Goal: Information Seeking & Learning: Check status

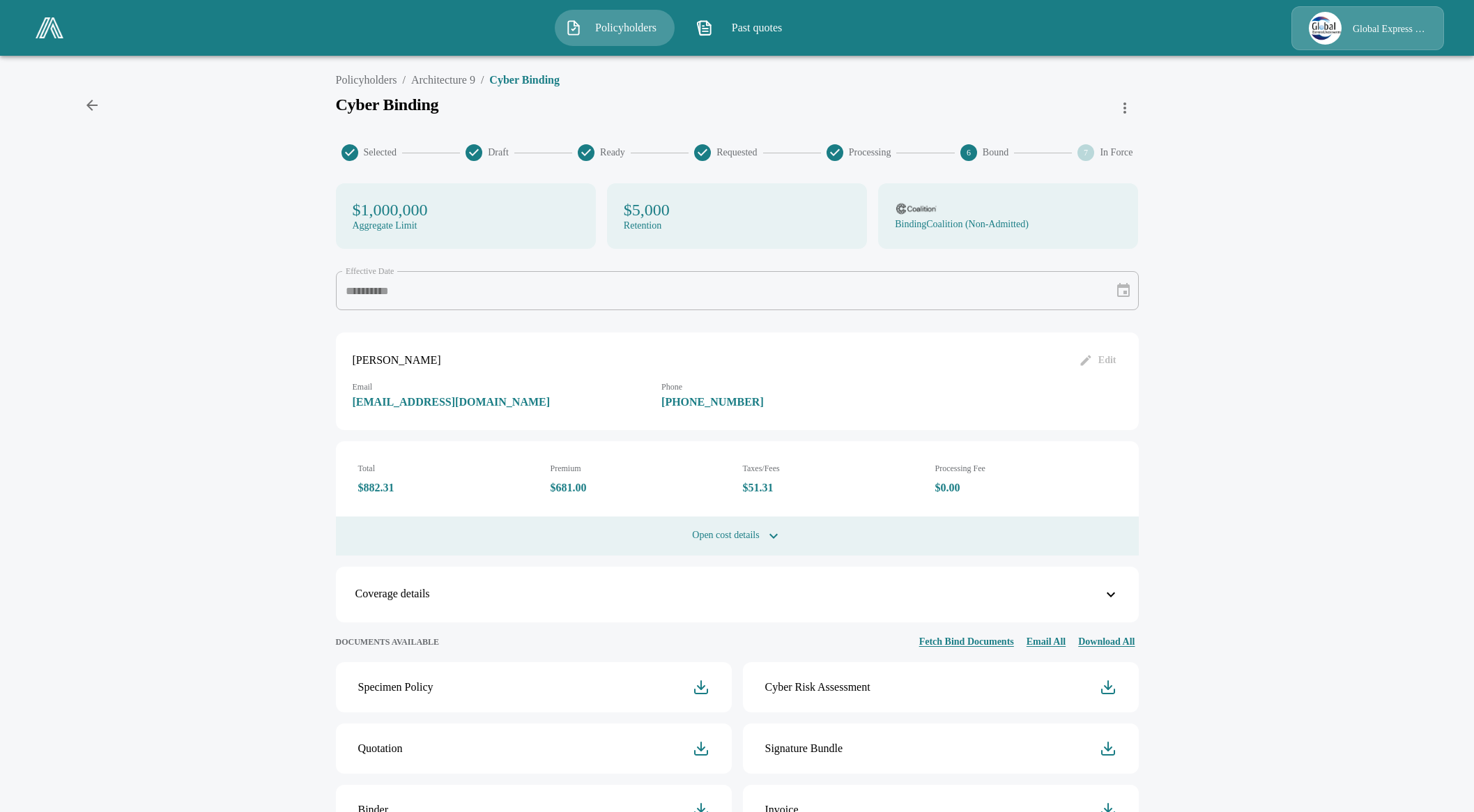
click at [55, 27] on img at bounding box center [49, 28] width 28 height 21
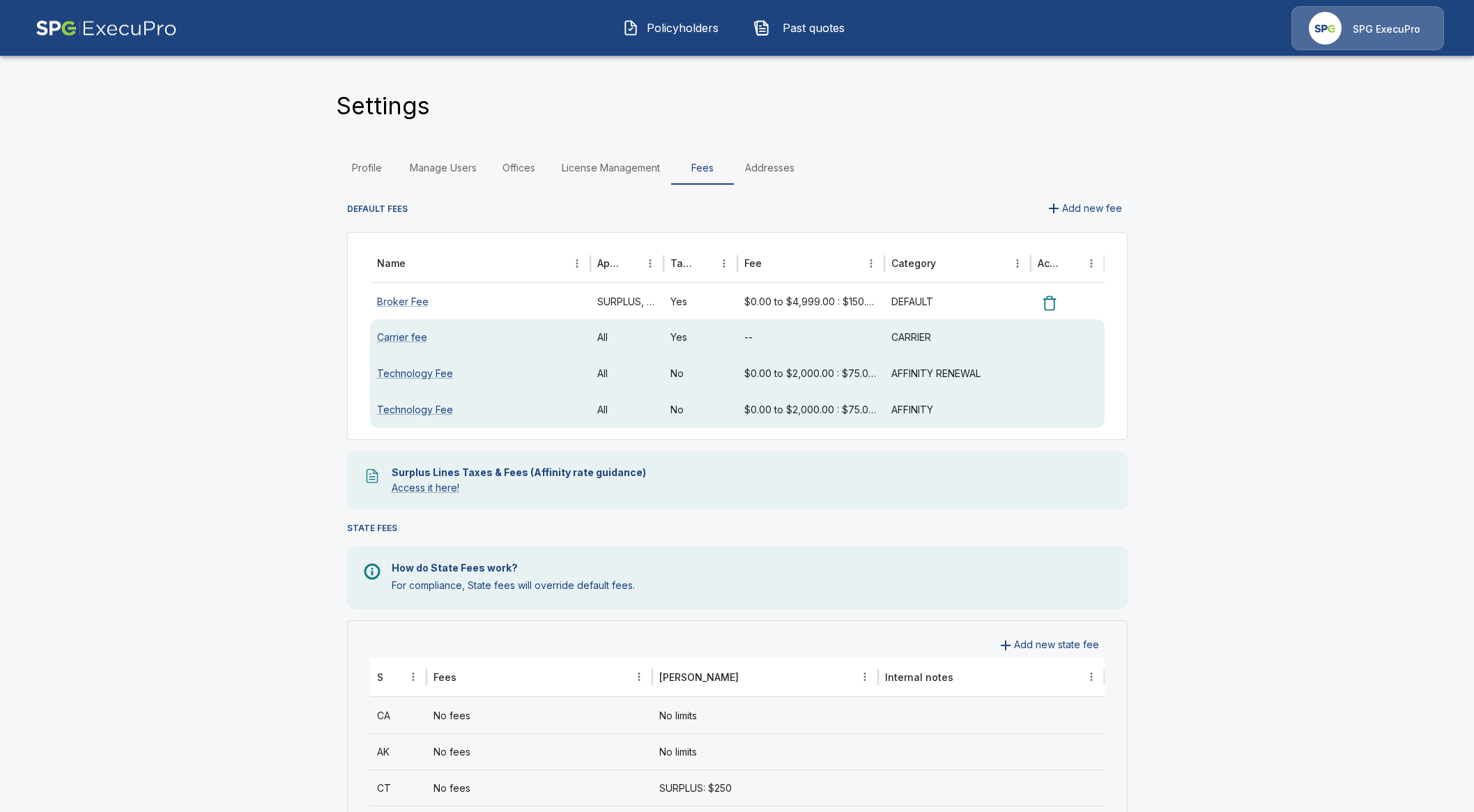
click at [83, 26] on img at bounding box center [106, 28] width 142 height 44
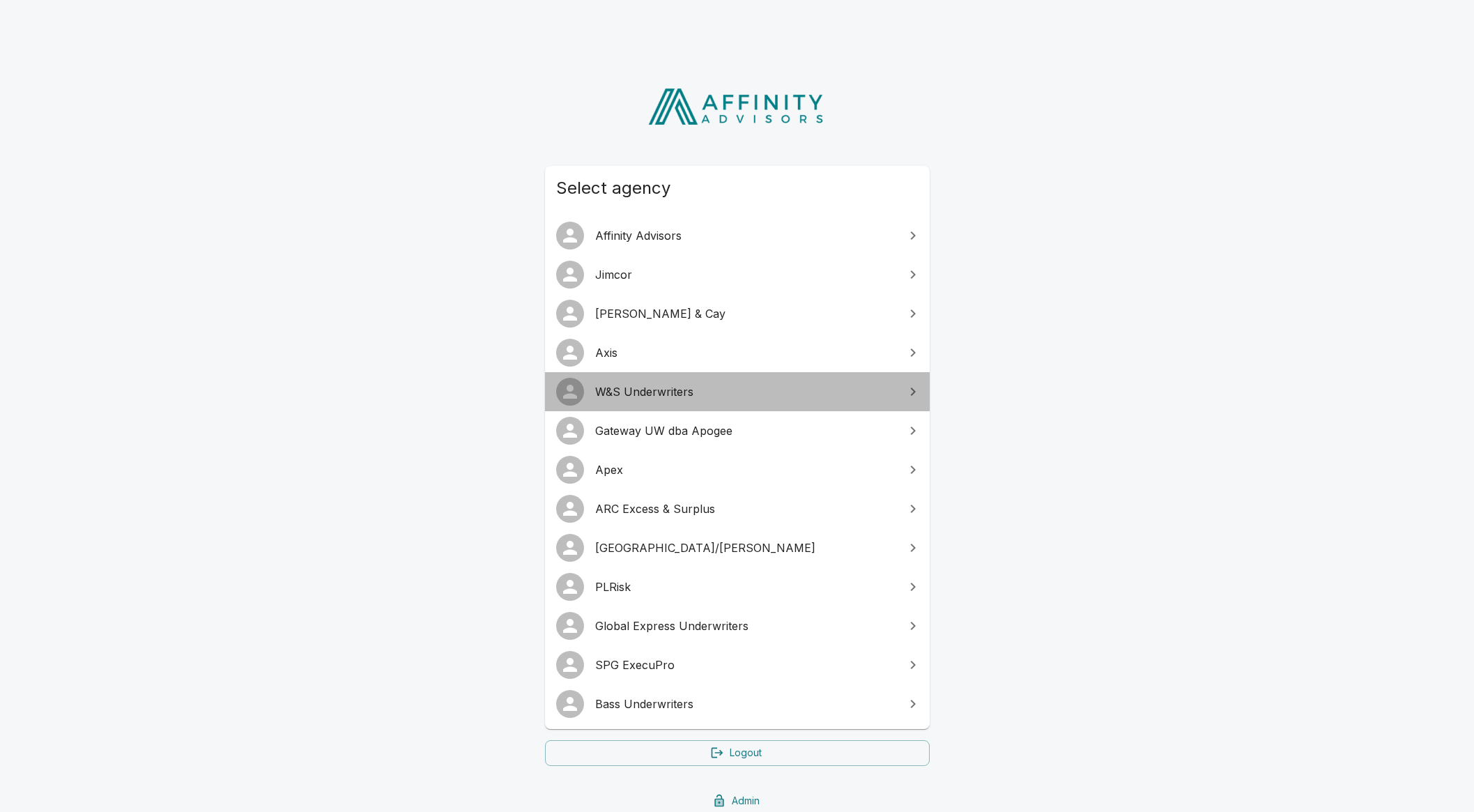
click at [664, 398] on span "W&S Underwriters" at bounding box center [745, 392] width 301 height 17
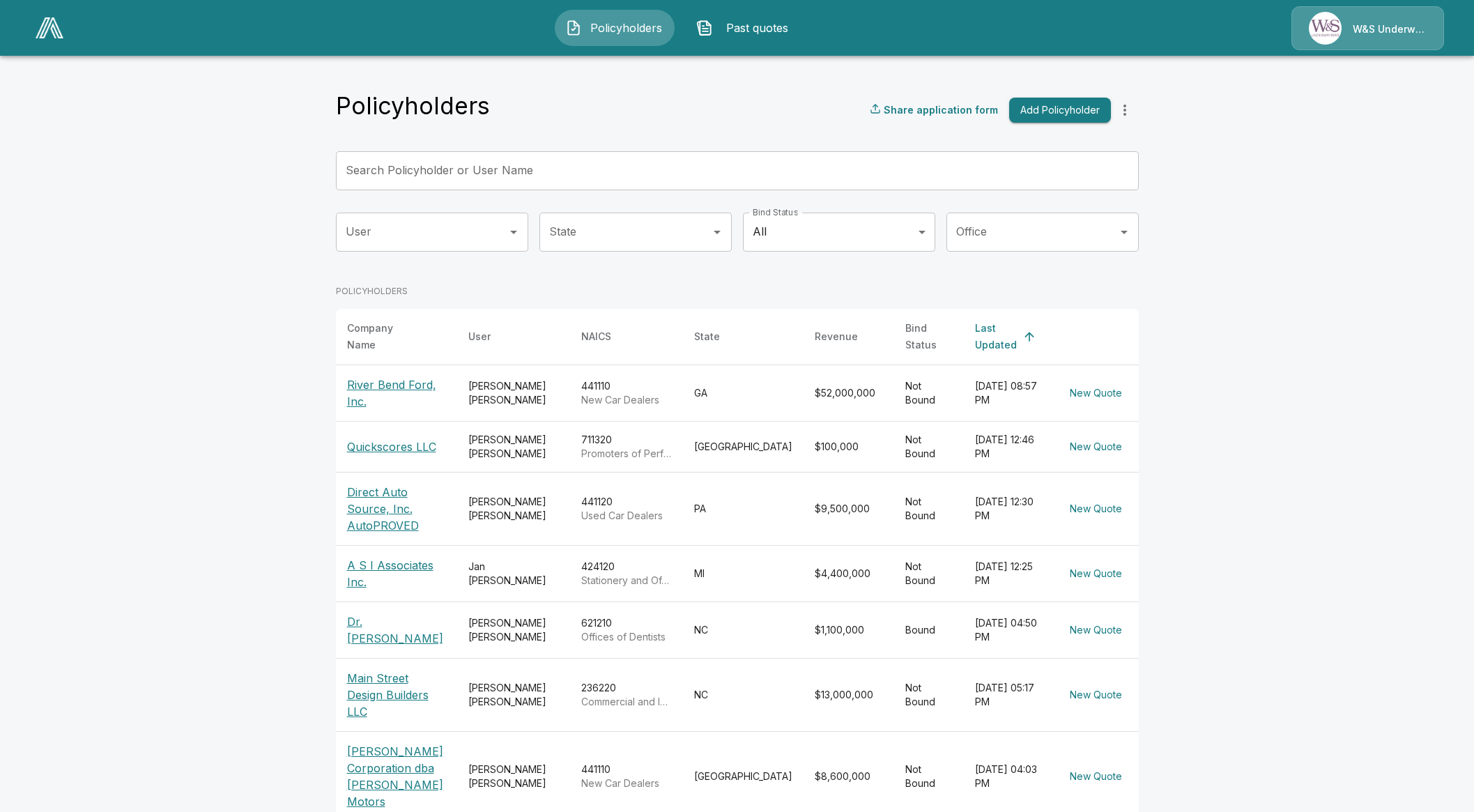
click at [404, 511] on p "Direct Auto Source, Inc. AutoPROVED" at bounding box center [396, 508] width 99 height 50
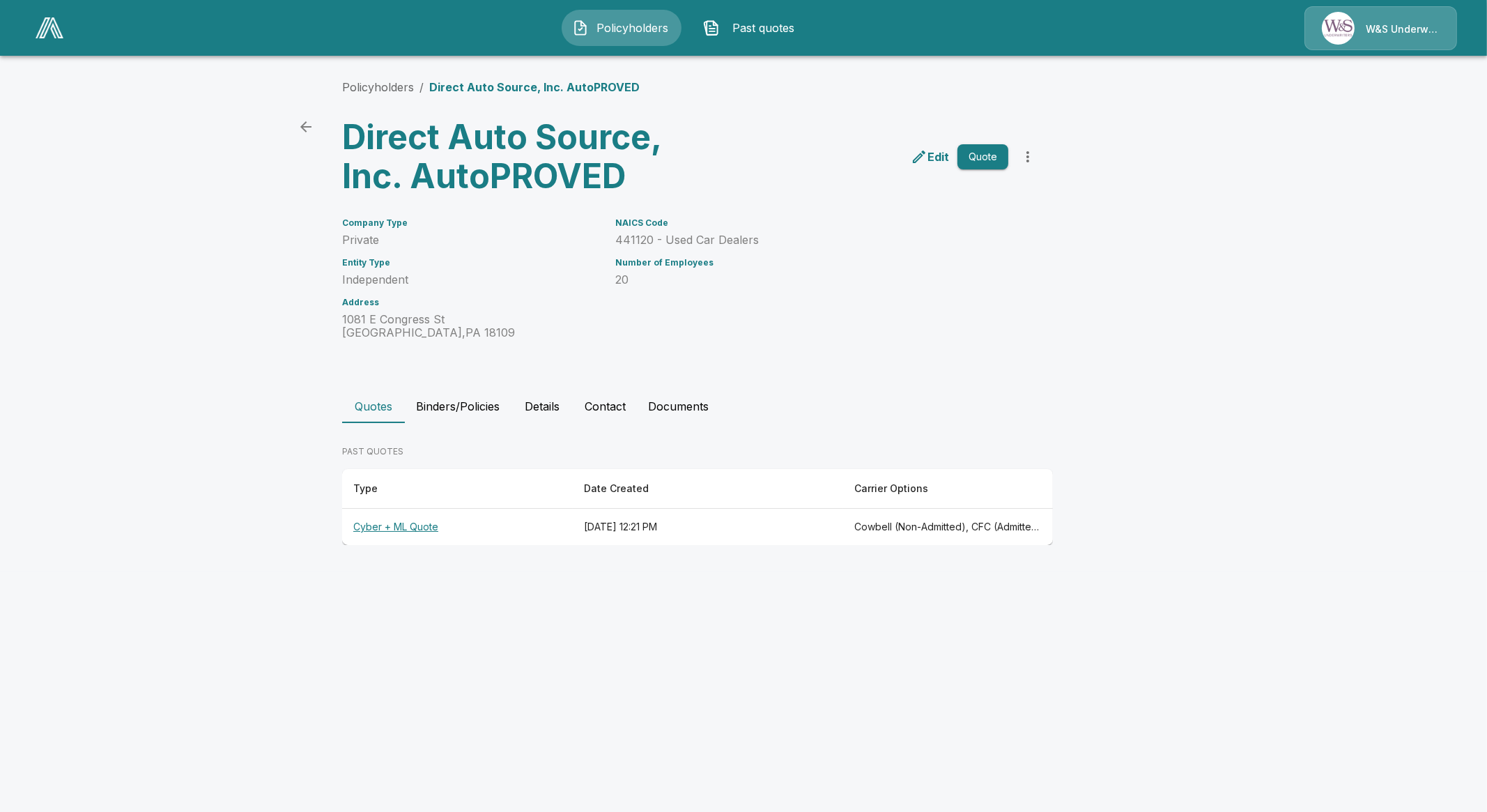
click at [395, 524] on th "Cyber + ML Quote" at bounding box center [458, 527] width 230 height 37
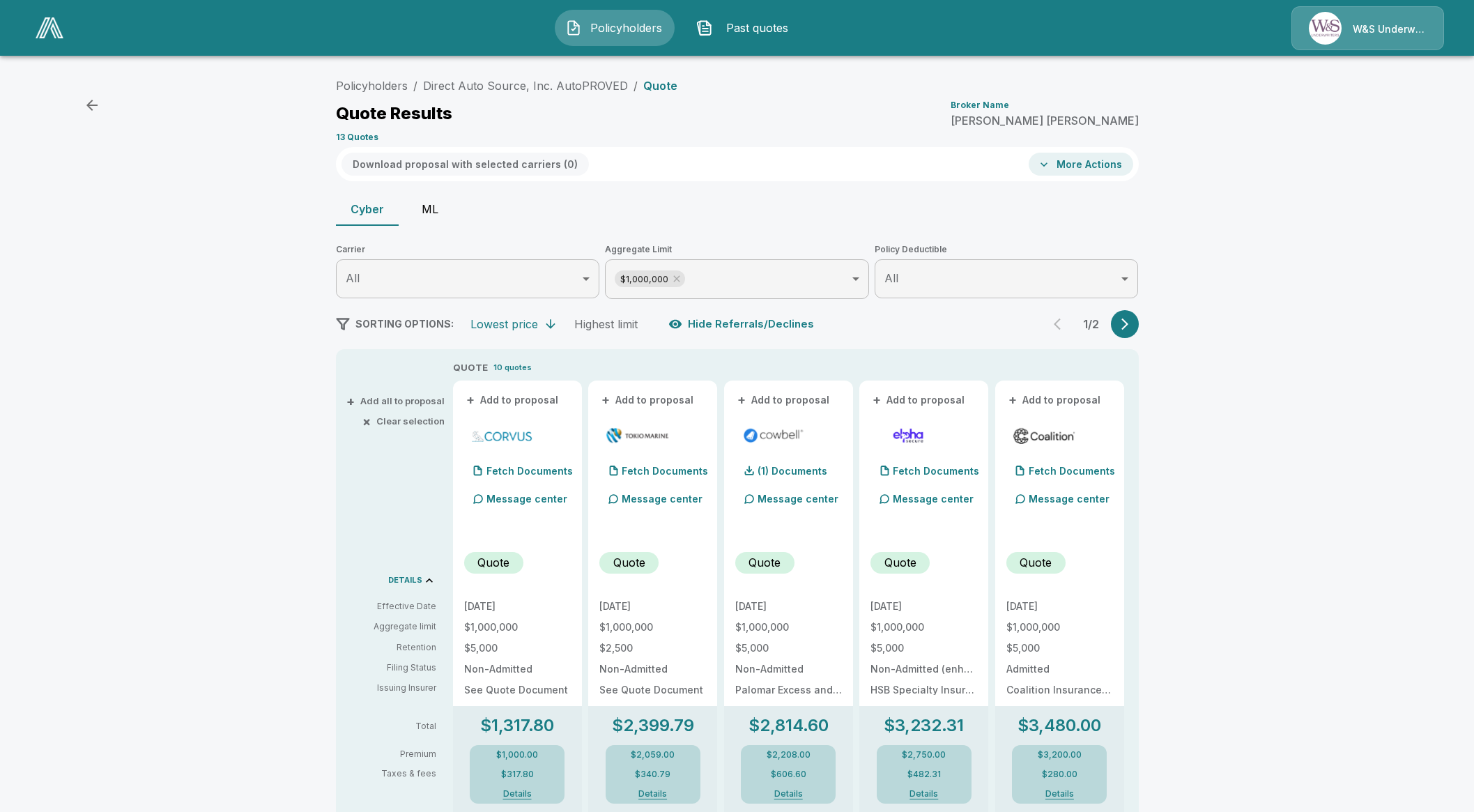
click at [205, 535] on div "Policyholders / Direct Auto Source, Inc. AutoPROVED / Quote Quote Results Broke…" at bounding box center [737, 733] width 1474 height 1335
click at [1222, 378] on div "Policyholders / Direct Auto Source, Inc. AutoPROVED / Quote Quote Results Broke…" at bounding box center [737, 733] width 1474 height 1335
click at [1398, 310] on div "Policyholders / Direct Auto Source, Inc. AutoPROVED / Quote Quote Results Broke…" at bounding box center [737, 733] width 1474 height 1335
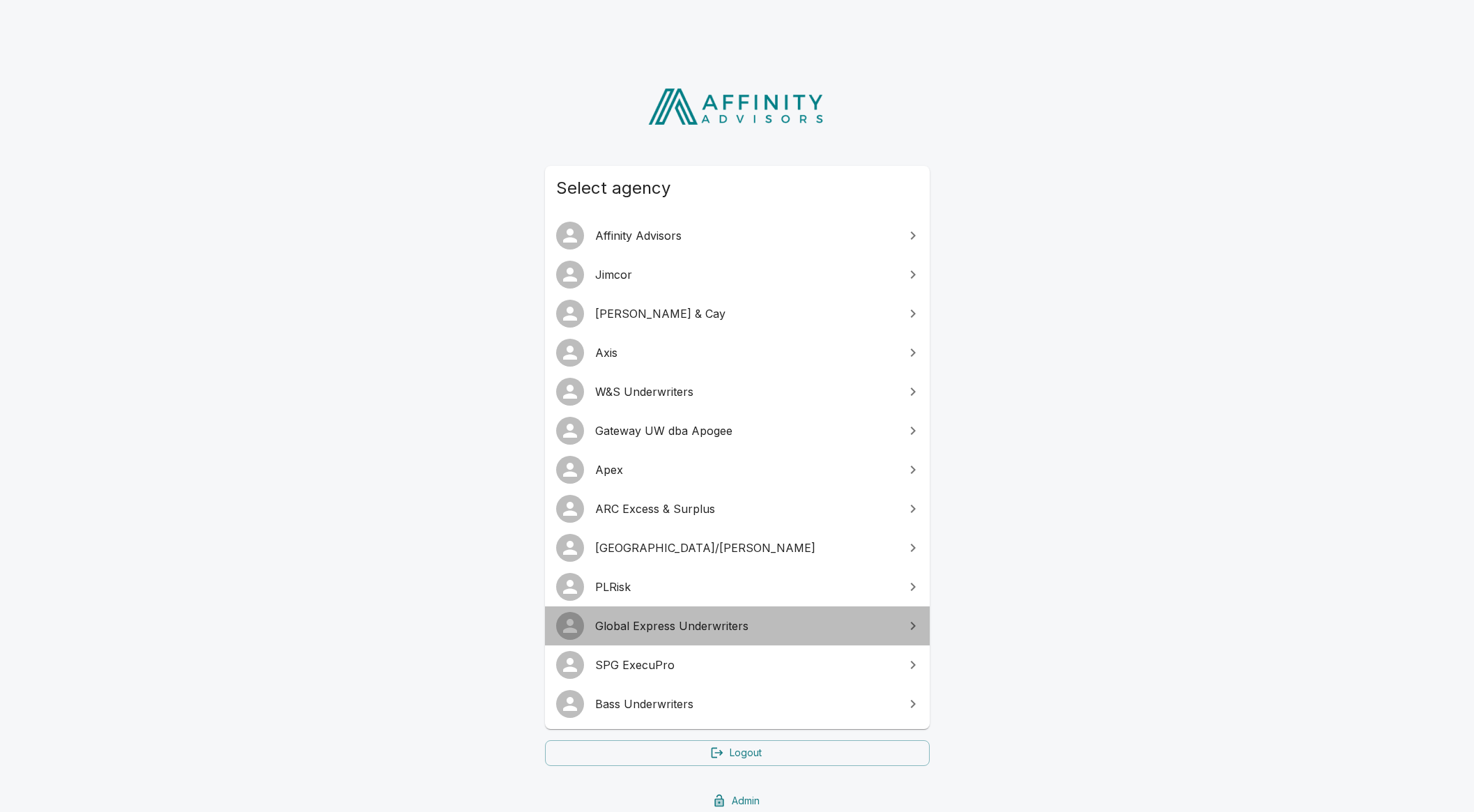
click at [651, 636] on link "Global Express Underwriters" at bounding box center [737, 626] width 385 height 39
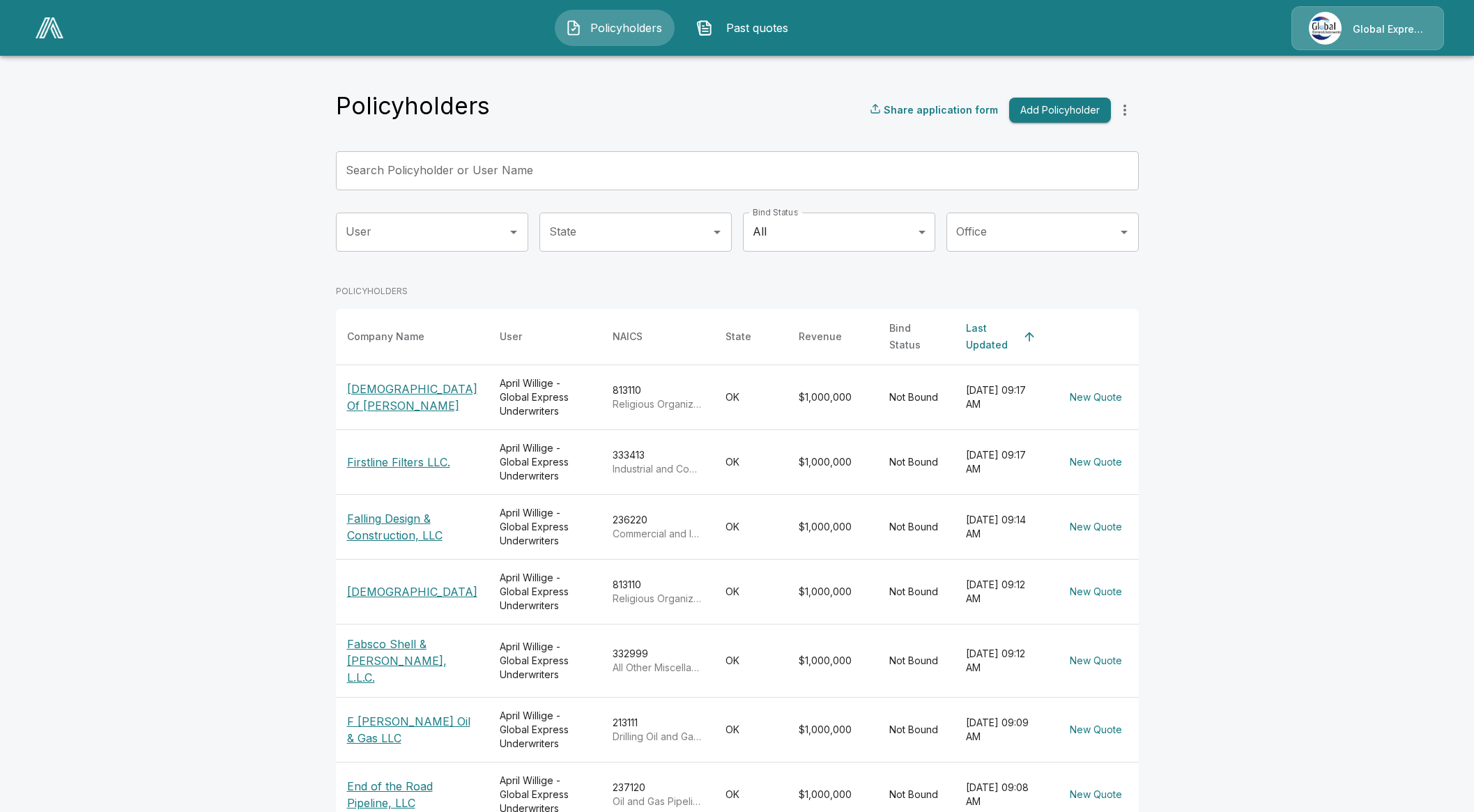
click at [752, 38] on button "Past quotes" at bounding box center [745, 28] width 120 height 36
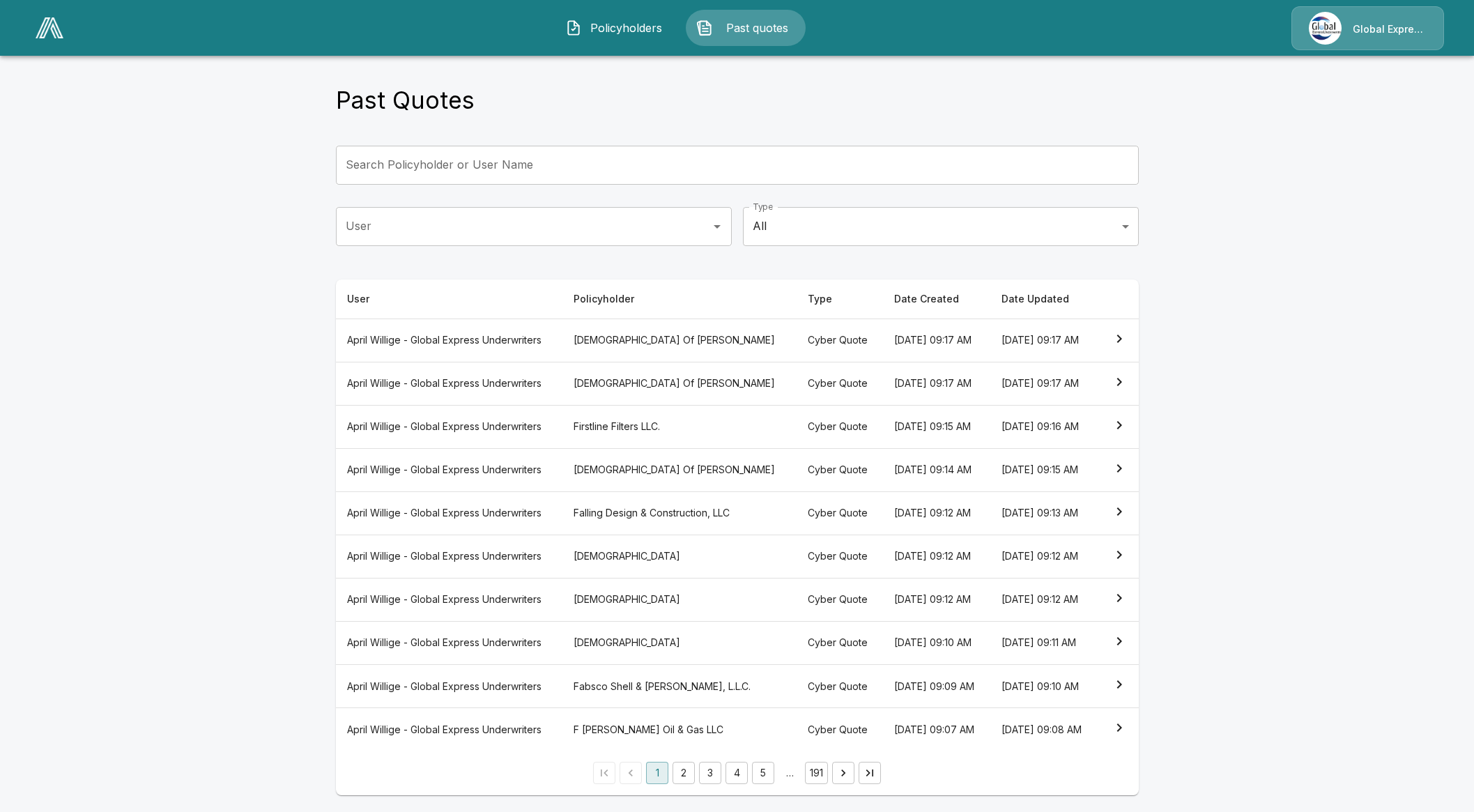
scroll to position [80, 0]
click at [688, 782] on button "2" at bounding box center [683, 772] width 22 height 22
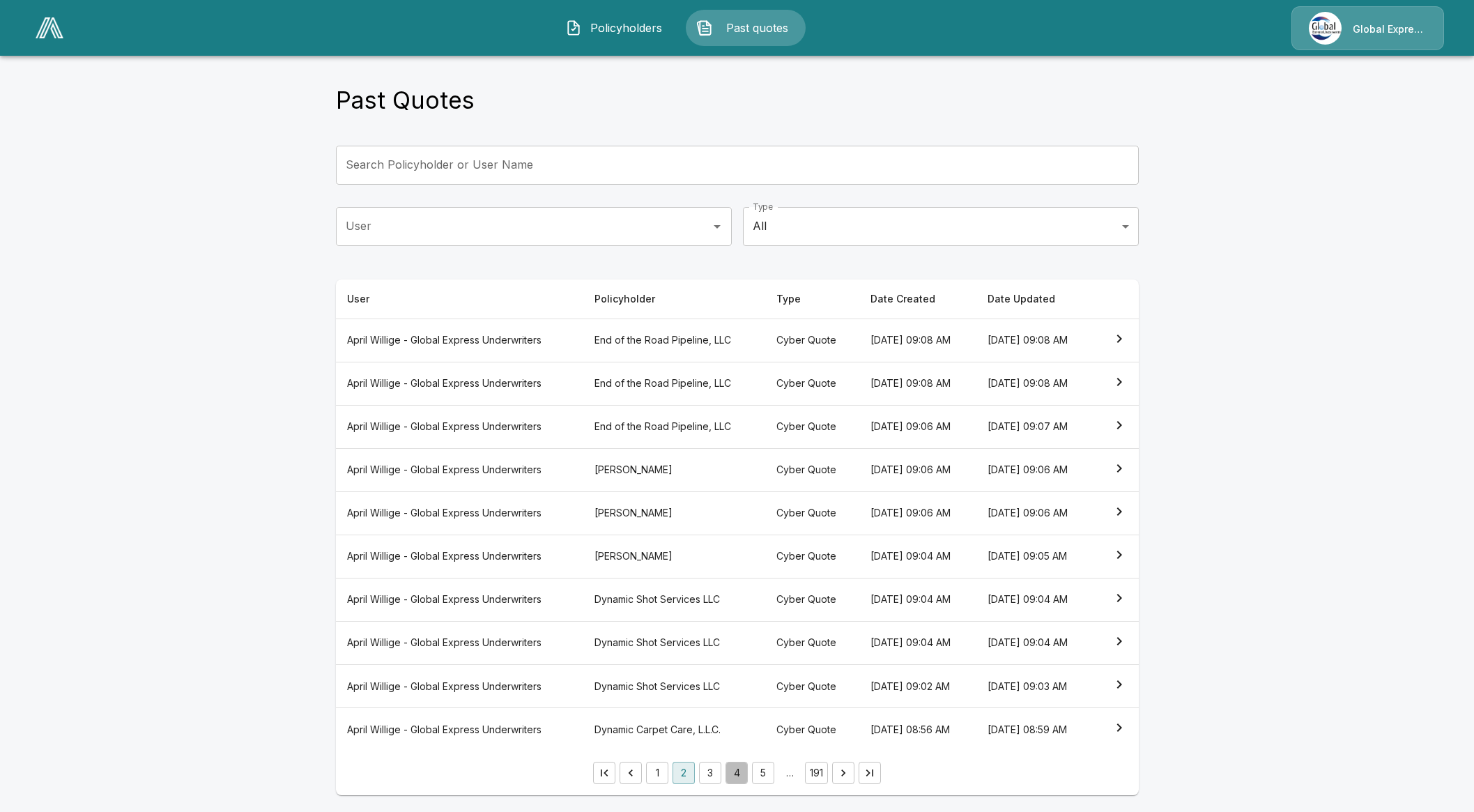
click at [735, 771] on button "4" at bounding box center [736, 772] width 22 height 22
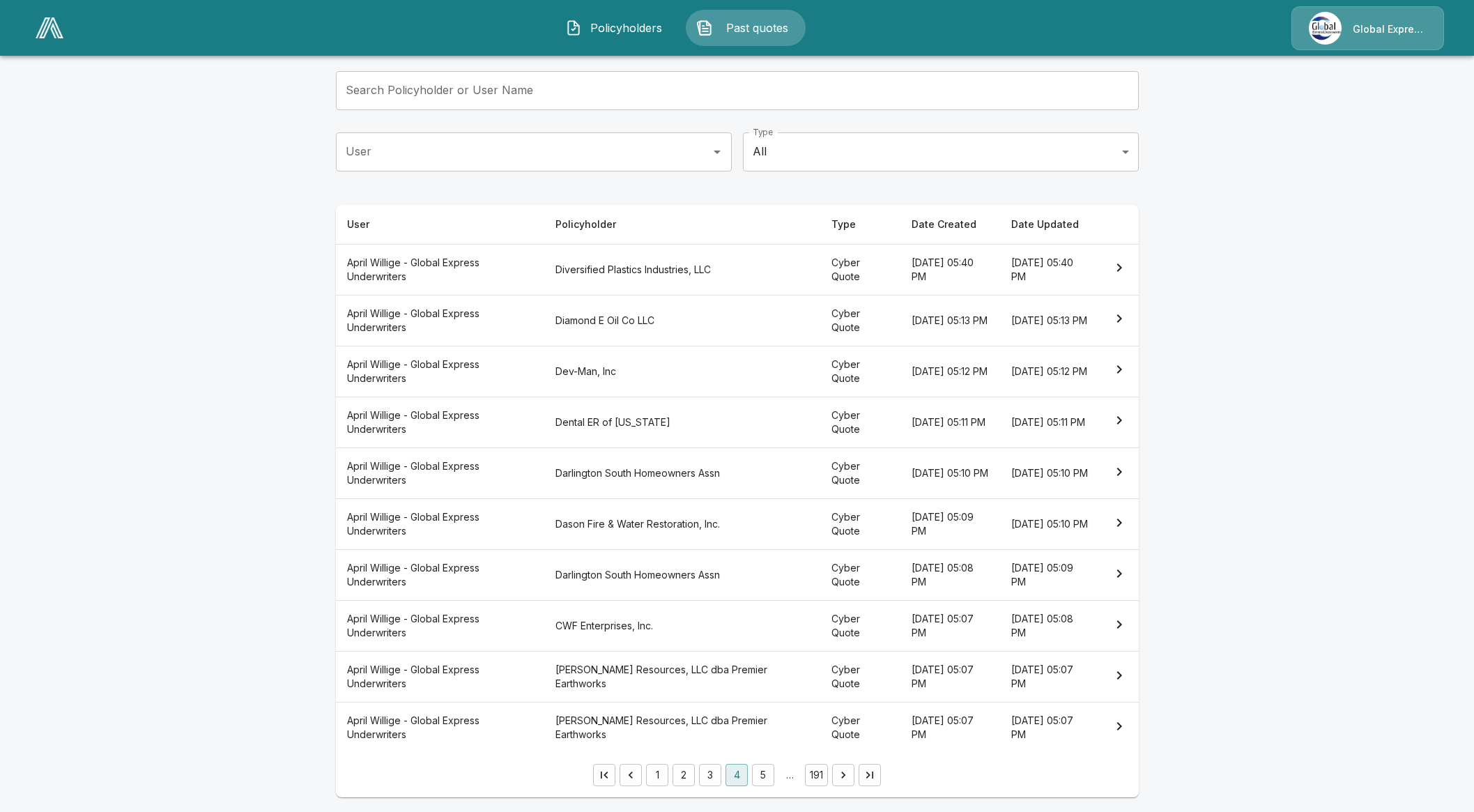
click at [774, 778] on button "5" at bounding box center [763, 774] width 22 height 22
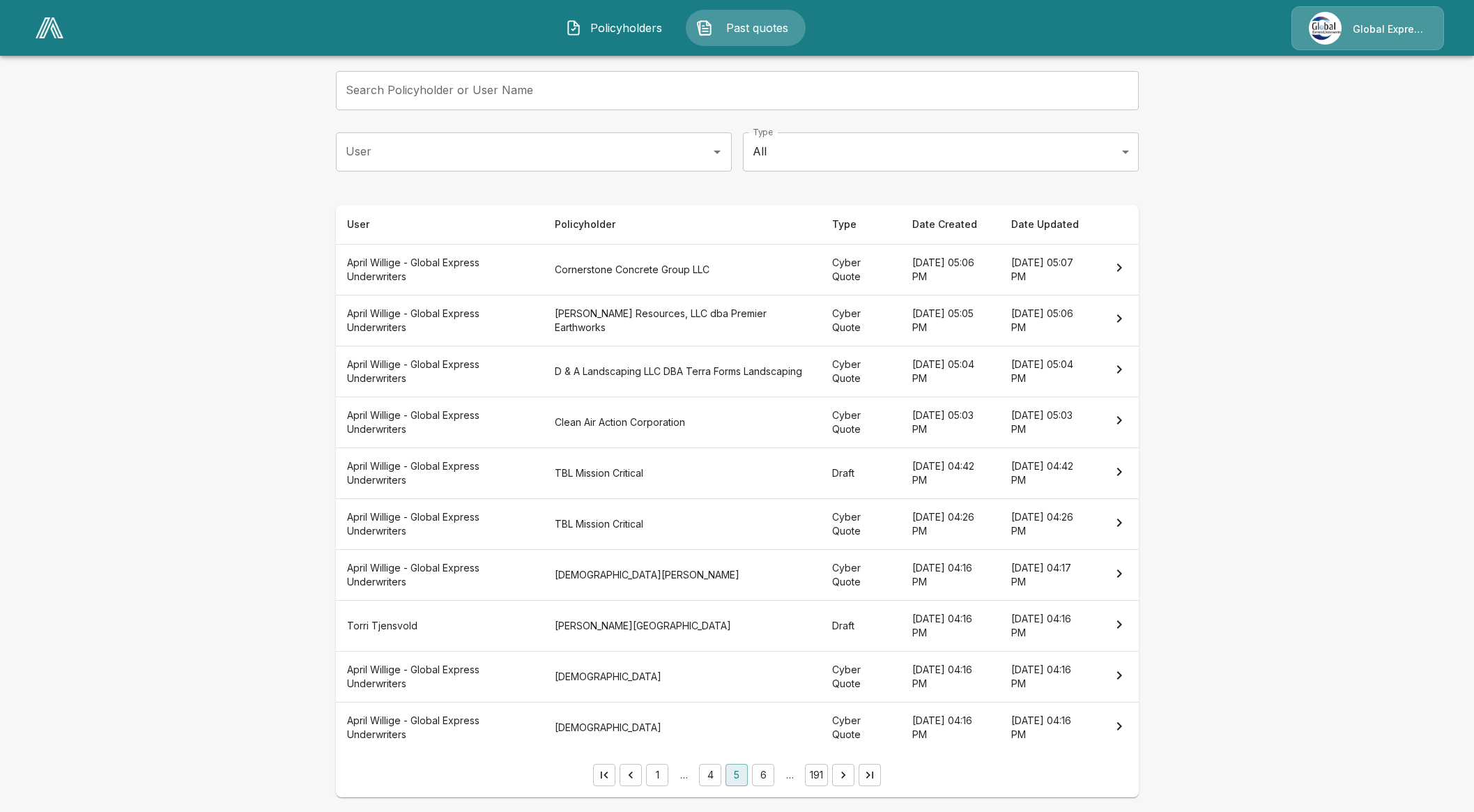
click at [598, 470] on th "TBL Mission Critical" at bounding box center [682, 473] width 277 height 51
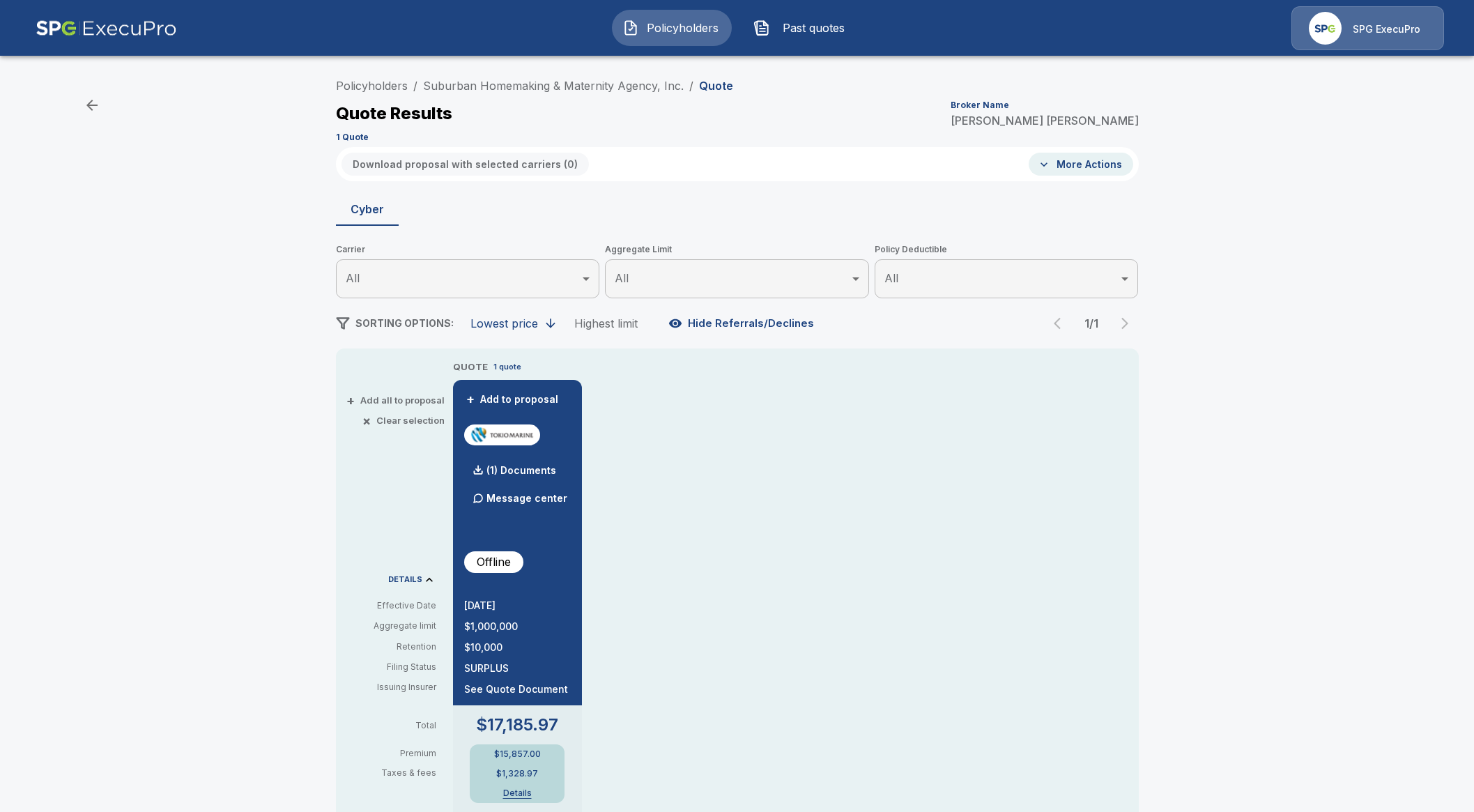
click at [655, 29] on span "Policyholders" at bounding box center [682, 28] width 77 height 17
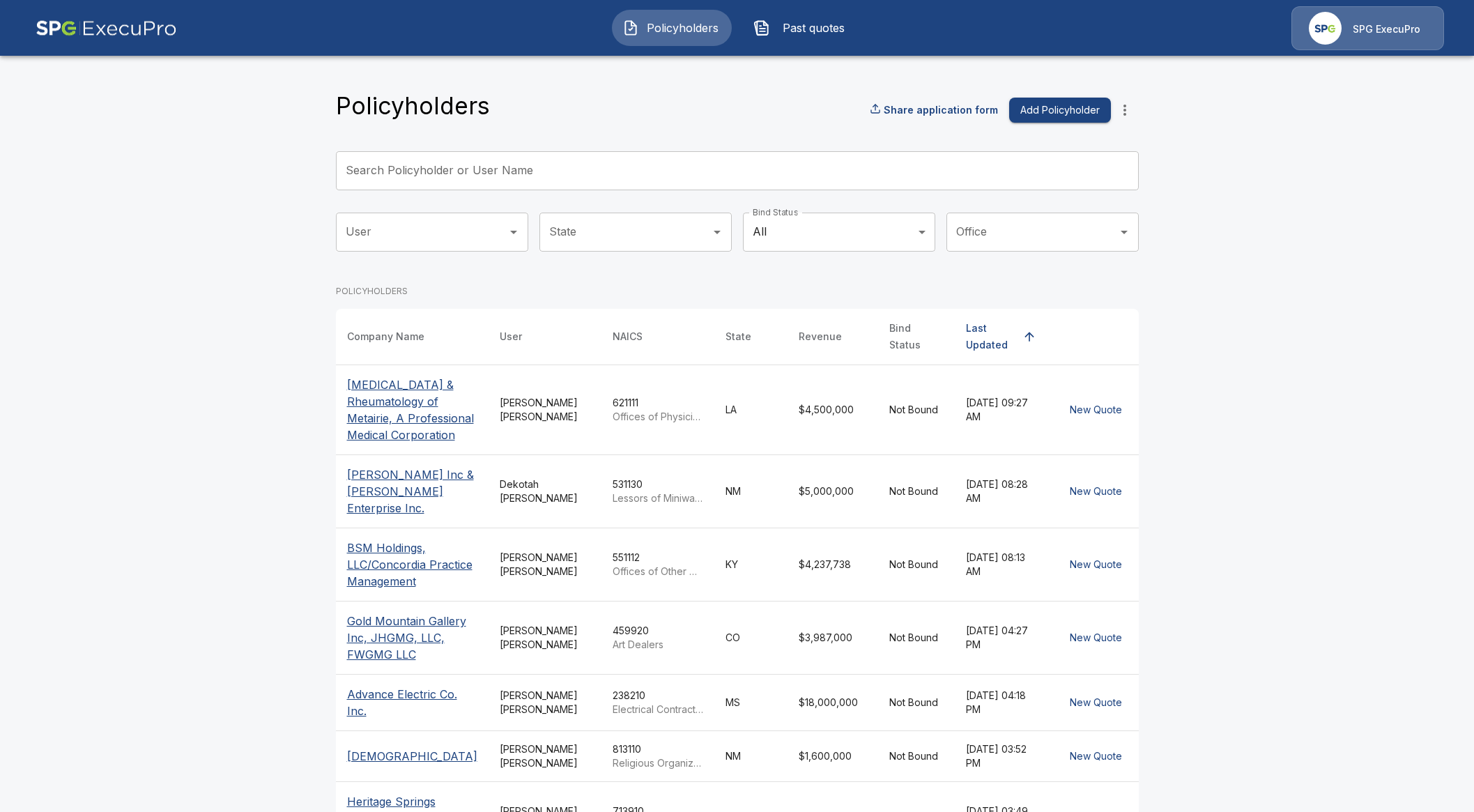
click at [617, 162] on input "Search Policyholder or User Name" at bounding box center [729, 171] width 787 height 39
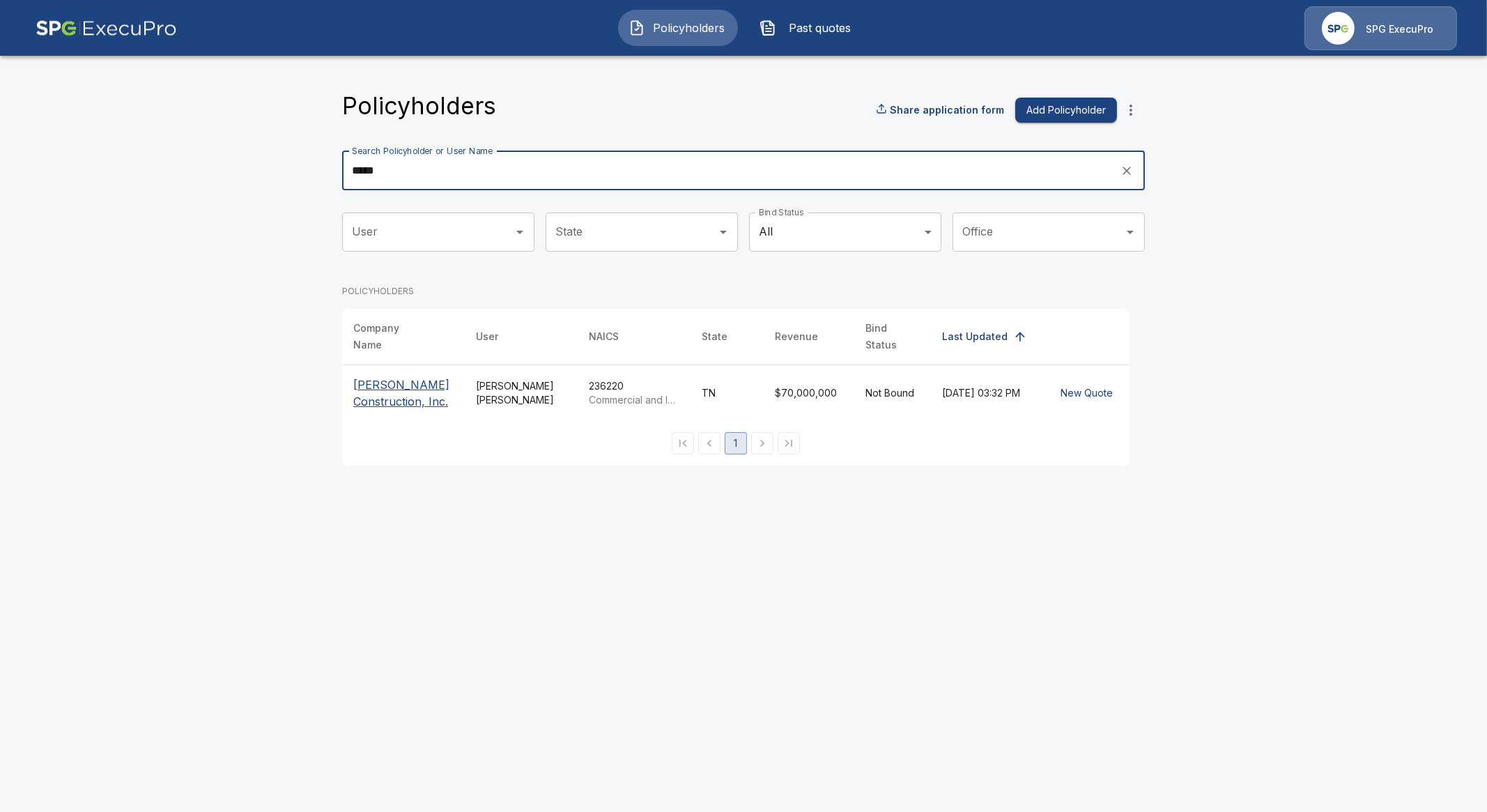
type input "*****"
click at [406, 376] on p "Crain Construction, Inc." at bounding box center [403, 393] width 100 height 33
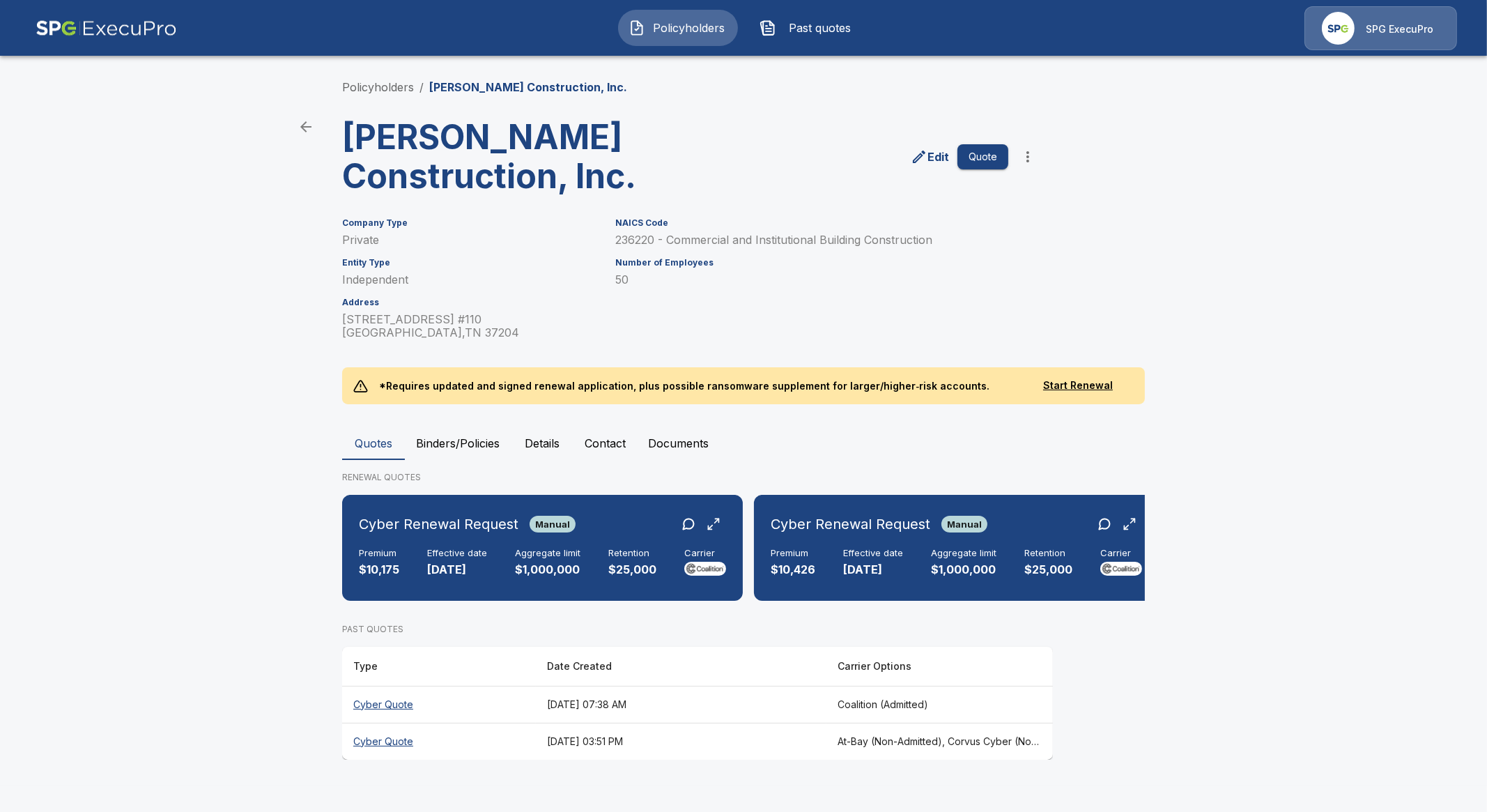
click at [398, 718] on th "Cyber Quote" at bounding box center [439, 704] width 194 height 37
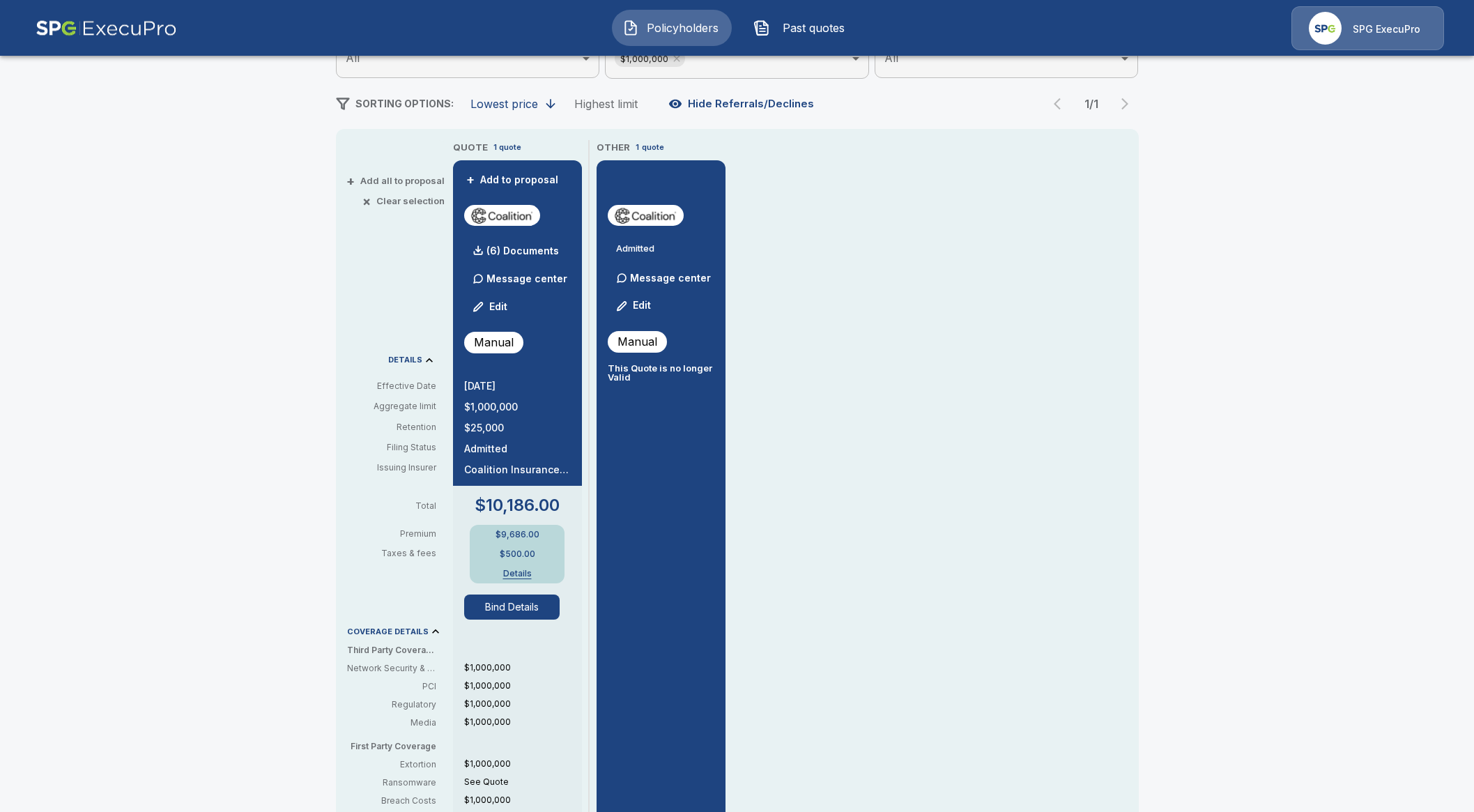
scroll to position [348, 0]
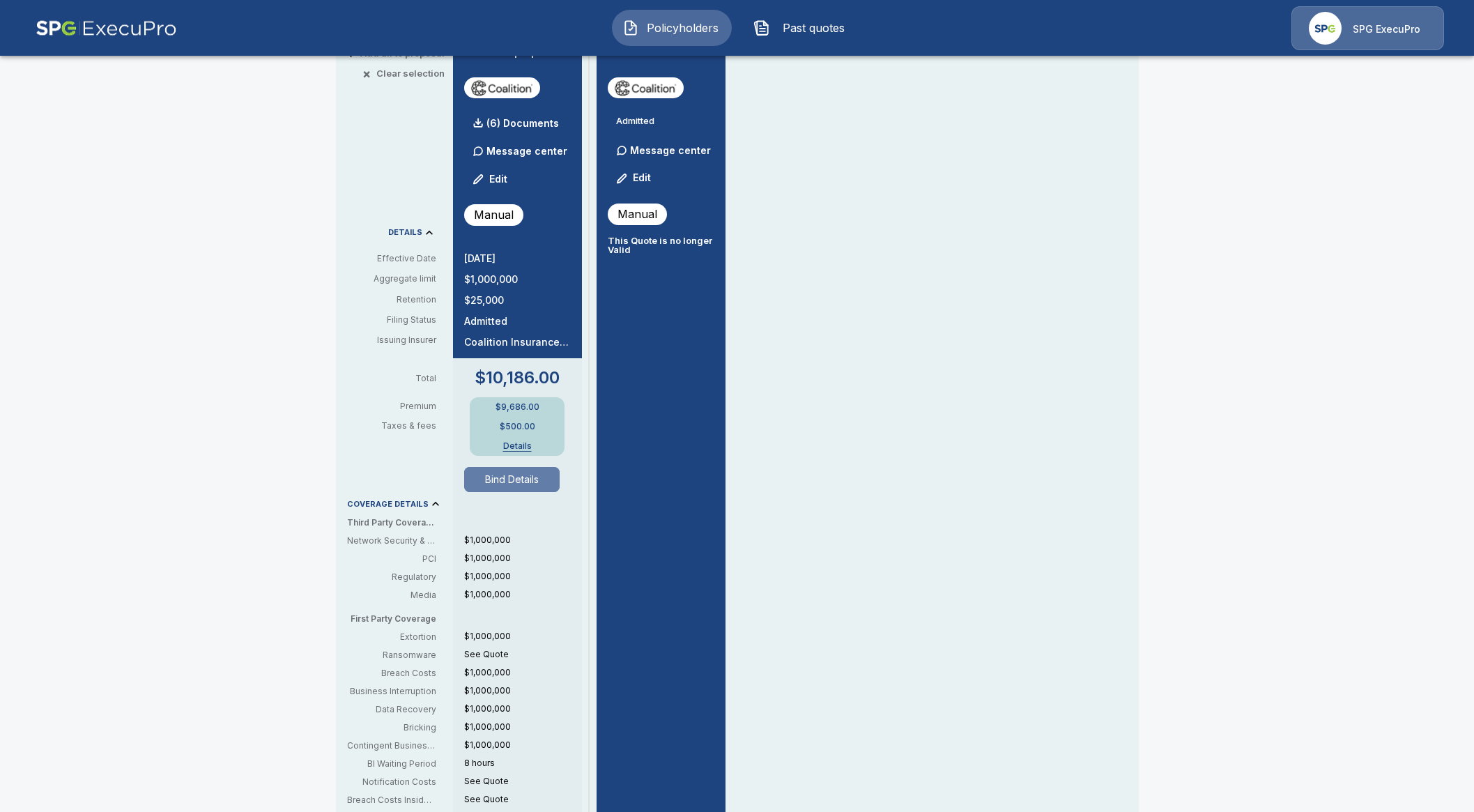
click at [517, 476] on button "Bind Details" at bounding box center [512, 479] width 96 height 25
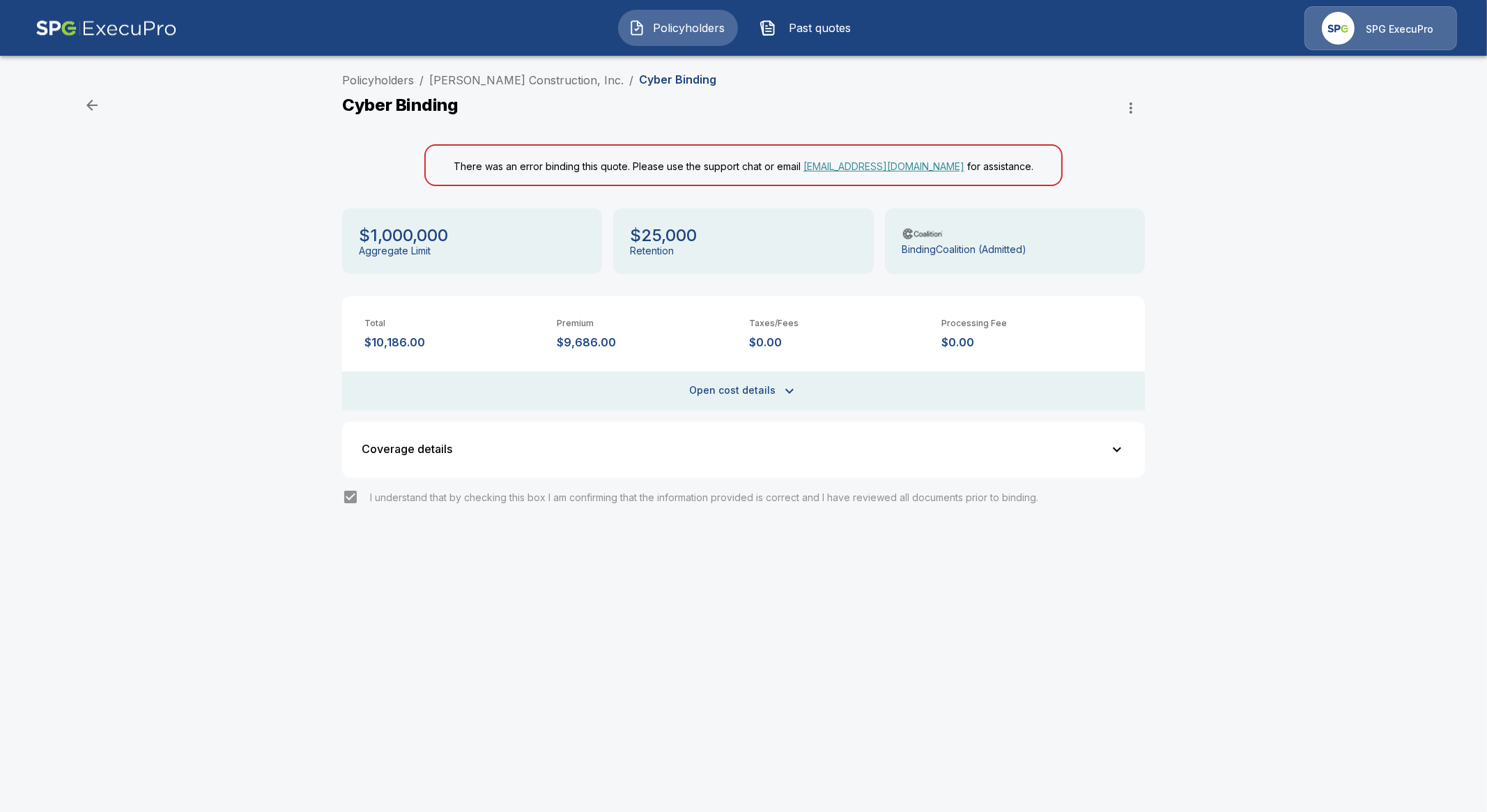
click at [1035, 442] on button "Coverage details" at bounding box center [744, 450] width 786 height 39
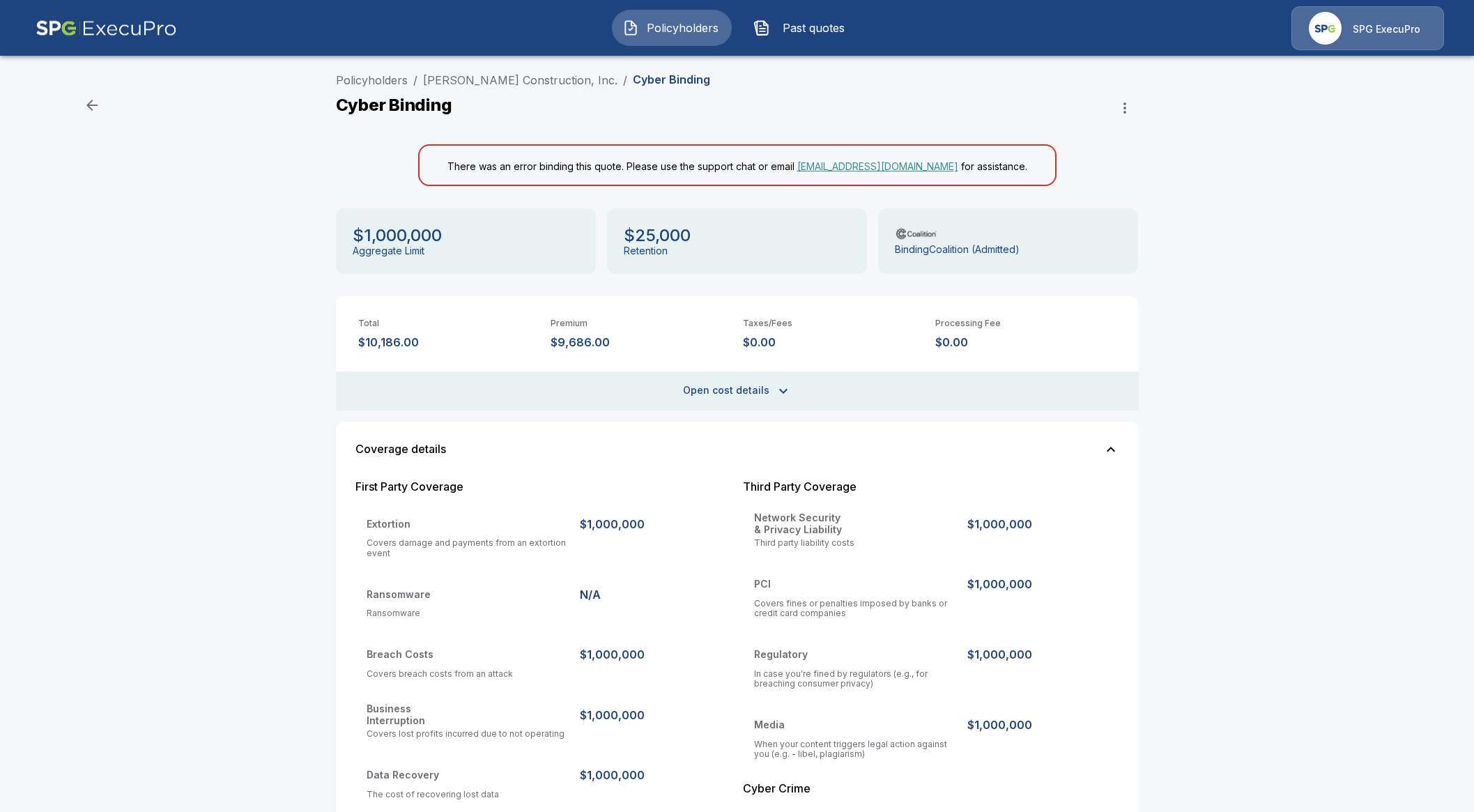
click at [1119, 442] on icon "button" at bounding box center [1110, 449] width 17 height 17
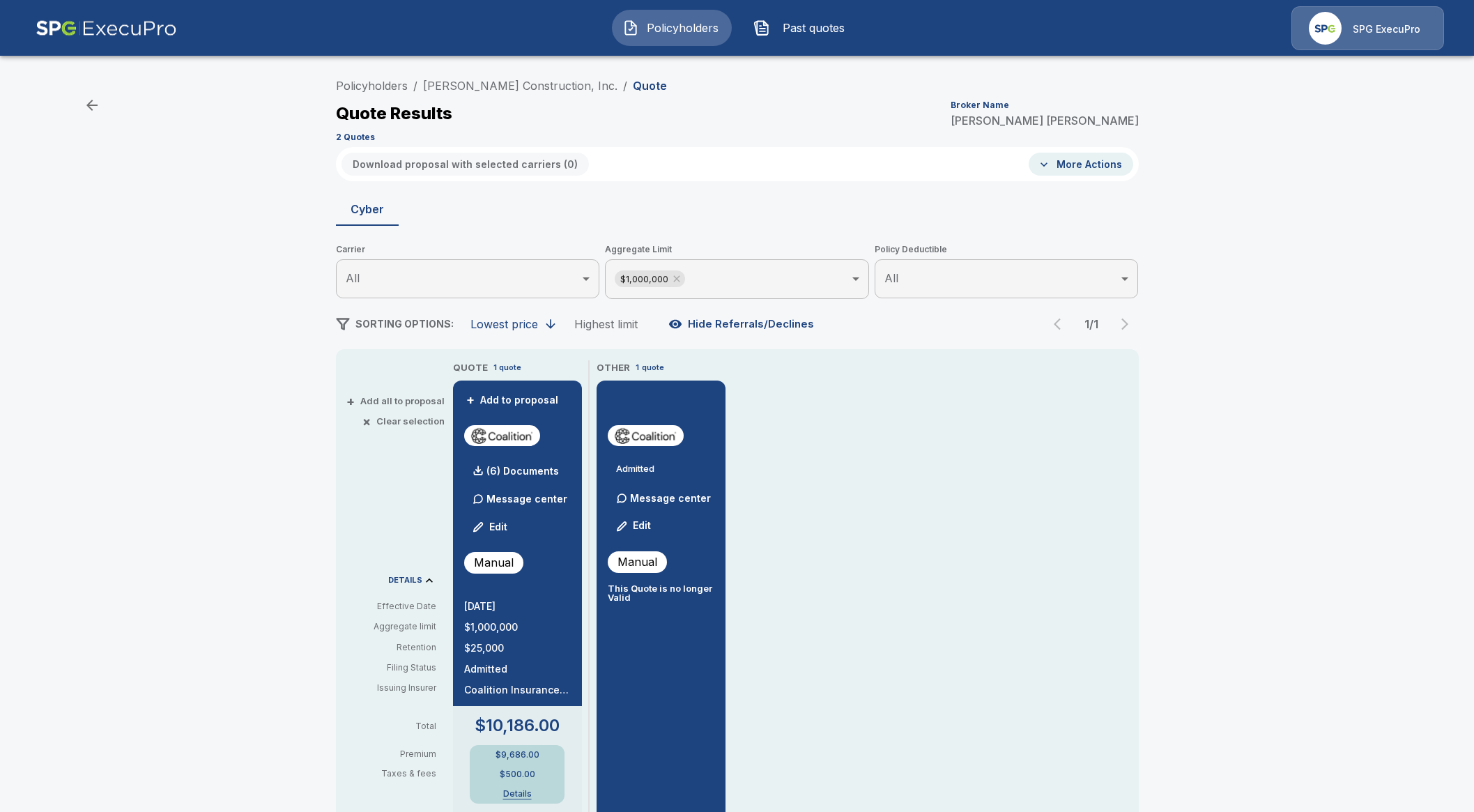
drag, startPoint x: 264, startPoint y: 489, endPoint x: 267, endPoint y: 476, distance: 13.3
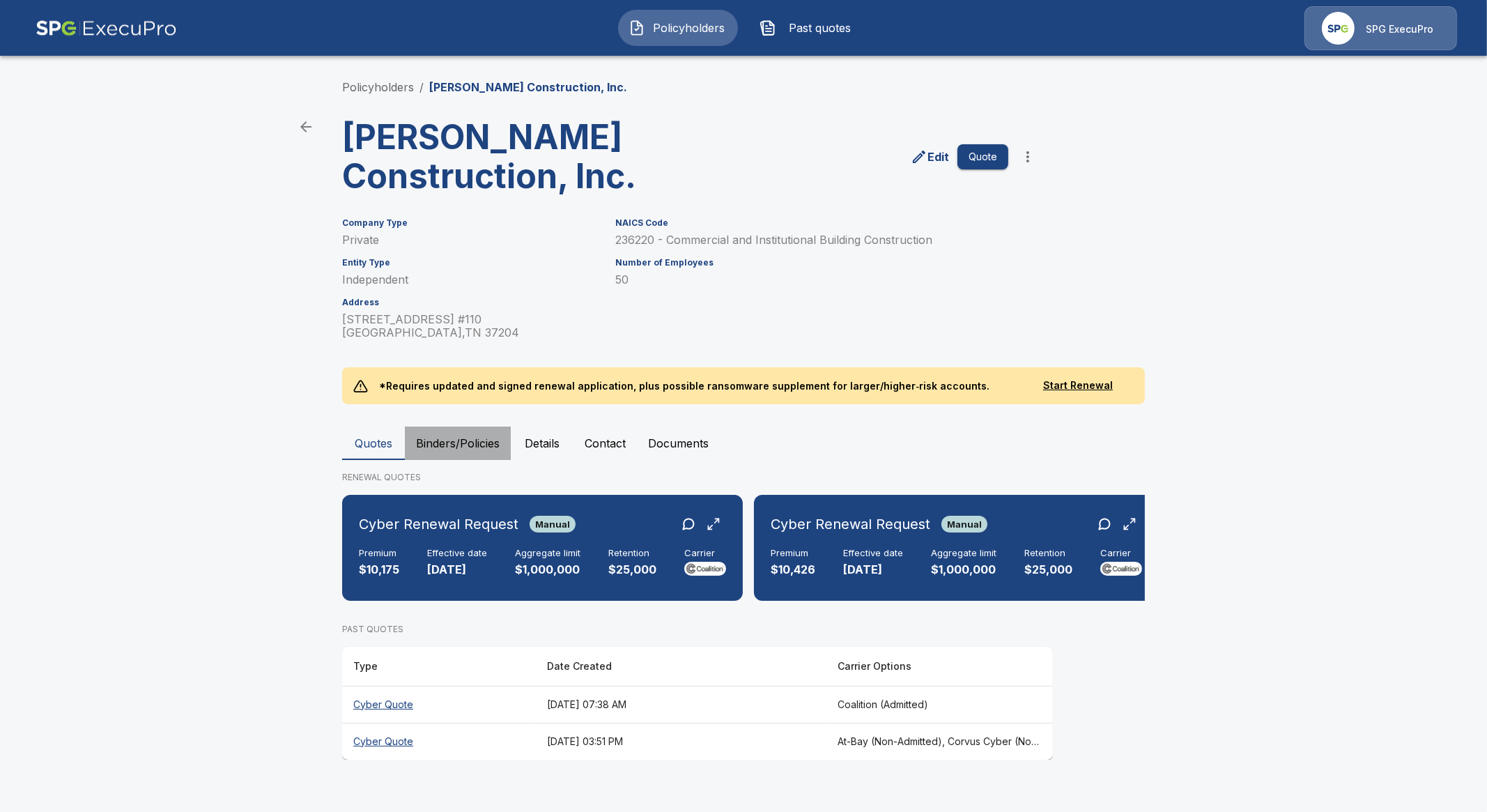
click at [496, 440] on button "Binders/Policies" at bounding box center [458, 443] width 106 height 33
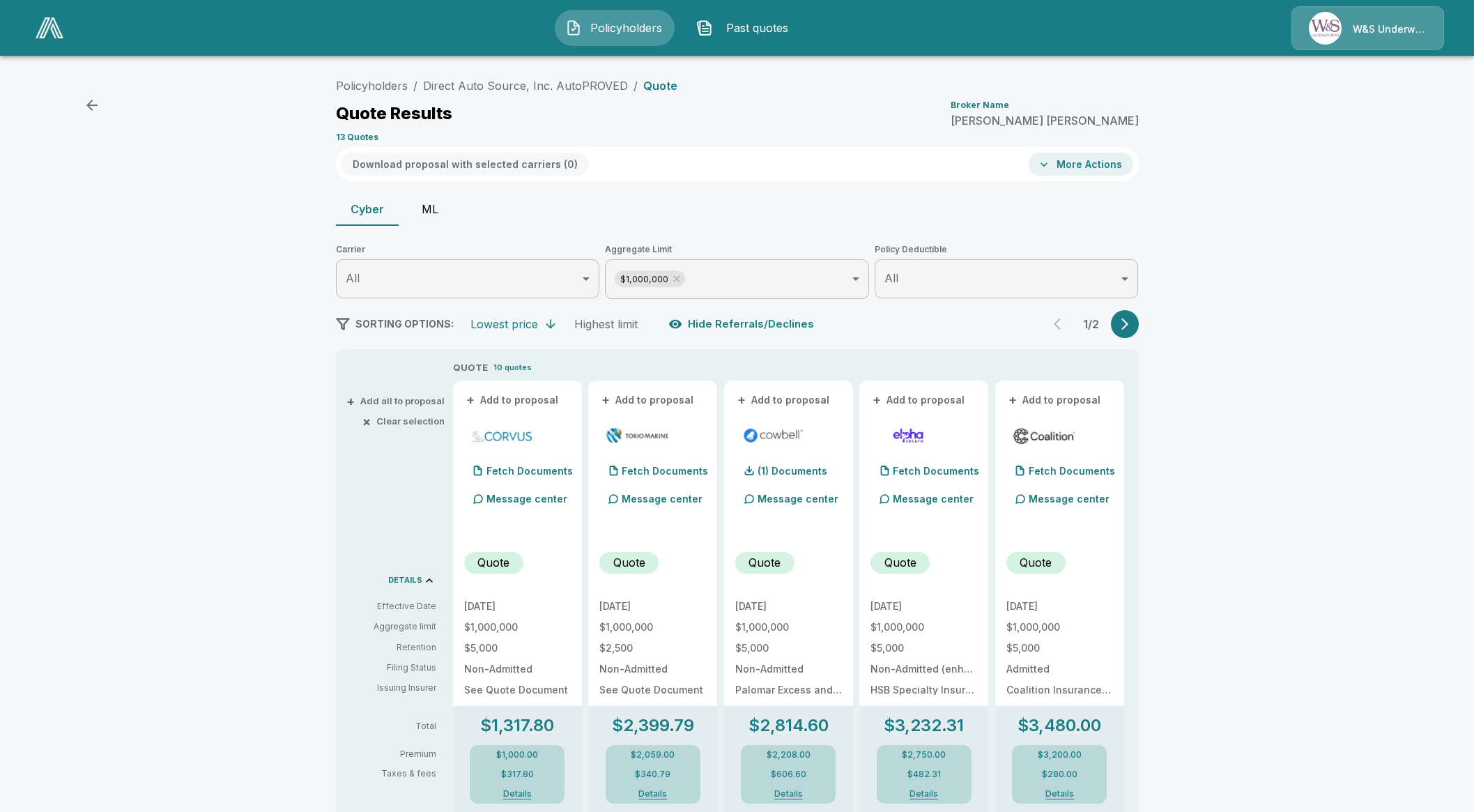
click at [55, 39] on link at bounding box center [50, 28] width 39 height 32
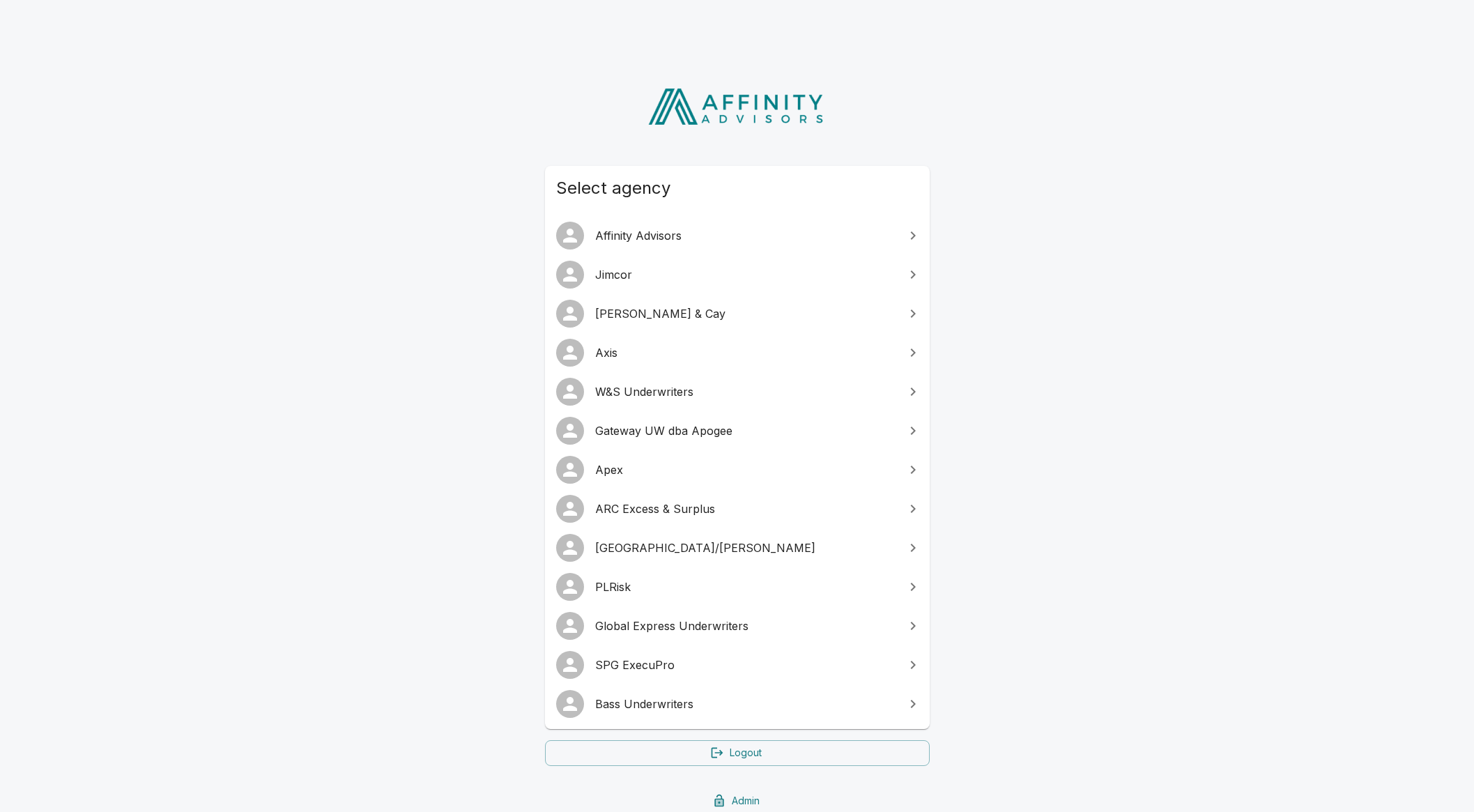
click at [679, 434] on span "Gateway UW dba Apogee" at bounding box center [745, 430] width 301 height 17
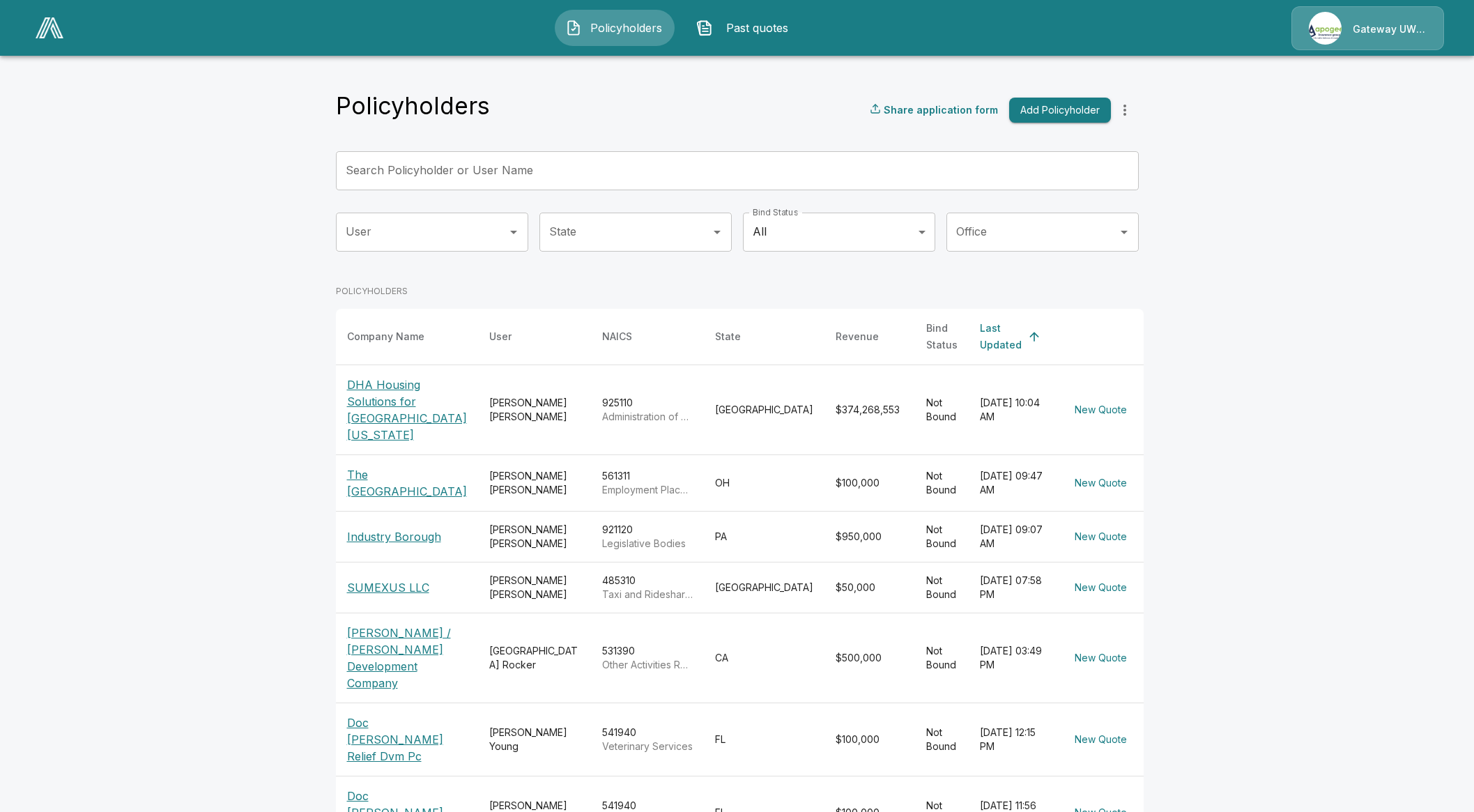
click at [467, 158] on div "Search Policyholder or User Name Search Policyholder or User Name" at bounding box center [737, 171] width 803 height 39
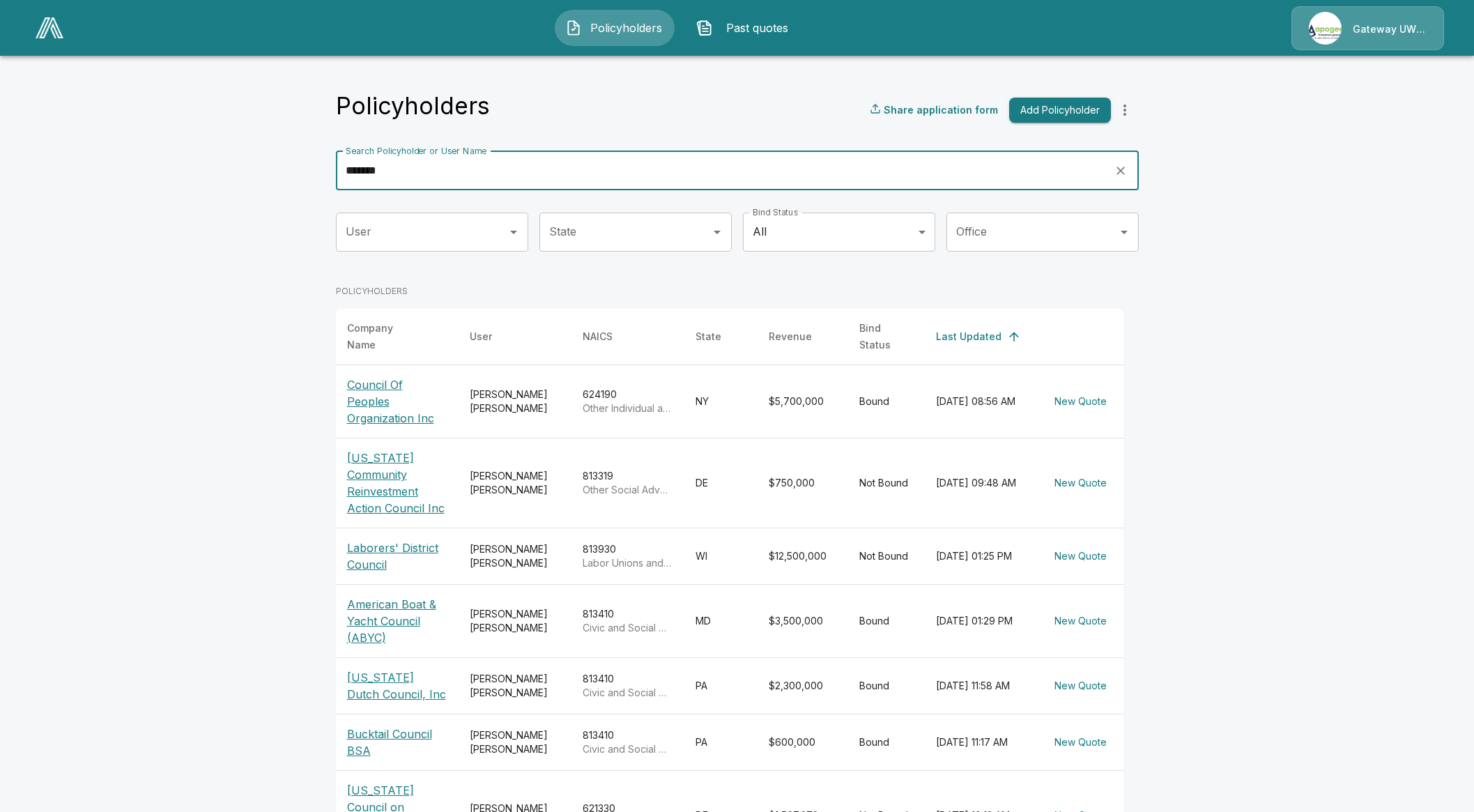
type input "*******"
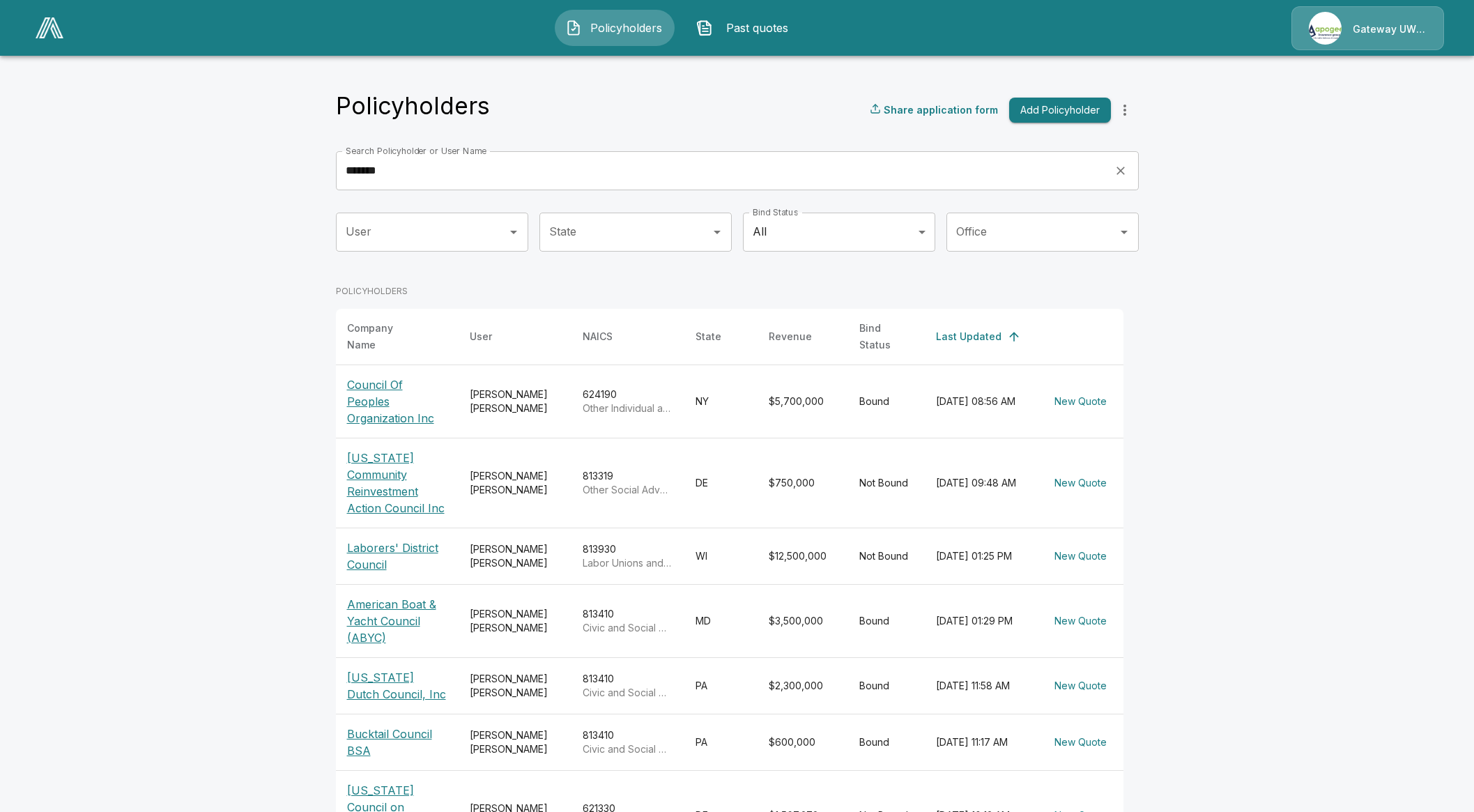
click at [373, 402] on p "Council Of Peoples Organization Inc" at bounding box center [397, 401] width 100 height 50
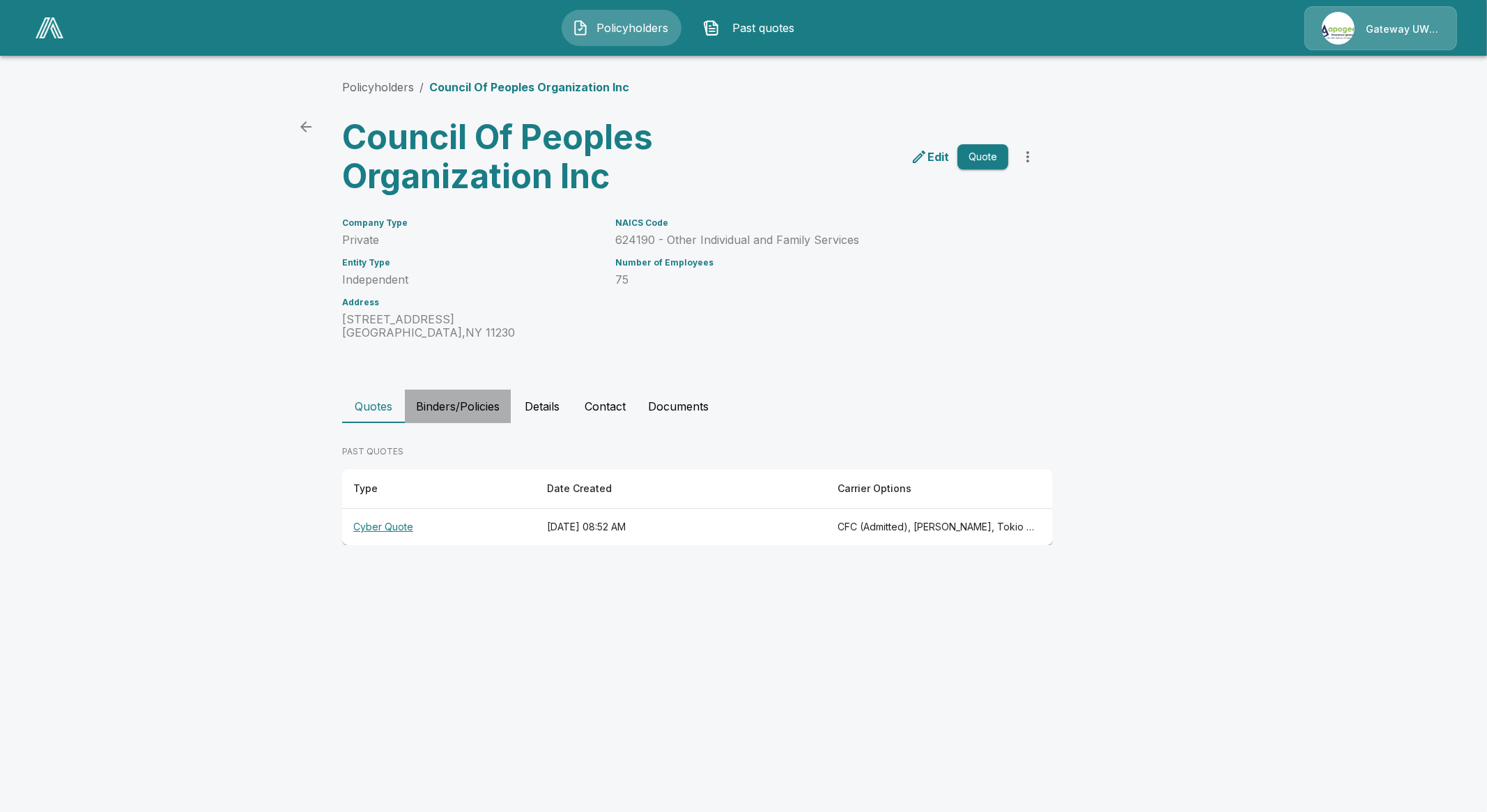
click at [457, 396] on button "Binders/Policies" at bounding box center [458, 406] width 106 height 33
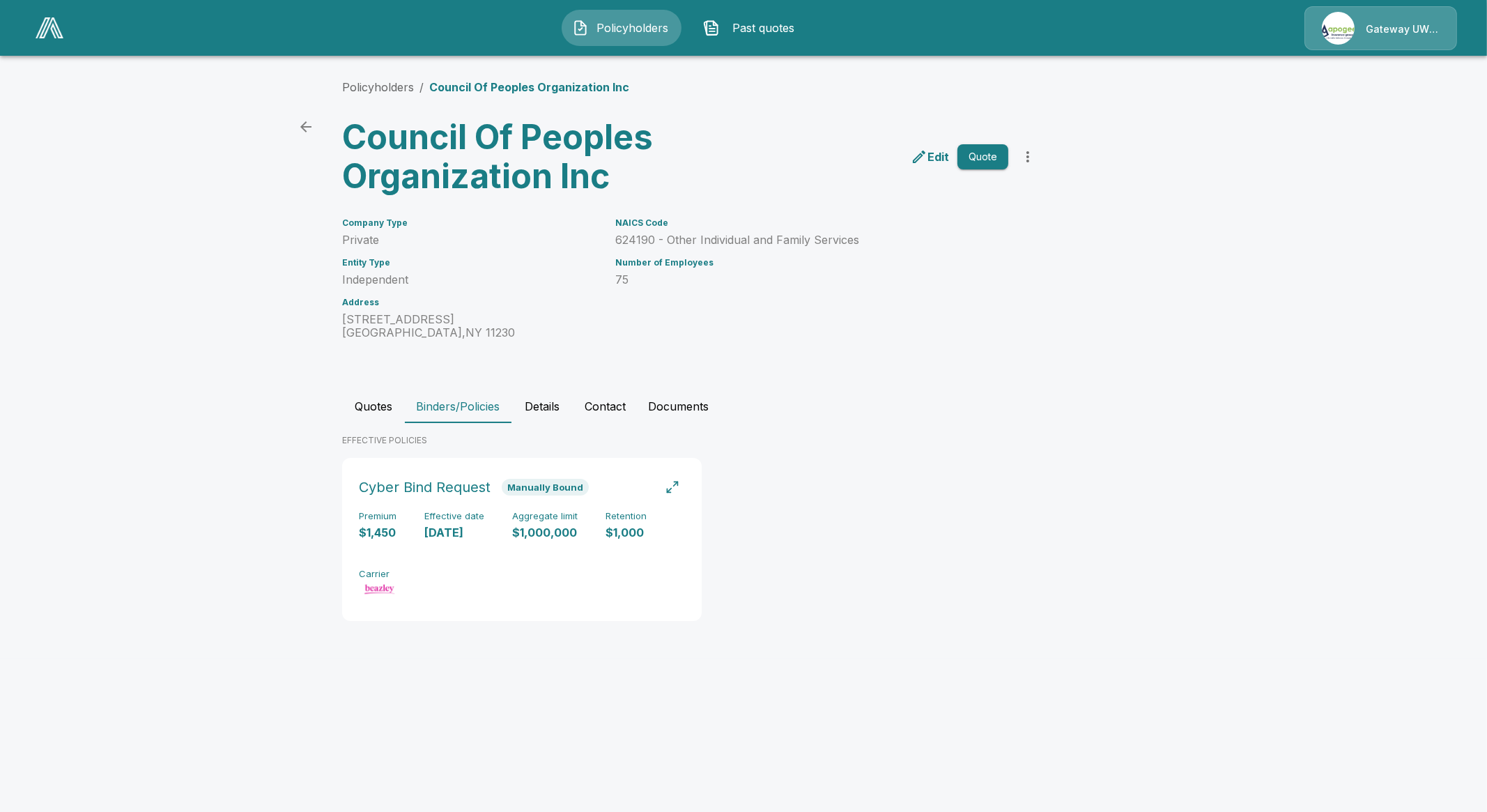
click at [365, 408] on button "Quotes" at bounding box center [373, 406] width 63 height 33
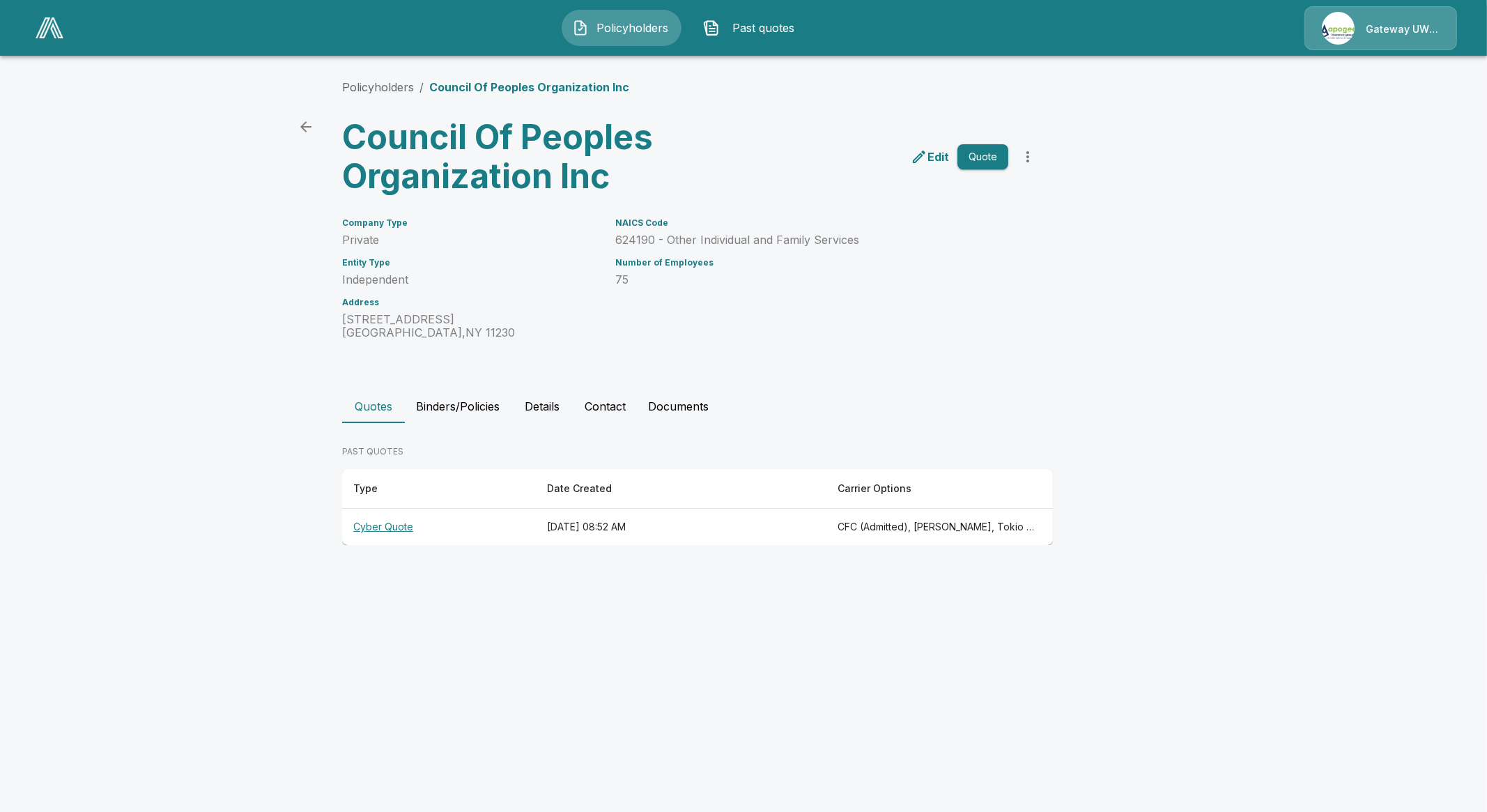
click at [388, 528] on th "Cyber Quote" at bounding box center [439, 527] width 194 height 37
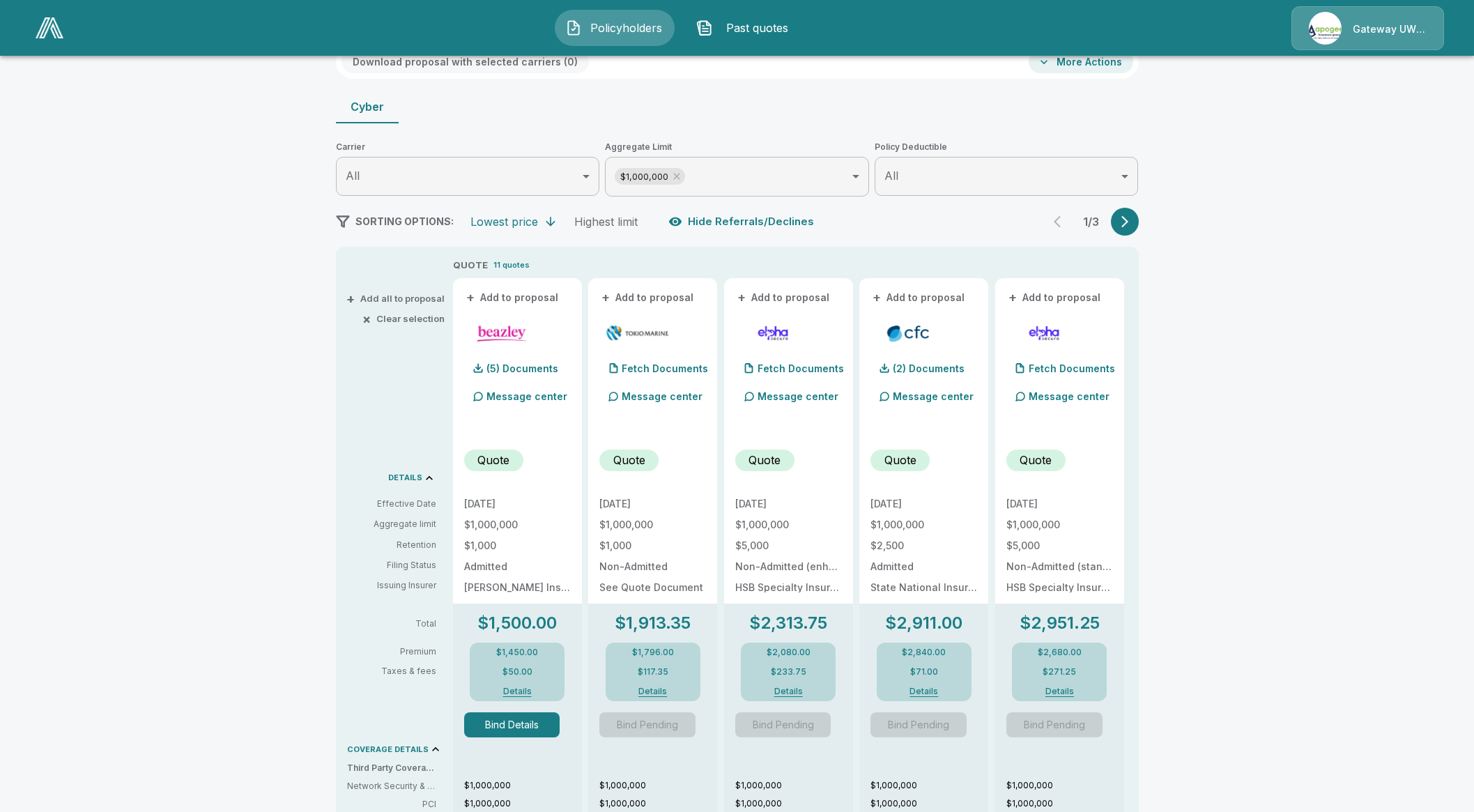
scroll to position [173, 0]
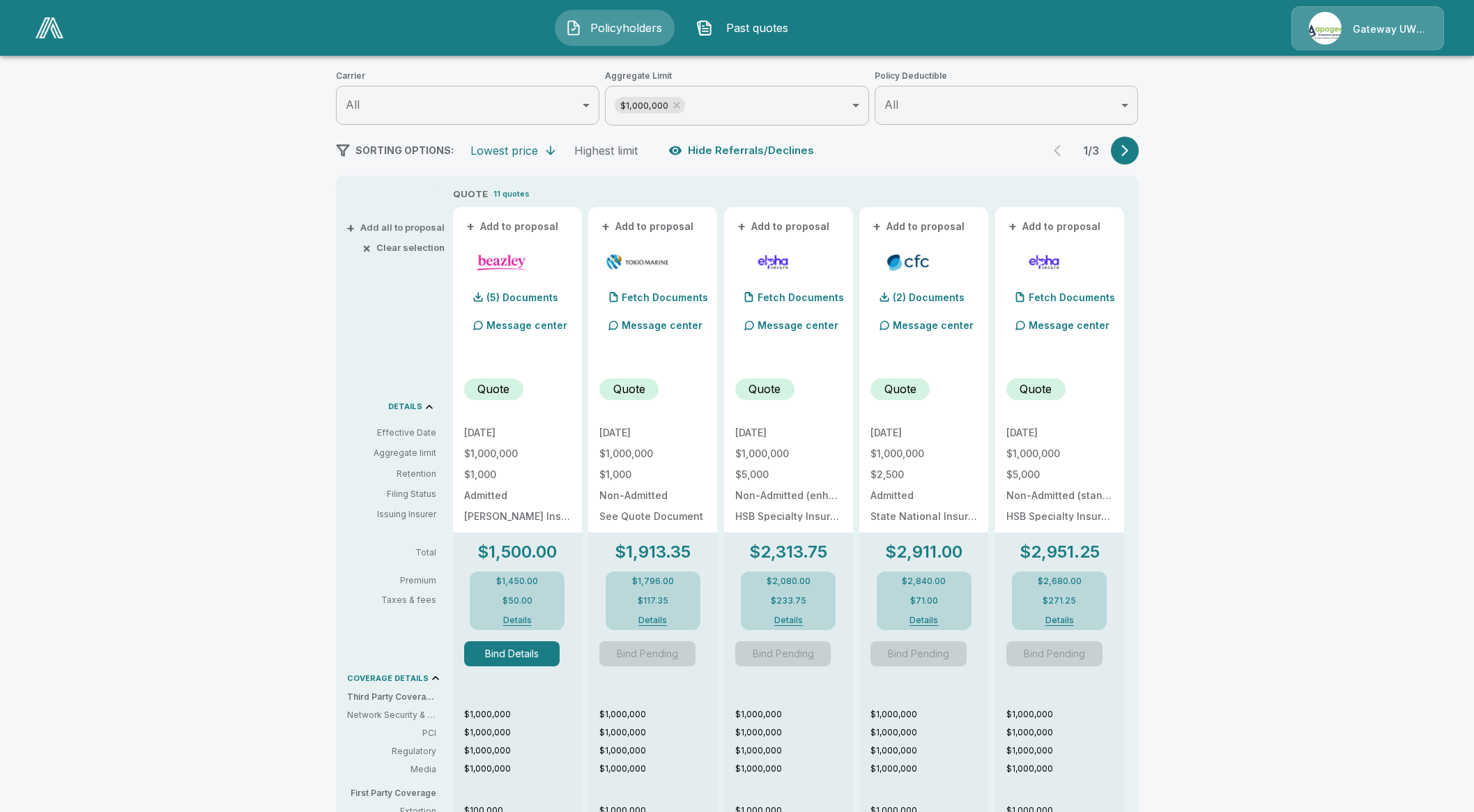
click at [541, 651] on button "Bind Details" at bounding box center [512, 653] width 96 height 25
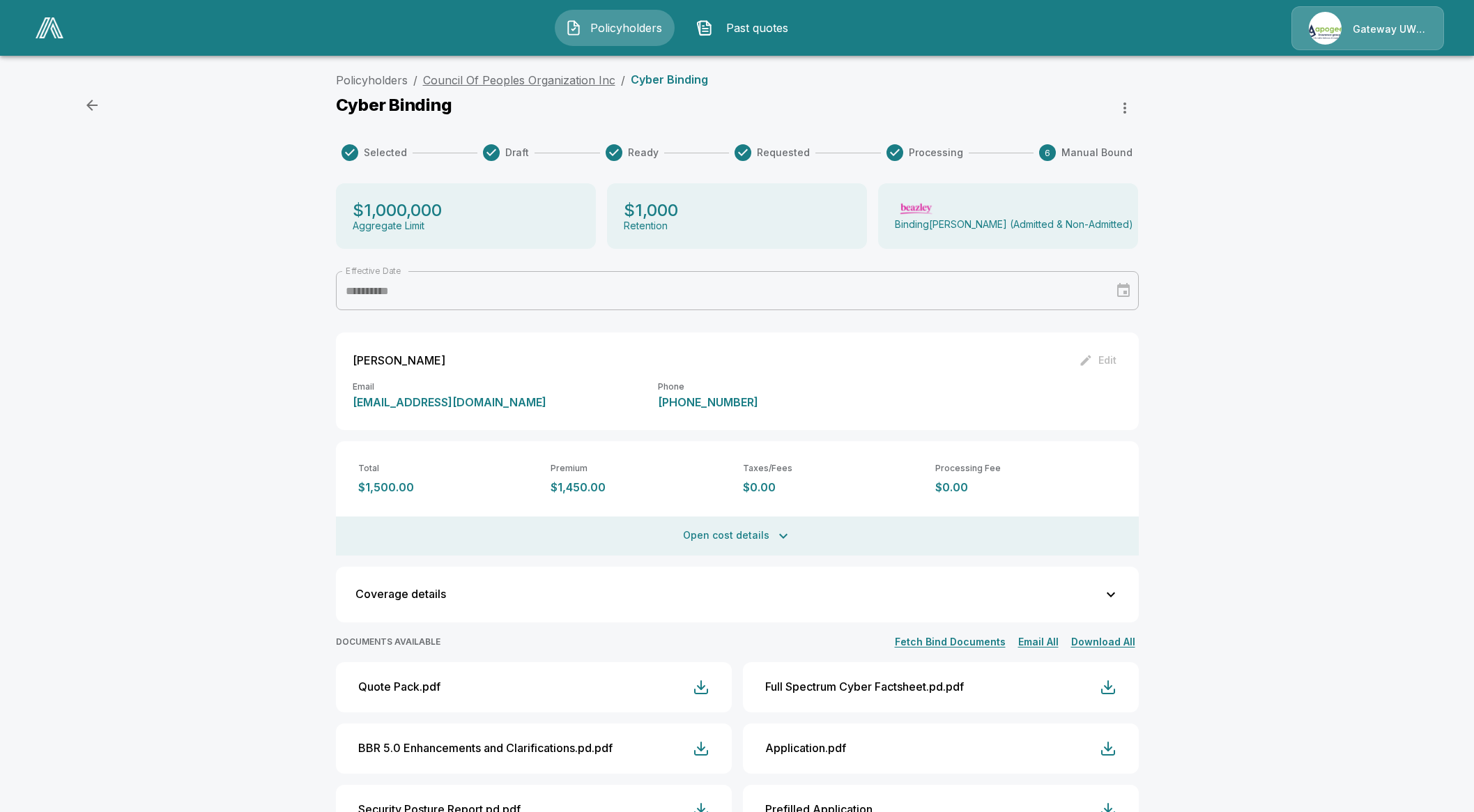
click at [542, 82] on link "Council Of Peoples Organization Inc" at bounding box center [519, 80] width 192 height 14
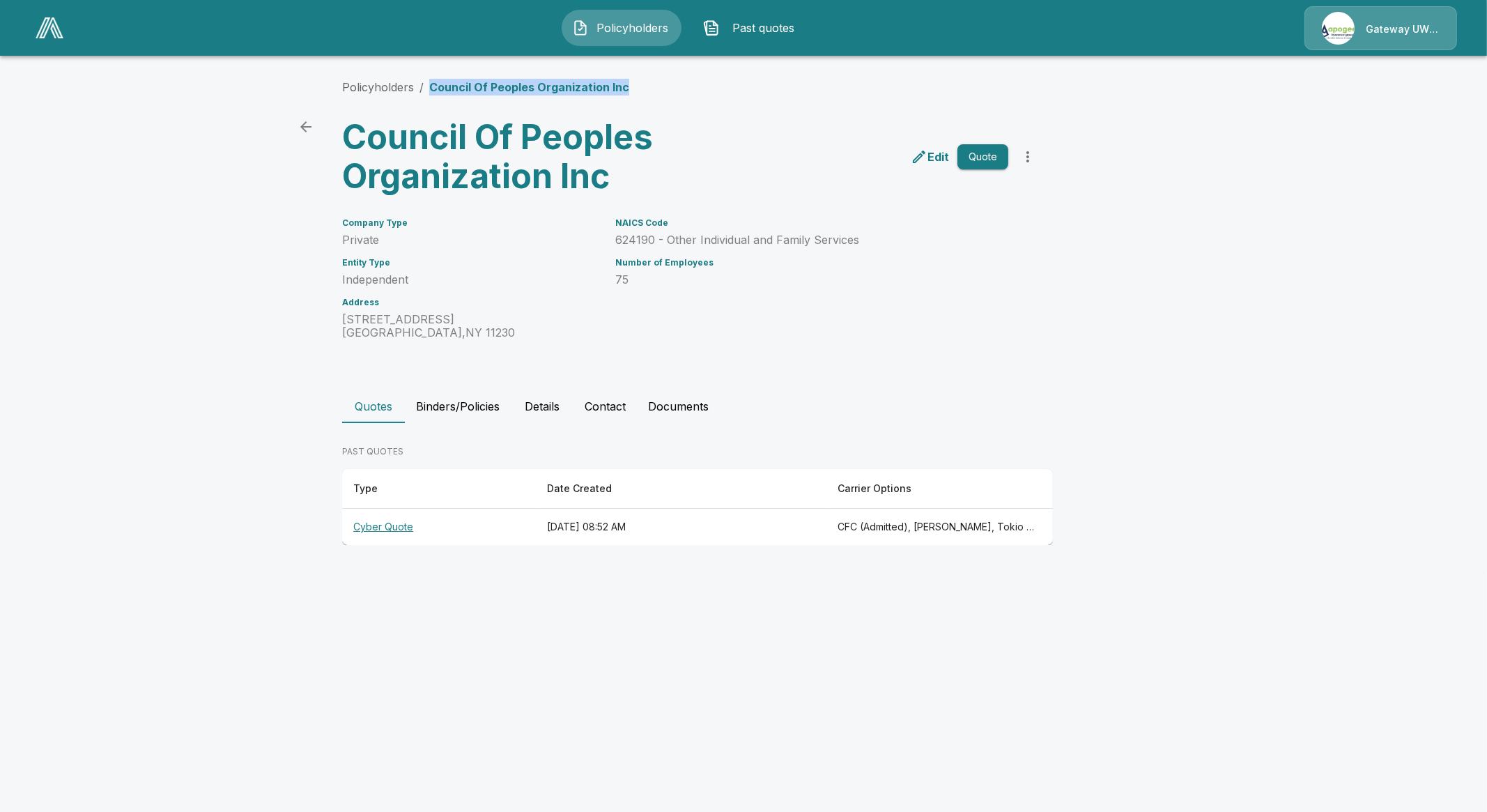
drag, startPoint x: 427, startPoint y: 89, endPoint x: 741, endPoint y: 69, distance: 314.6
click at [741, 69] on div "Policyholders / Council Of Peoples Organization Inc Council Of Peoples Organiza…" at bounding box center [744, 311] width 836 height 519
copy p "Council Of Peoples Organization Inc"
click at [394, 521] on th "Cyber Quote" at bounding box center [439, 527] width 194 height 37
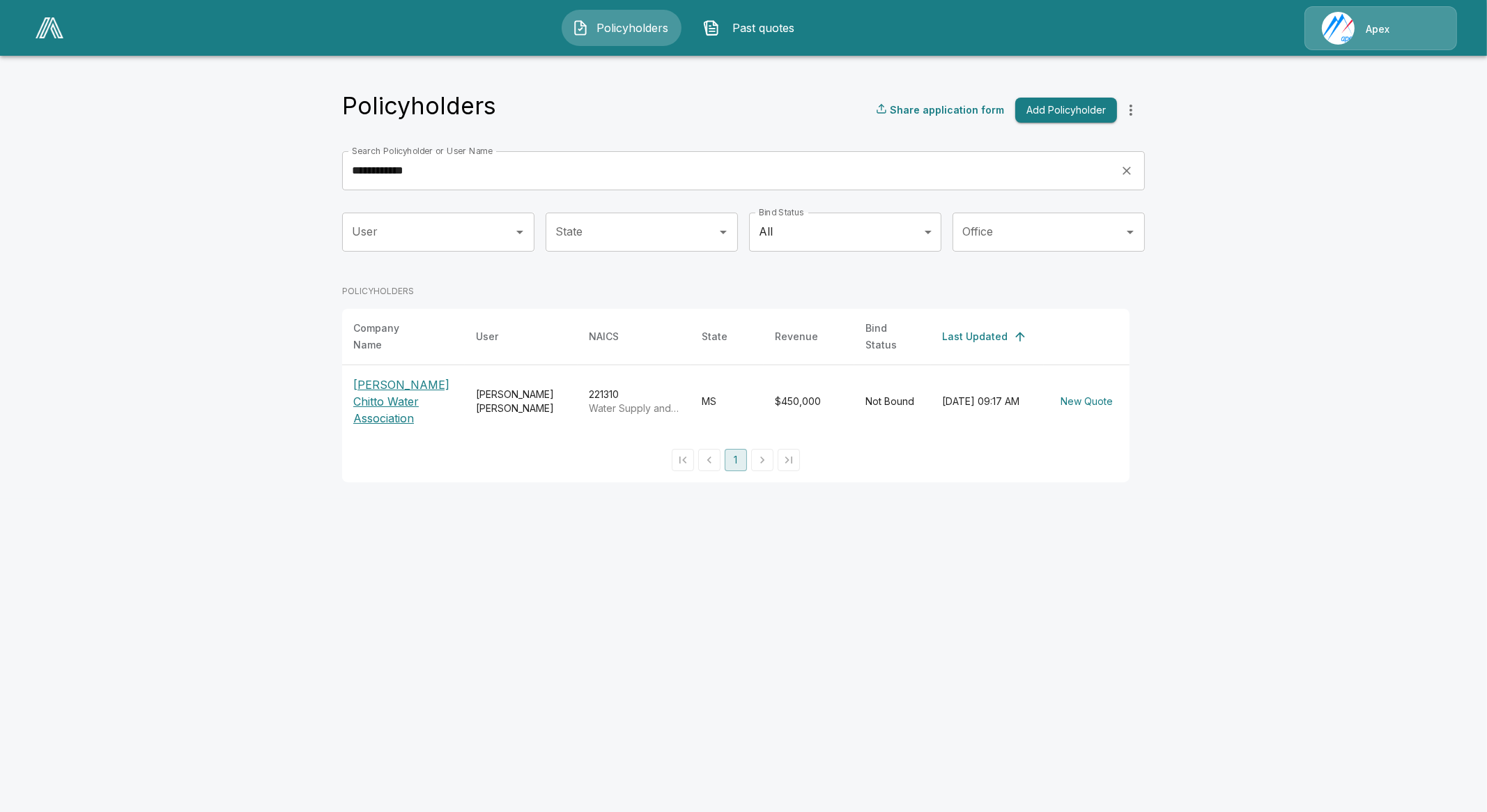
click at [395, 403] on th "Bogue Chitto Water Association" at bounding box center [404, 401] width 123 height 73
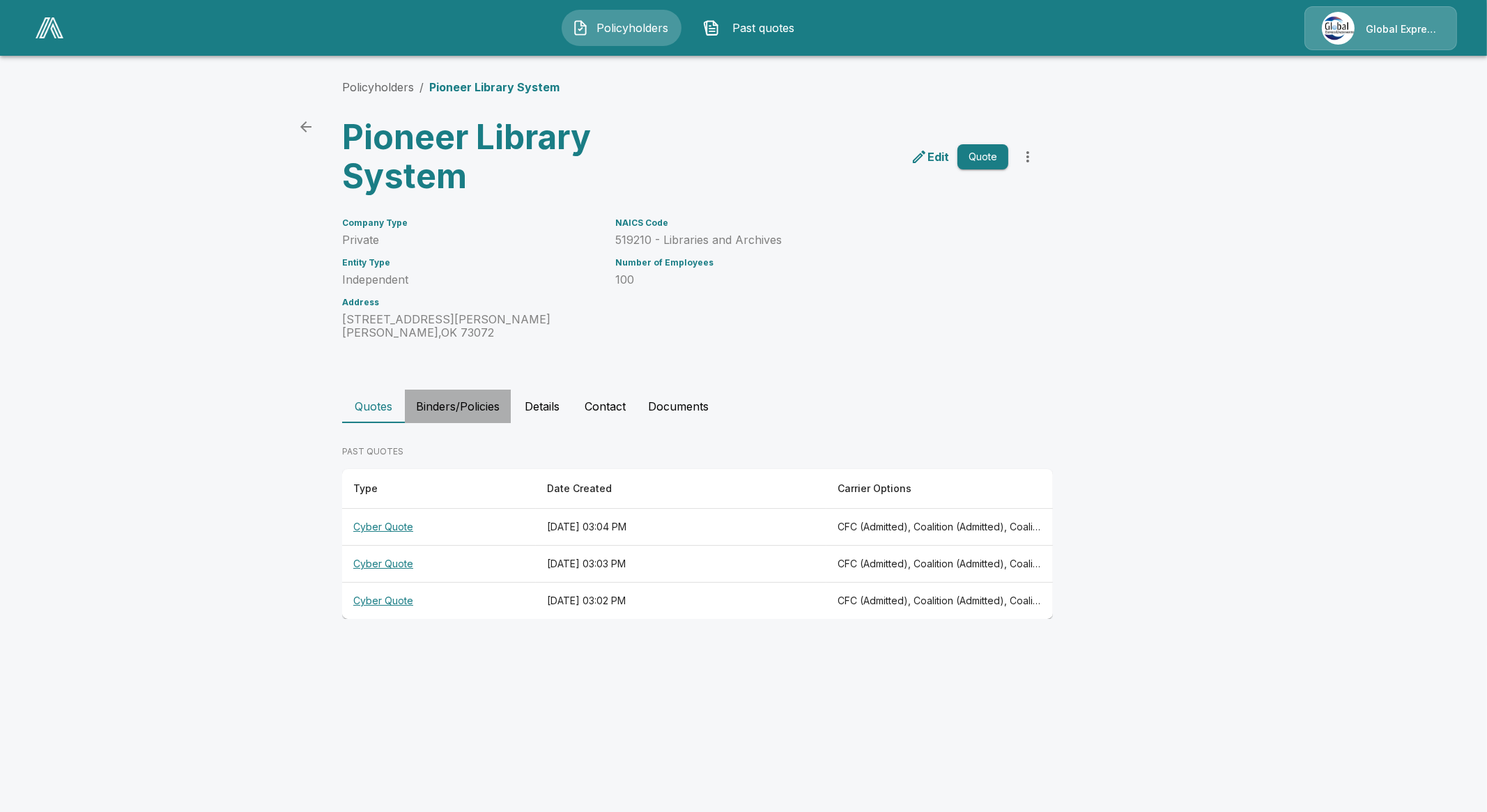
click at [431, 398] on button "Binders/Policies" at bounding box center [458, 406] width 106 height 33
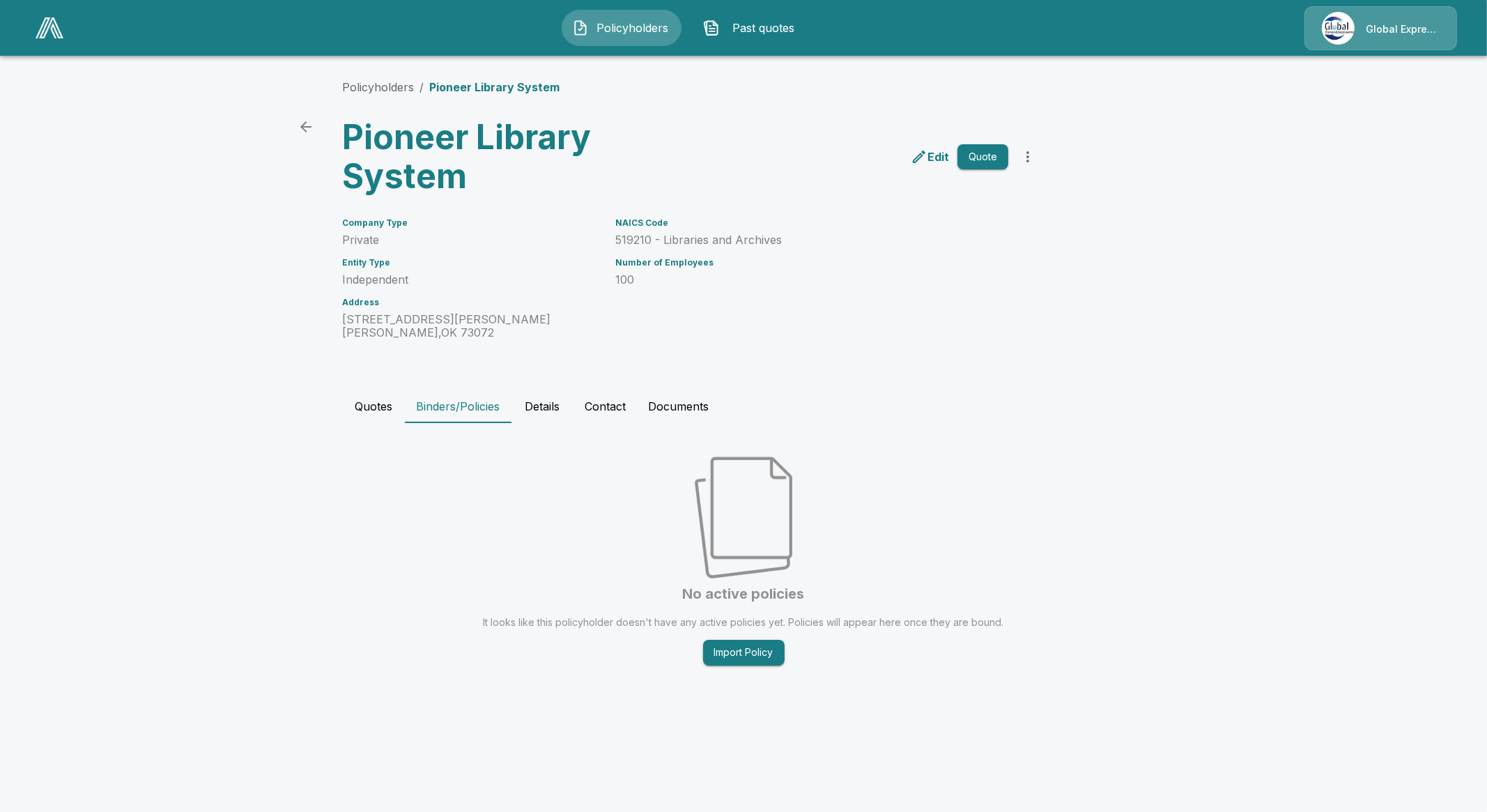
click at [354, 413] on div "Quotes Binders/Policies Details Contact Documents" at bounding box center [744, 406] width 803 height 33
click at [353, 413] on button "Quotes" at bounding box center [373, 406] width 63 height 33
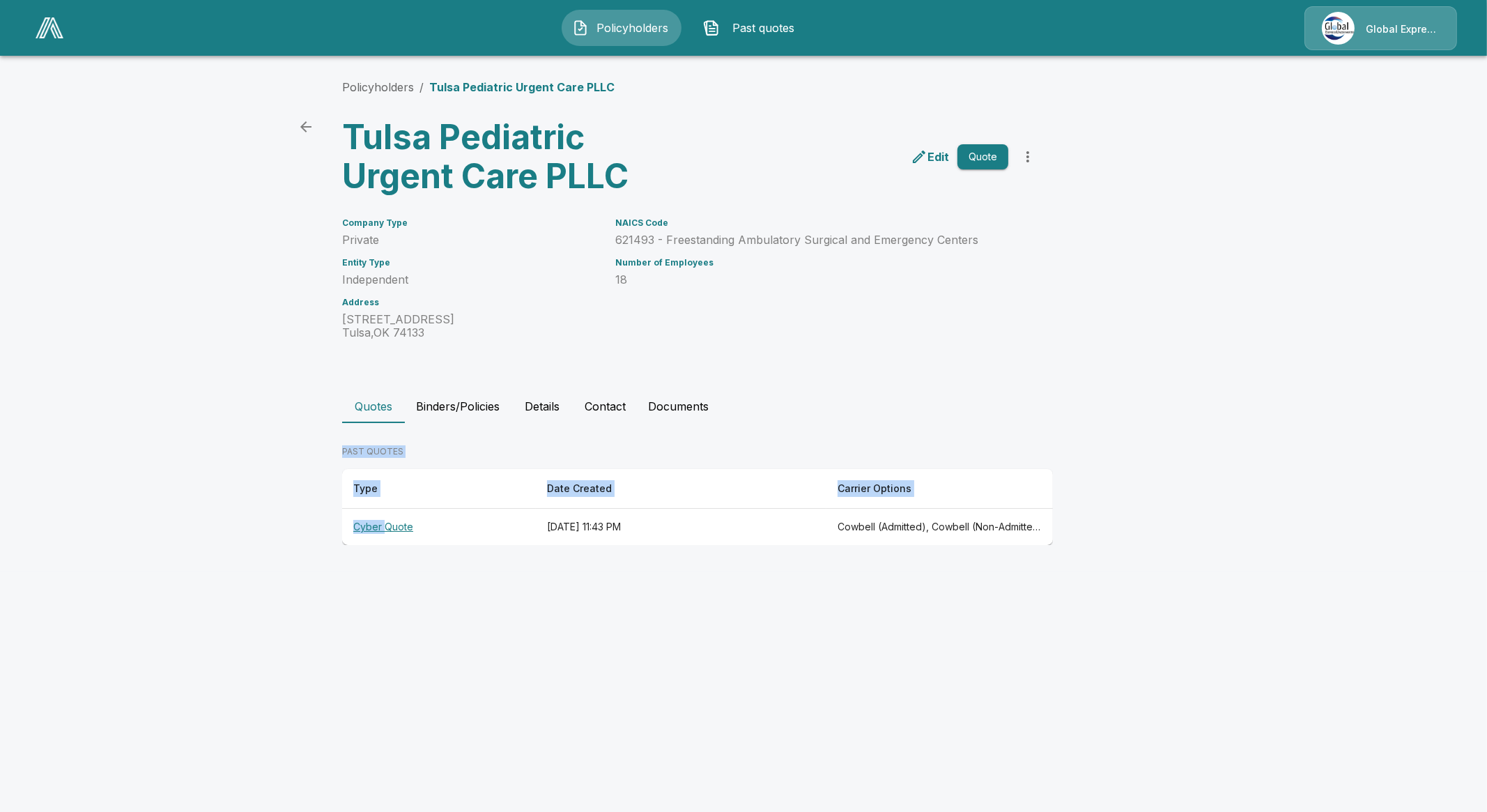
drag, startPoint x: 383, startPoint y: 522, endPoint x: 473, endPoint y: 399, distance: 152.4
click at [473, 399] on div "Quotes Binders/Policies Details Contact Documents PAST QUOTES Type Date Created…" at bounding box center [744, 467] width 803 height 155
click at [473, 399] on button "Binders/Policies" at bounding box center [458, 406] width 106 height 33
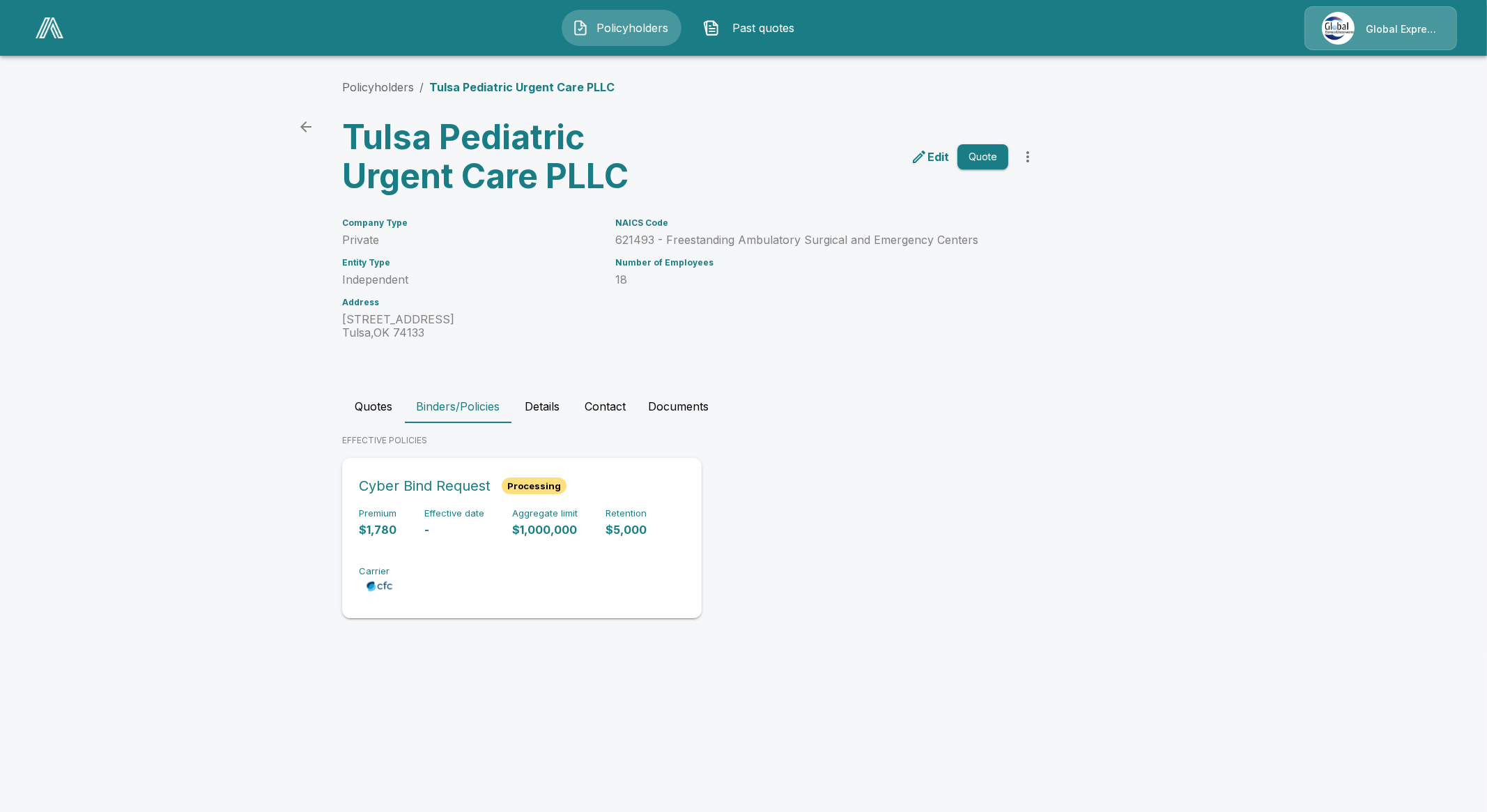
click at [464, 554] on div "Premium $1,780 Effective date - Aggregate limit $1,000,000 Retention $5,000 Car…" at bounding box center [522, 552] width 326 height 88
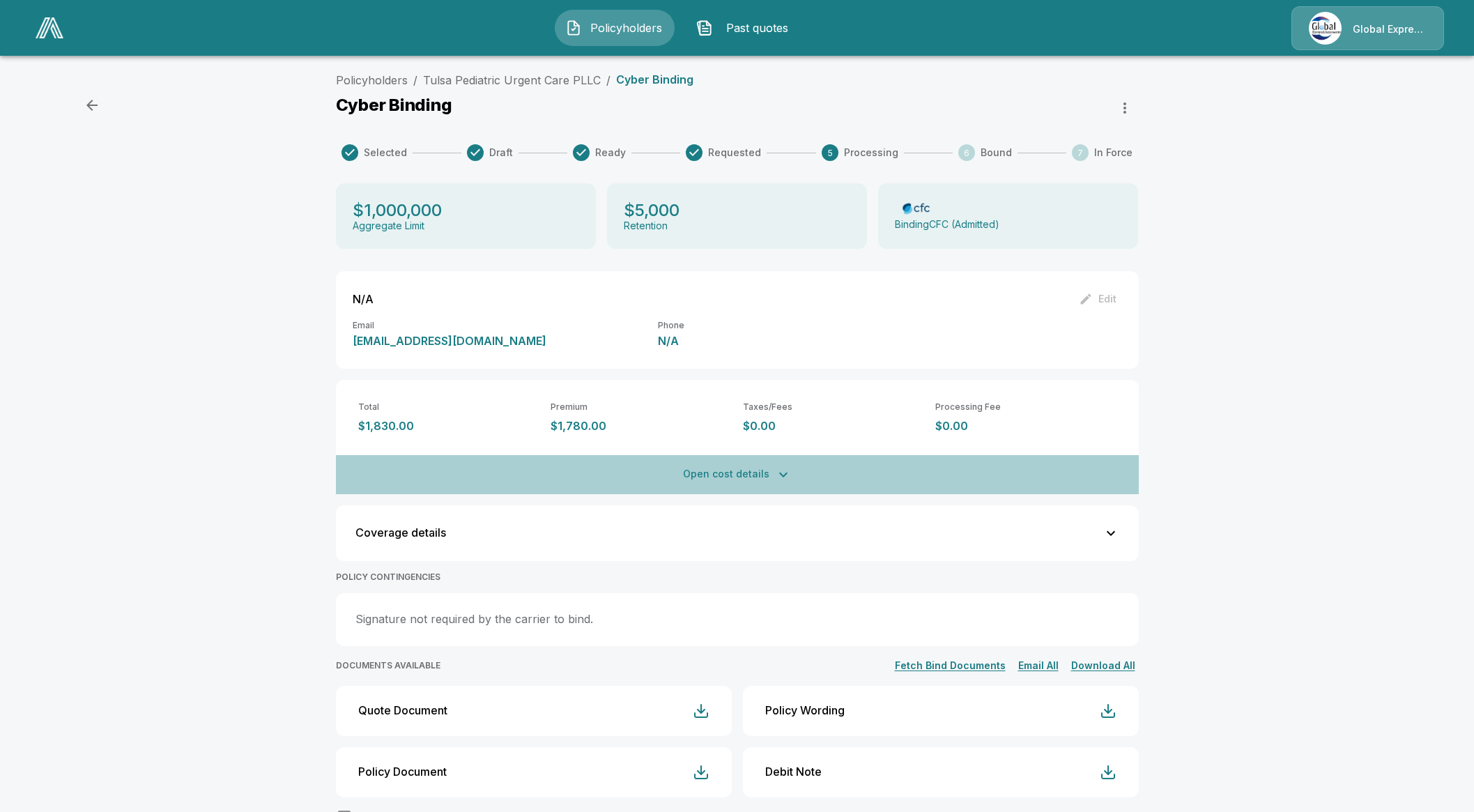
click at [764, 460] on button "Open cost details" at bounding box center [737, 475] width 803 height 39
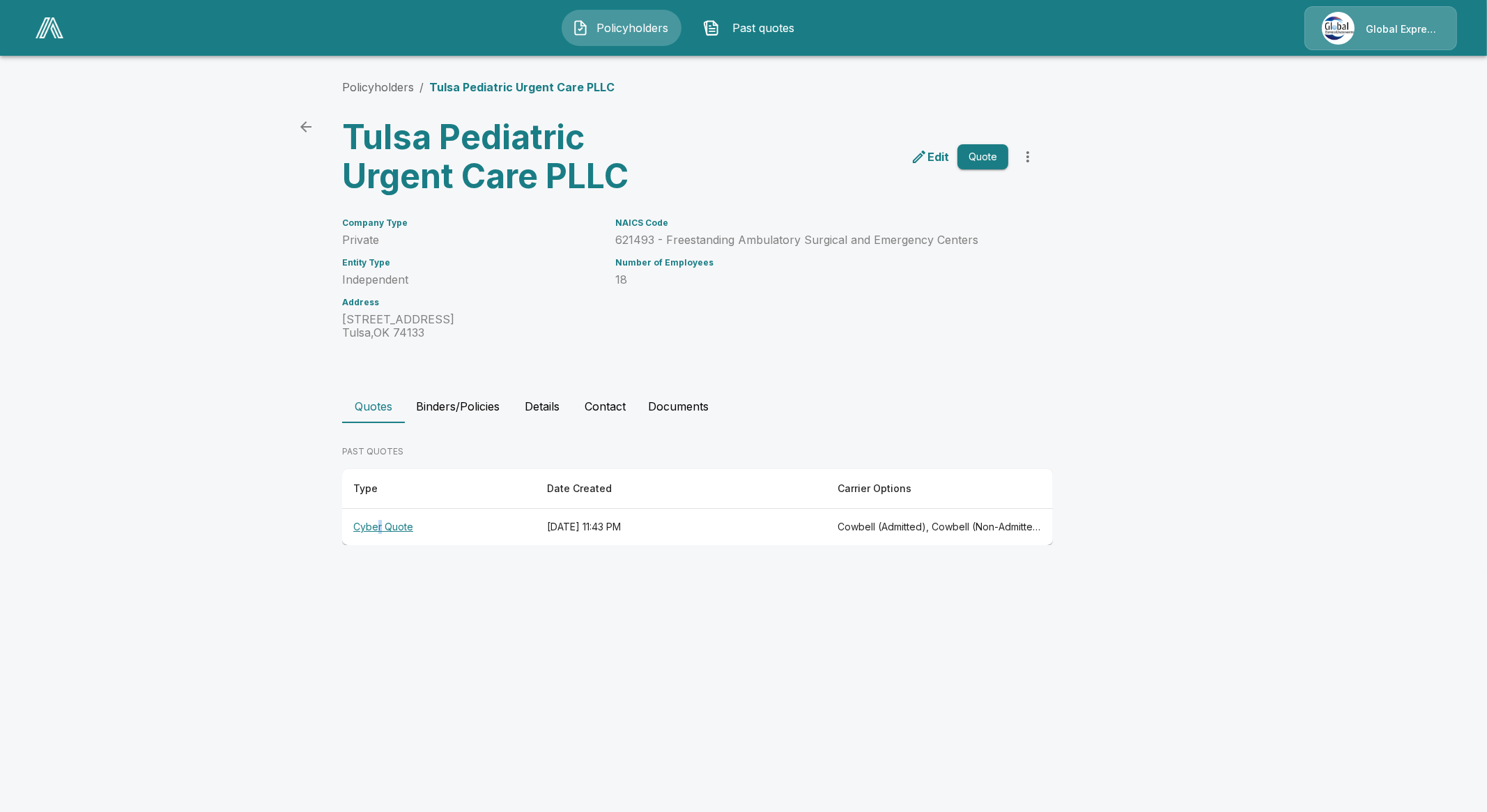
click at [378, 533] on th "Cyber Quote" at bounding box center [439, 527] width 194 height 37
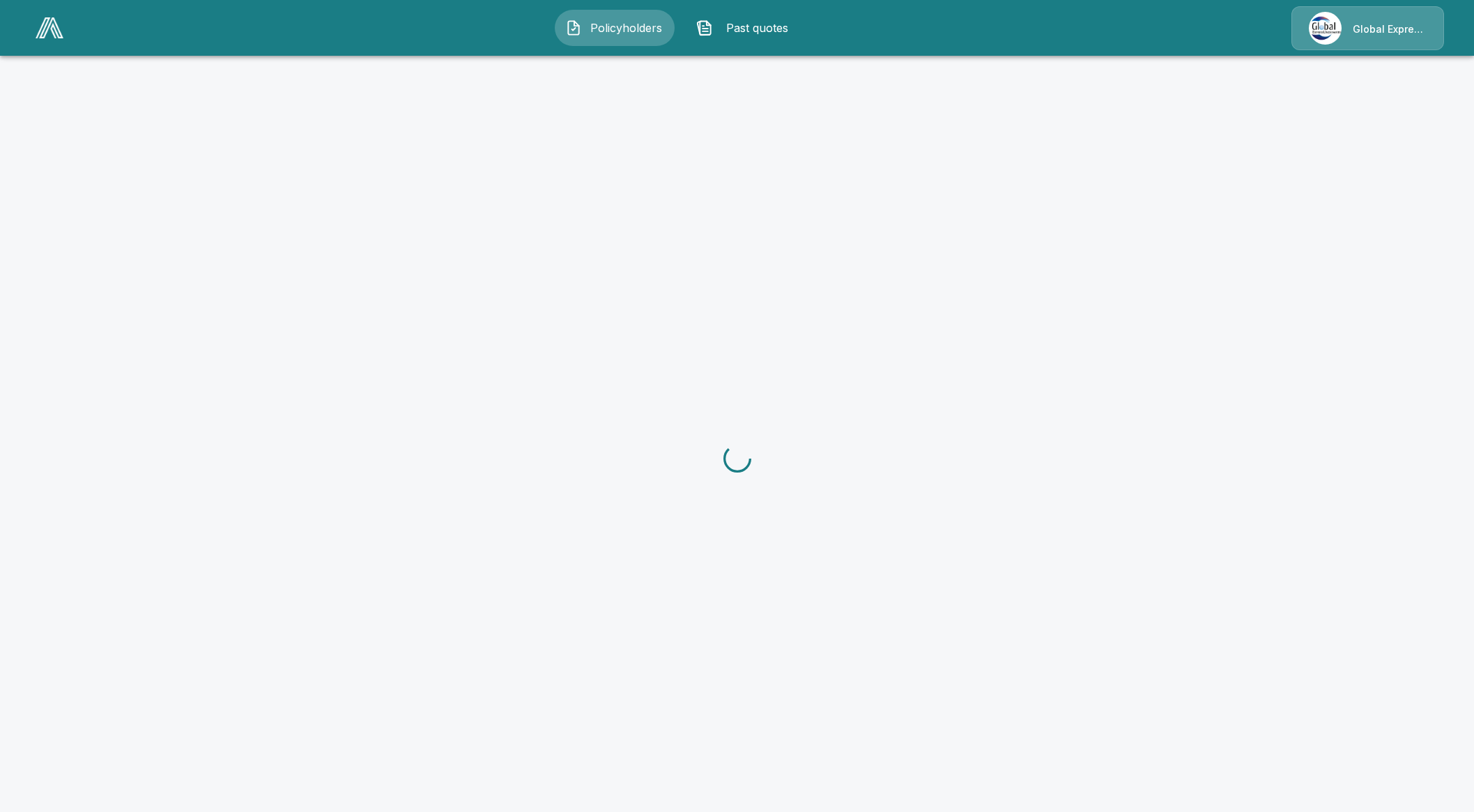
click at [377, 533] on div at bounding box center [737, 458] width 1474 height 812
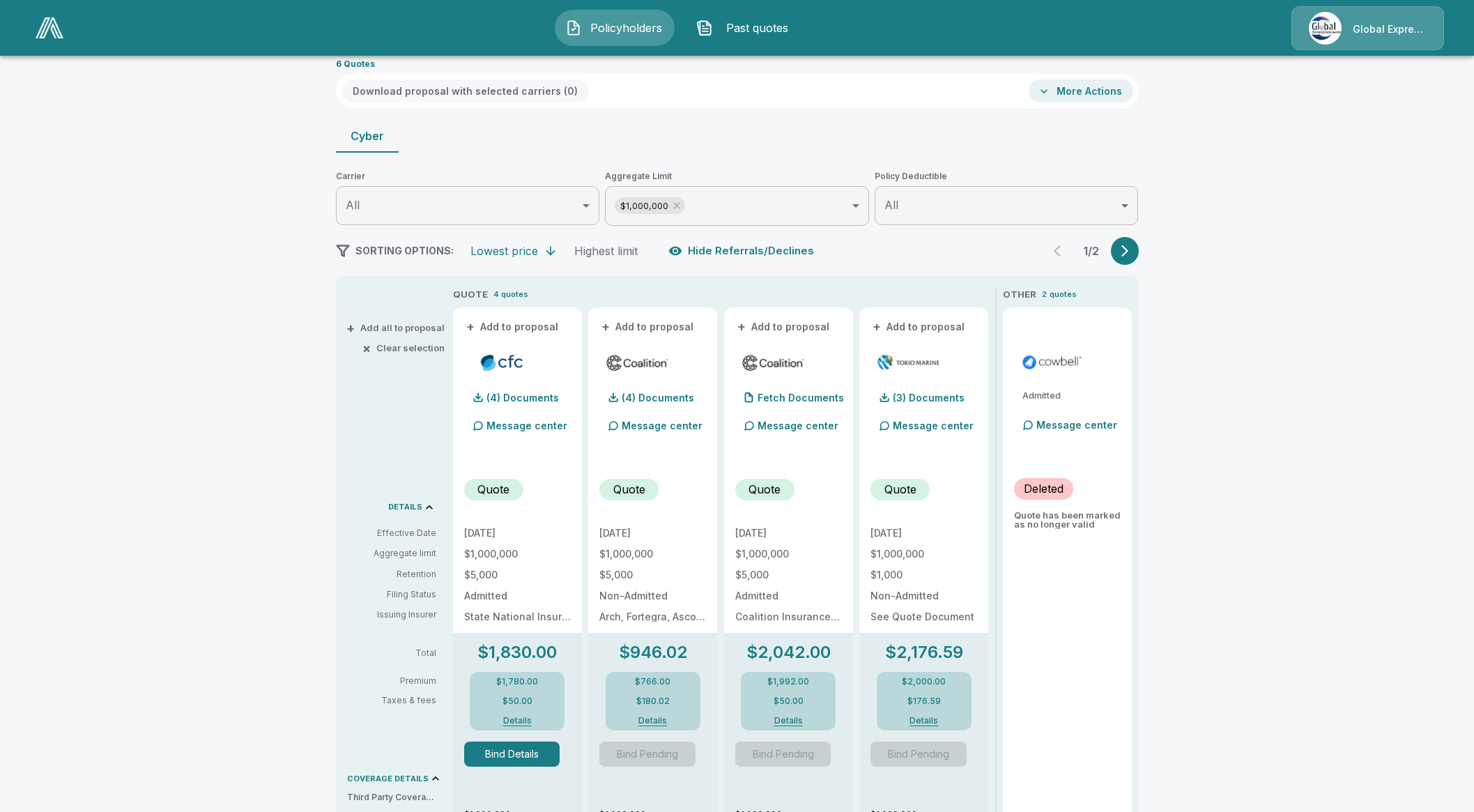
scroll to position [86, 0]
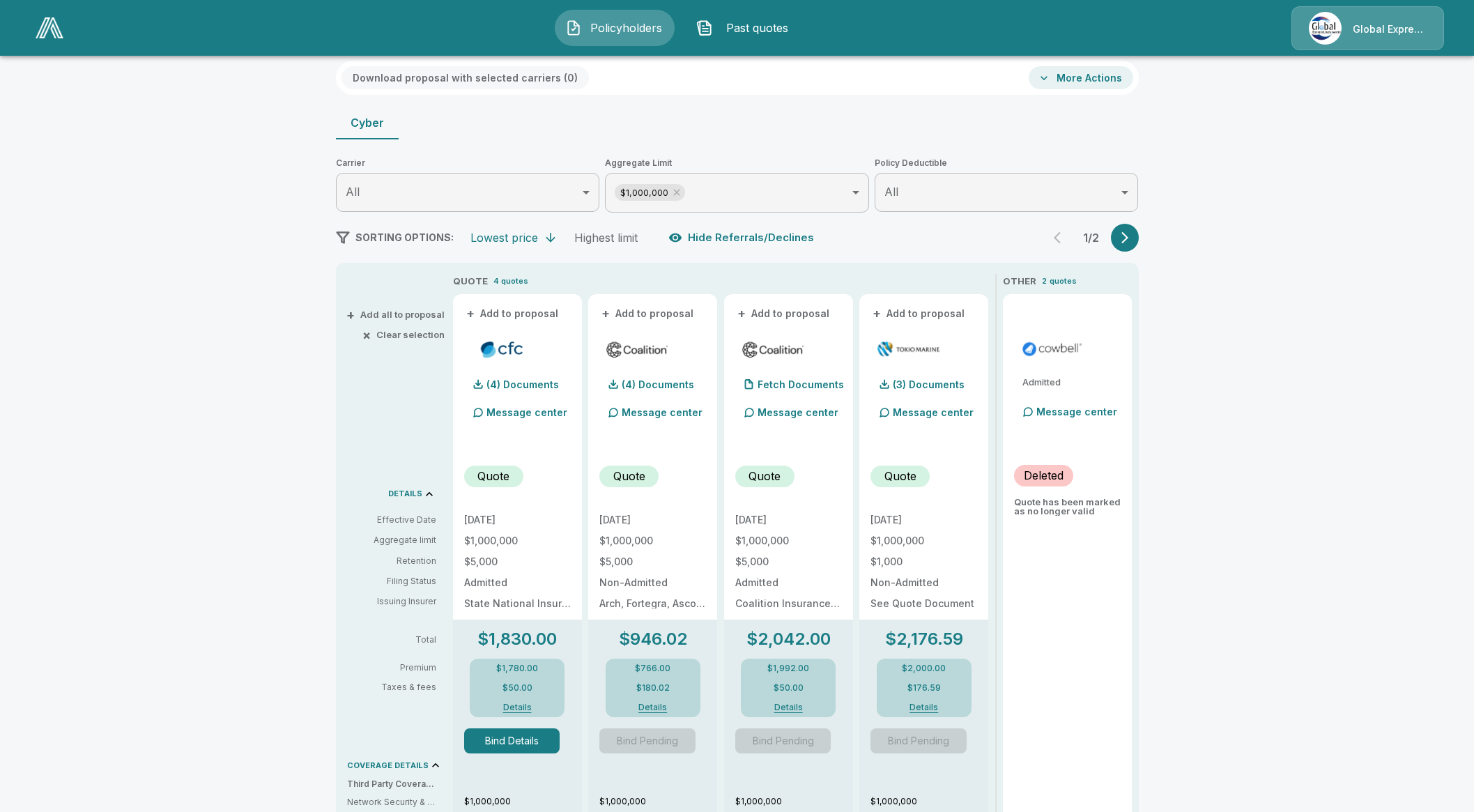
click at [522, 710] on button "Details" at bounding box center [517, 707] width 56 height 8
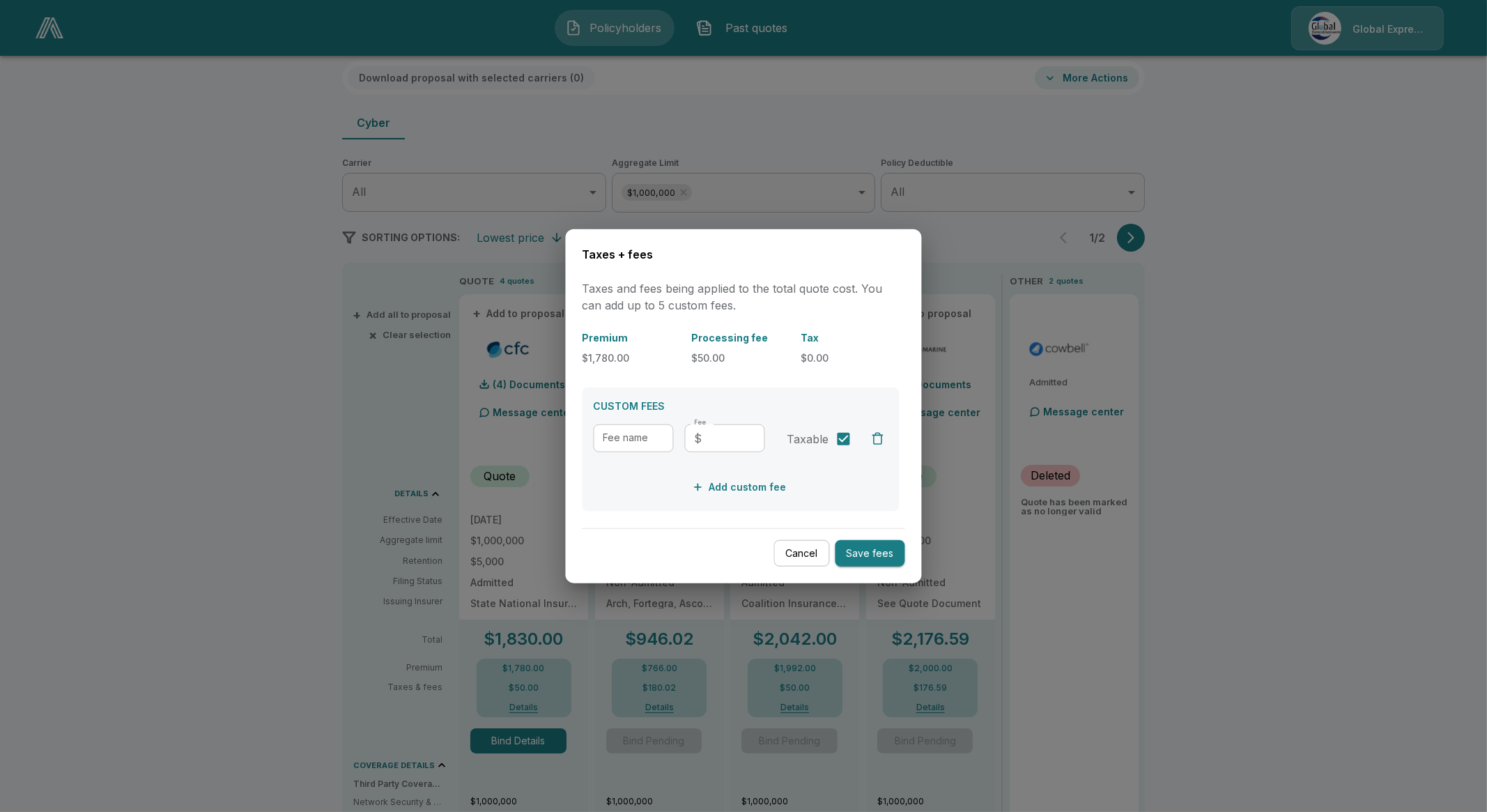
click at [784, 566] on button "Cancel" at bounding box center [802, 553] width 56 height 27
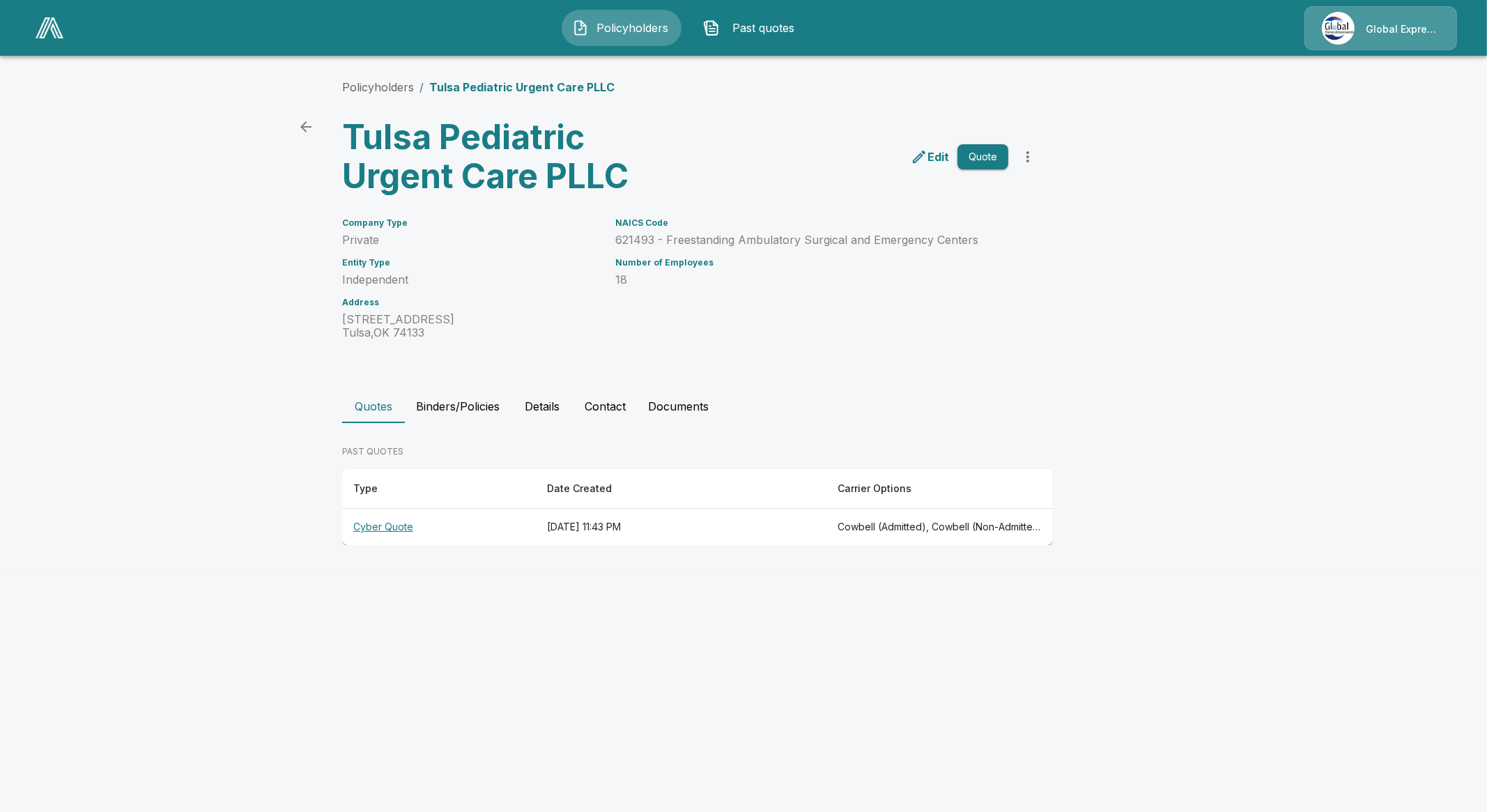
click at [431, 407] on button "Binders/Policies" at bounding box center [458, 406] width 106 height 33
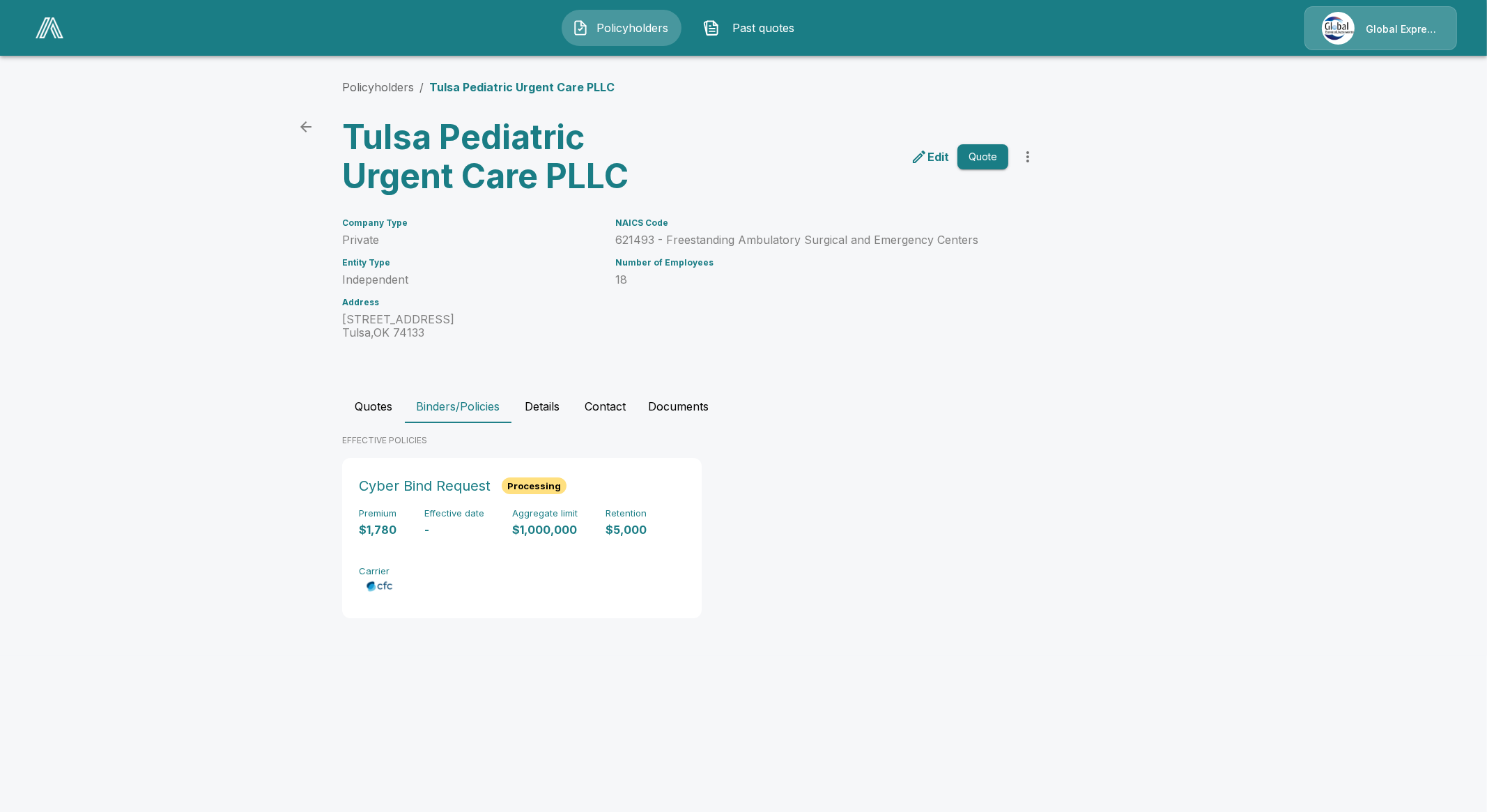
click at [395, 392] on button "Quotes" at bounding box center [373, 406] width 63 height 33
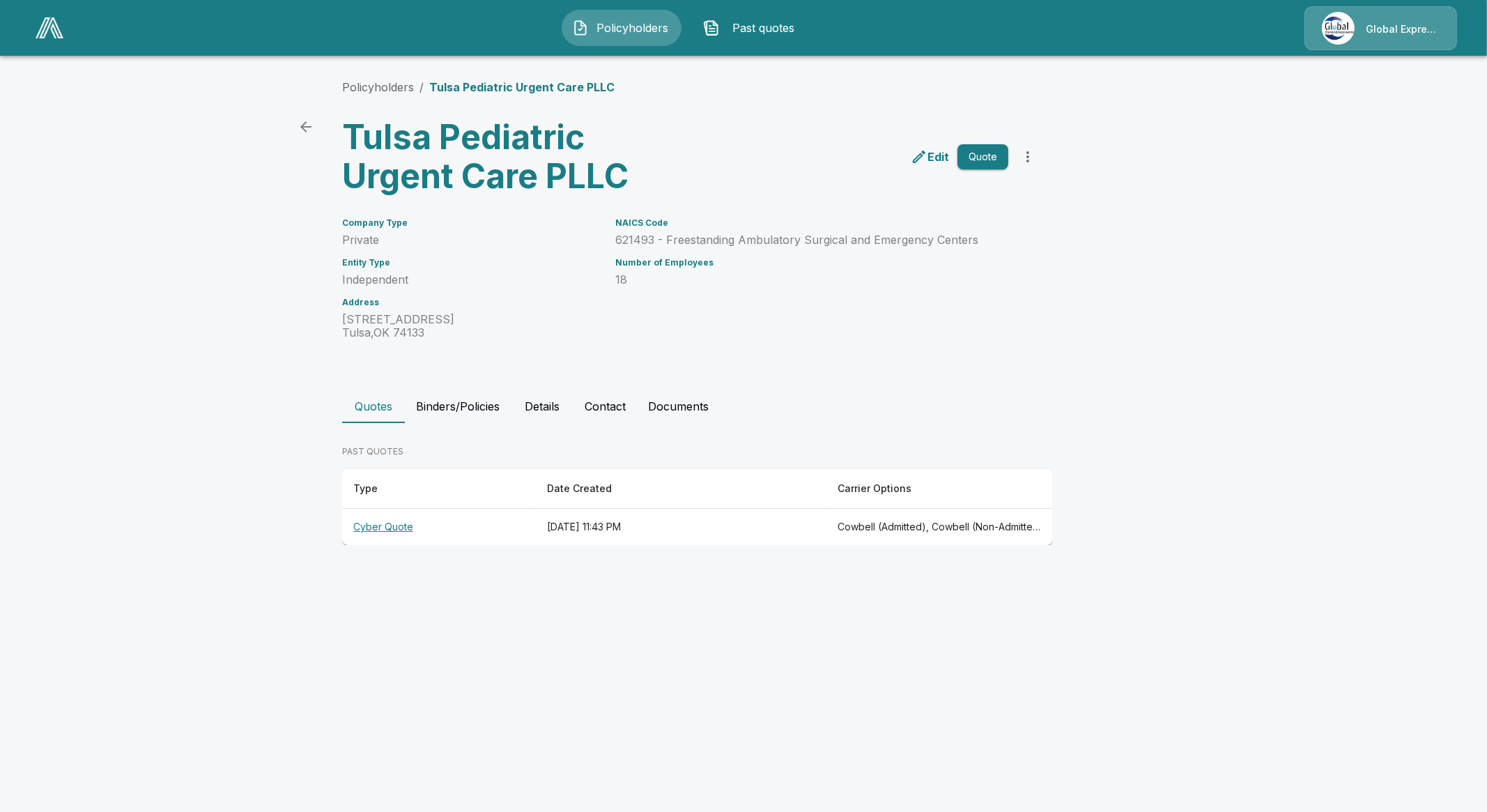
click at [395, 525] on th "Cyber Quote" at bounding box center [439, 527] width 194 height 37
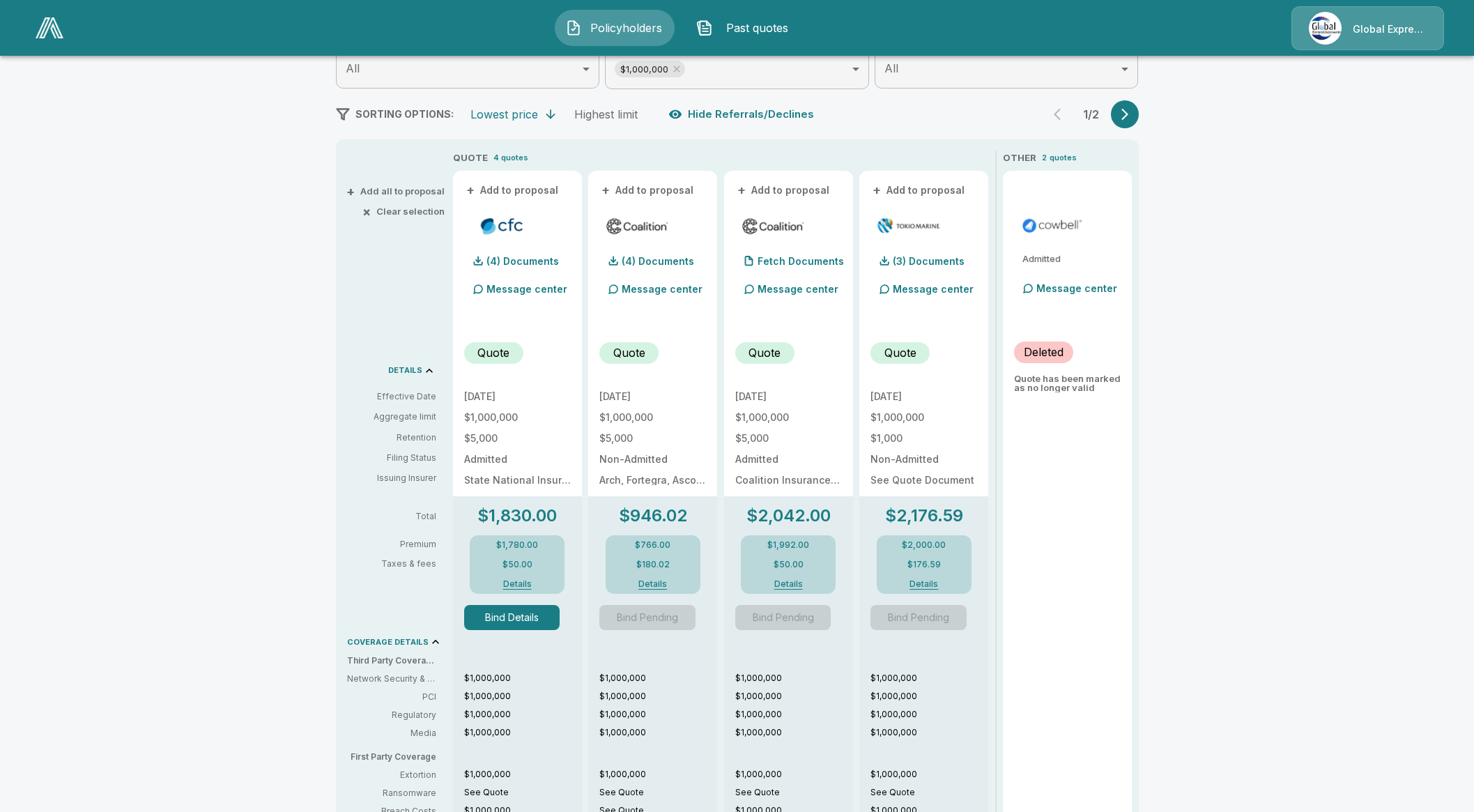
scroll to position [261, 0]
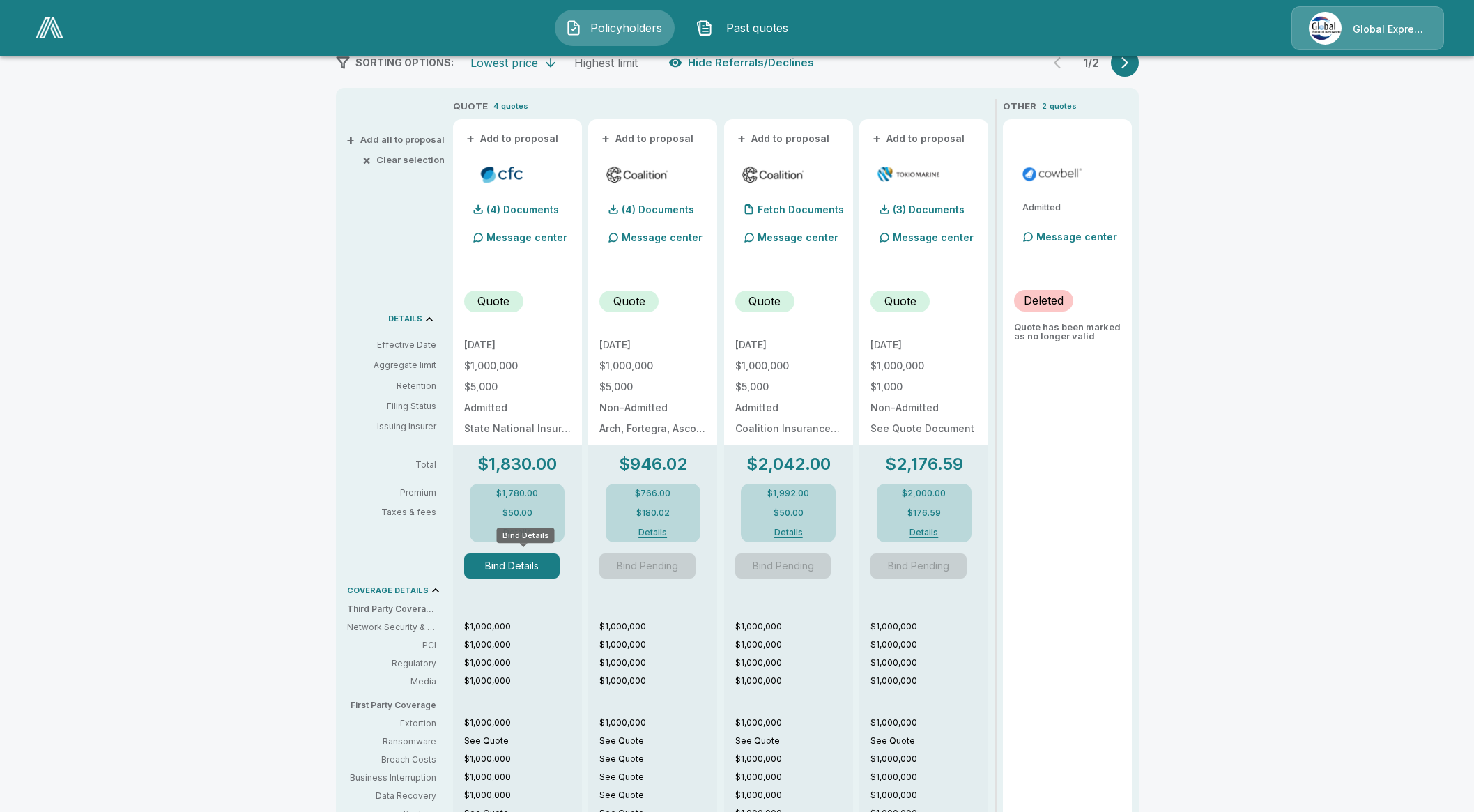
click at [527, 567] on button "Bind Details" at bounding box center [512, 565] width 96 height 25
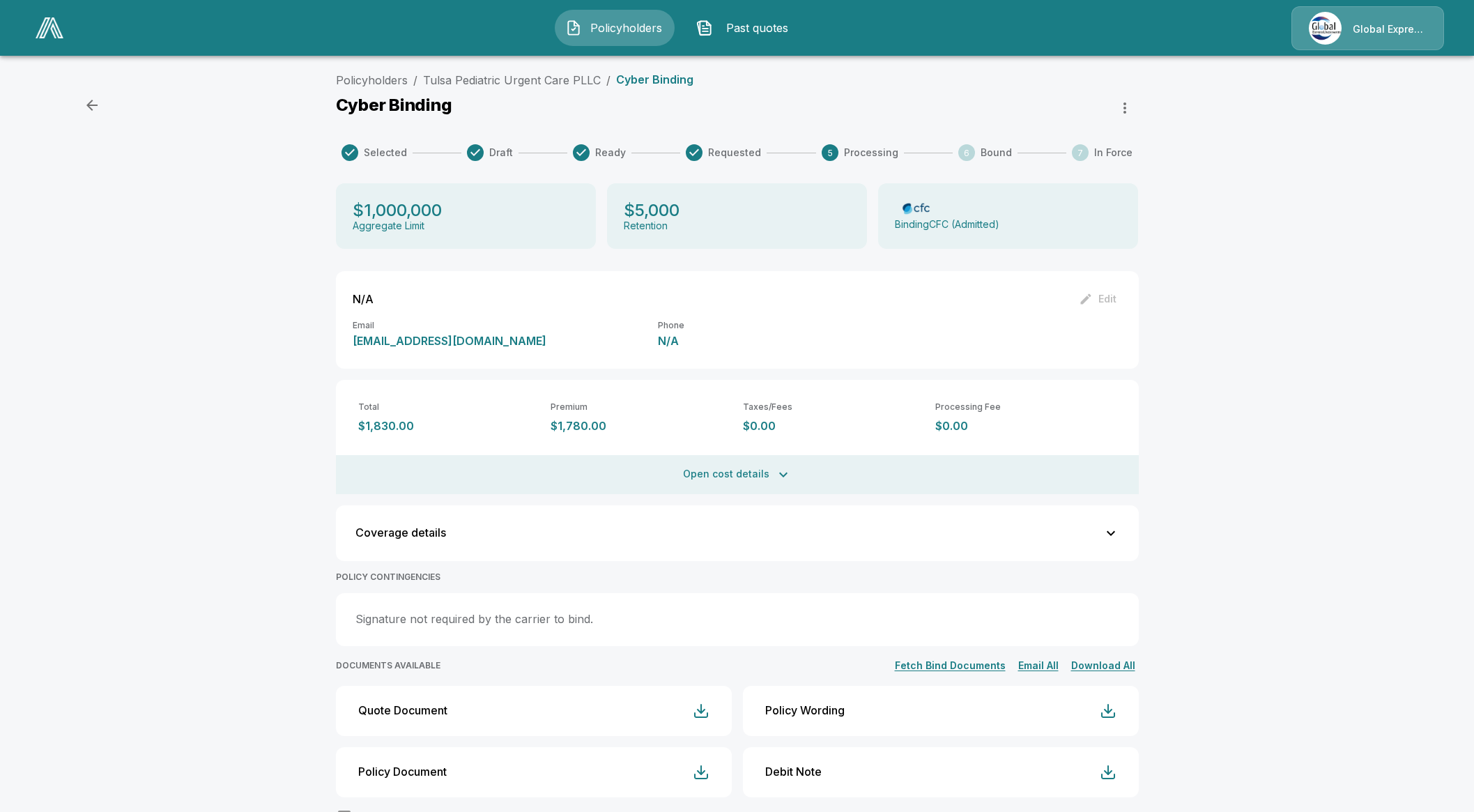
click at [791, 451] on div "Total $1,830.00 Premium $1,780.00 Taxes/Fees $0.00 Processing Fee $0.00 Process…" at bounding box center [737, 436] width 803 height 114
click at [776, 470] on button "Open cost details" at bounding box center [737, 475] width 803 height 39
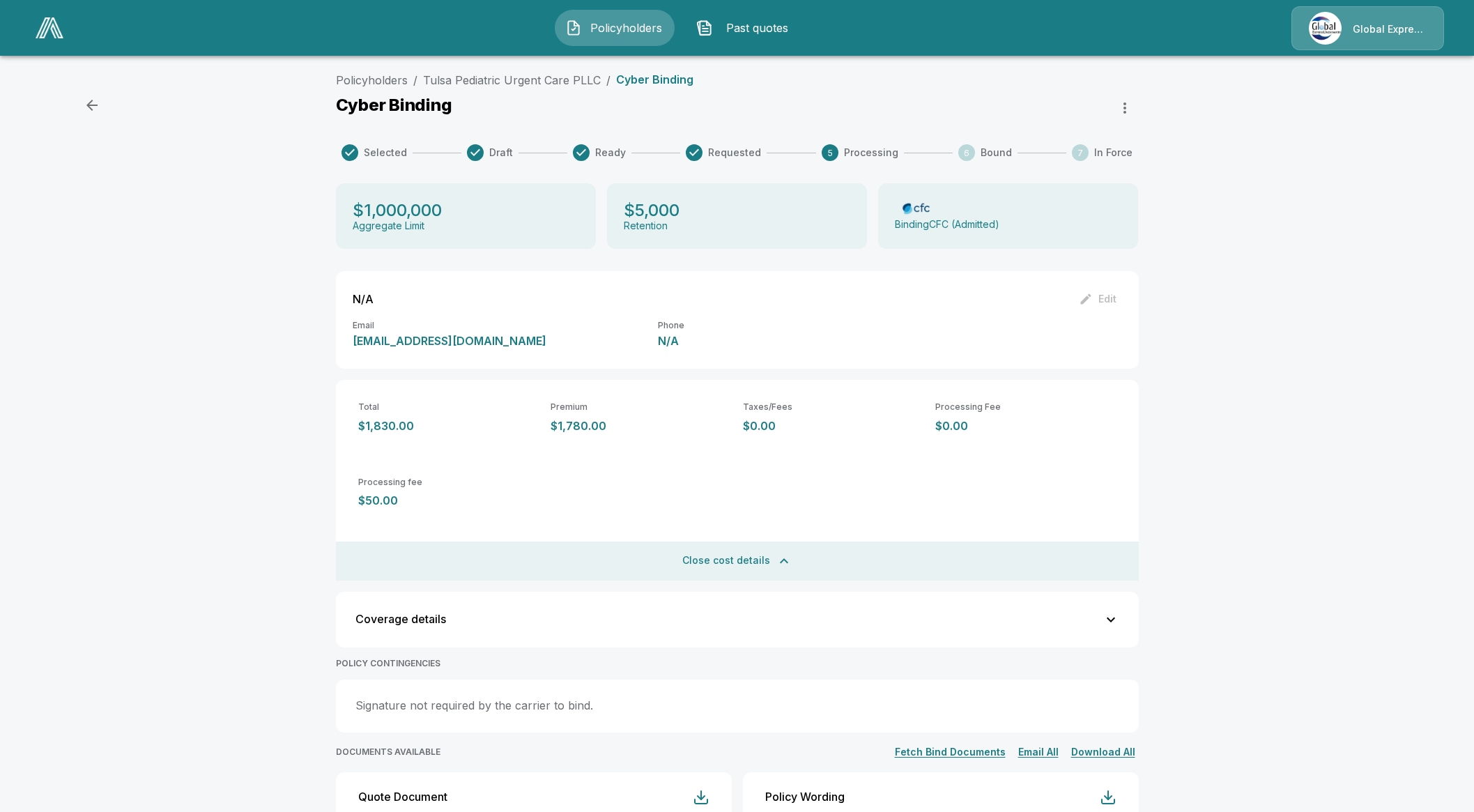
click at [235, 302] on div "Policyholders / Tulsa Pediatric Urgent Care PLLC / Cyber Binding Cyber Binding …" at bounding box center [737, 524] width 1474 height 917
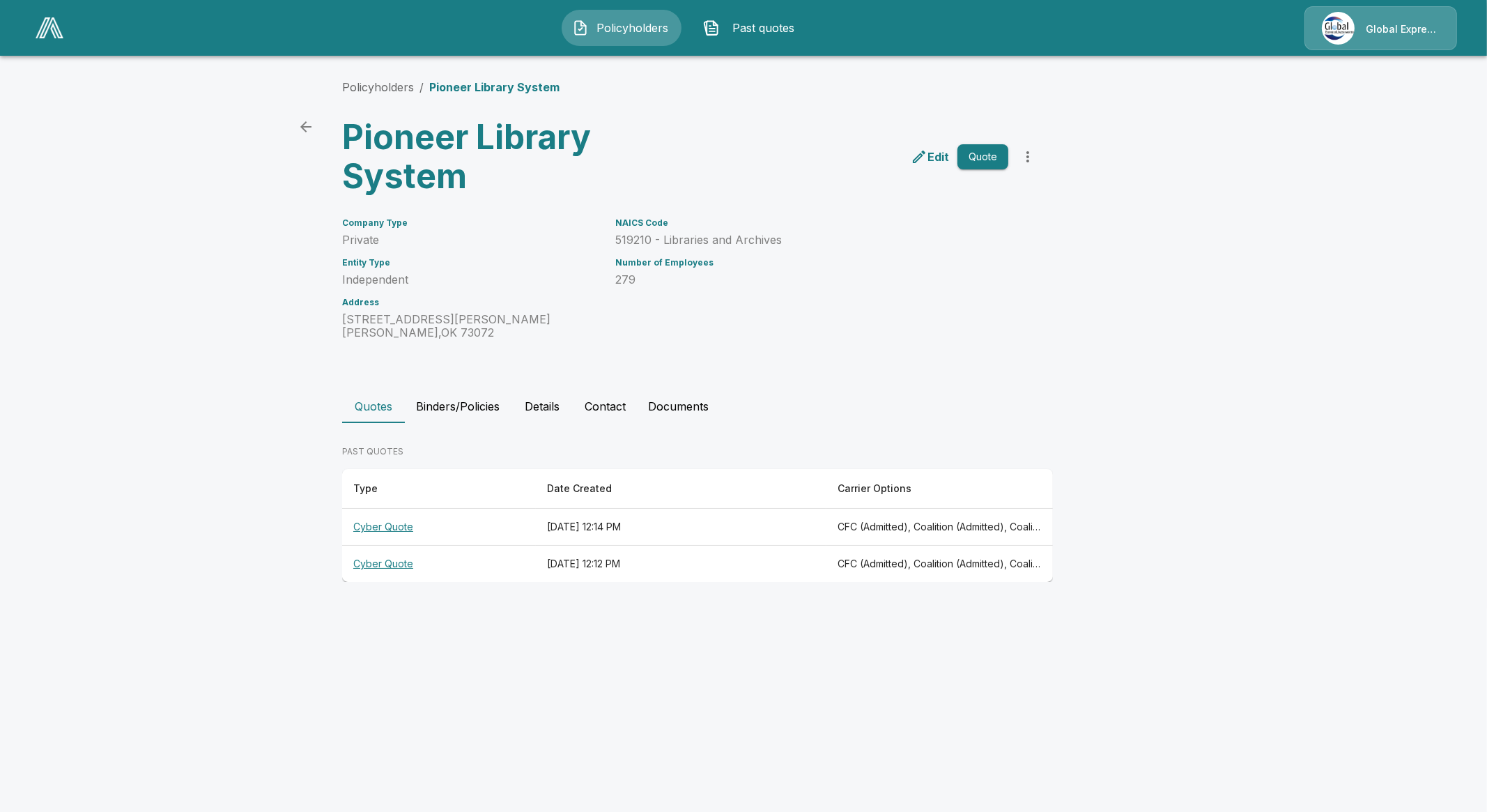
click at [615, 22] on span "Policyholders" at bounding box center [633, 28] width 77 height 17
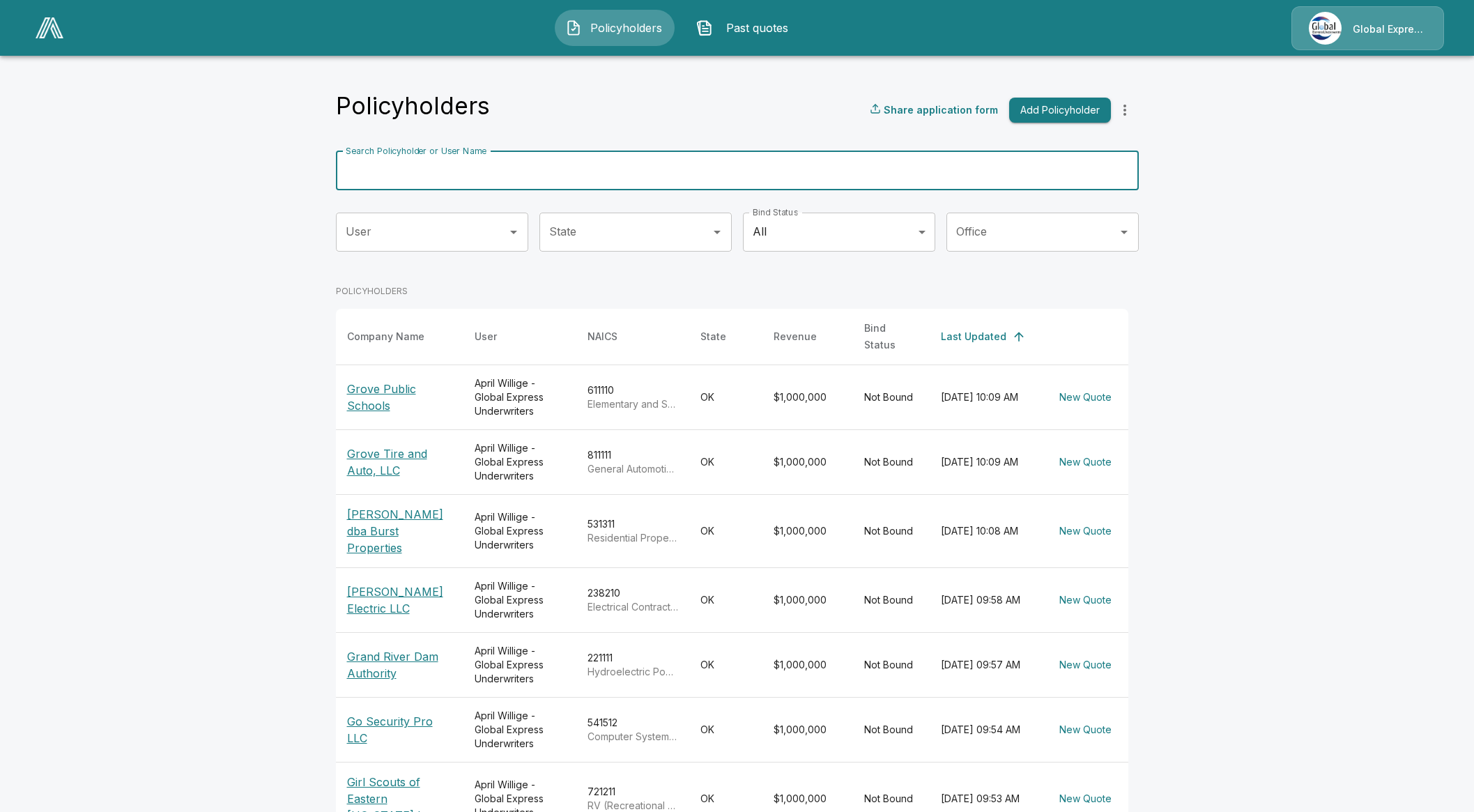
drag, startPoint x: 554, startPoint y: 161, endPoint x: 562, endPoint y: 164, distance: 8.5
click at [554, 161] on input "Search Policyholder or User Name" at bounding box center [729, 171] width 787 height 39
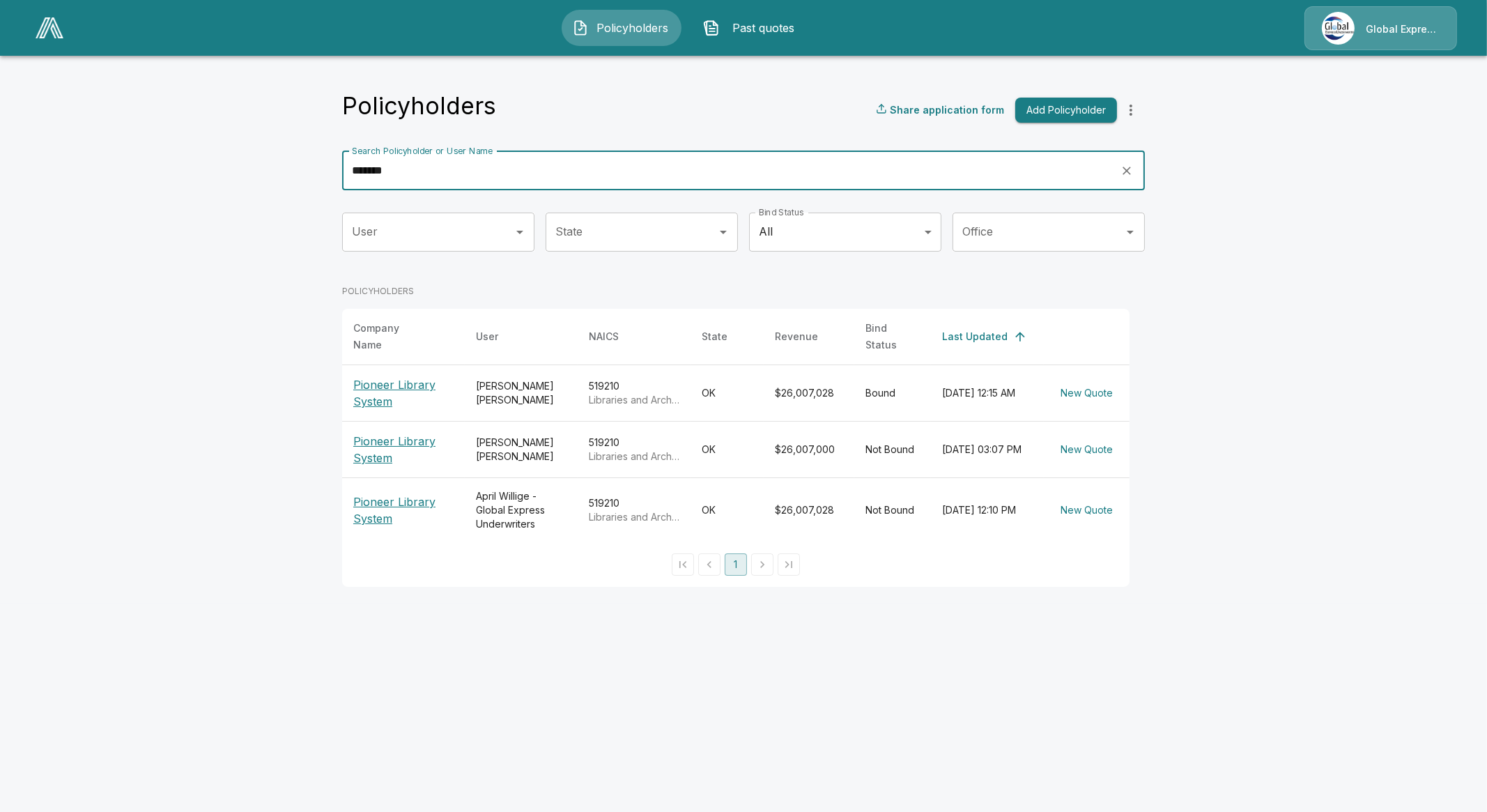
type input "*******"
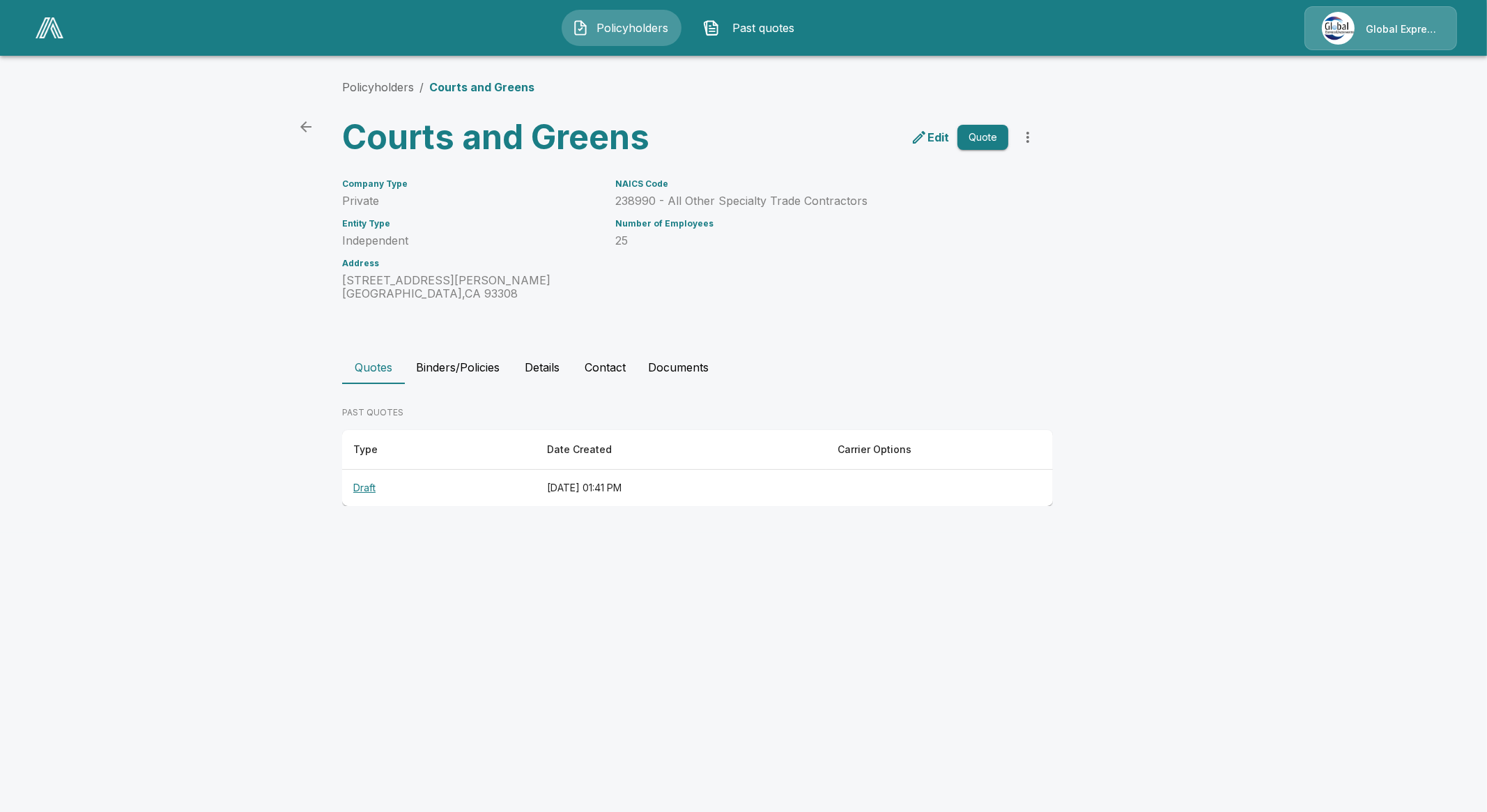
click at [840, 226] on h6 "Number of Employees" at bounding box center [811, 223] width 393 height 10
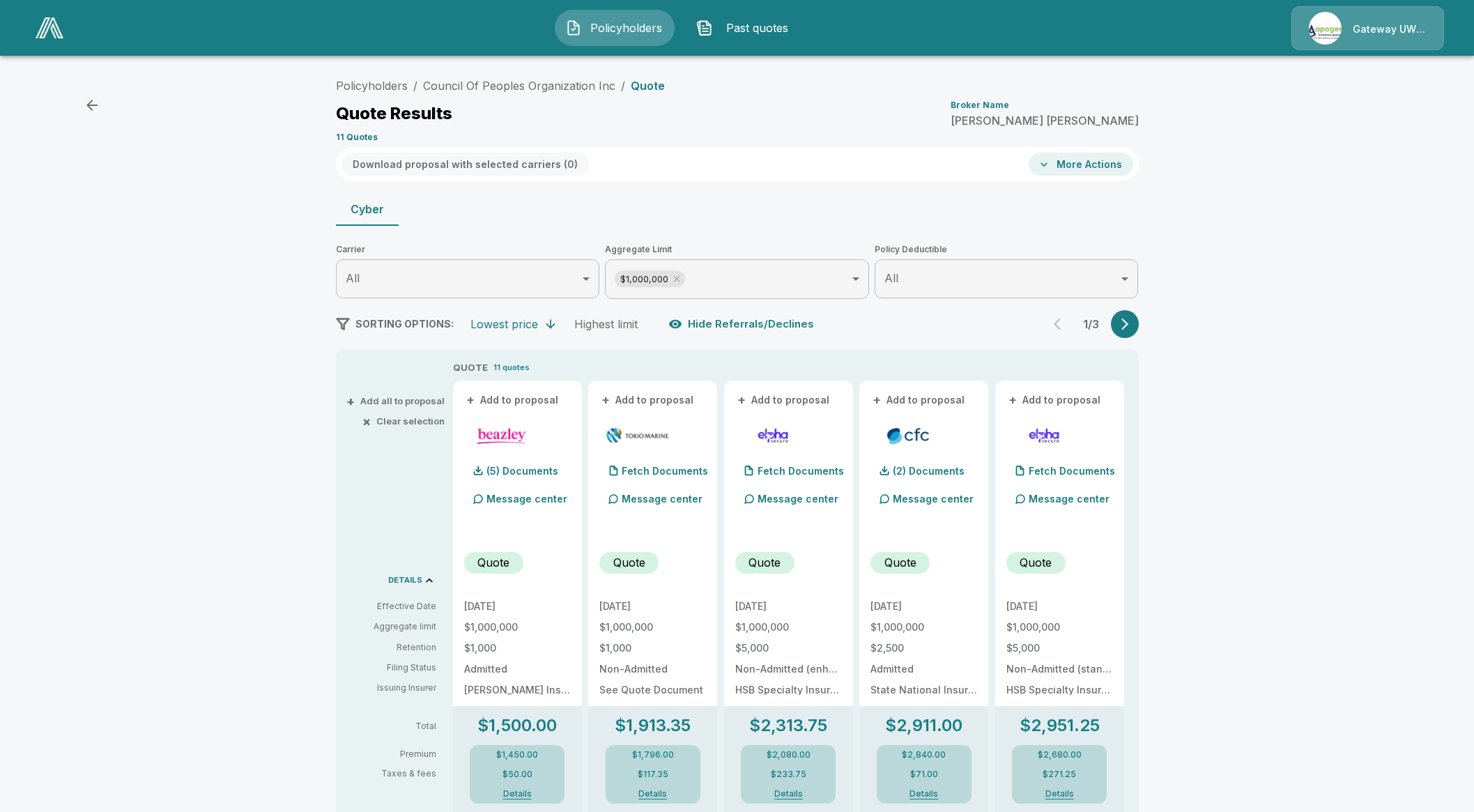
click at [45, 38] on img at bounding box center [49, 28] width 28 height 21
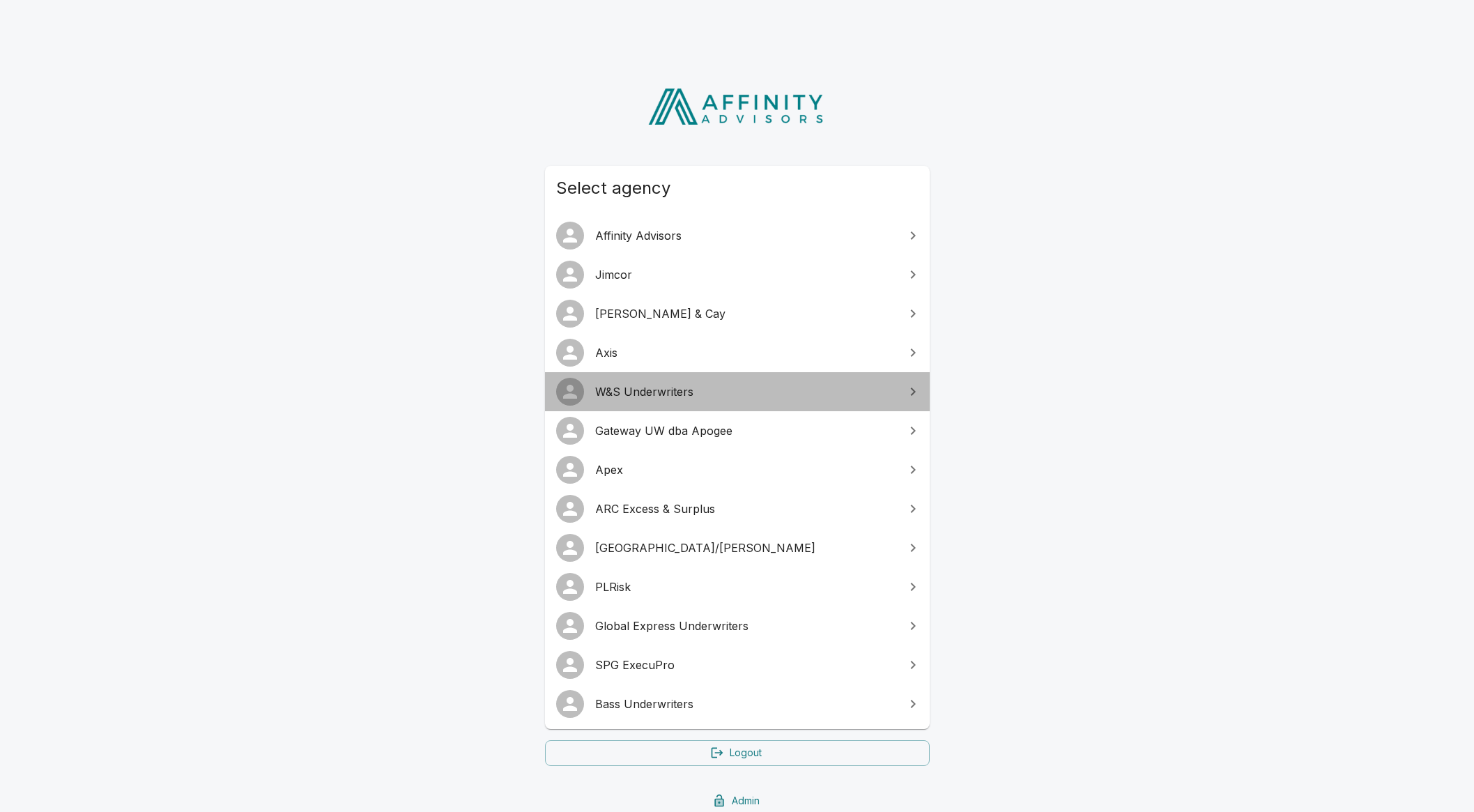
click at [654, 381] on link "W&S Underwriters" at bounding box center [737, 392] width 385 height 39
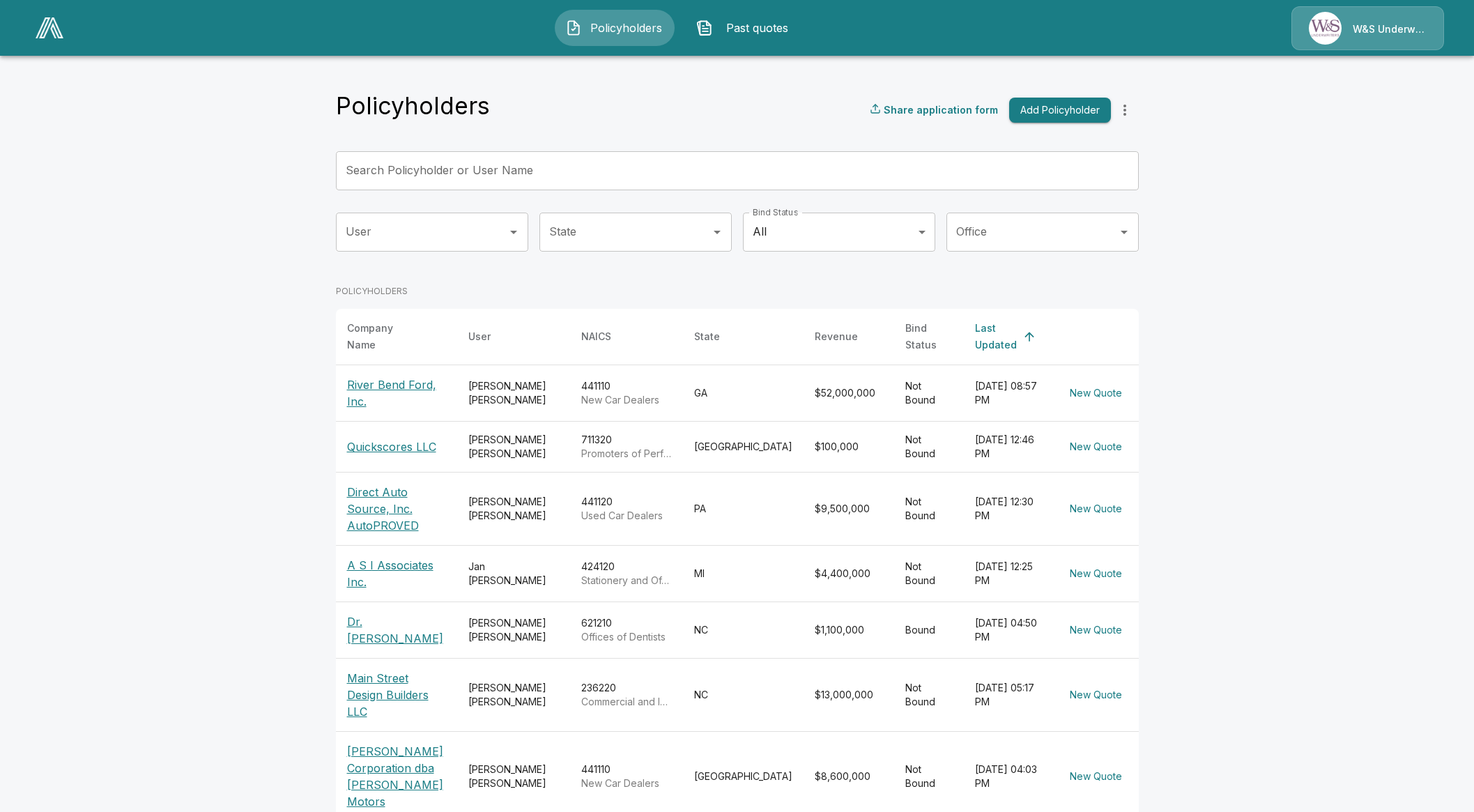
click at [390, 505] on p "Direct Auto Source, Inc. AutoPROVED" at bounding box center [396, 508] width 99 height 50
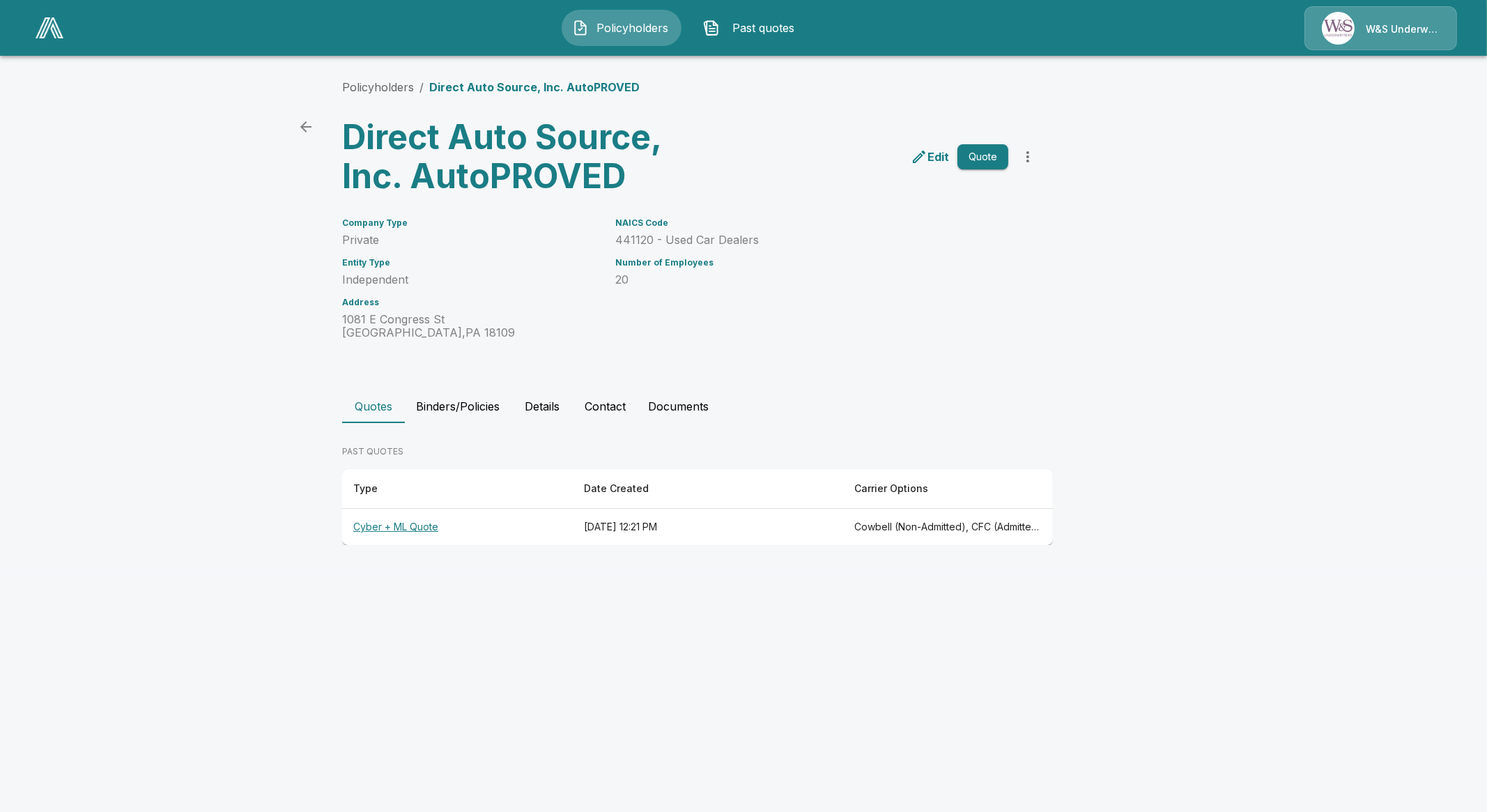
click at [410, 523] on th "Cyber + ML Quote" at bounding box center [458, 527] width 230 height 37
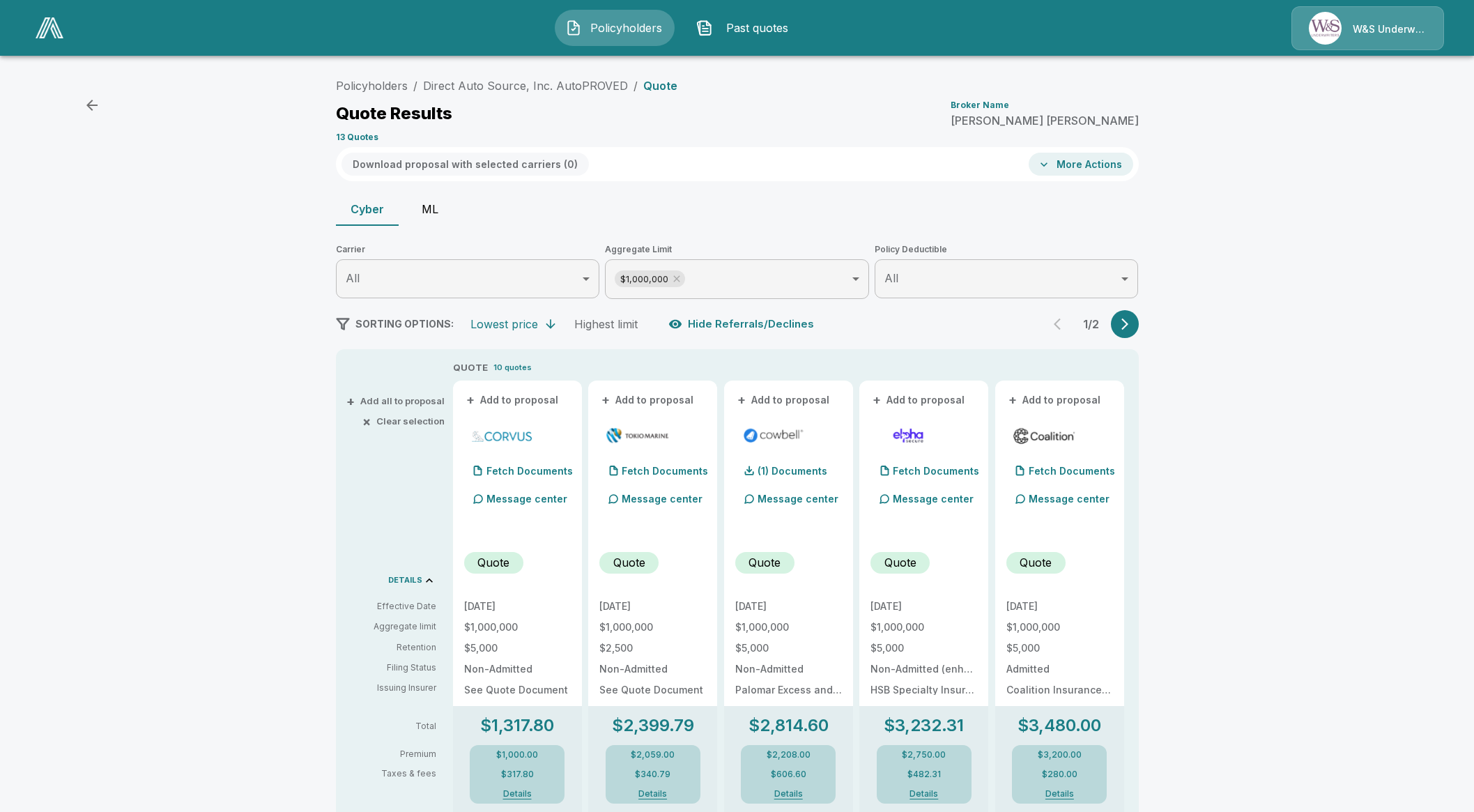
click at [431, 206] on button "ML" at bounding box center [429, 209] width 63 height 33
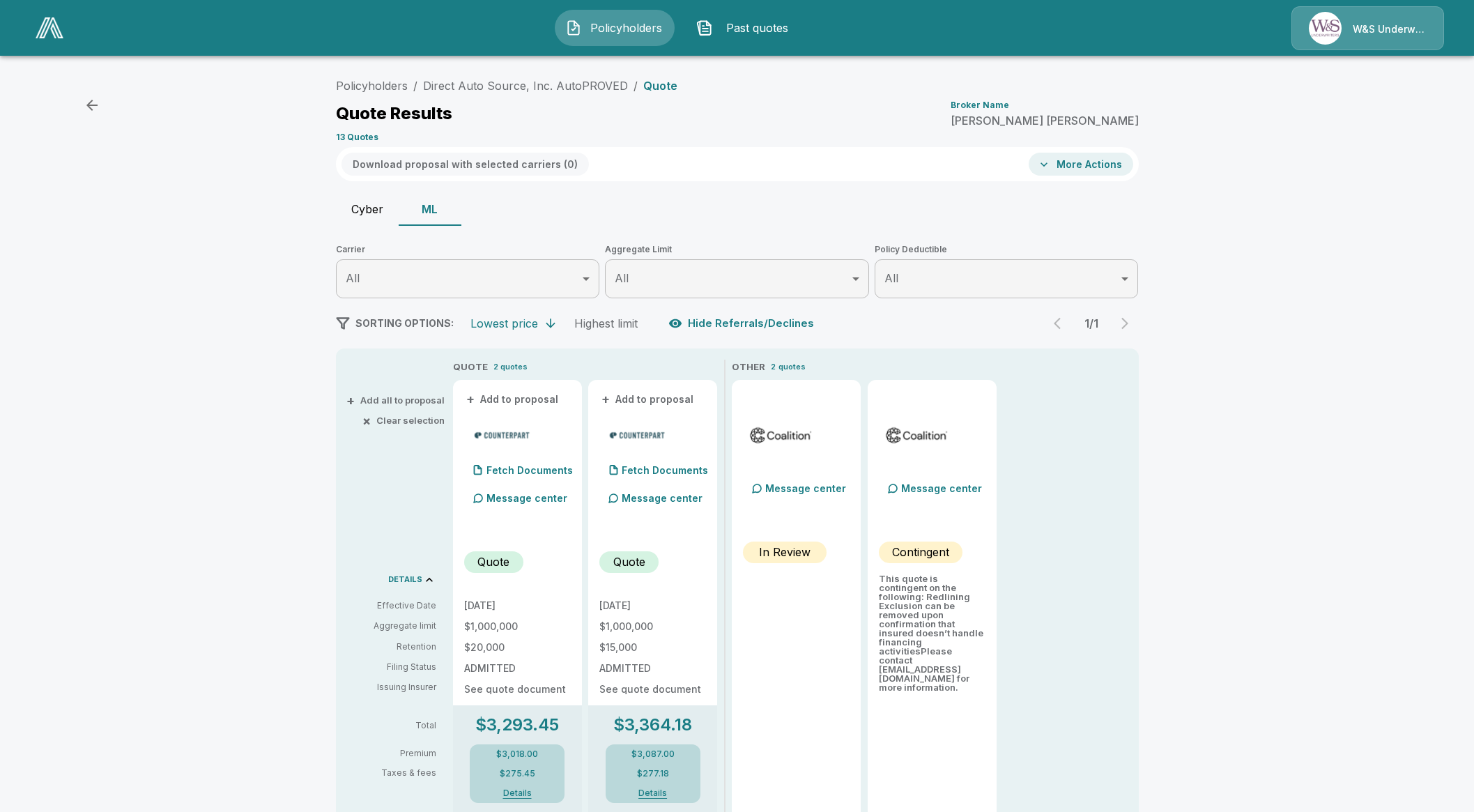
click at [1463, 471] on div "Policyholders / Direct Auto Source, Inc. AutoPROVED / Quote Quote Results Broke…" at bounding box center [737, 573] width 1474 height 1015
click at [52, 207] on div "Policyholders / Direct Auto Source, Inc. AutoPROVED / Quote Quote Results Broke…" at bounding box center [737, 573] width 1474 height 1015
drag, startPoint x: 543, startPoint y: 467, endPoint x: 543, endPoint y: 459, distance: 8.0
click at [543, 464] on div "Fetch Documents" at bounding box center [518, 470] width 108 height 28
click at [676, 474] on p "Fetch Documents" at bounding box center [665, 470] width 86 height 10
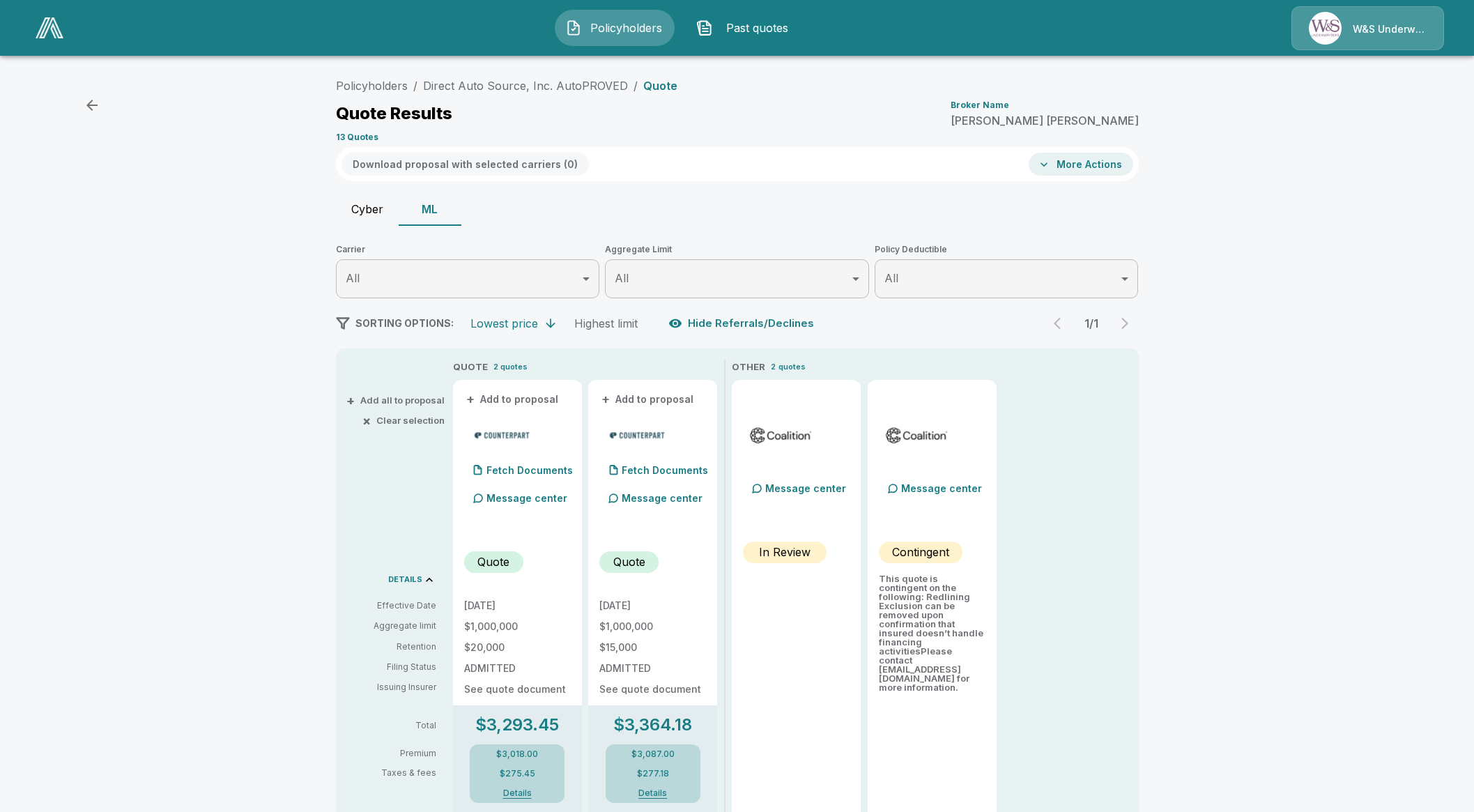
click at [1444, 298] on div "Policyholders / Direct Auto Source, Inc. AutoPROVED / Quote Quote Results Broke…" at bounding box center [737, 573] width 1474 height 1015
click at [1369, 43] on div "W&S Underwriters" at bounding box center [1367, 28] width 152 height 44
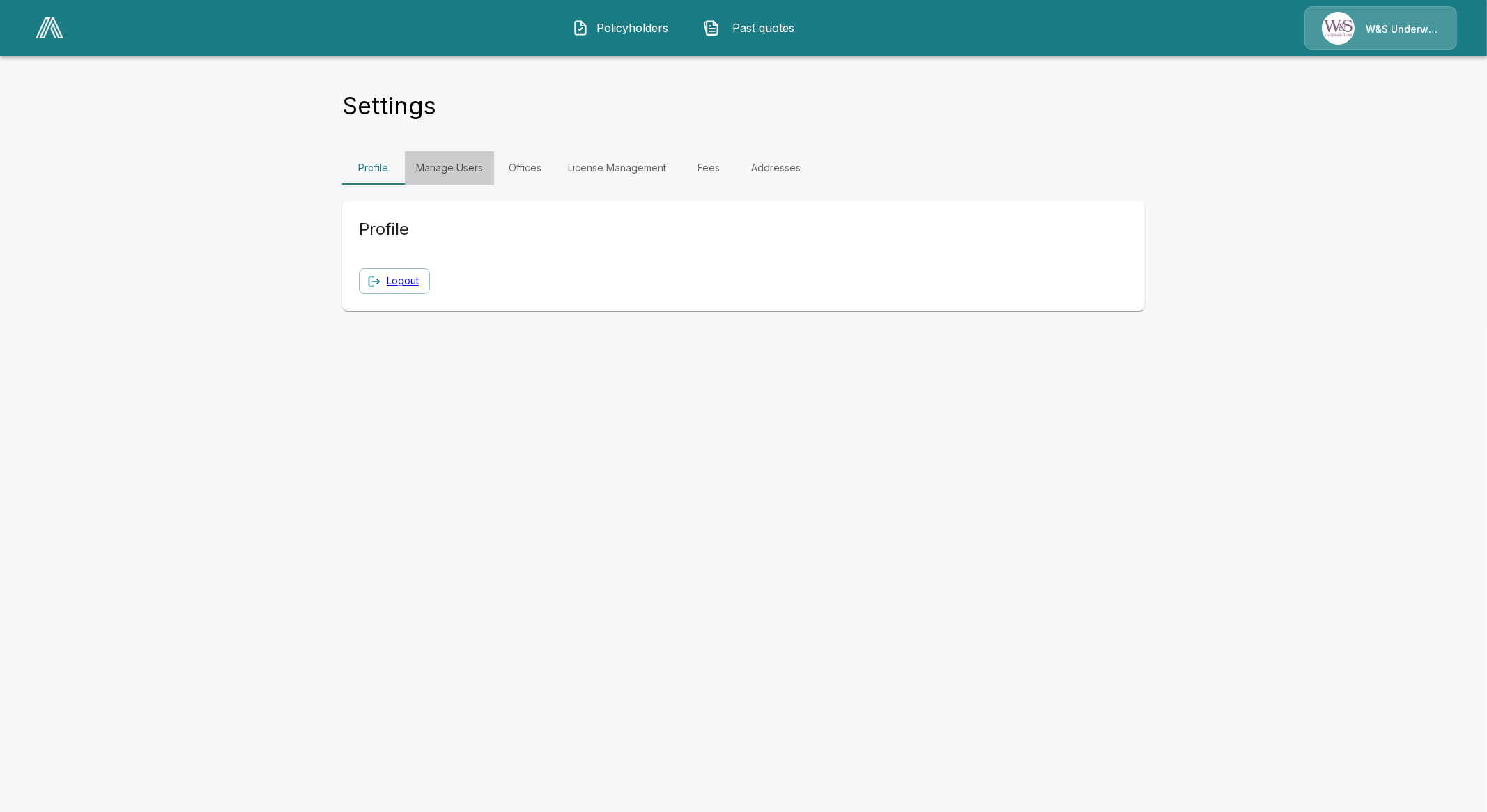
click at [443, 170] on link "Manage Users" at bounding box center [449, 168] width 89 height 33
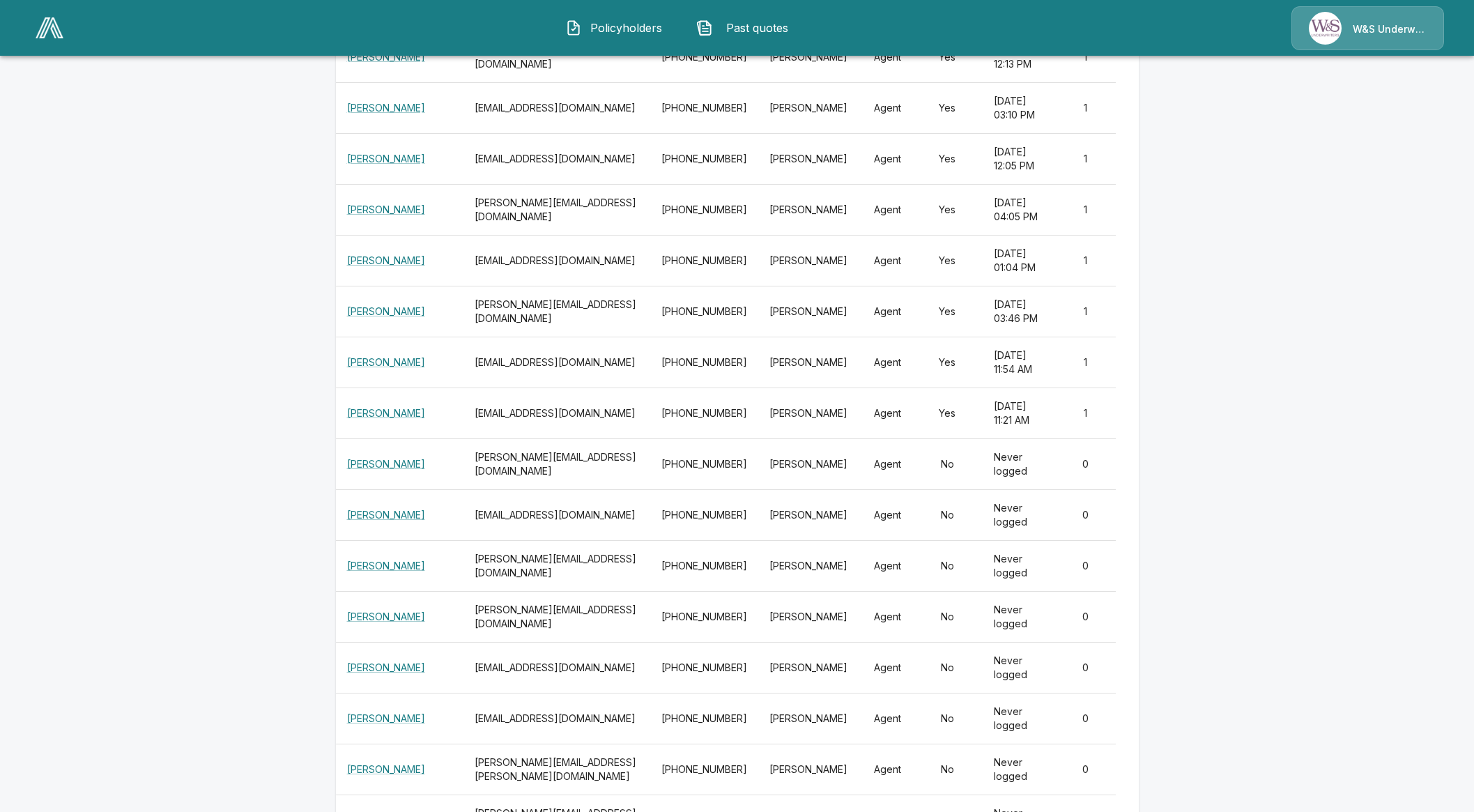
scroll to position [5515, 0]
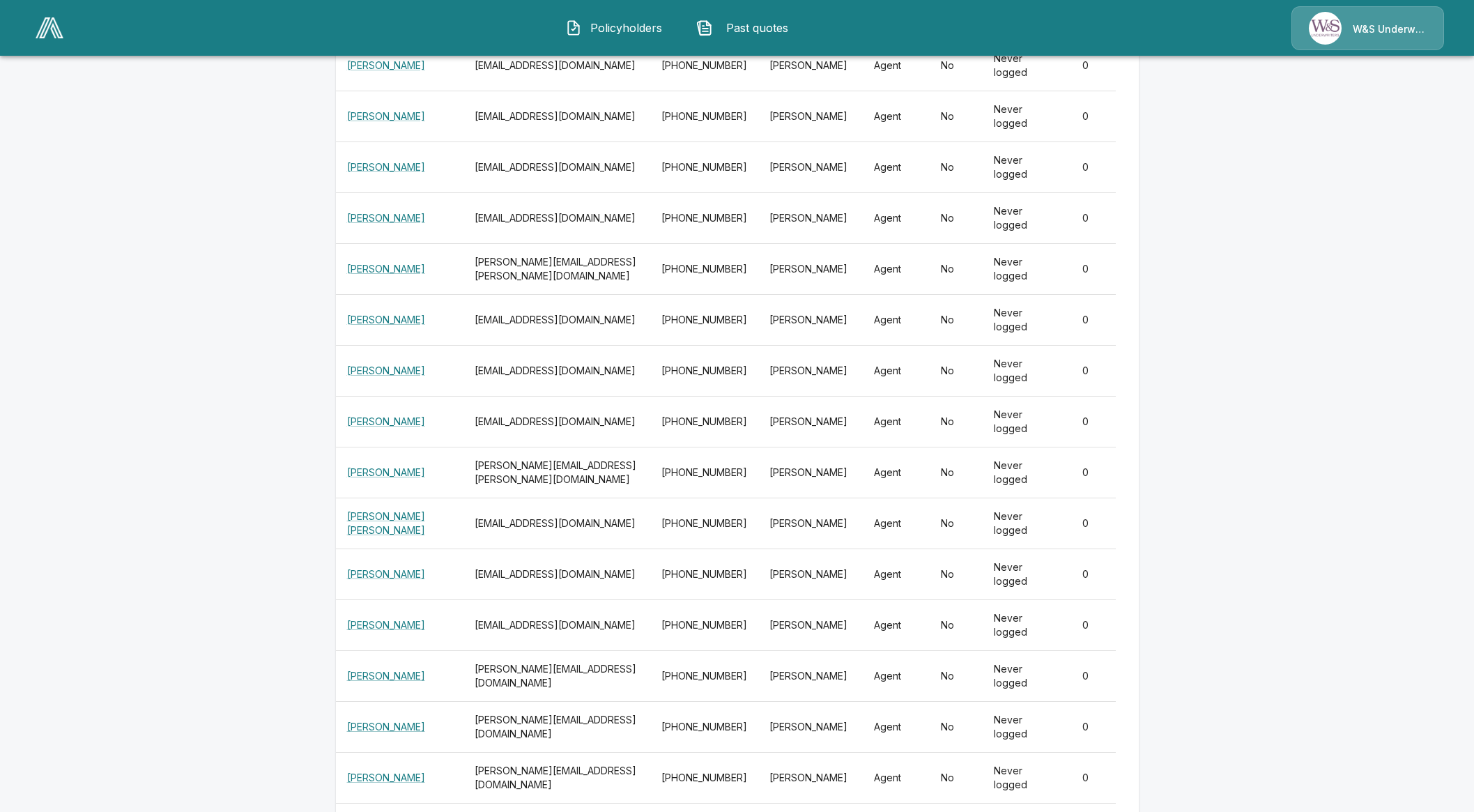
click at [600, 32] on span "Policyholders" at bounding box center [625, 28] width 77 height 17
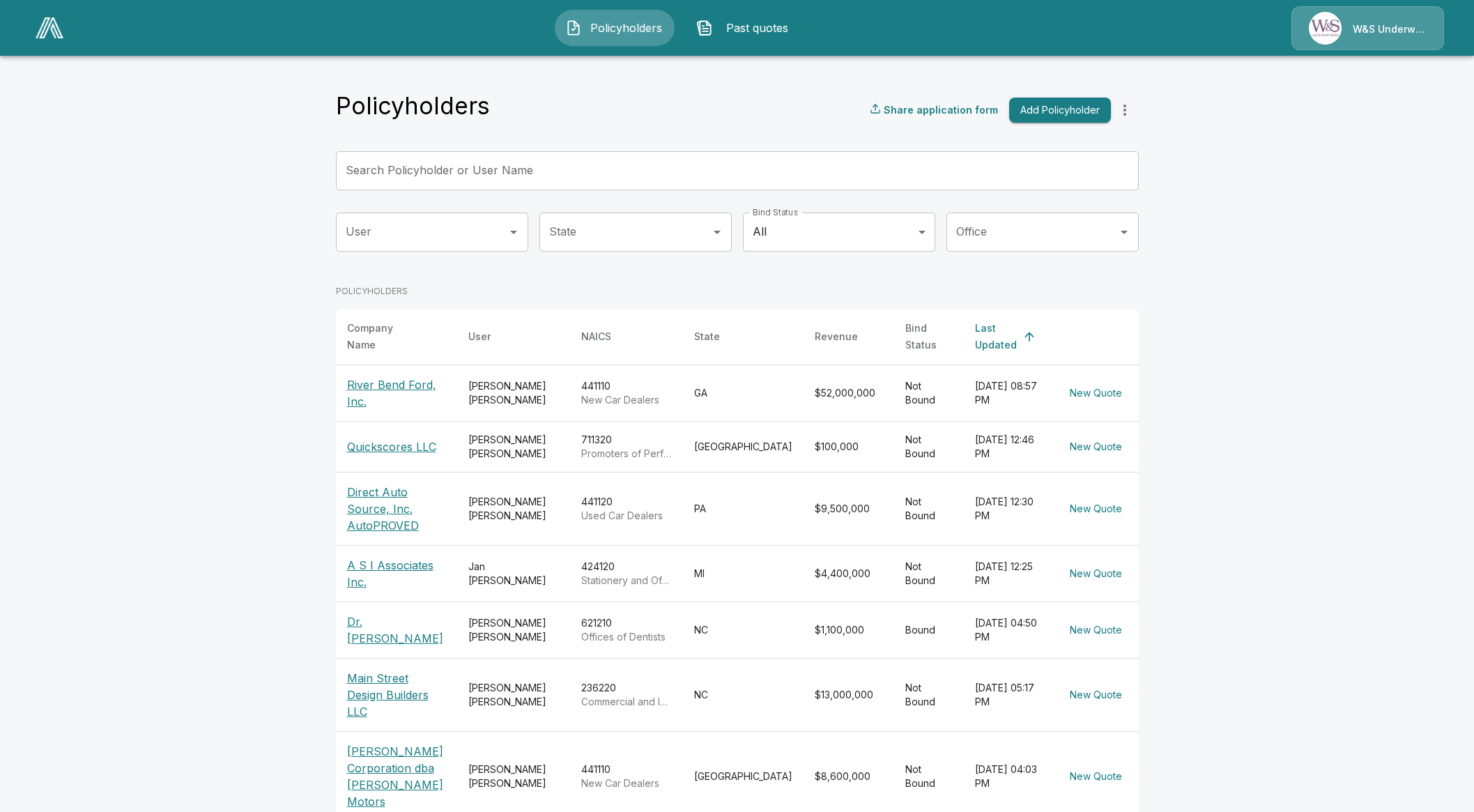
click at [760, 176] on input "Search Policyholder or User Name" at bounding box center [729, 171] width 787 height 39
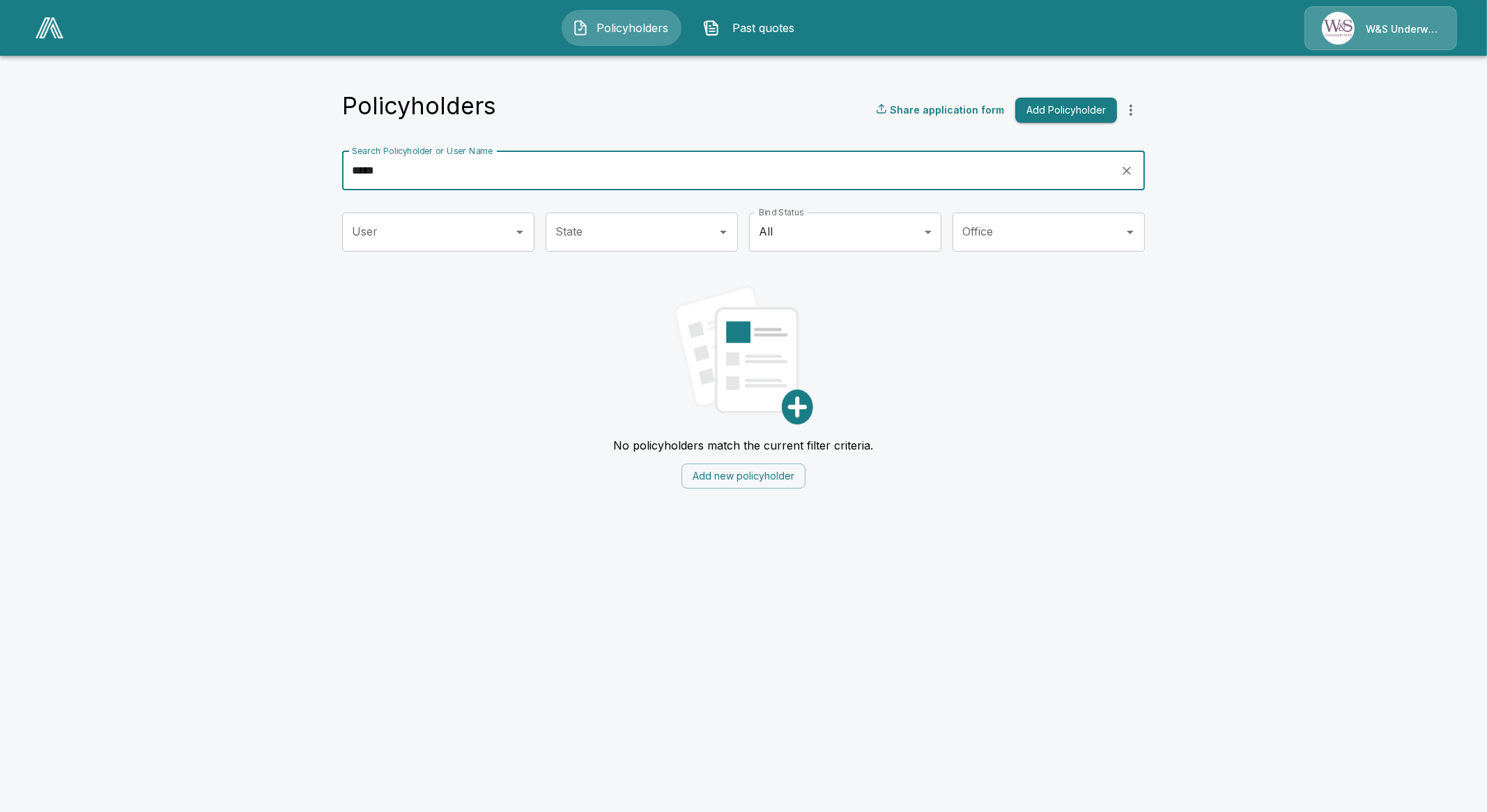
type input "*****"
click at [30, 34] on div at bounding box center [50, 28] width 39 height 32
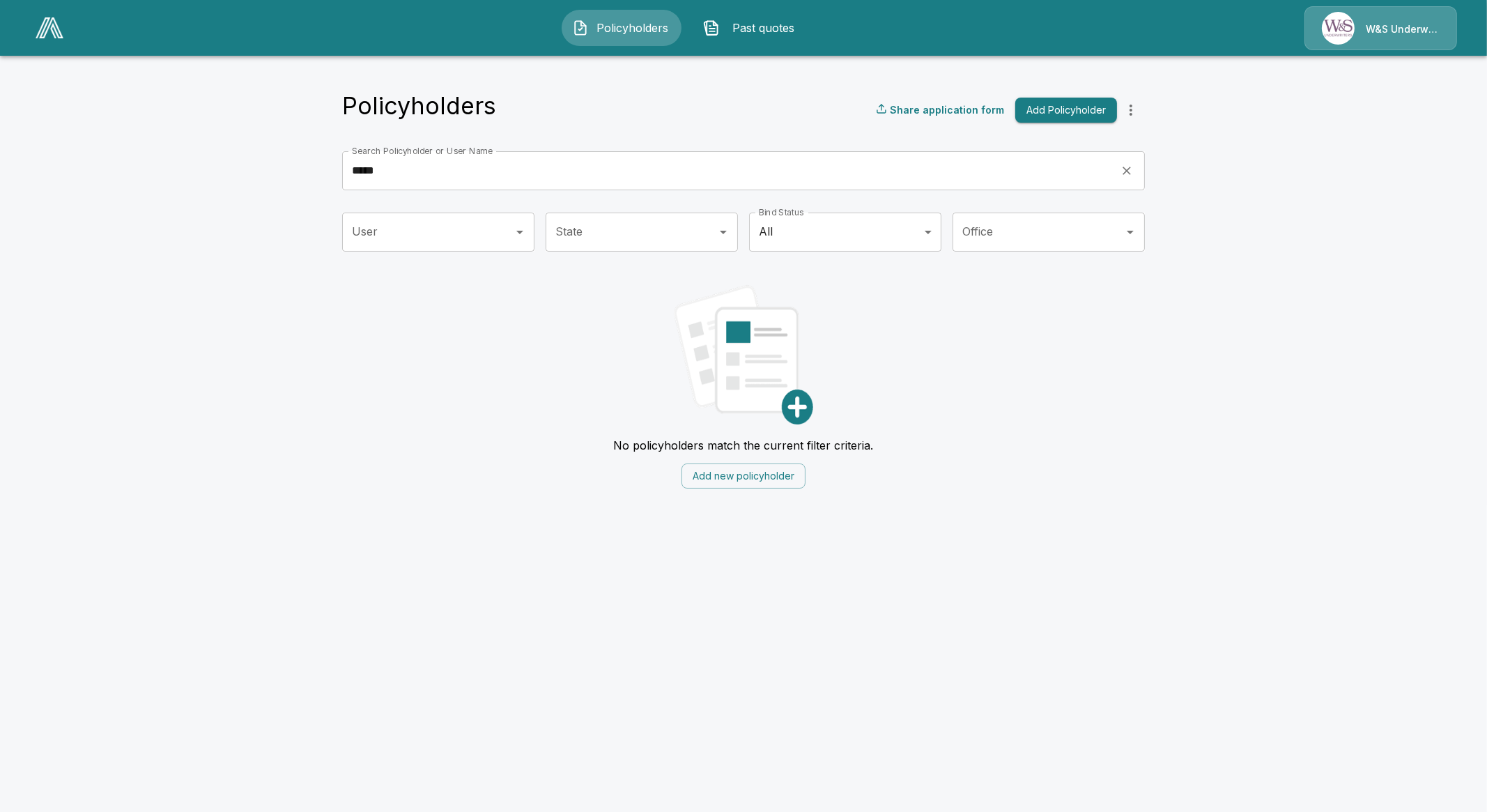
click at [50, 31] on img at bounding box center [49, 28] width 28 height 21
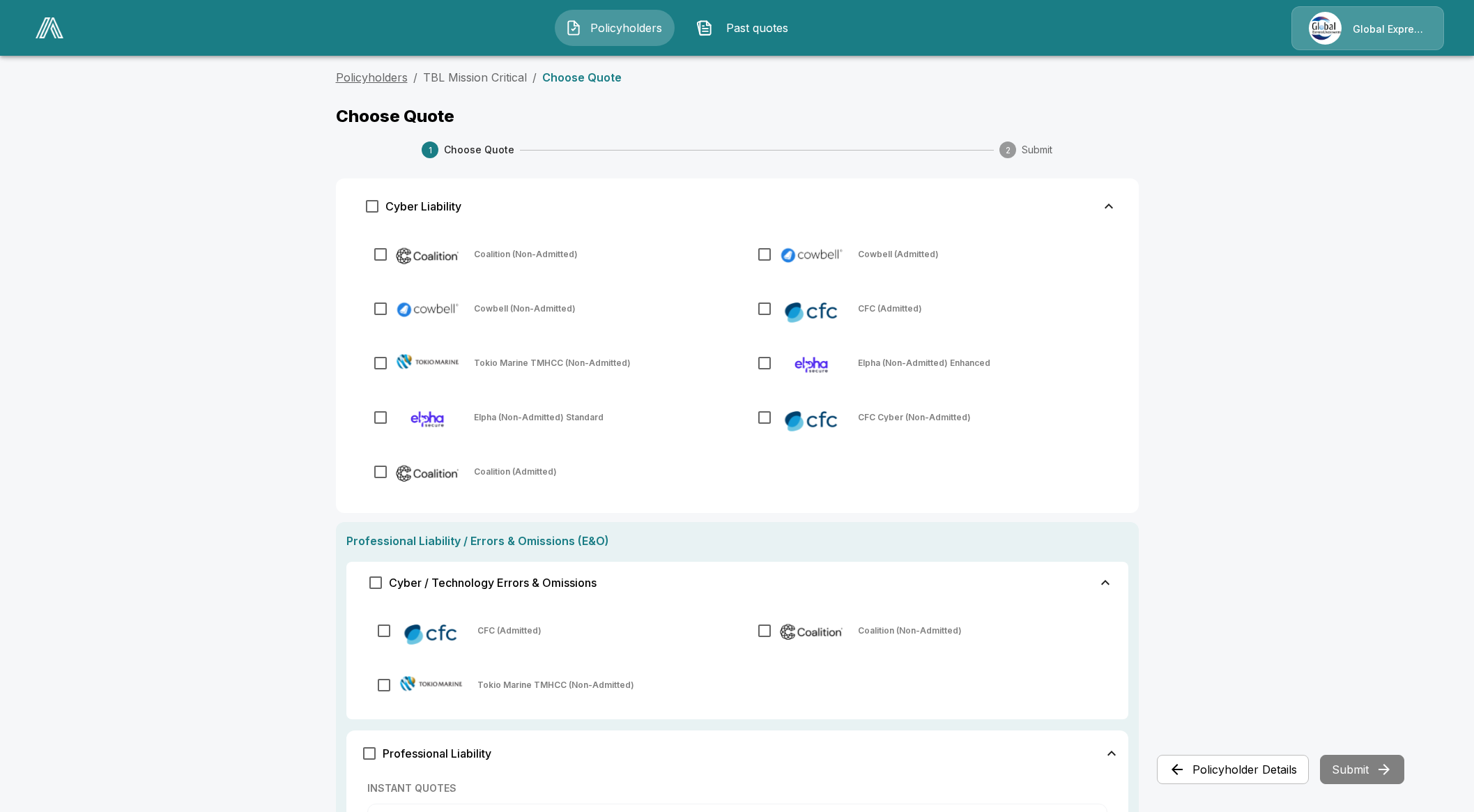
click at [370, 73] on link "Policyholders" at bounding box center [371, 77] width 72 height 14
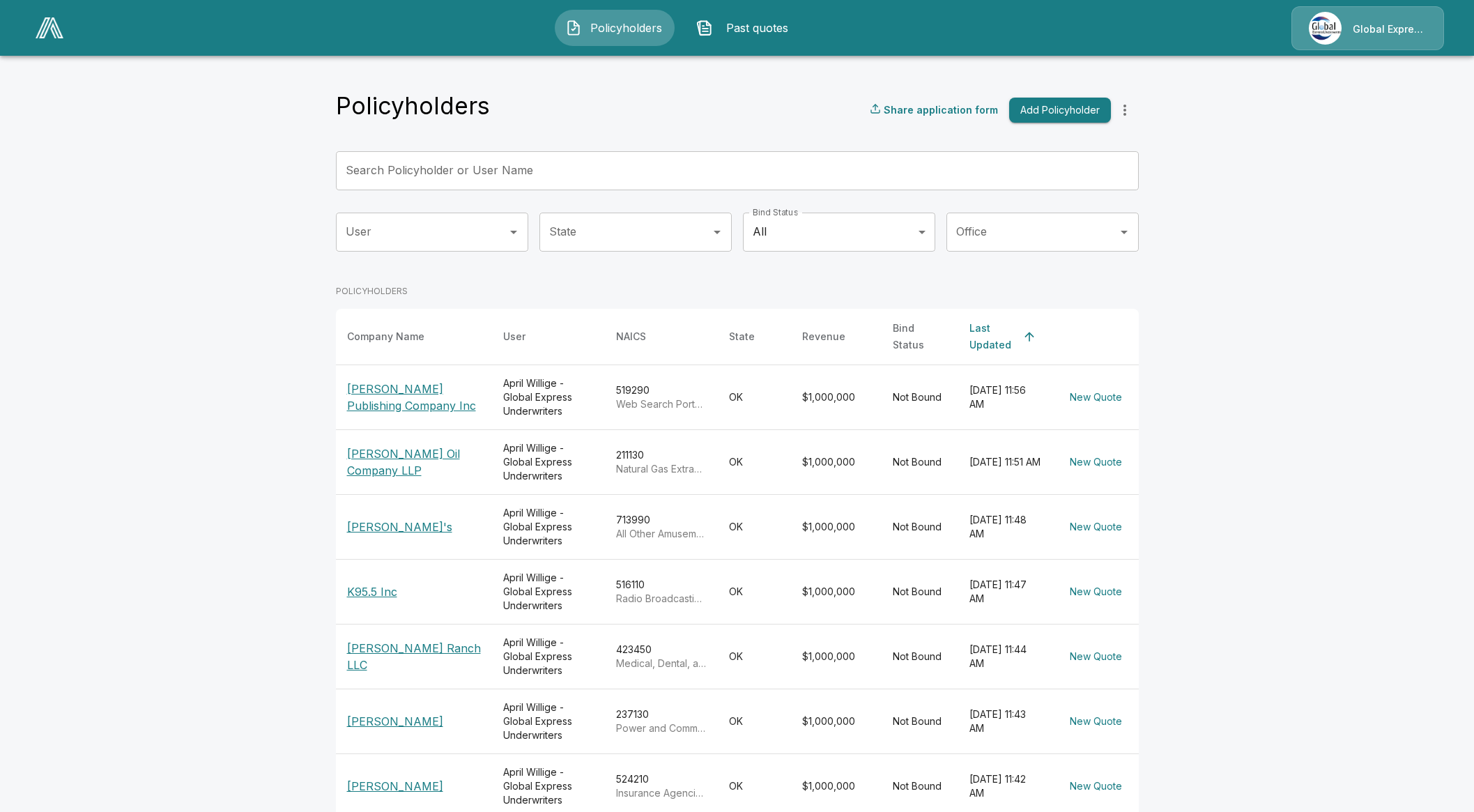
click at [387, 380] on p "[PERSON_NAME] Publishing Company Inc" at bounding box center [414, 397] width 134 height 33
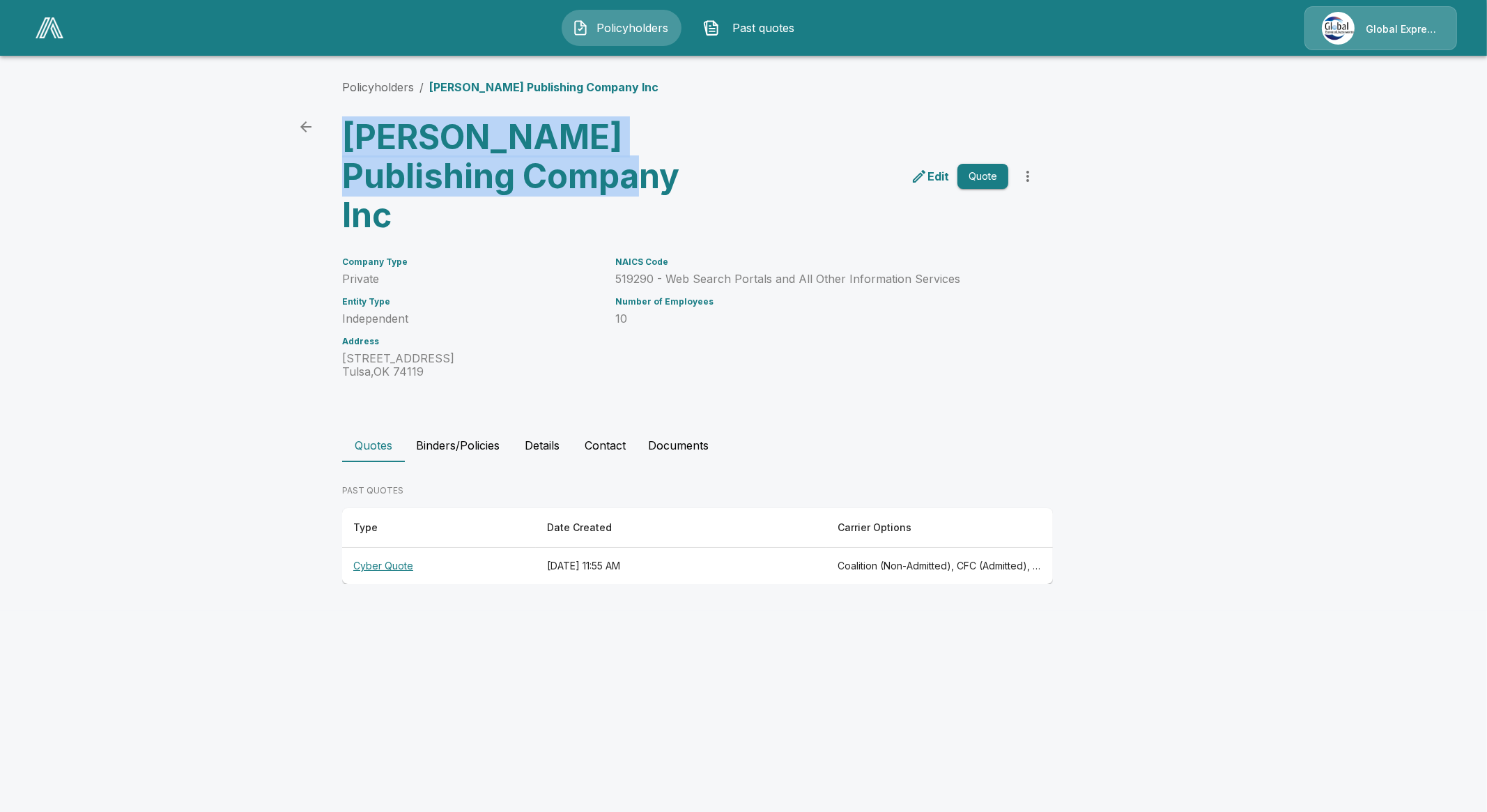
drag, startPoint x: 603, startPoint y: 175, endPoint x: 342, endPoint y: 123, distance: 266.1
click at [342, 123] on h3 "[PERSON_NAME] Publishing Company Inc" at bounding box center [514, 176] width 344 height 117
click at [488, 429] on button "Binders/Policies" at bounding box center [458, 445] width 106 height 33
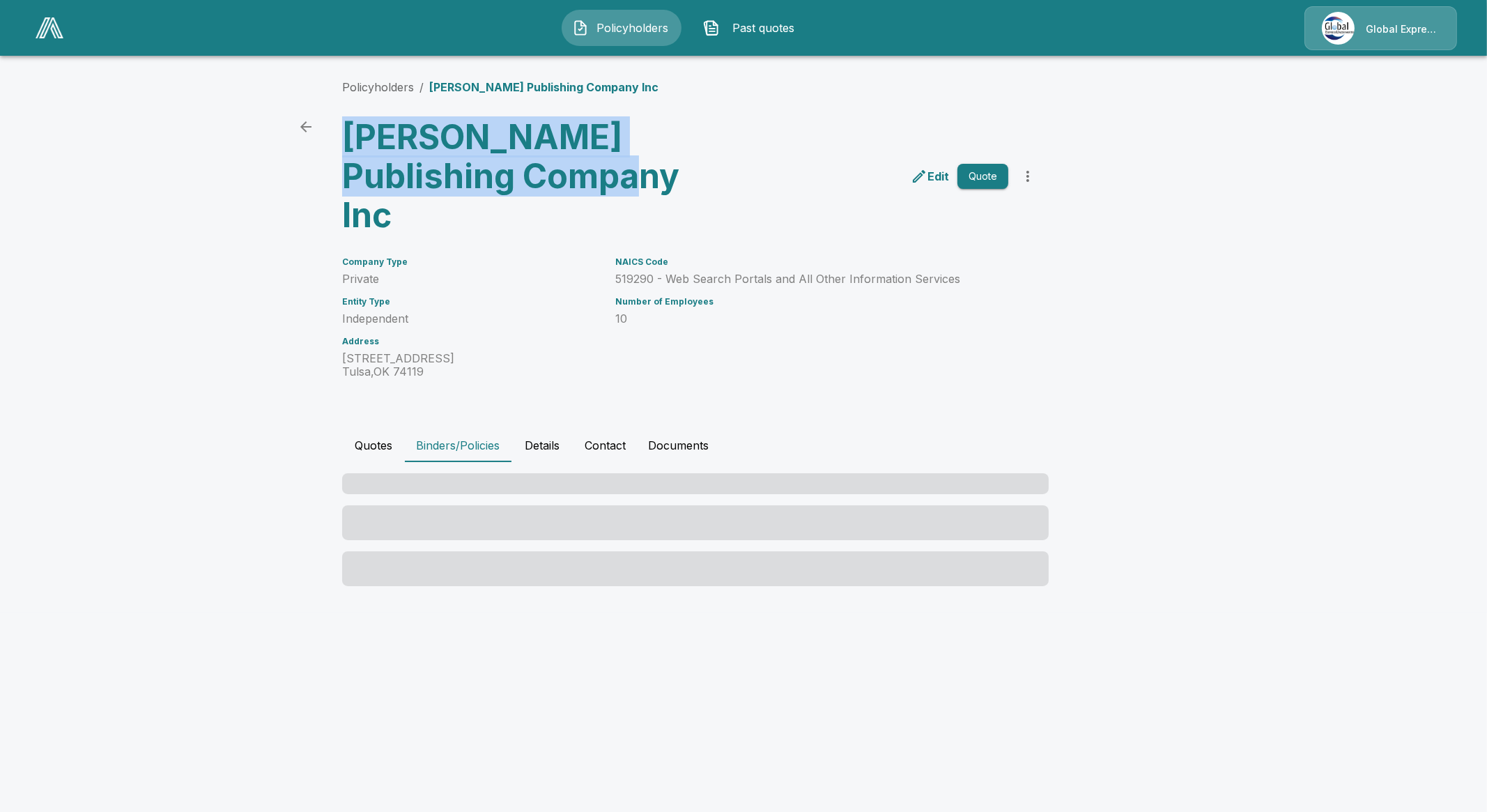
click at [544, 429] on button "Details" at bounding box center [542, 445] width 63 height 33
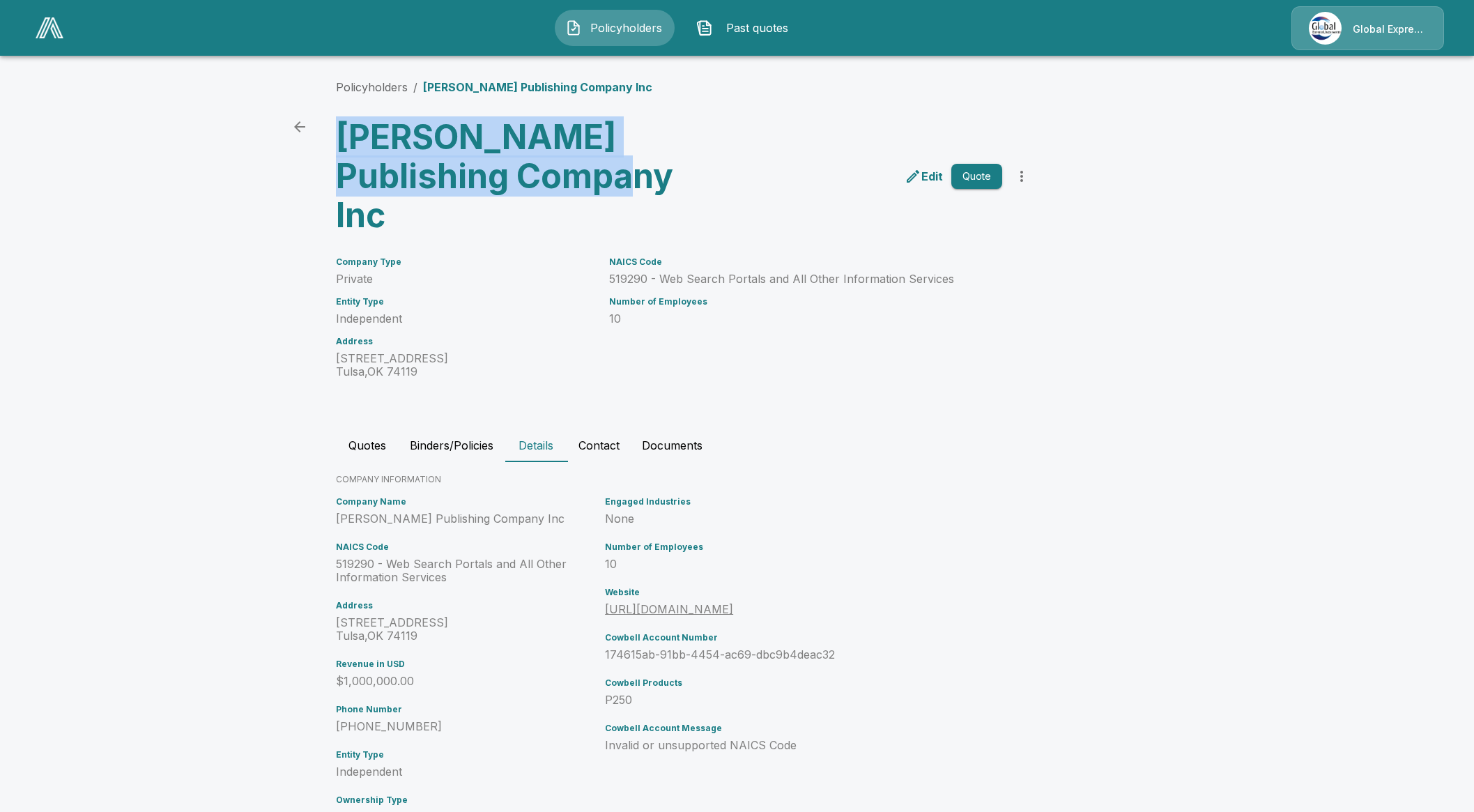
click at [665, 602] on link "https://www.tulsapeople.com/" at bounding box center [668, 609] width 128 height 14
click at [938, 168] on p "Edit" at bounding box center [932, 176] width 22 height 17
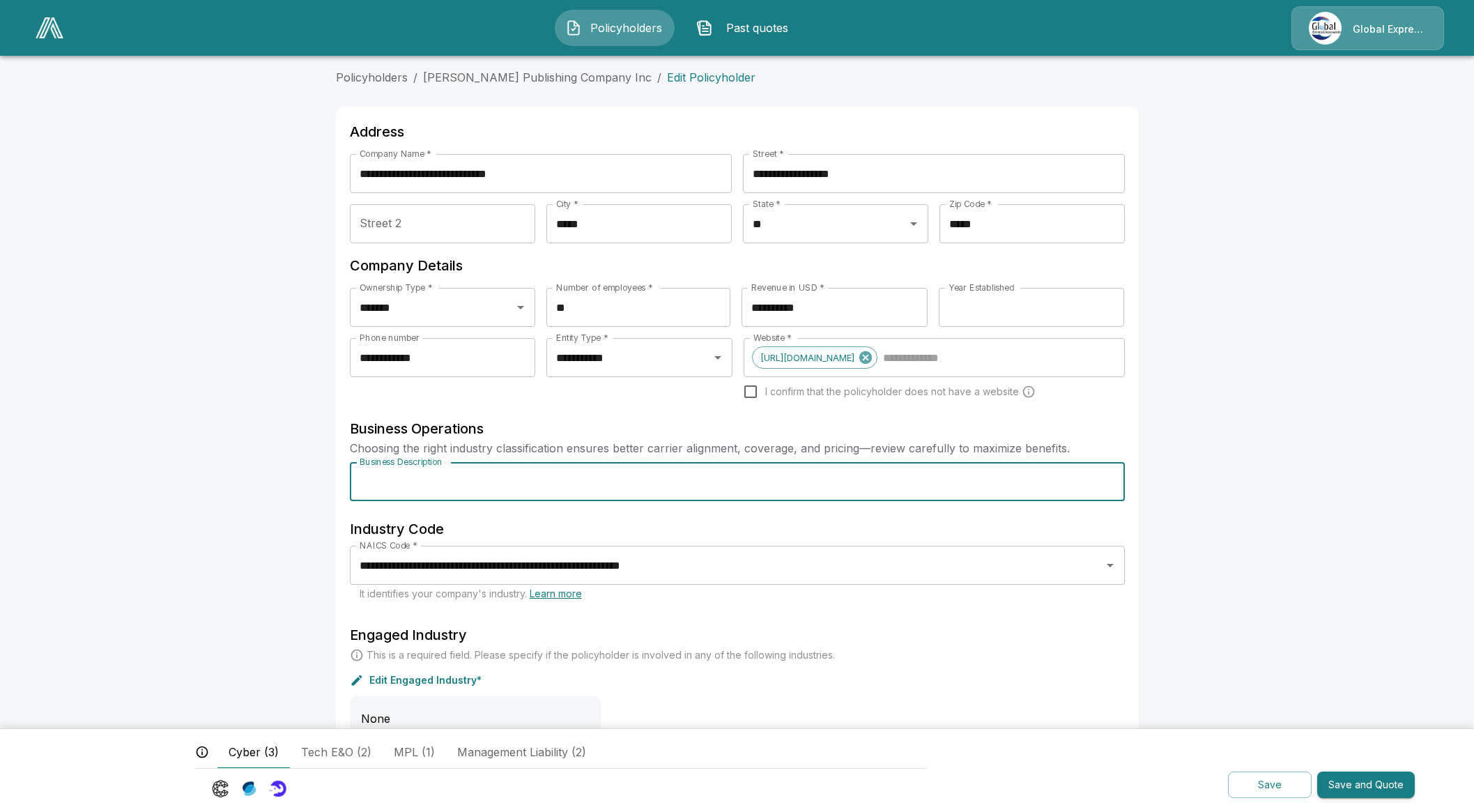
click at [638, 473] on input "Business Description" at bounding box center [737, 482] width 775 height 39
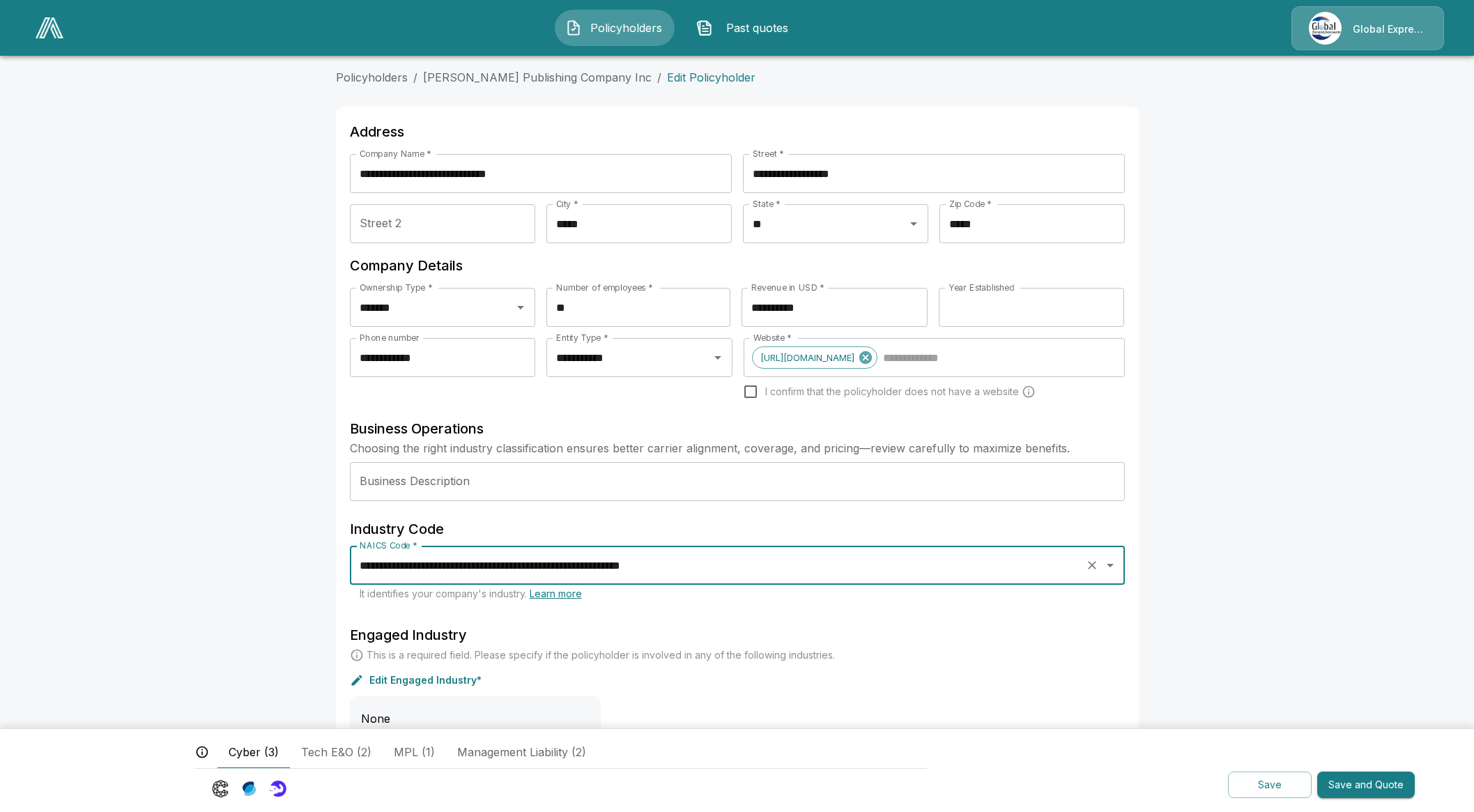
click at [664, 573] on input "**********" at bounding box center [717, 565] width 723 height 27
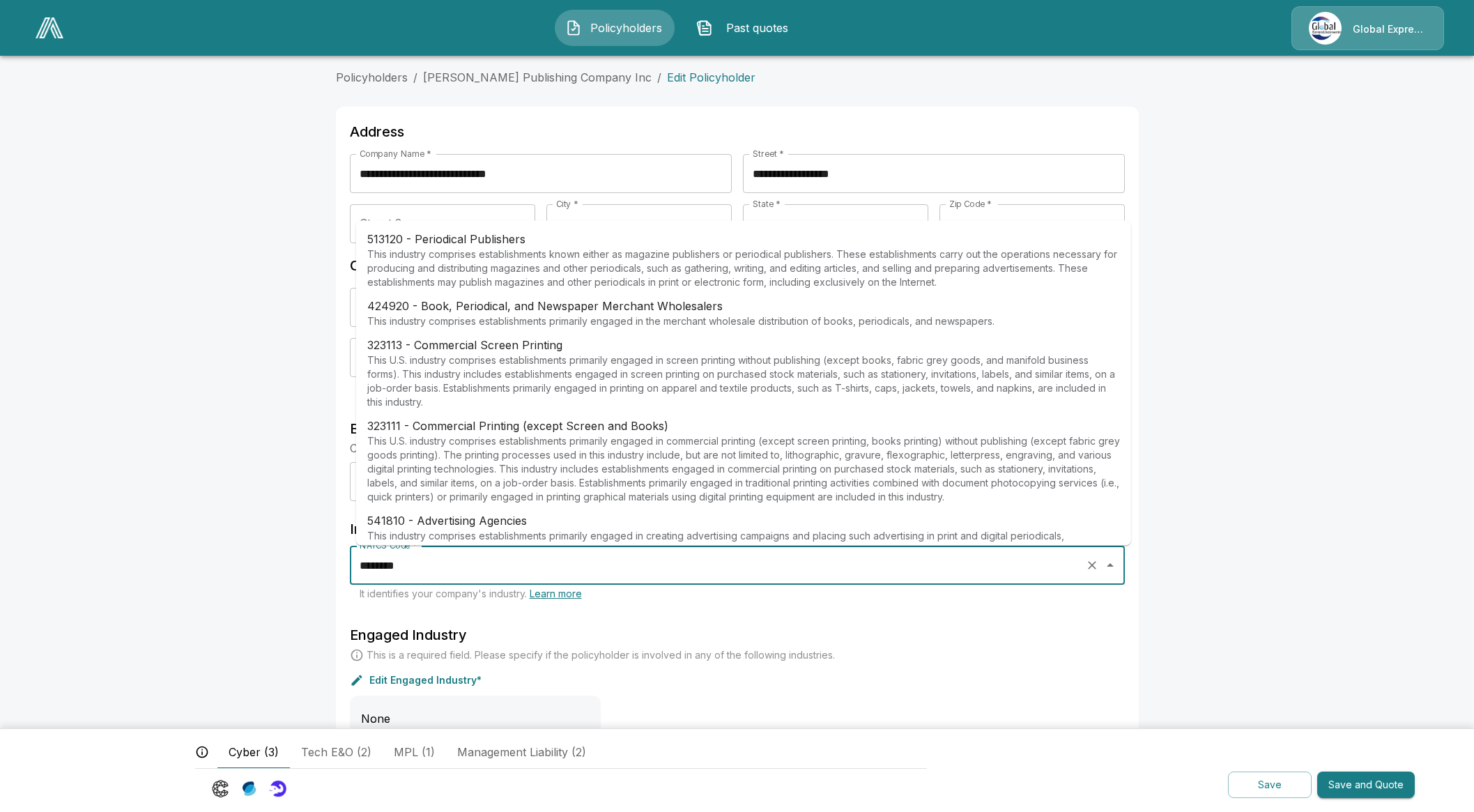
click at [604, 248] on p "This industry comprises establishments known either as magazine publishers or p…" at bounding box center [743, 268] width 752 height 42
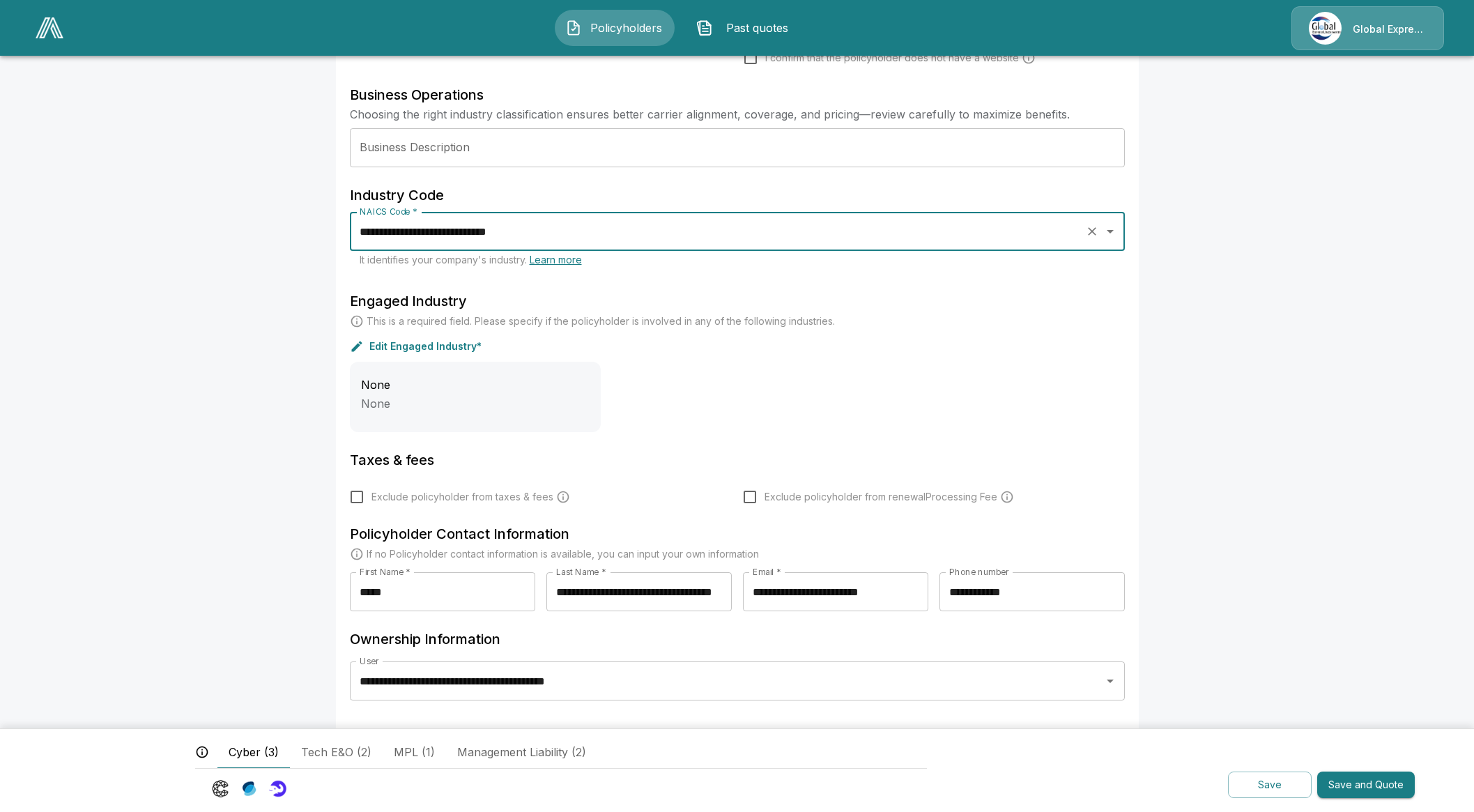
scroll to position [343, 0]
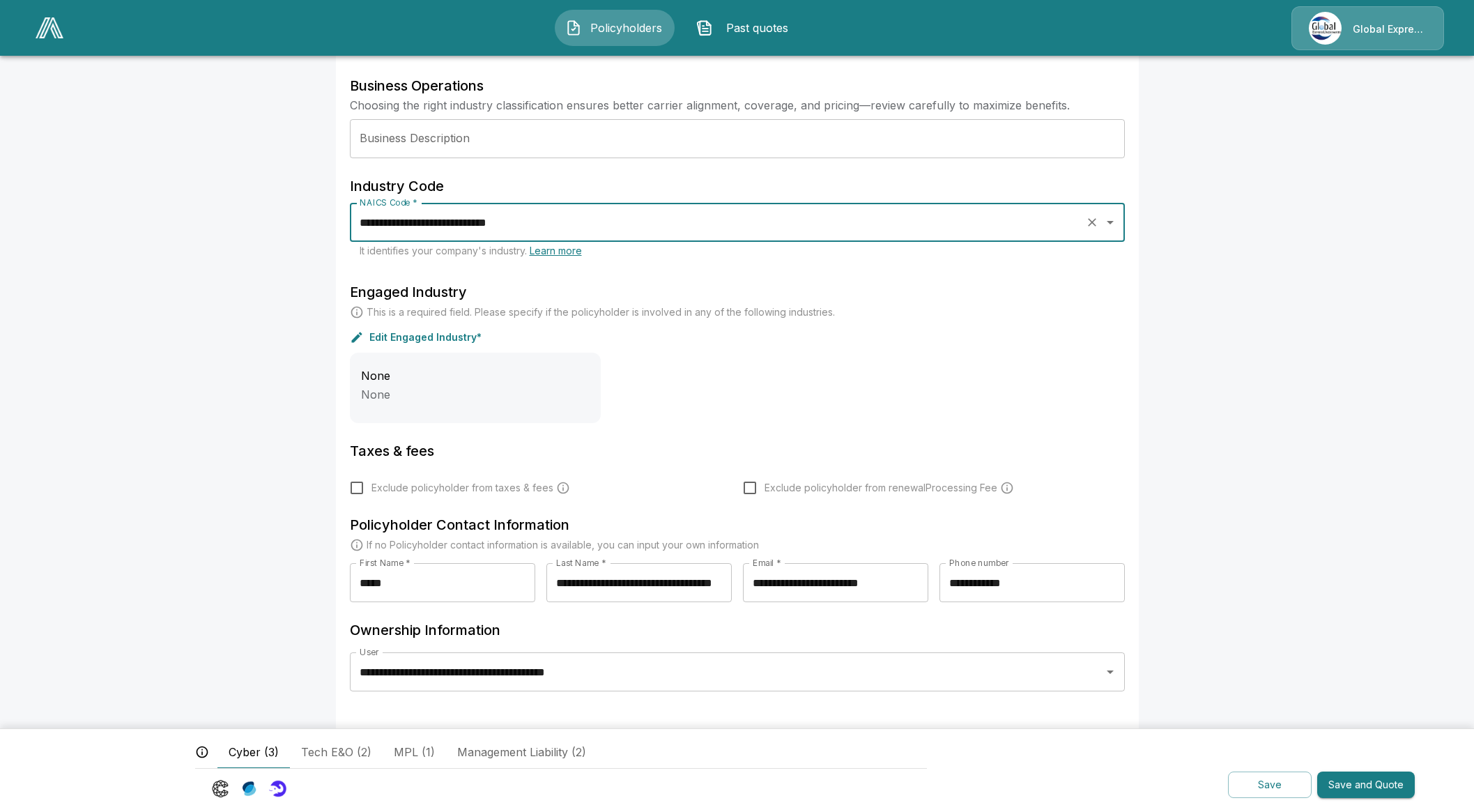
type input "**********"
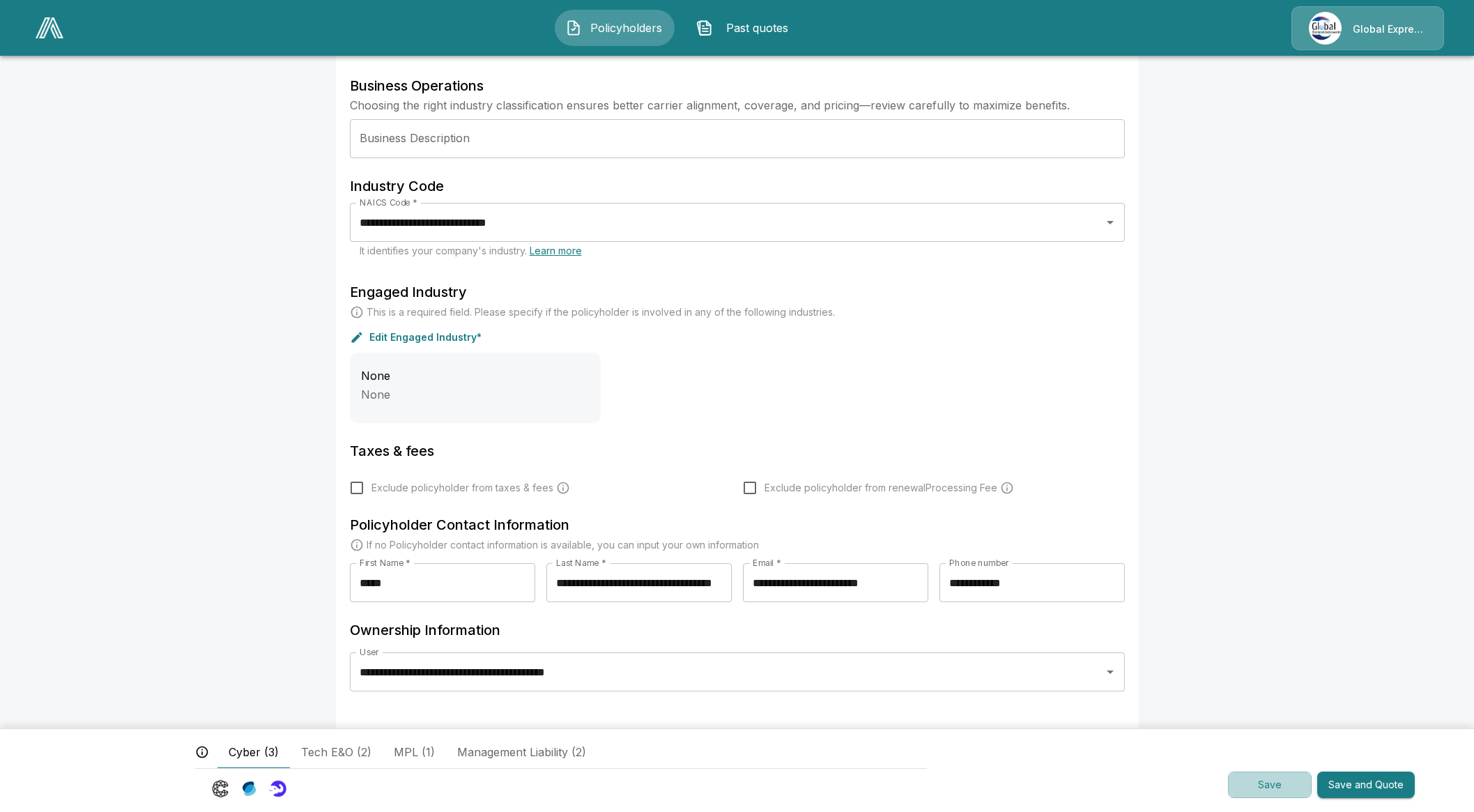
click at [1270, 787] on button "Save" at bounding box center [1269, 785] width 83 height 27
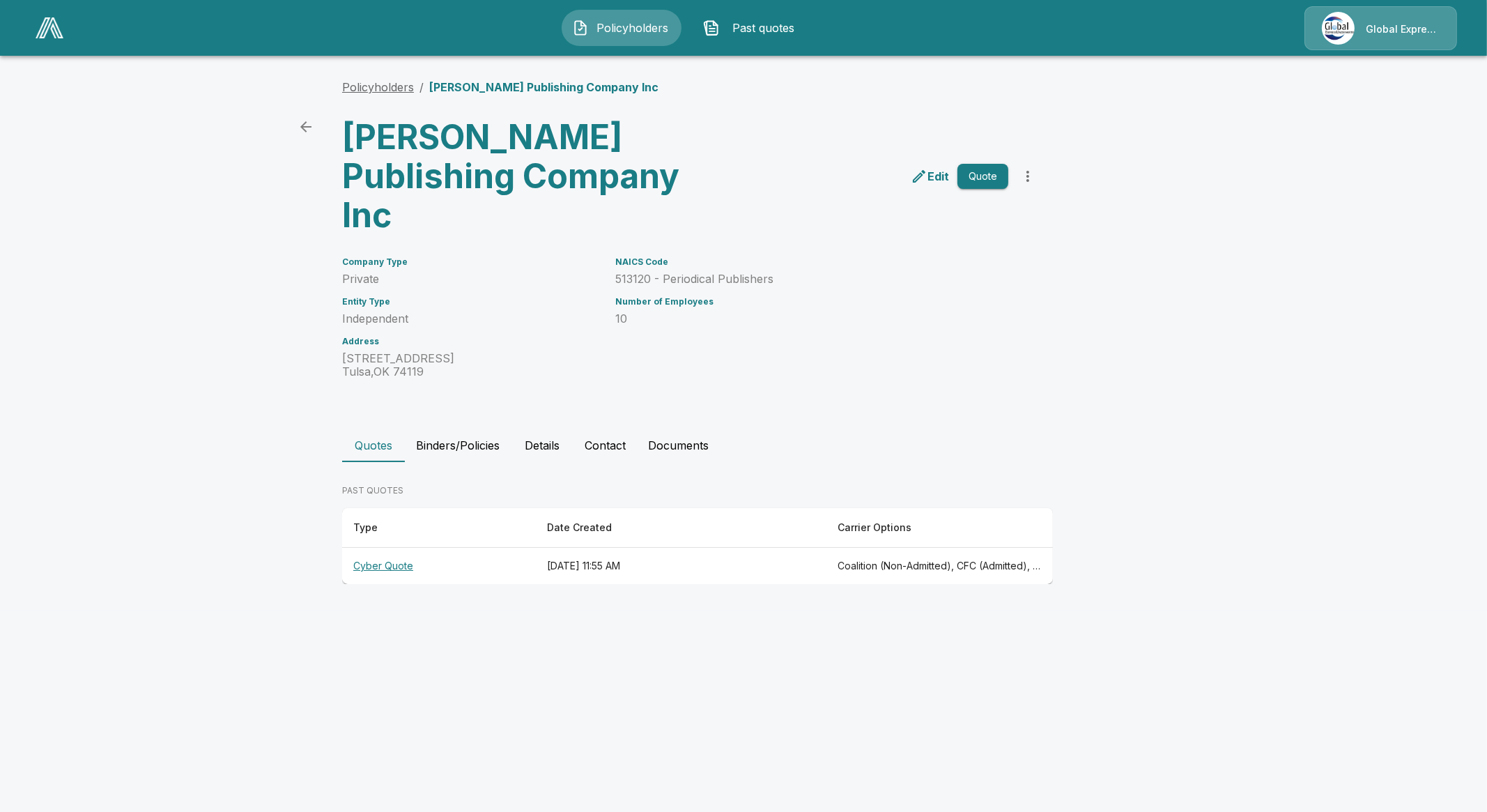
click at [391, 92] on link "Policyholders" at bounding box center [378, 87] width 72 height 14
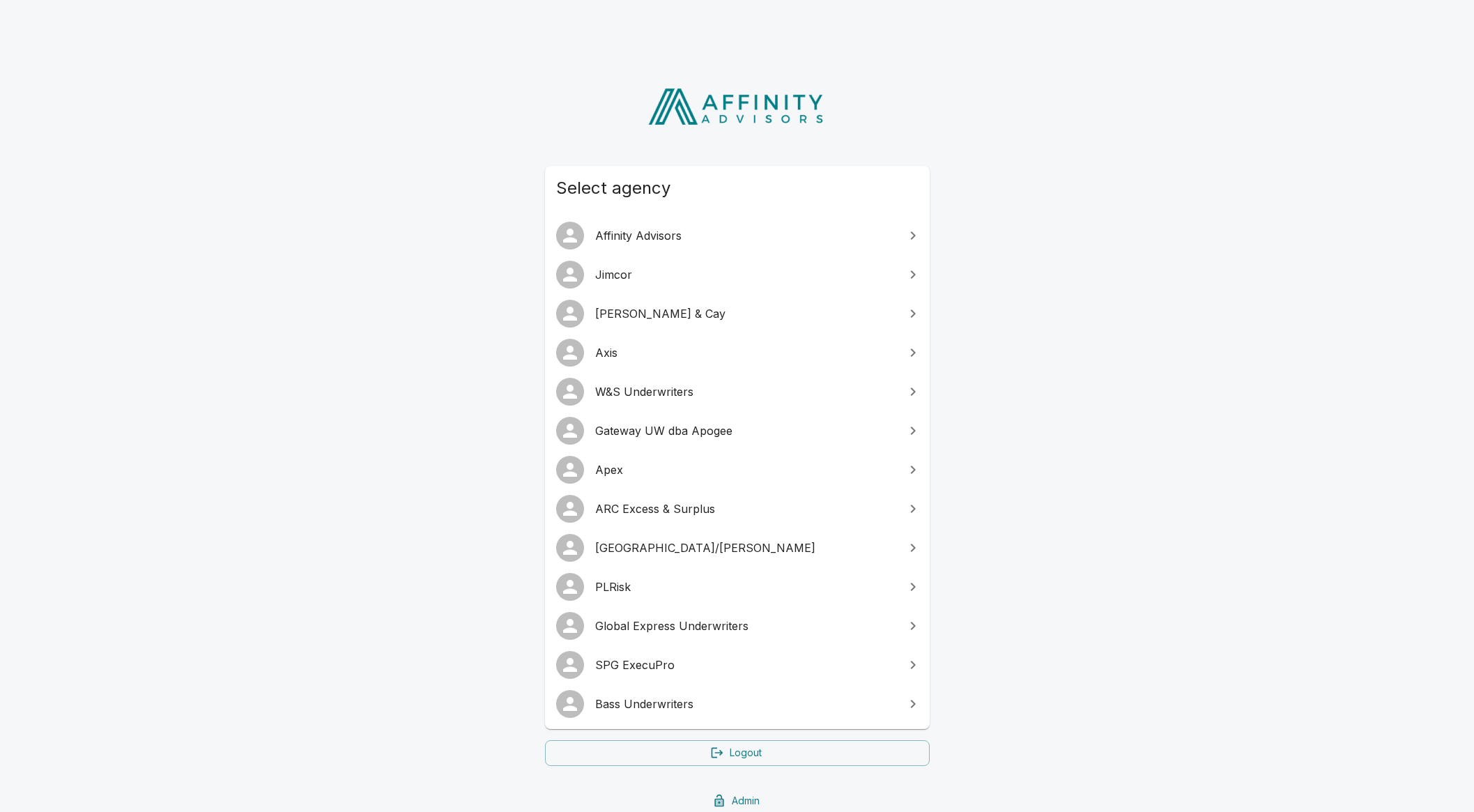
click at [645, 695] on span "Bass Underwriters" at bounding box center [745, 704] width 301 height 17
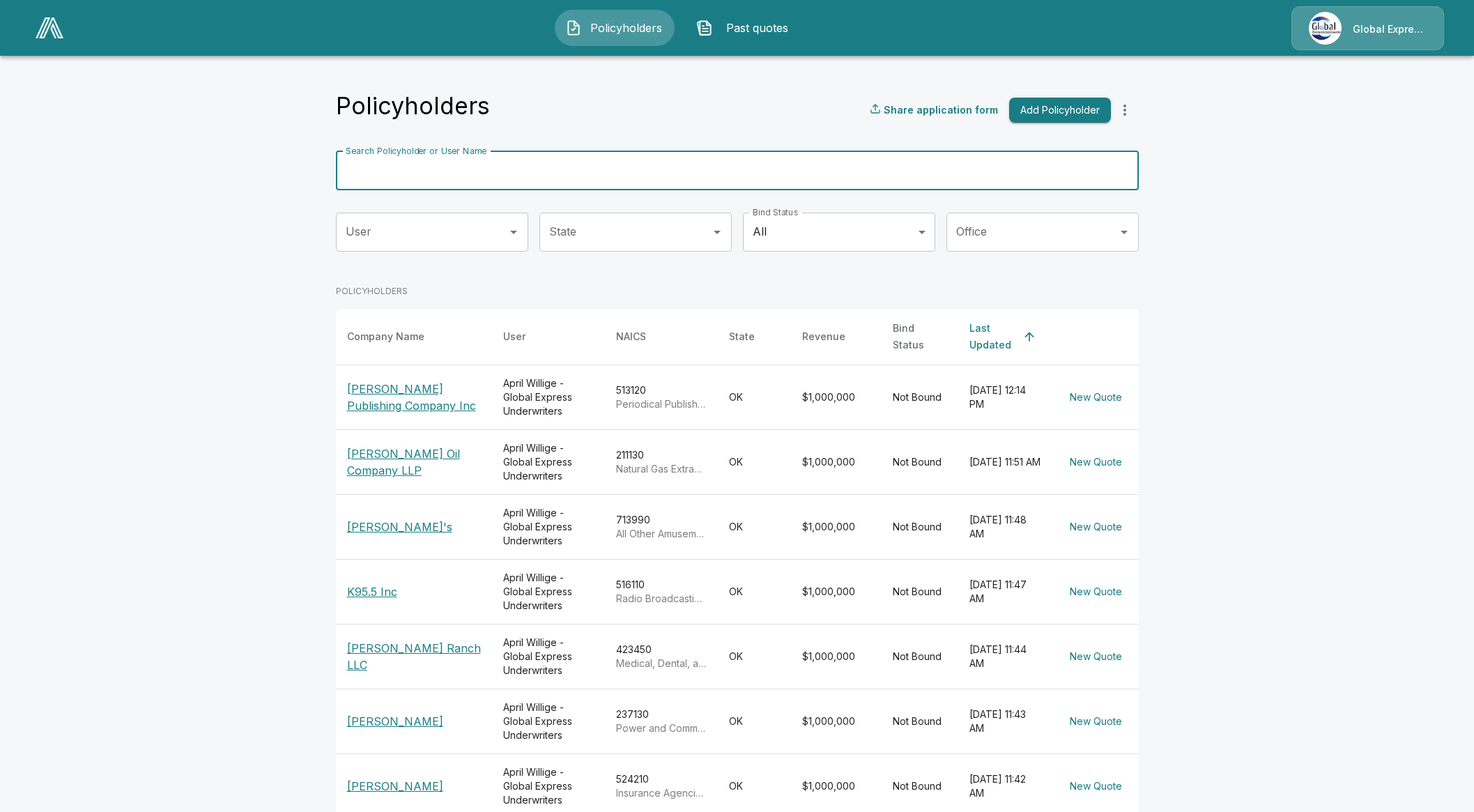
click at [517, 173] on input "Search Policyholder or User Name" at bounding box center [729, 171] width 787 height 39
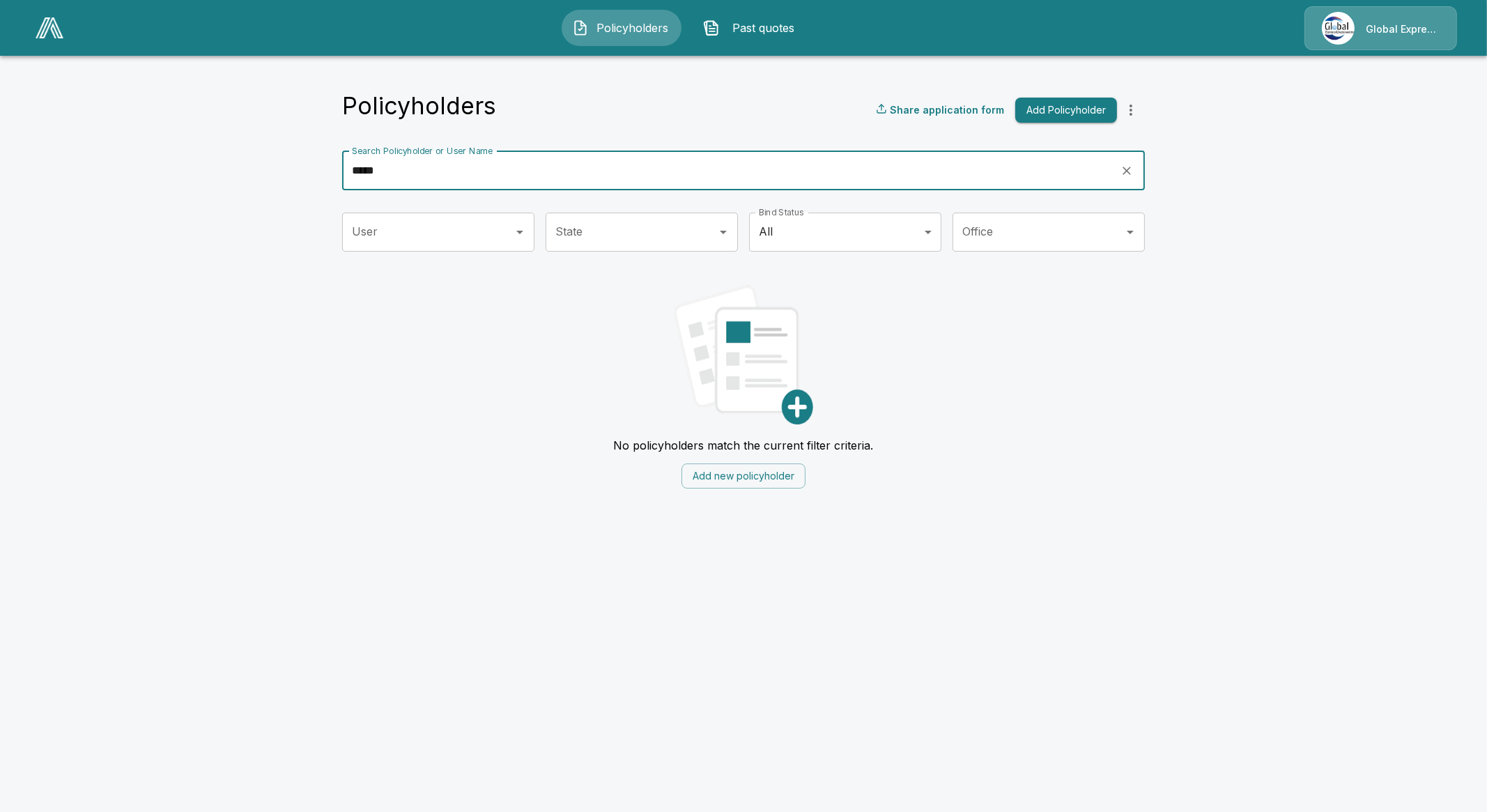
type input "*****"
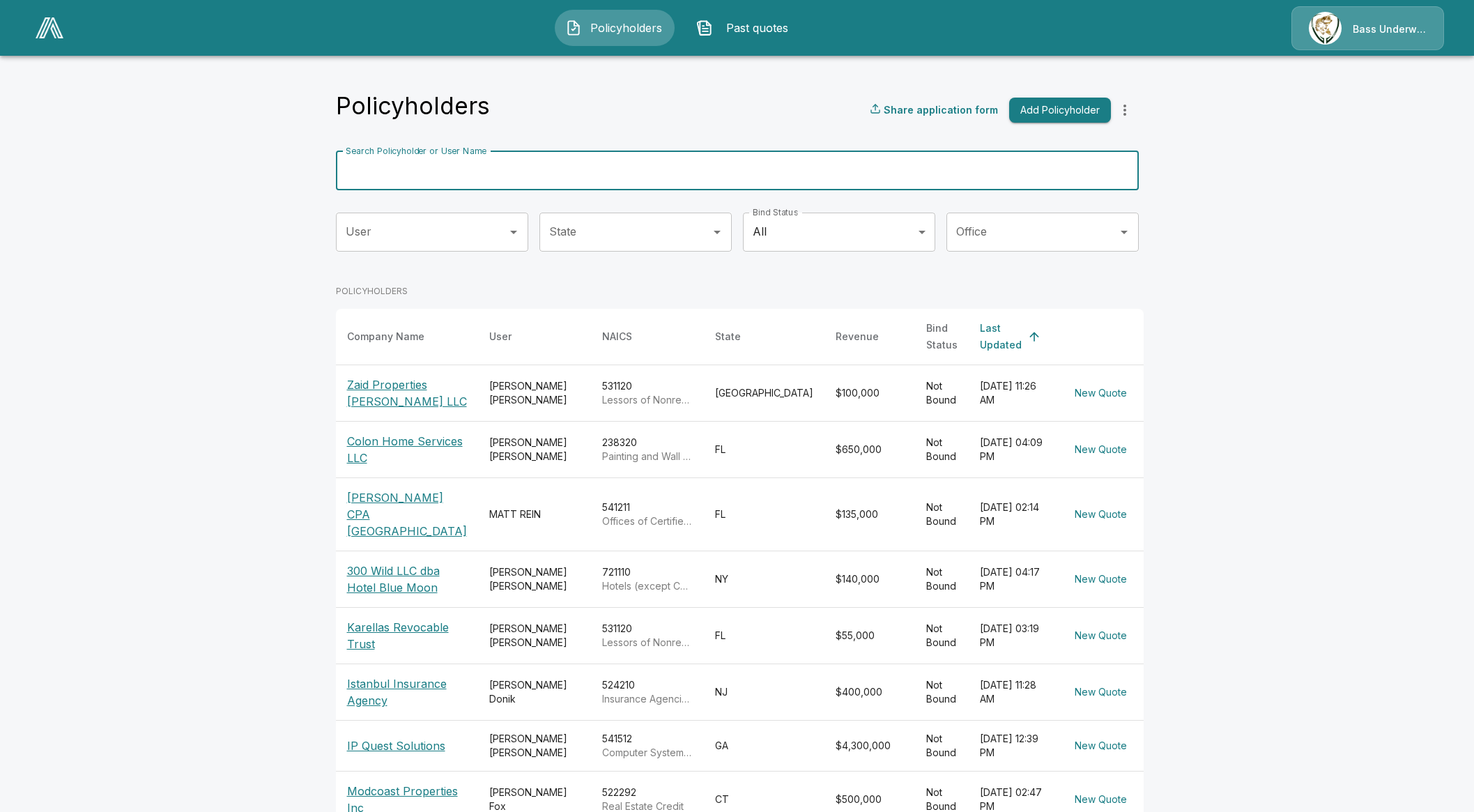
click at [542, 170] on input "Search Policyholder or User Name" at bounding box center [729, 171] width 787 height 39
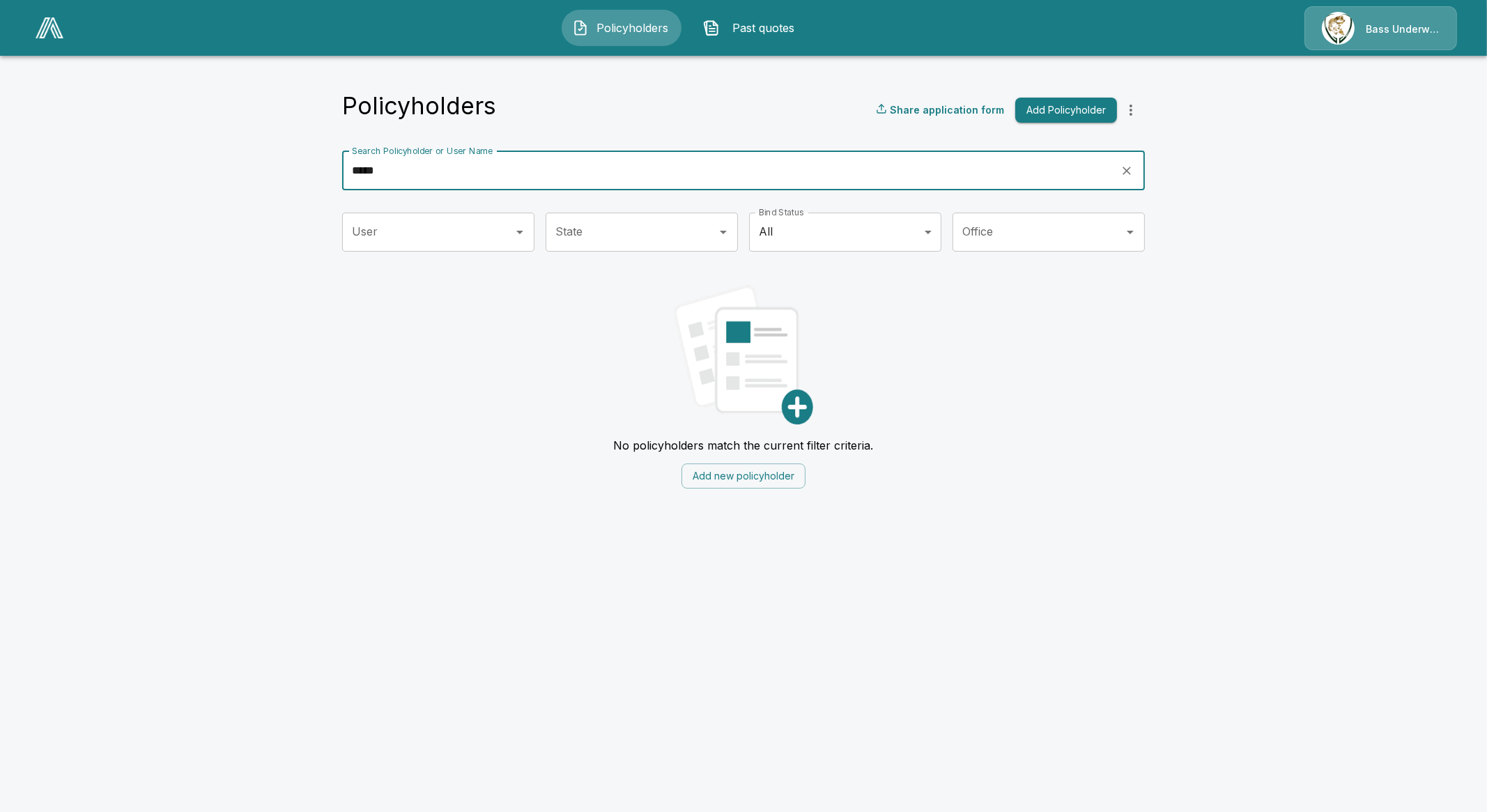
type input "*****"
click at [54, 30] on img at bounding box center [49, 28] width 28 height 21
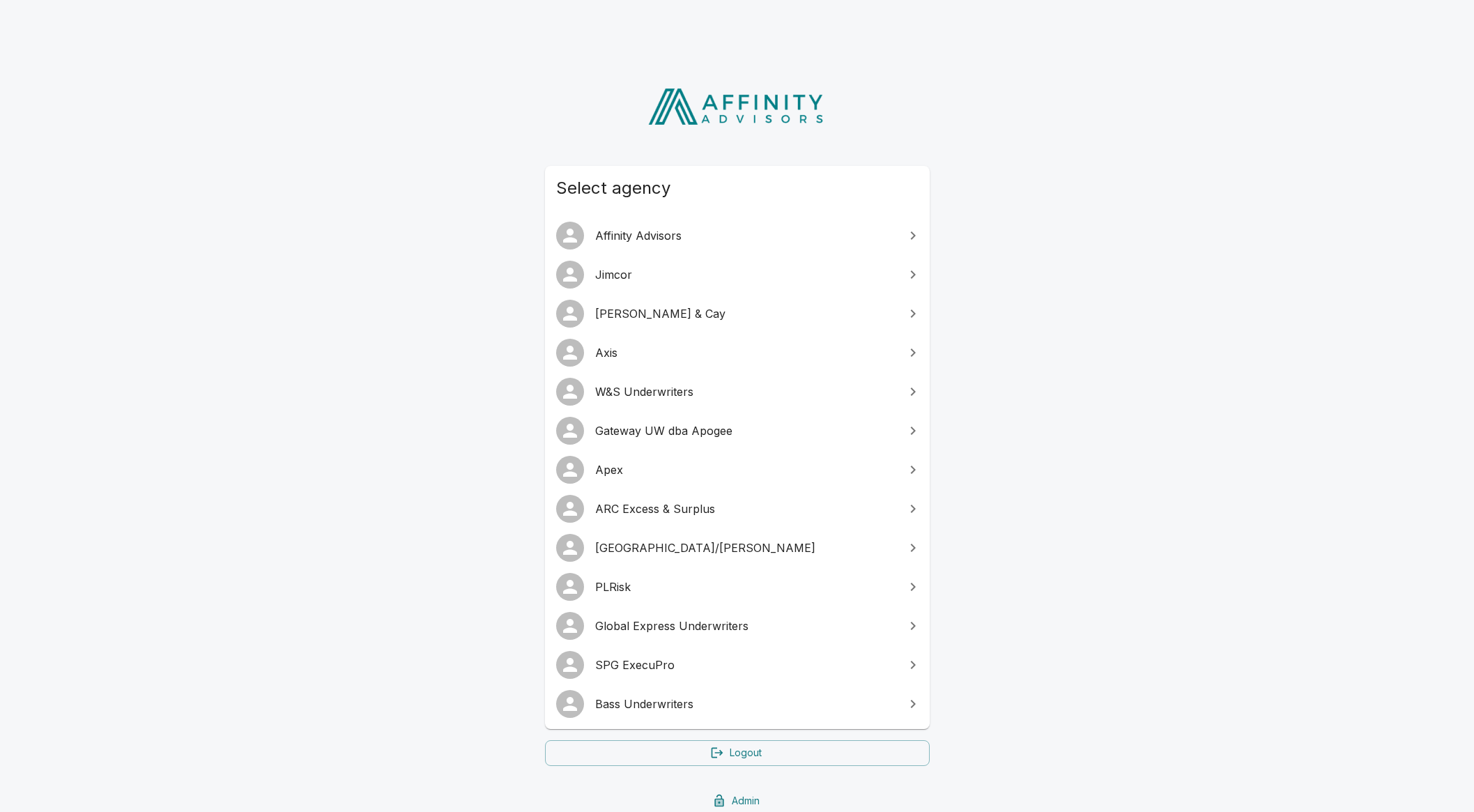
click at [645, 664] on span "SPG ExecuPro" at bounding box center [745, 665] width 301 height 17
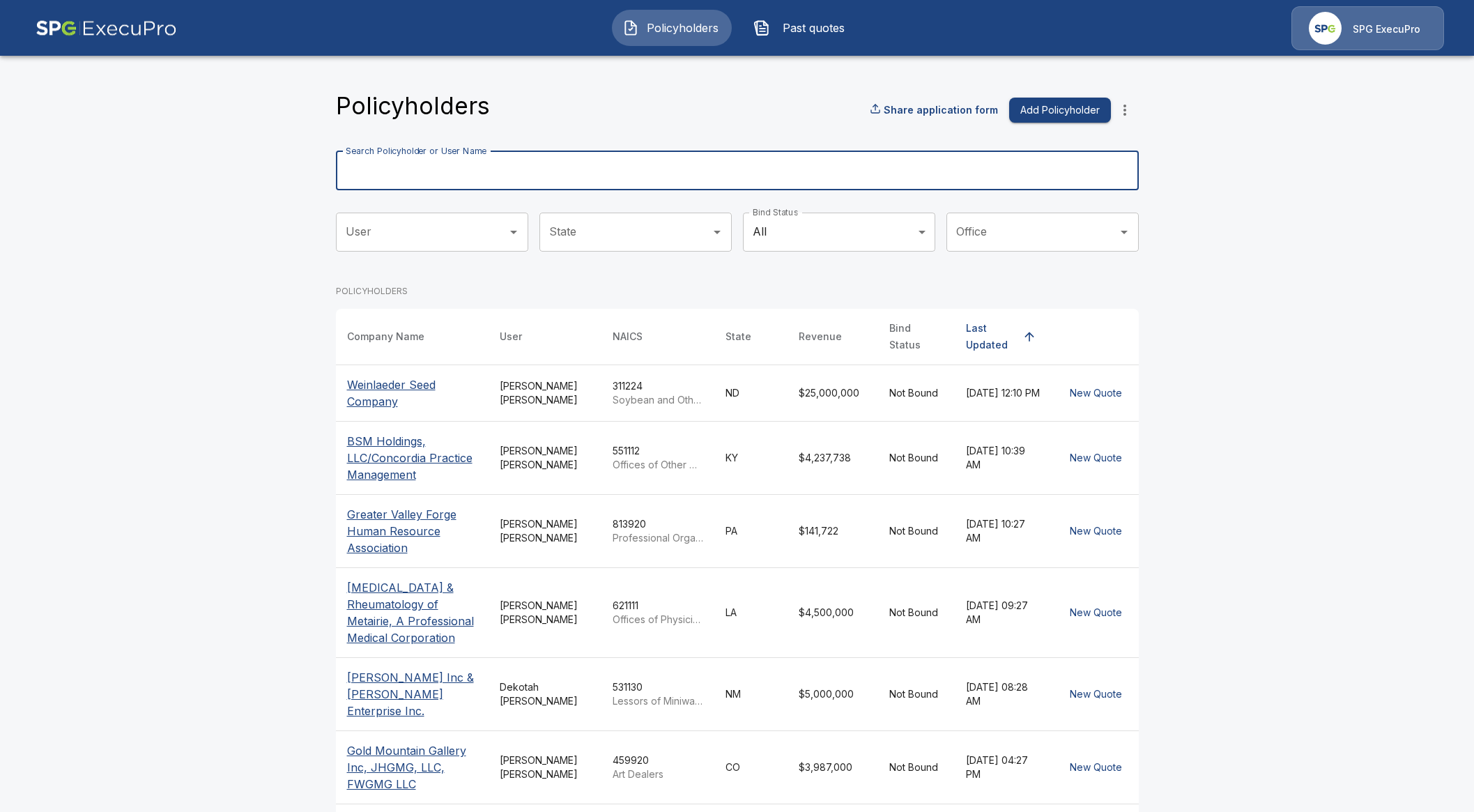
click at [576, 176] on input "Search Policyholder or User Name" at bounding box center [729, 171] width 787 height 39
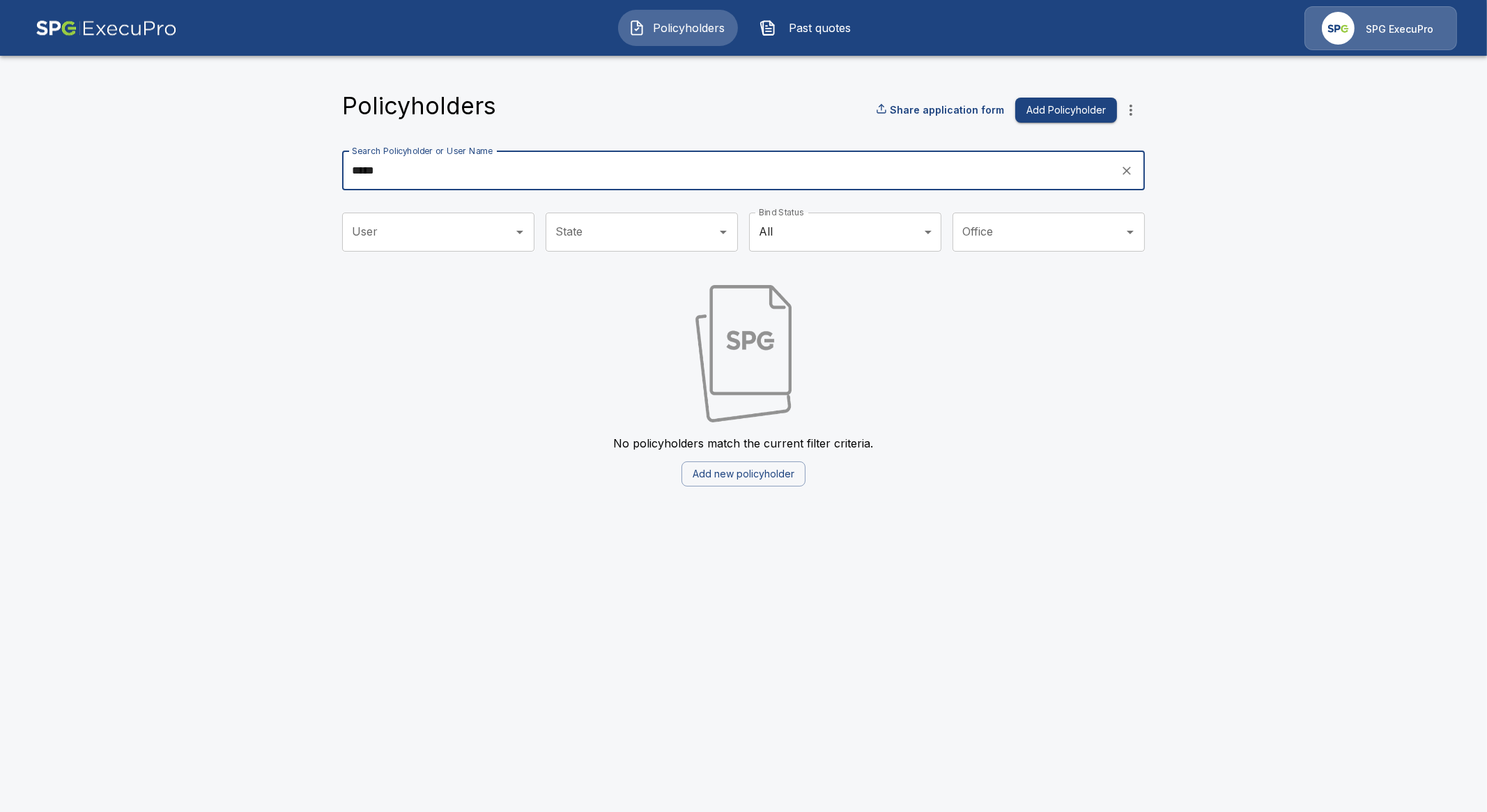
type input "*****"
click at [91, 23] on img at bounding box center [106, 28] width 142 height 44
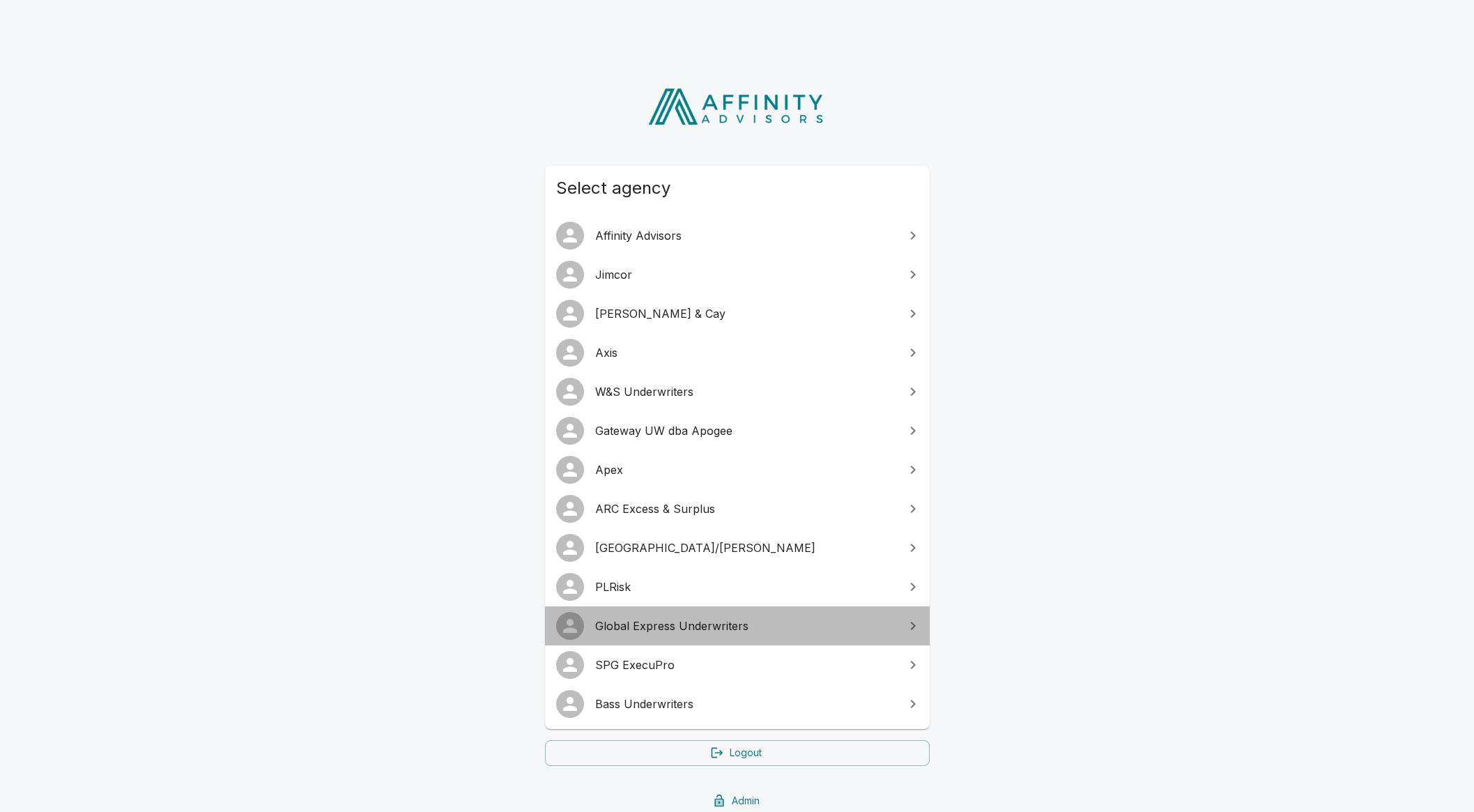
click at [613, 620] on span "Global Express Underwriters" at bounding box center [745, 626] width 301 height 17
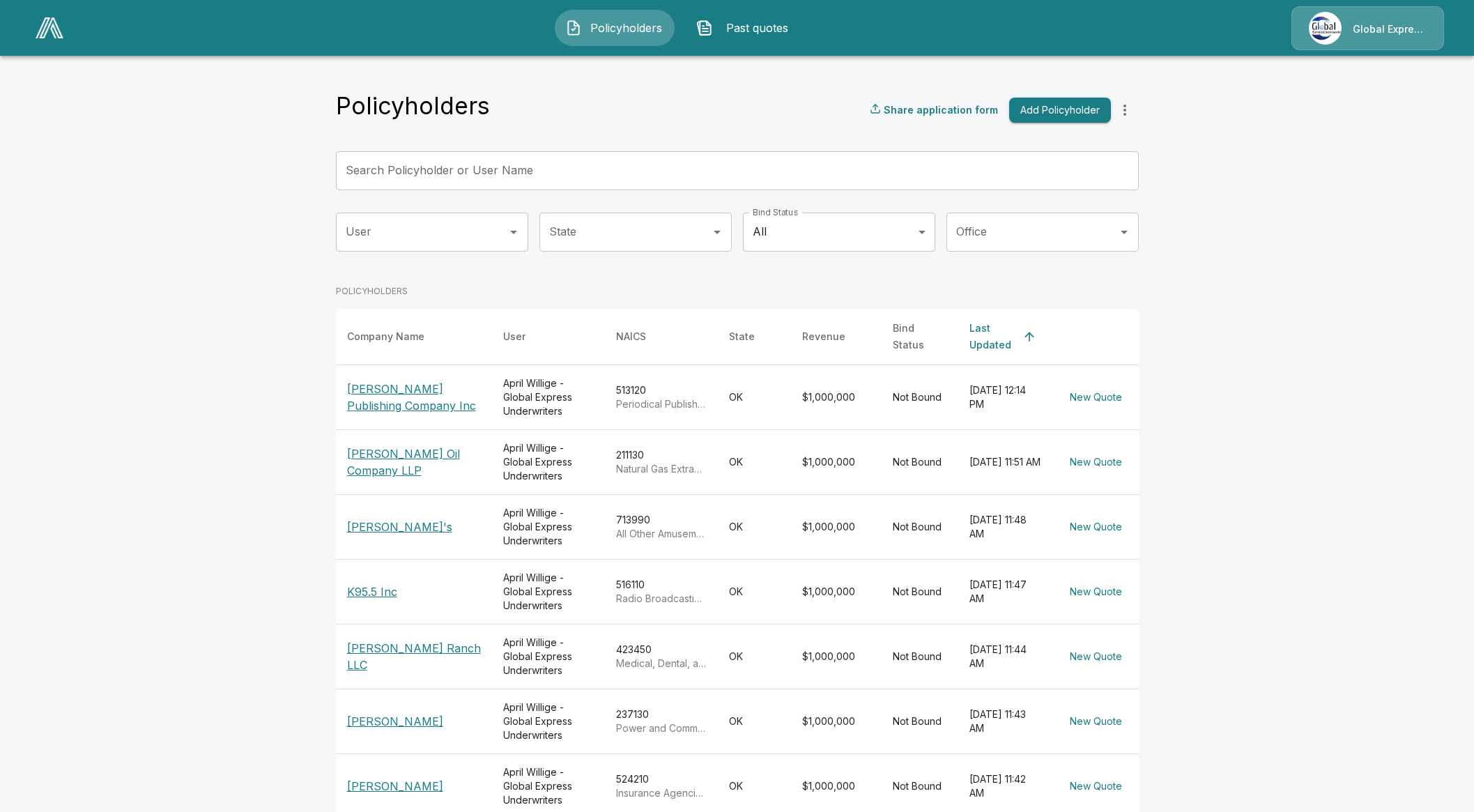
click at [551, 169] on input "Search Policyholder or User Name" at bounding box center [729, 171] width 787 height 39
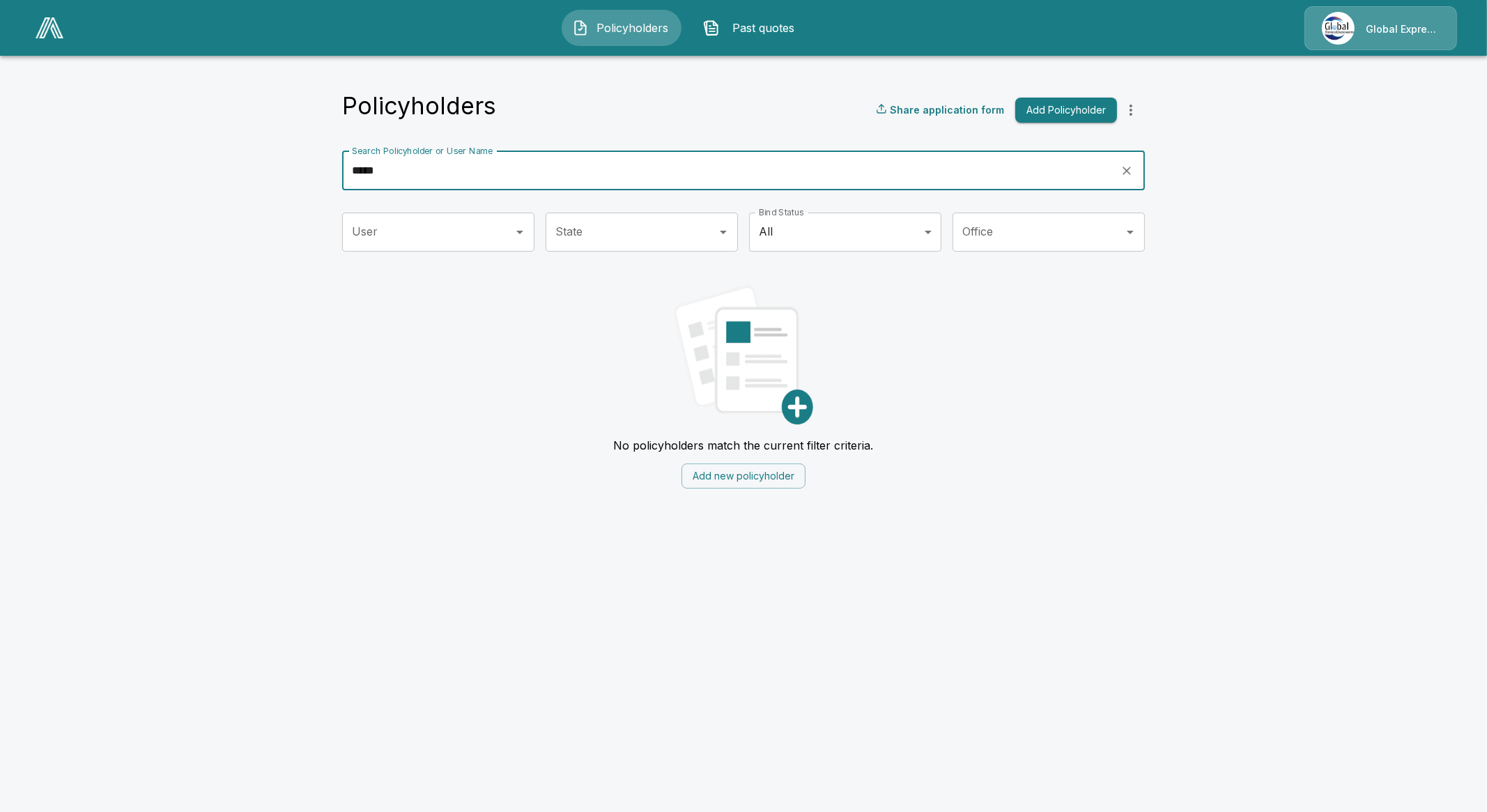
type input "*****"
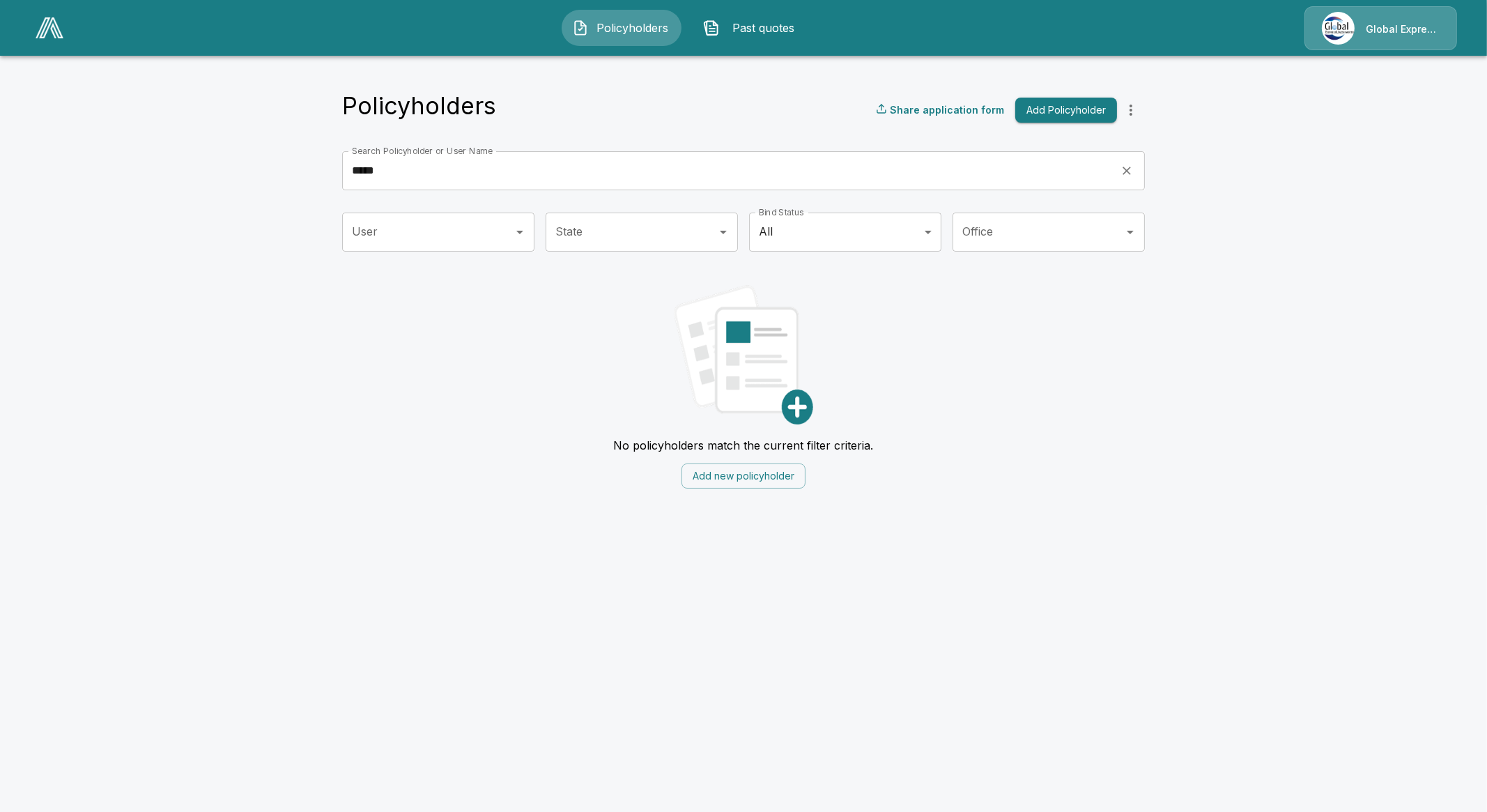
click at [49, 35] on img at bounding box center [49, 28] width 28 height 21
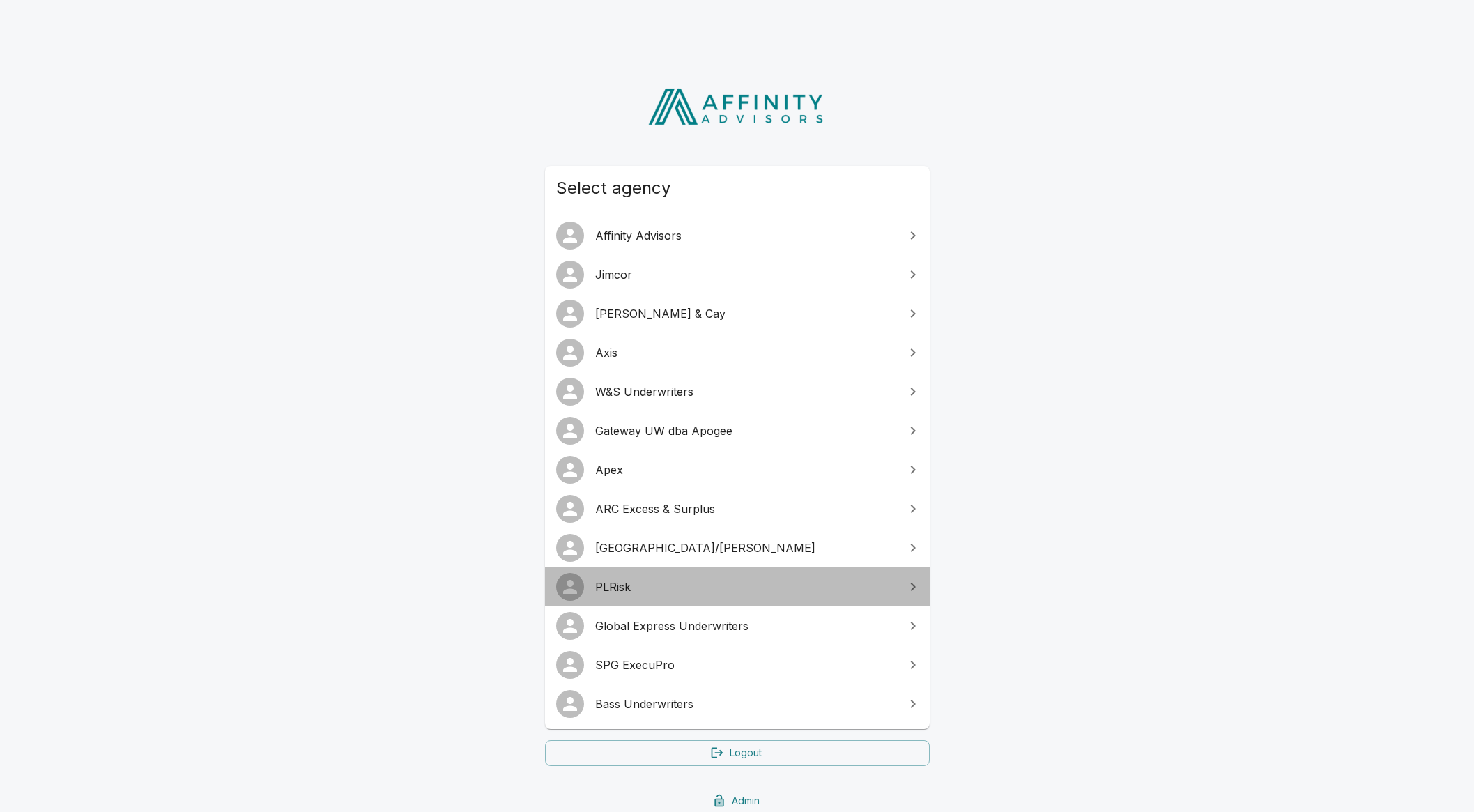
click at [640, 590] on span "PLRisk" at bounding box center [745, 586] width 301 height 17
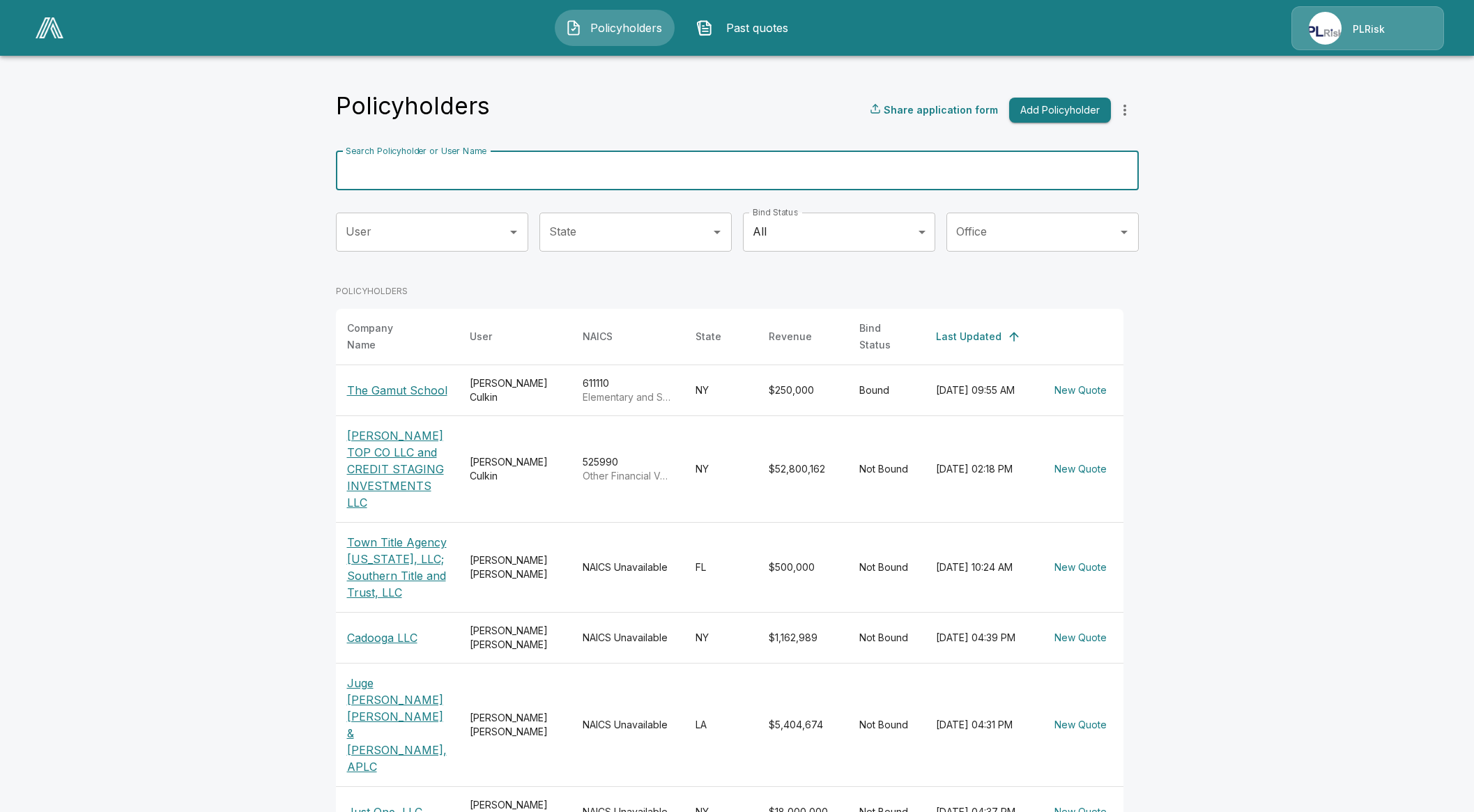
click at [525, 170] on input "Search Policyholder or User Name" at bounding box center [729, 171] width 787 height 39
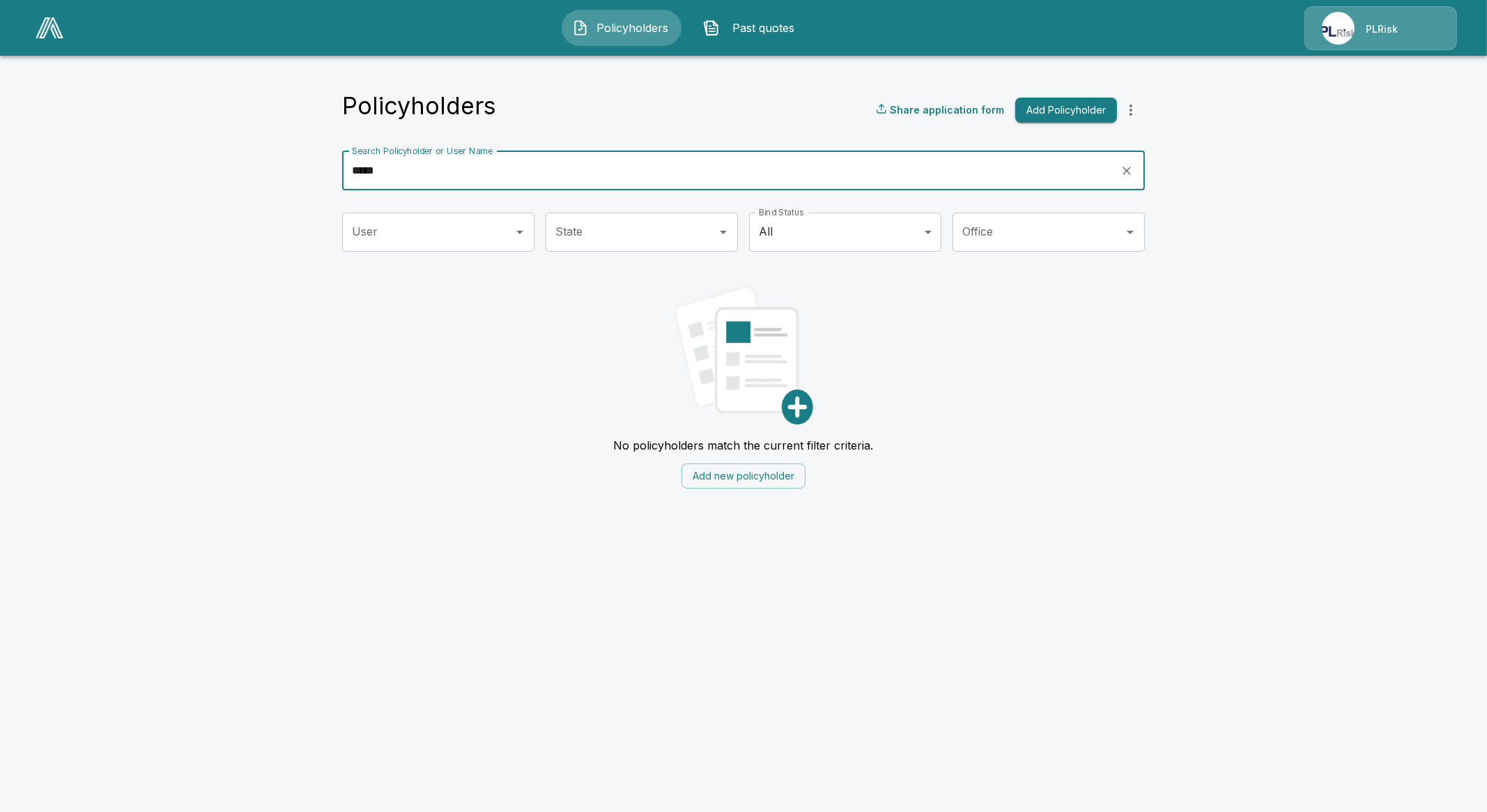
type input "*****"
click at [67, 37] on div at bounding box center [50, 28] width 39 height 32
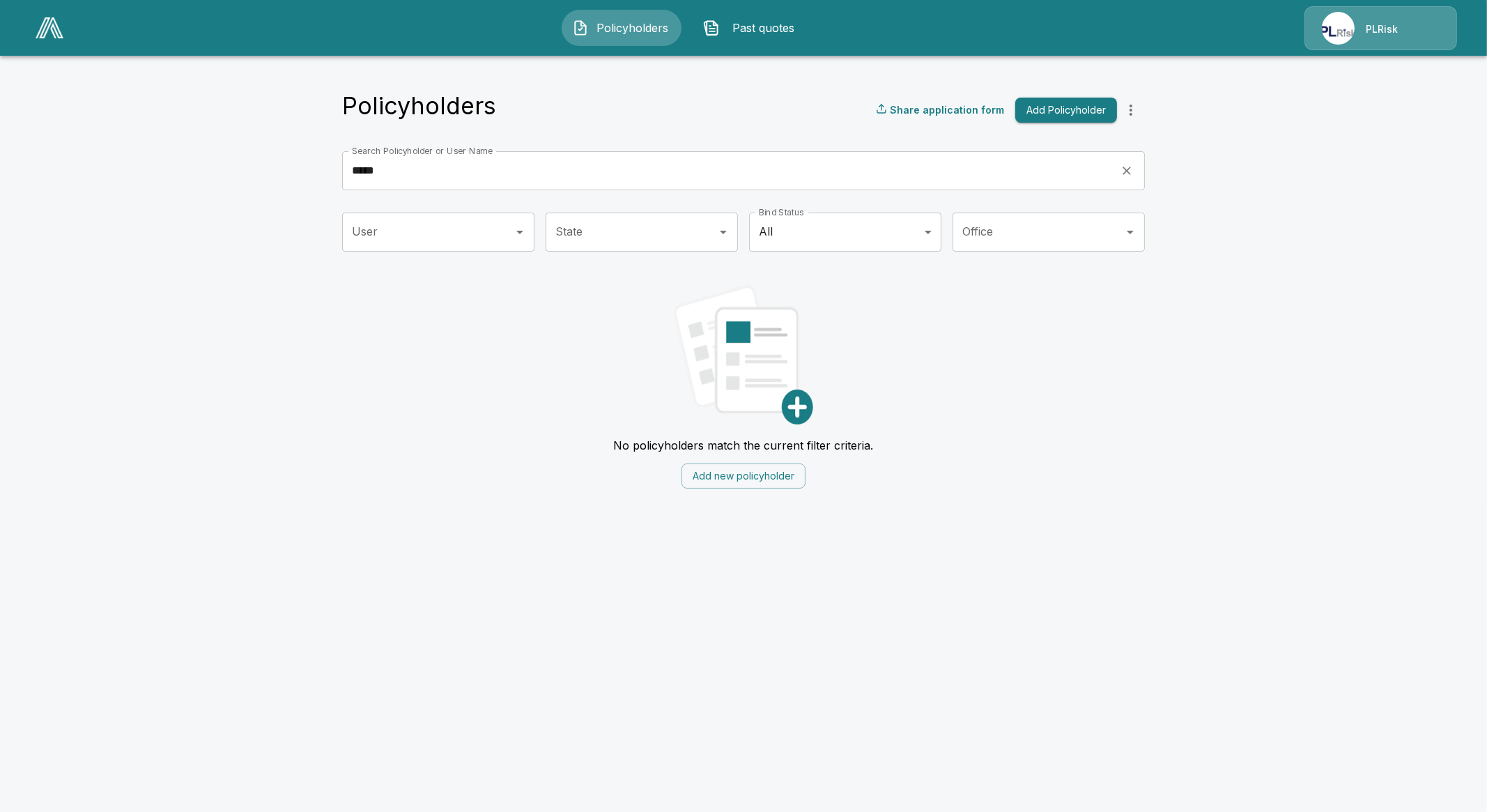
click at [56, 26] on img at bounding box center [49, 28] width 28 height 21
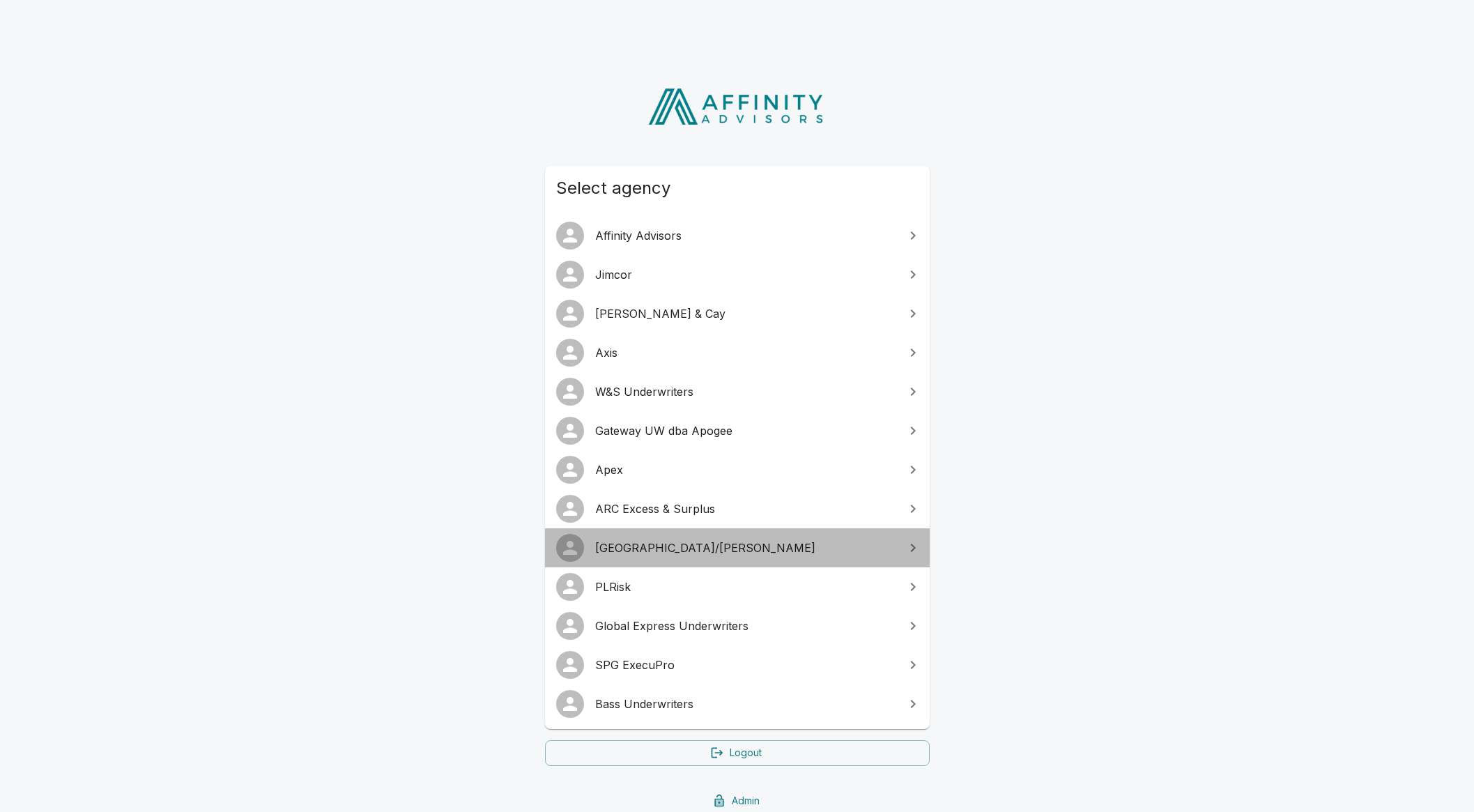
click at [608, 543] on span "[GEOGRAPHIC_DATA]/[PERSON_NAME]" at bounding box center [745, 548] width 301 height 17
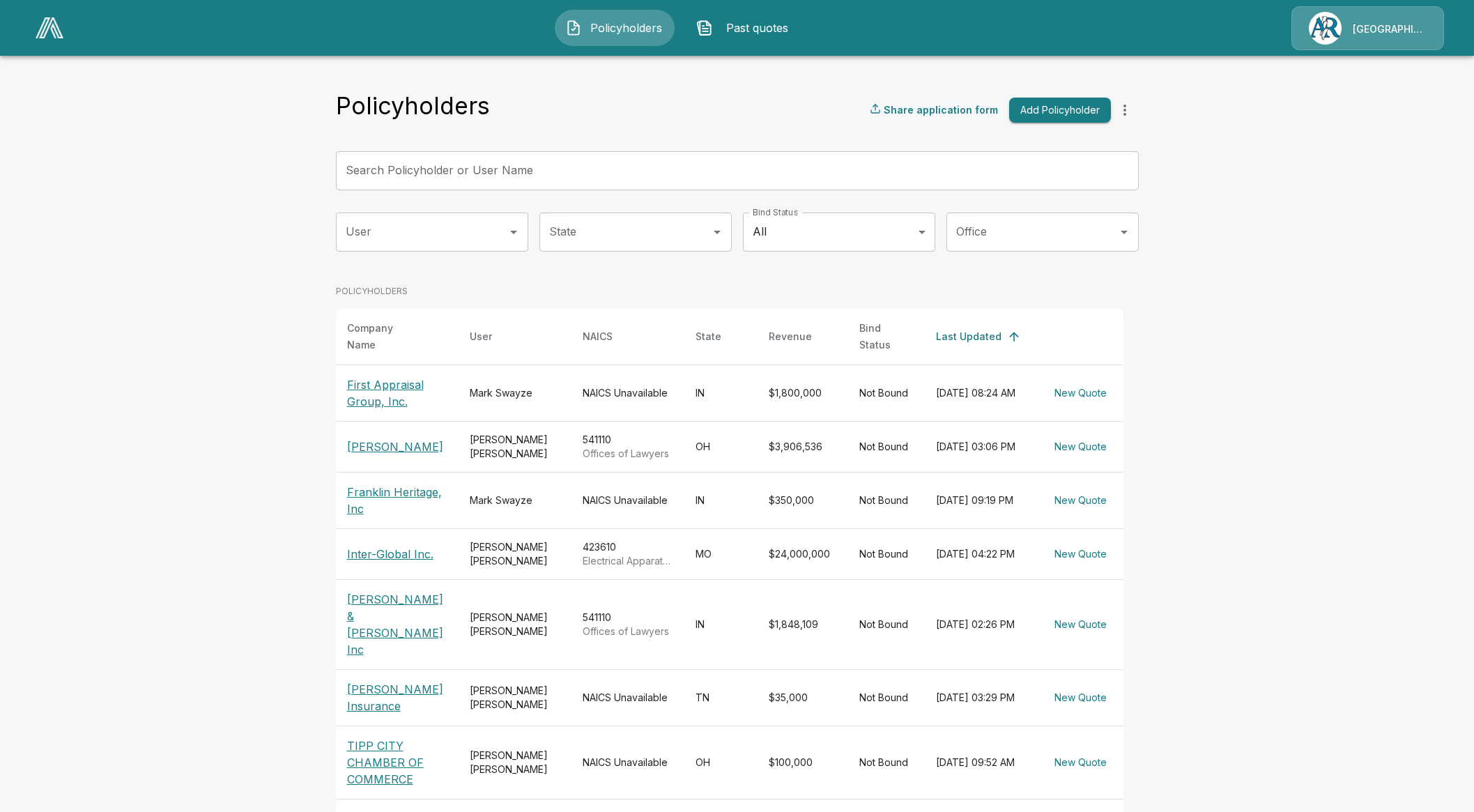
click at [514, 165] on input "Search Policyholder or User Name" at bounding box center [729, 171] width 787 height 39
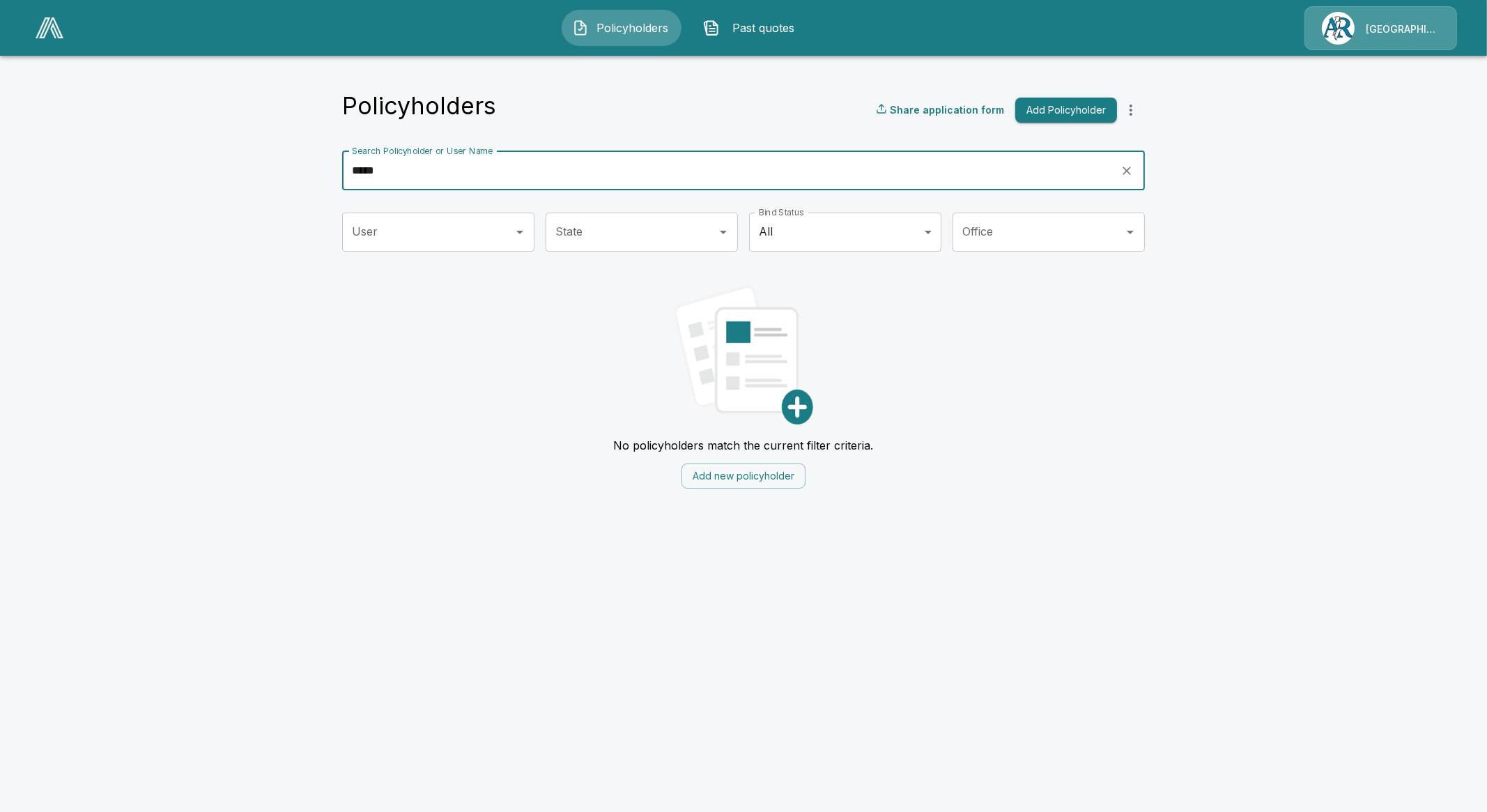
type input "*****"
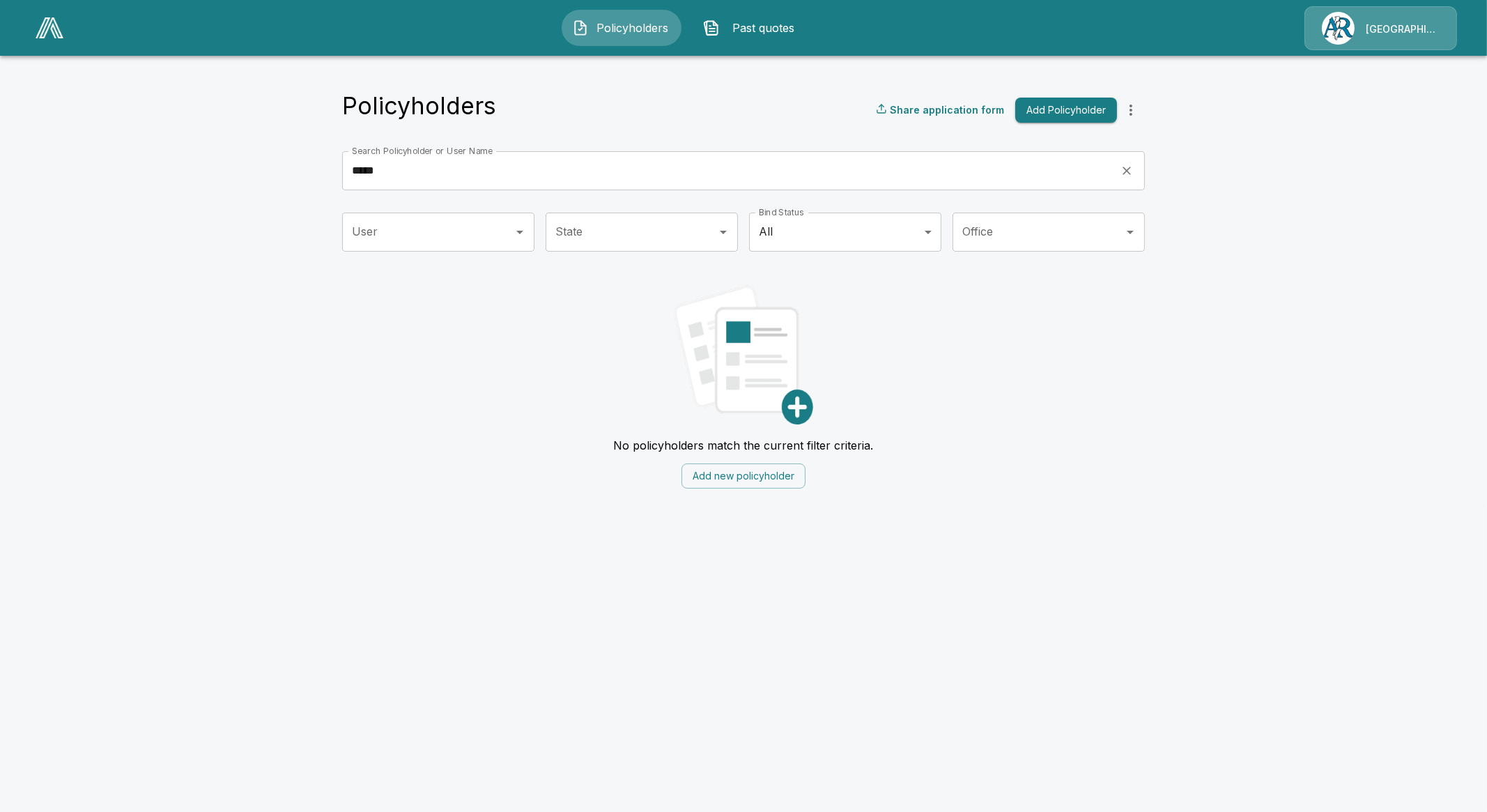
click at [39, 32] on img at bounding box center [49, 28] width 28 height 21
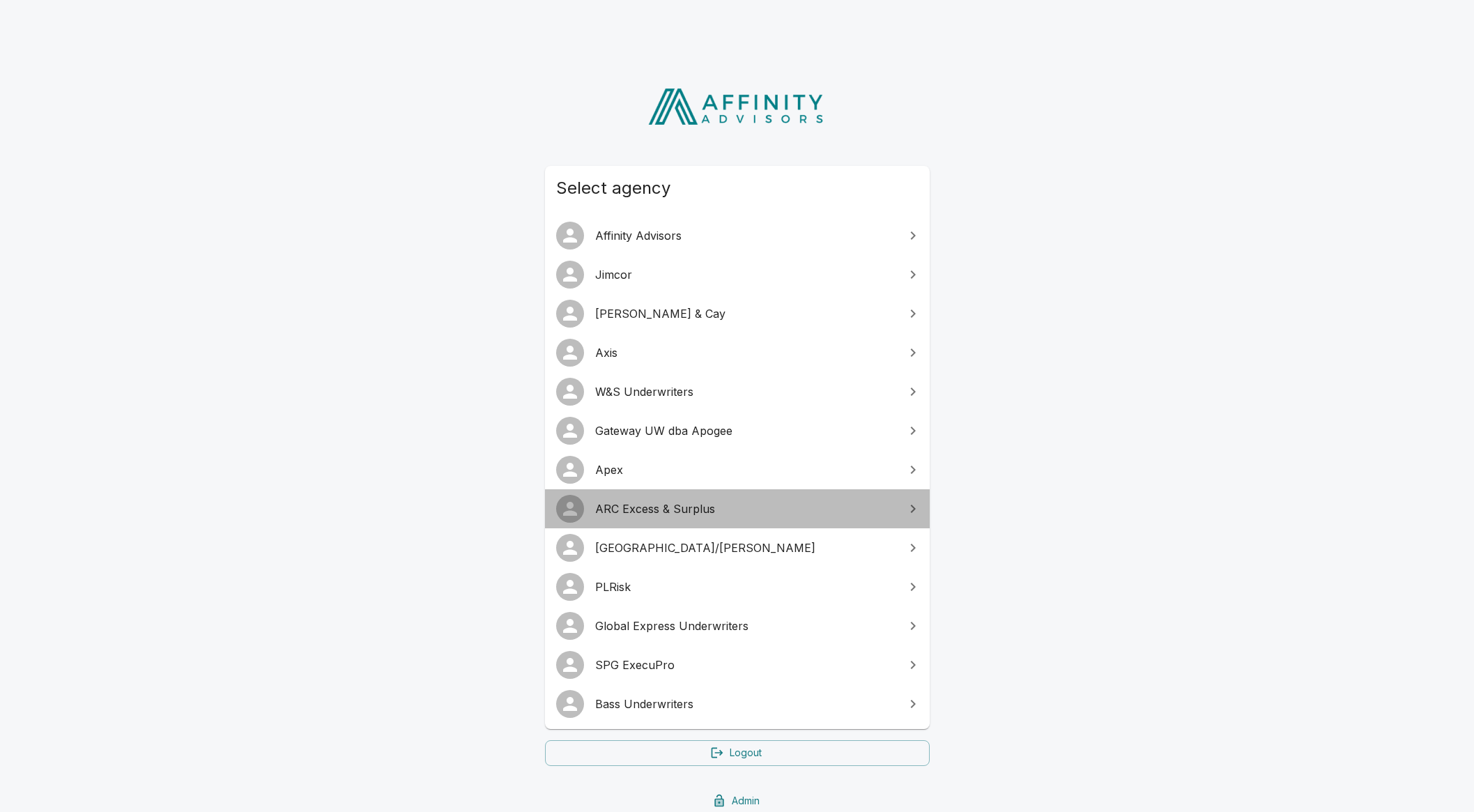
click at [648, 505] on span "ARC Excess & Surplus" at bounding box center [745, 508] width 301 height 17
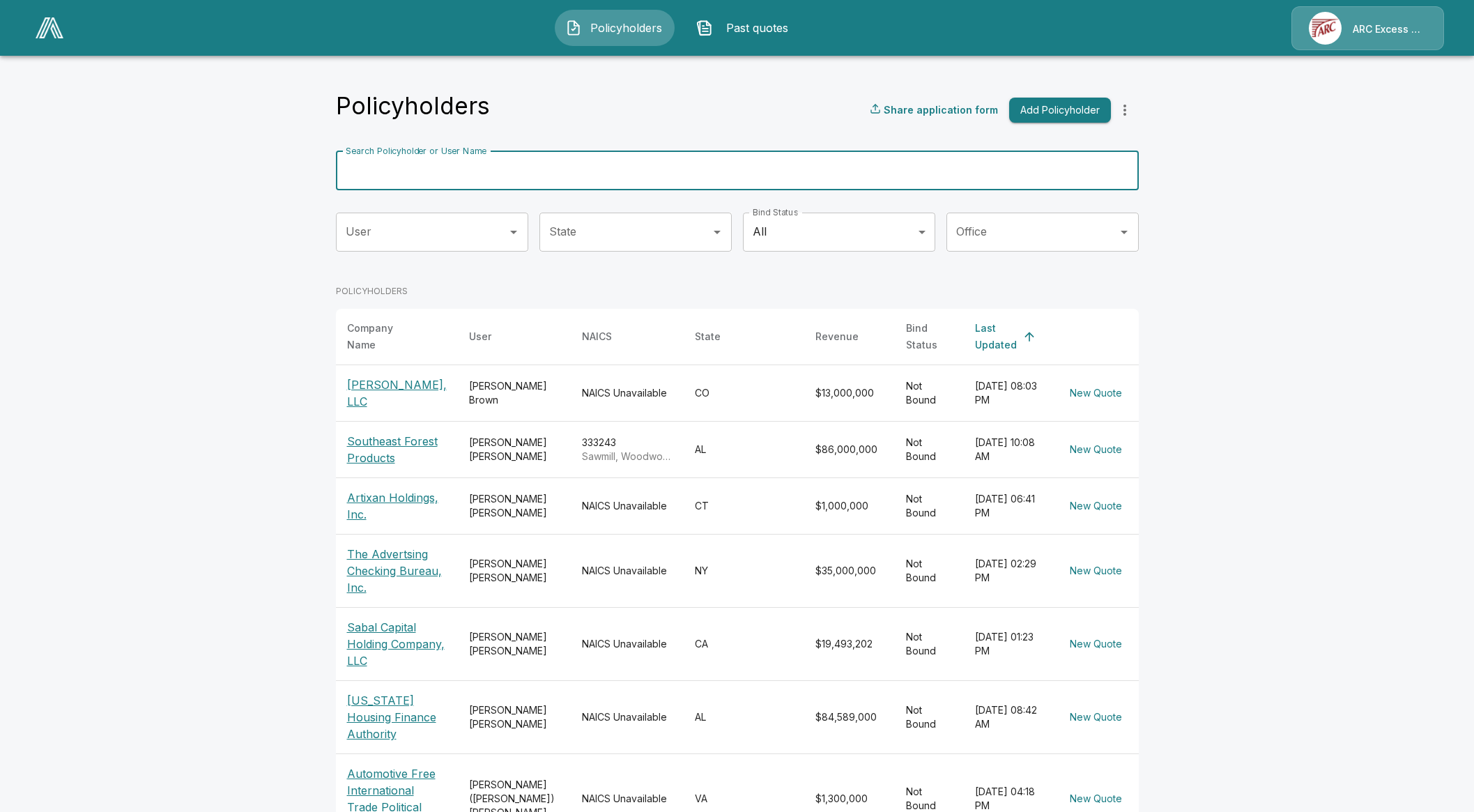
click at [530, 164] on input "Search Policyholder or User Name" at bounding box center [729, 171] width 787 height 39
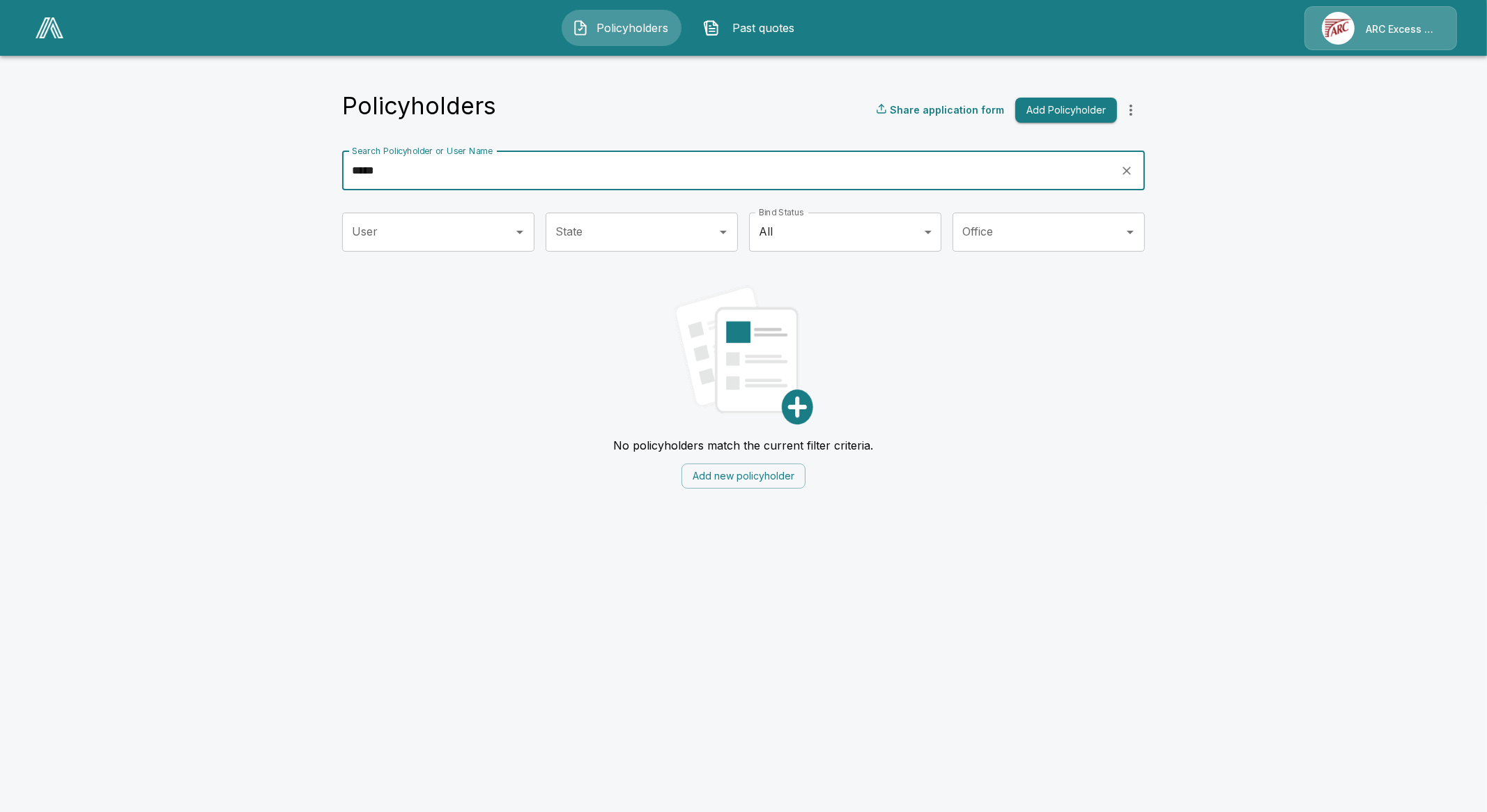
type input "*****"
click at [40, 33] on img at bounding box center [49, 28] width 28 height 21
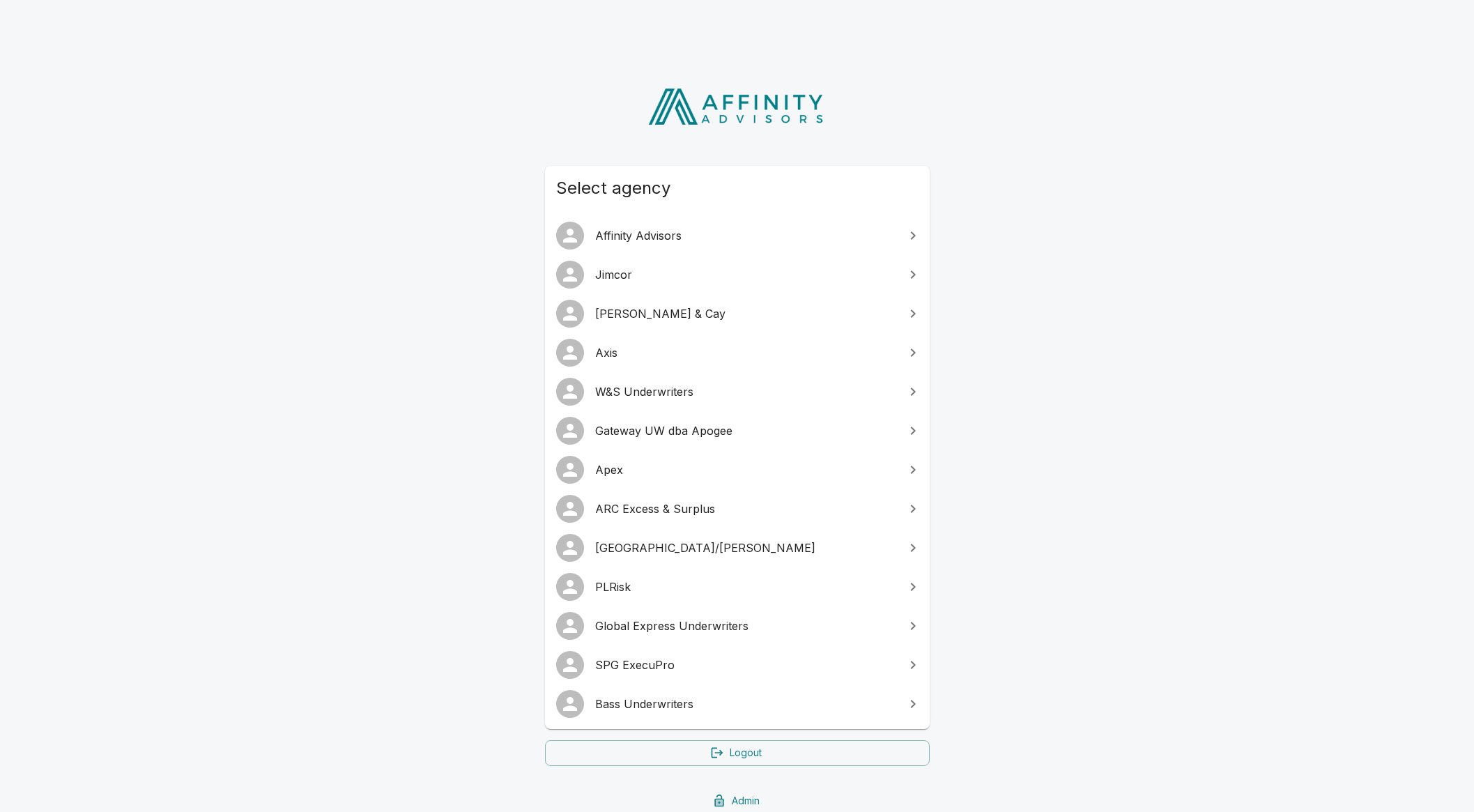
click at [657, 472] on span "Apex" at bounding box center [745, 470] width 301 height 17
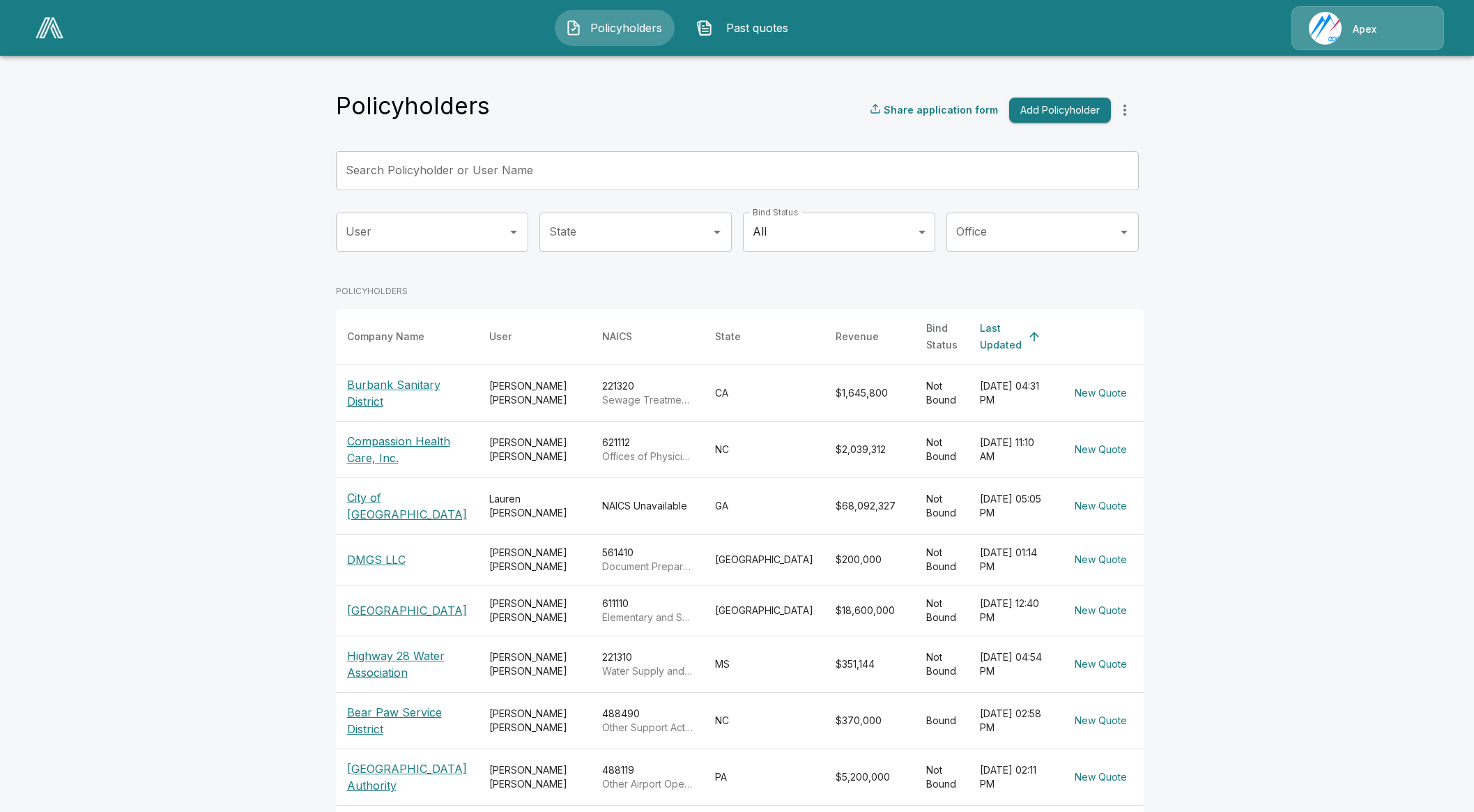
click at [512, 166] on input "Search Policyholder or User Name" at bounding box center [729, 171] width 787 height 39
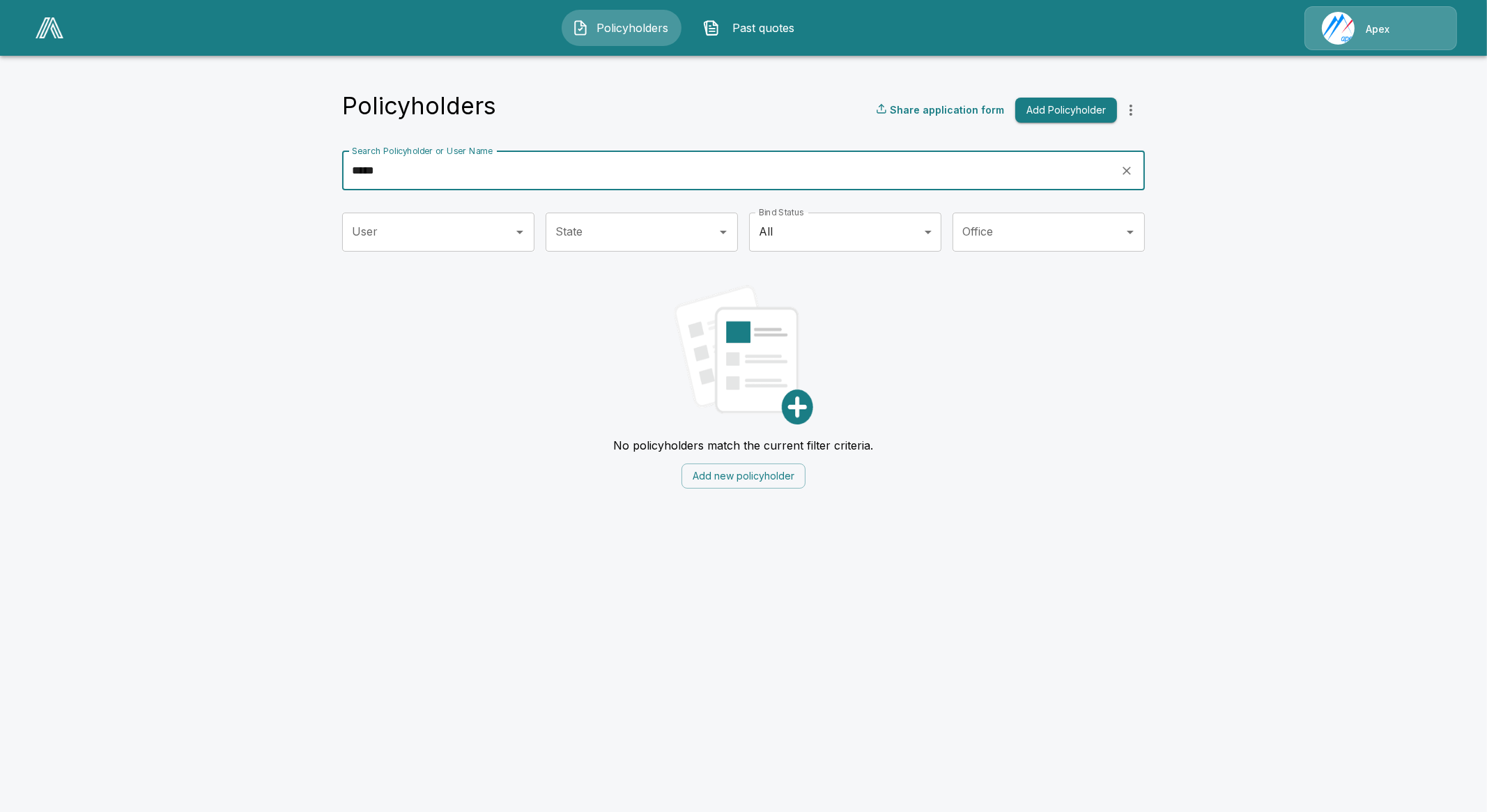
type input "*****"
click at [53, 26] on img at bounding box center [49, 28] width 28 height 21
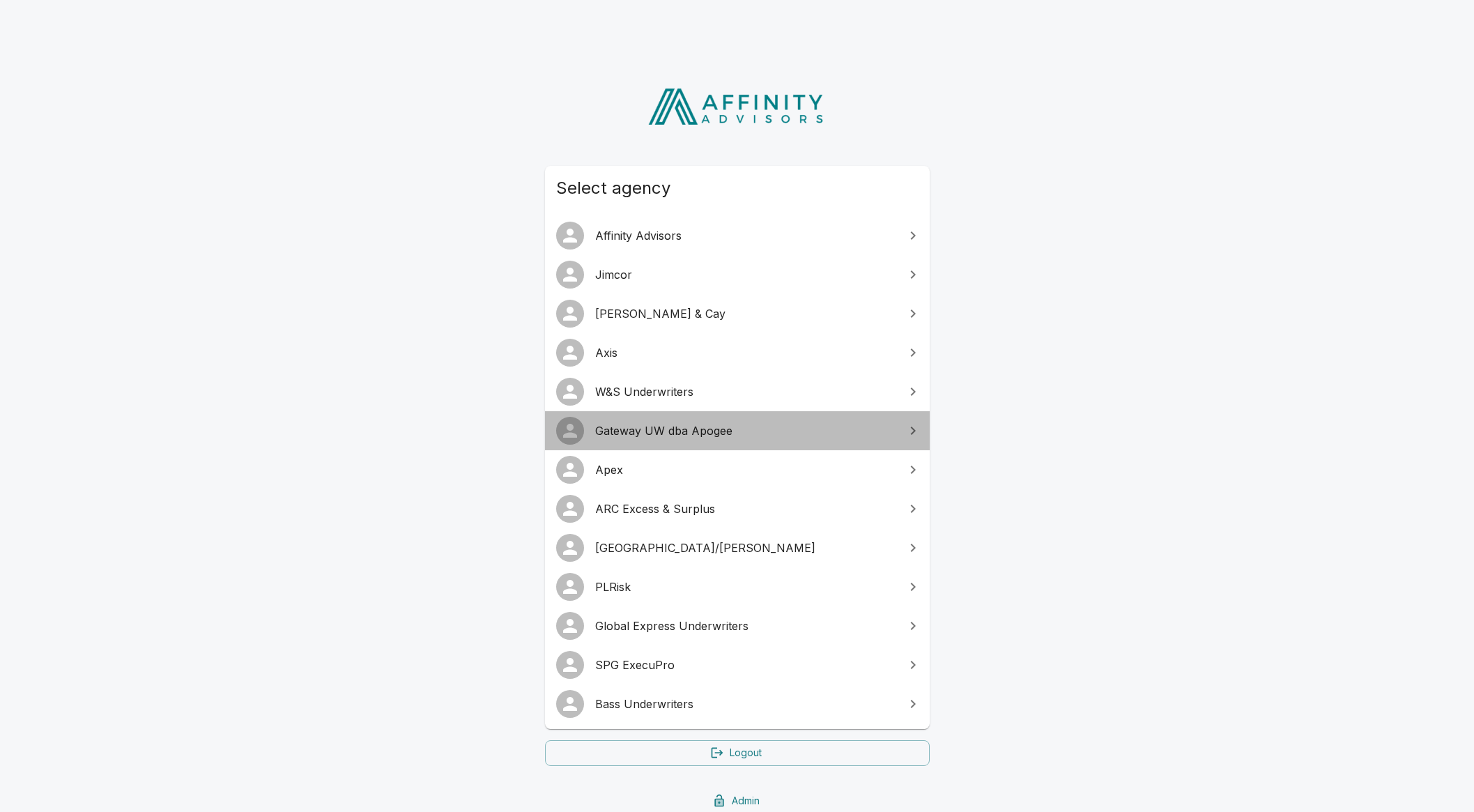
click at [668, 435] on span "Gateway UW dba Apogee" at bounding box center [745, 430] width 301 height 17
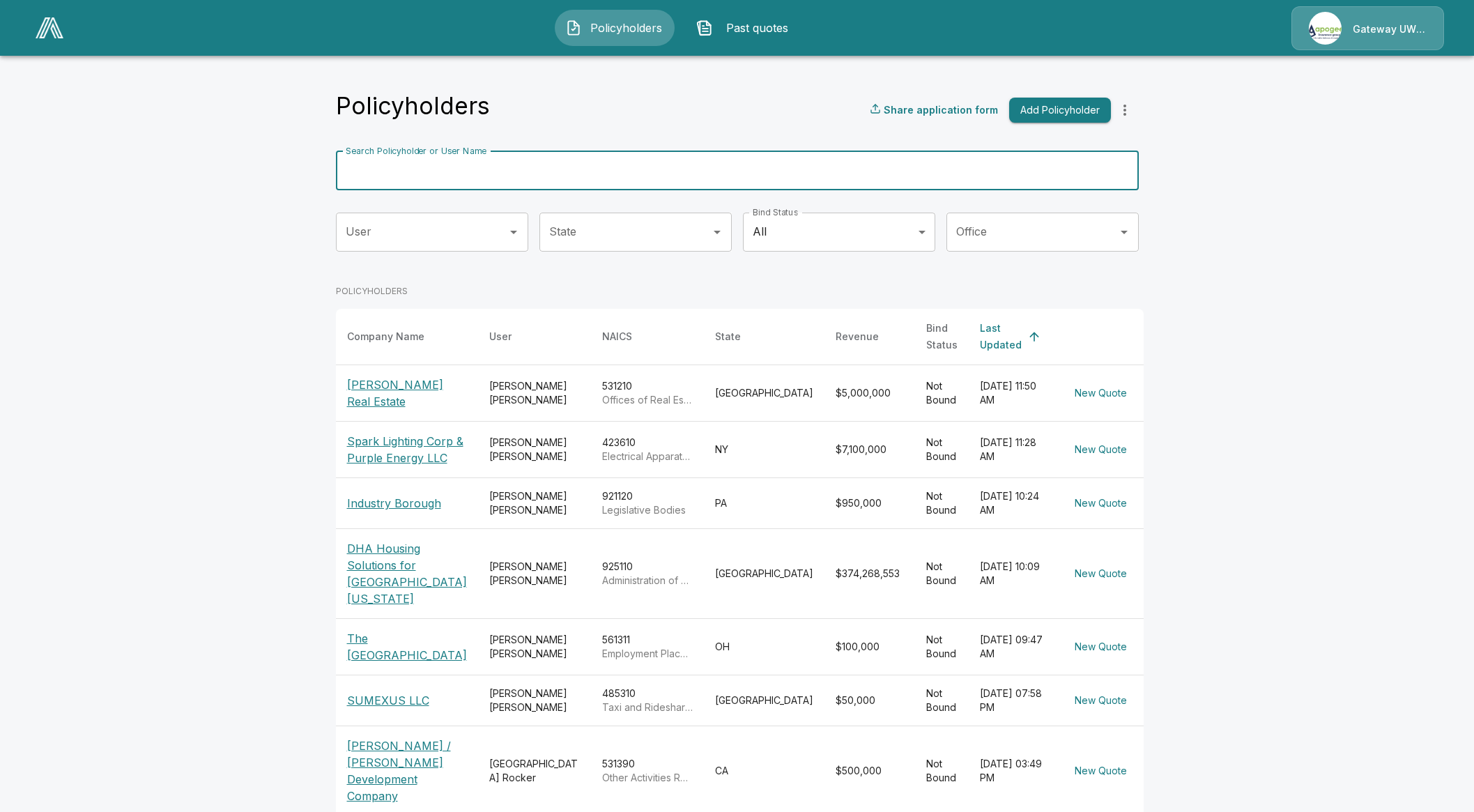
click at [516, 178] on input "Search Policyholder or User Name" at bounding box center [729, 171] width 787 height 39
type input "*****"
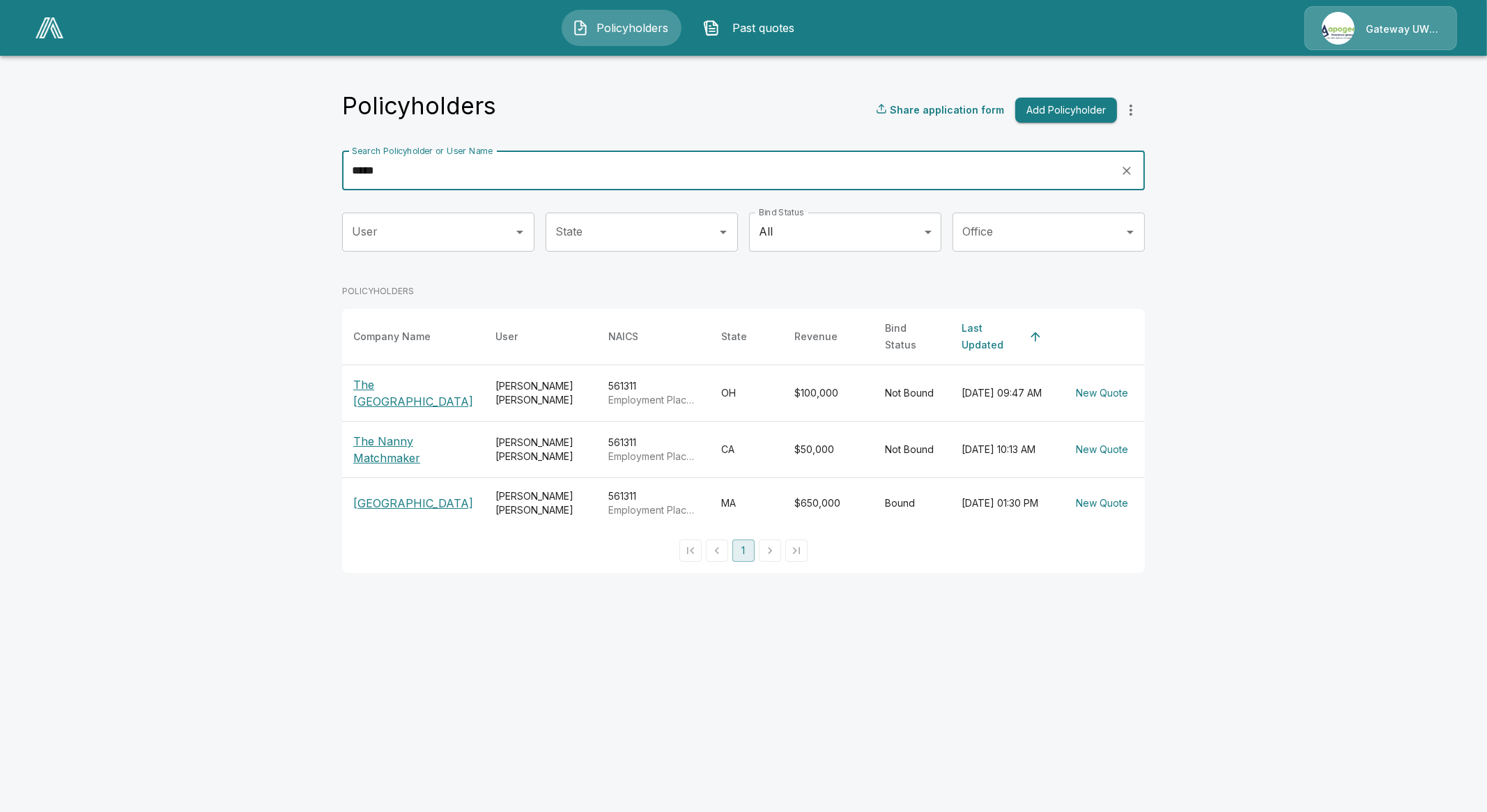
drag, startPoint x: 449, startPoint y: 161, endPoint x: 267, endPoint y: 159, distance: 182.0
click at [267, 159] on main "Policyholders Share application form Add Policyholder Search Policyholder or Us…" at bounding box center [743, 295] width 1487 height 589
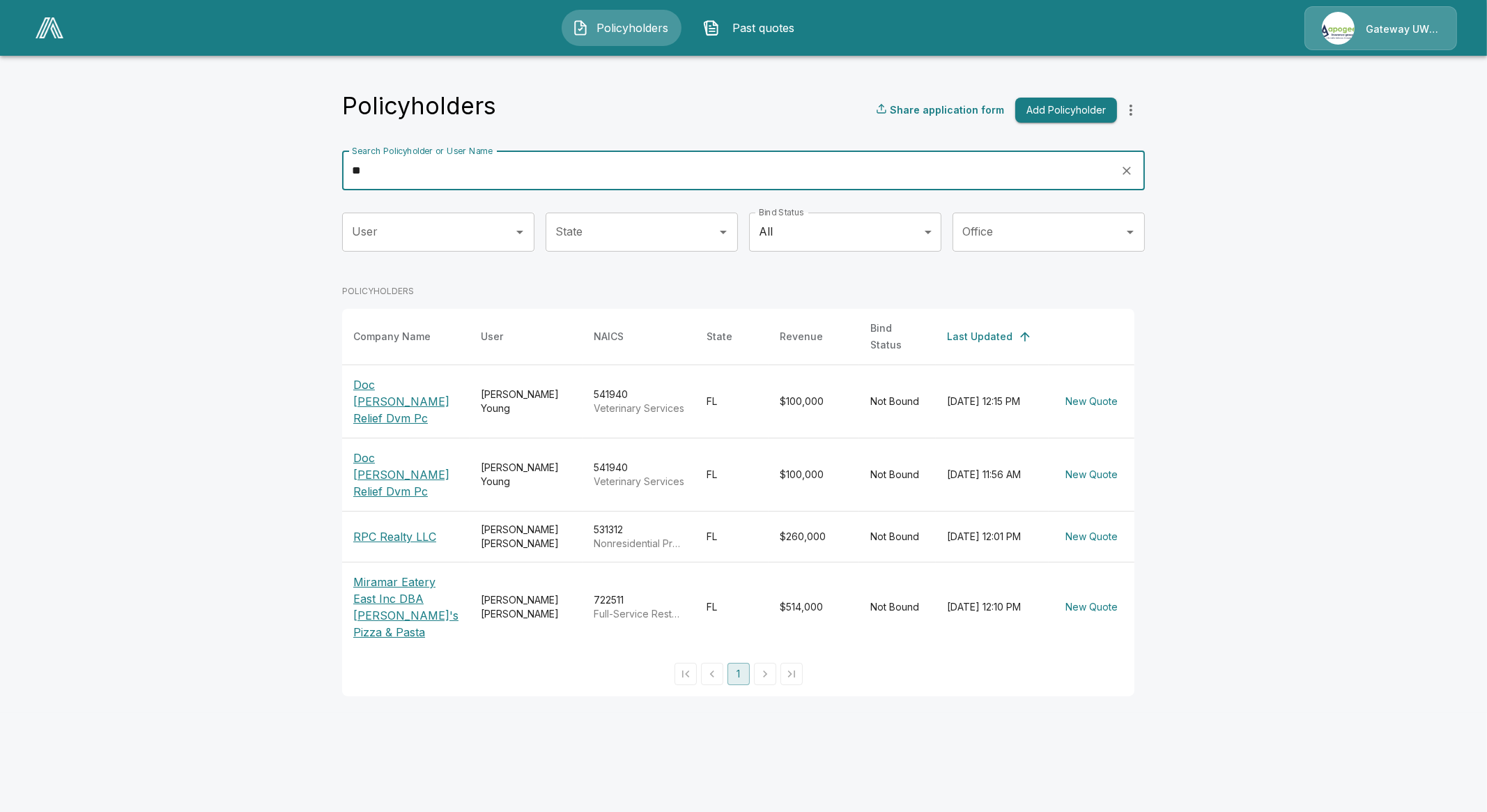
type input "*"
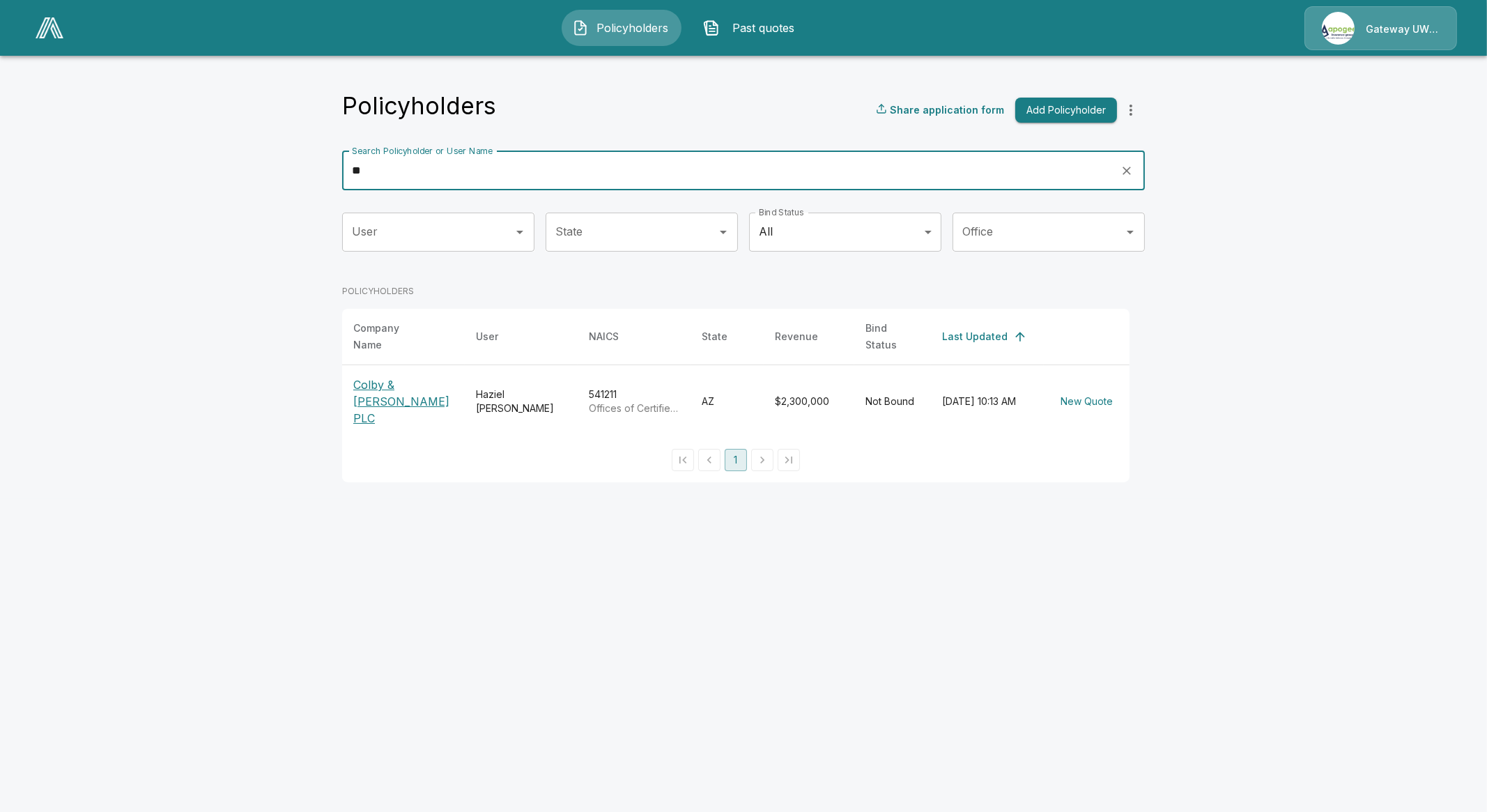
type input "*"
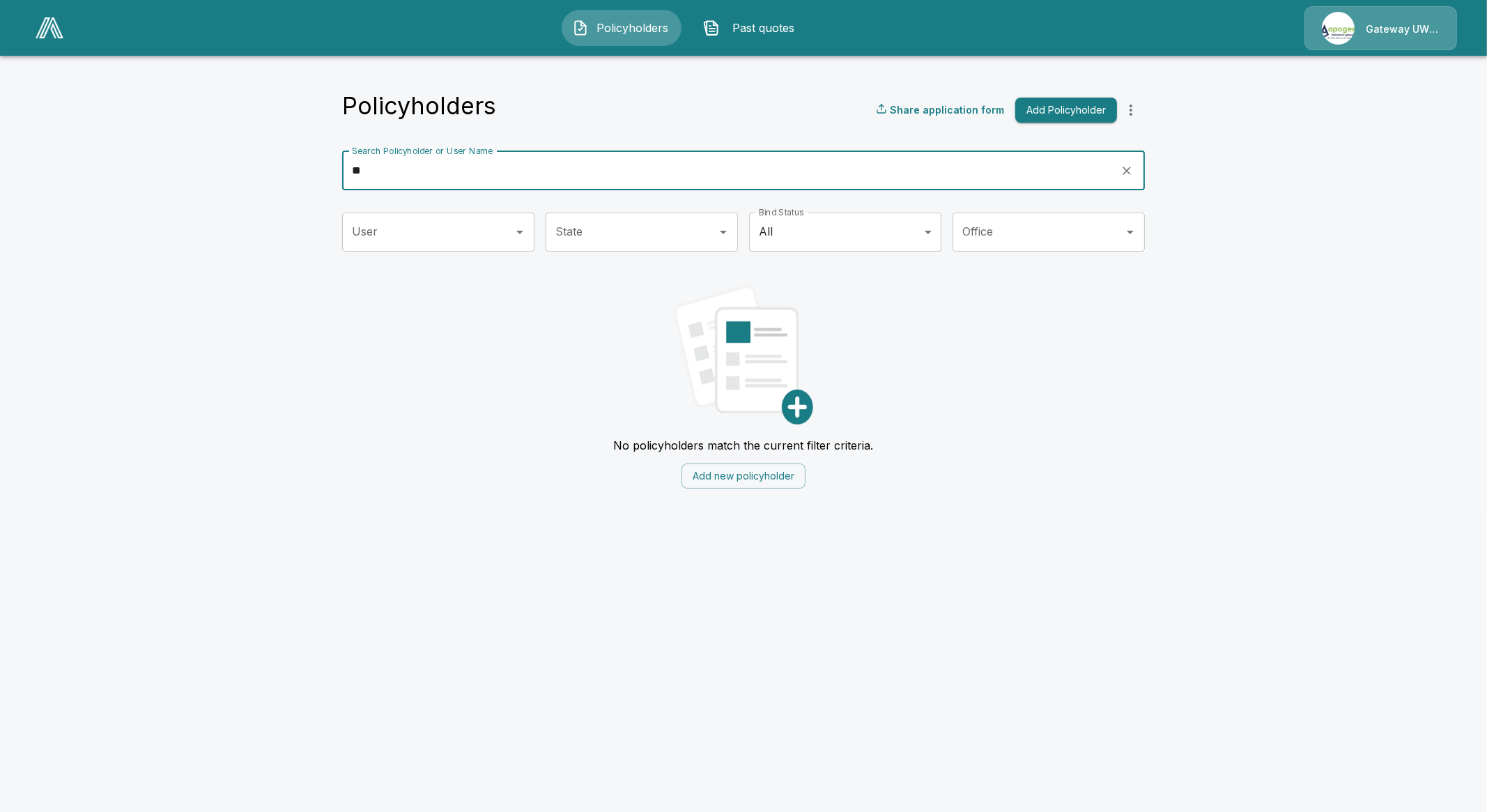
type input "*"
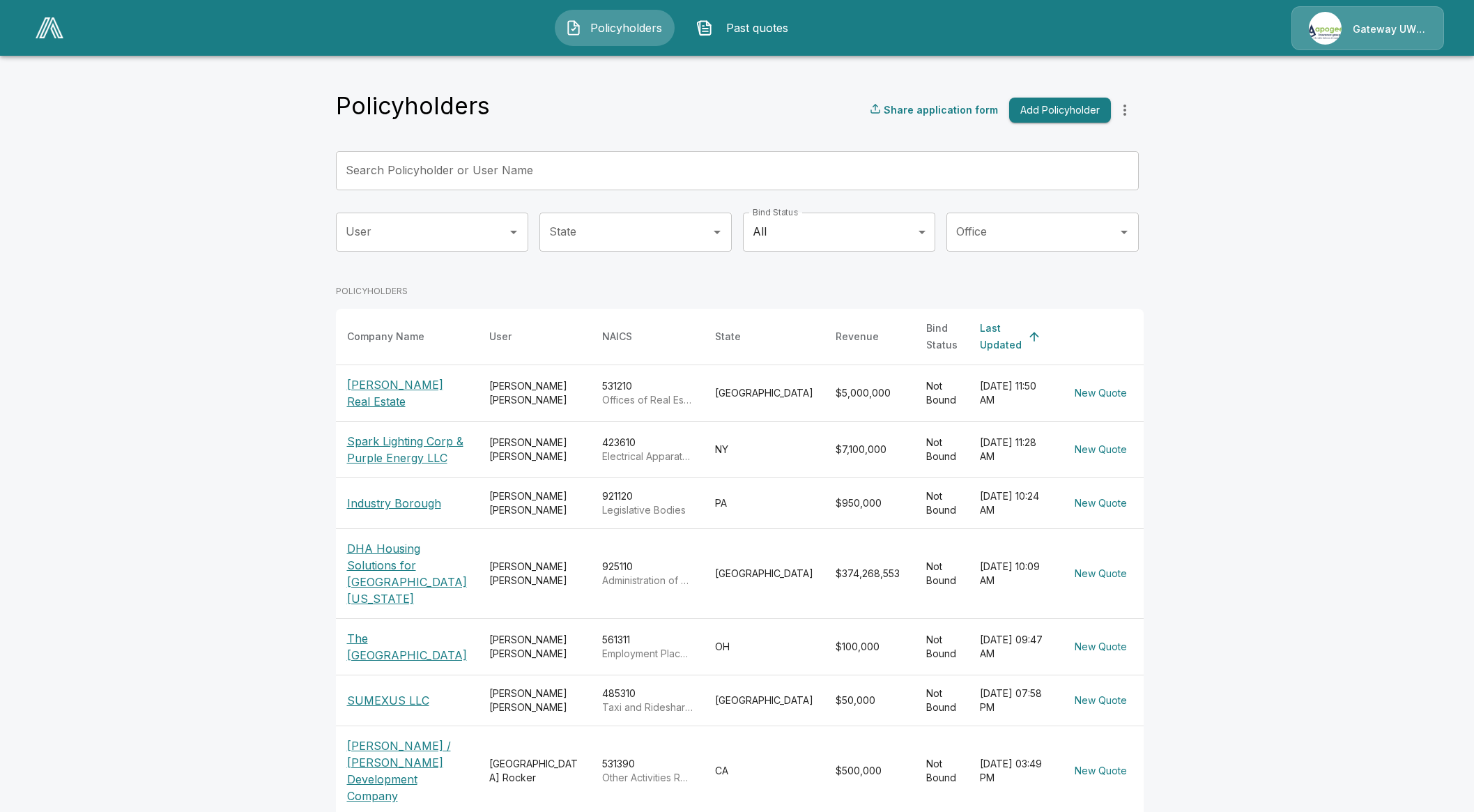
click at [469, 181] on input "Search Policyholder or User Name" at bounding box center [729, 171] width 787 height 39
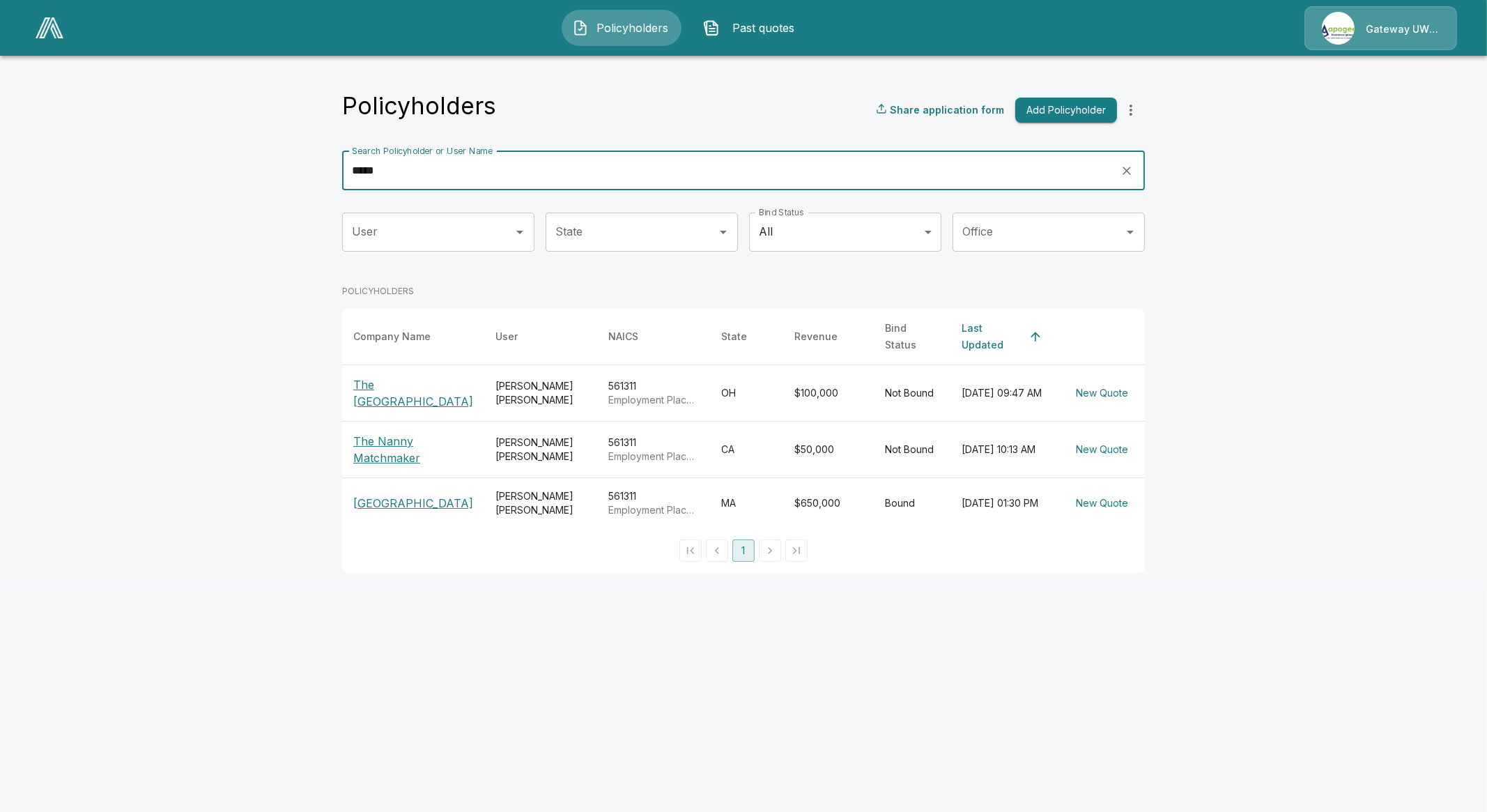
type input "*****"
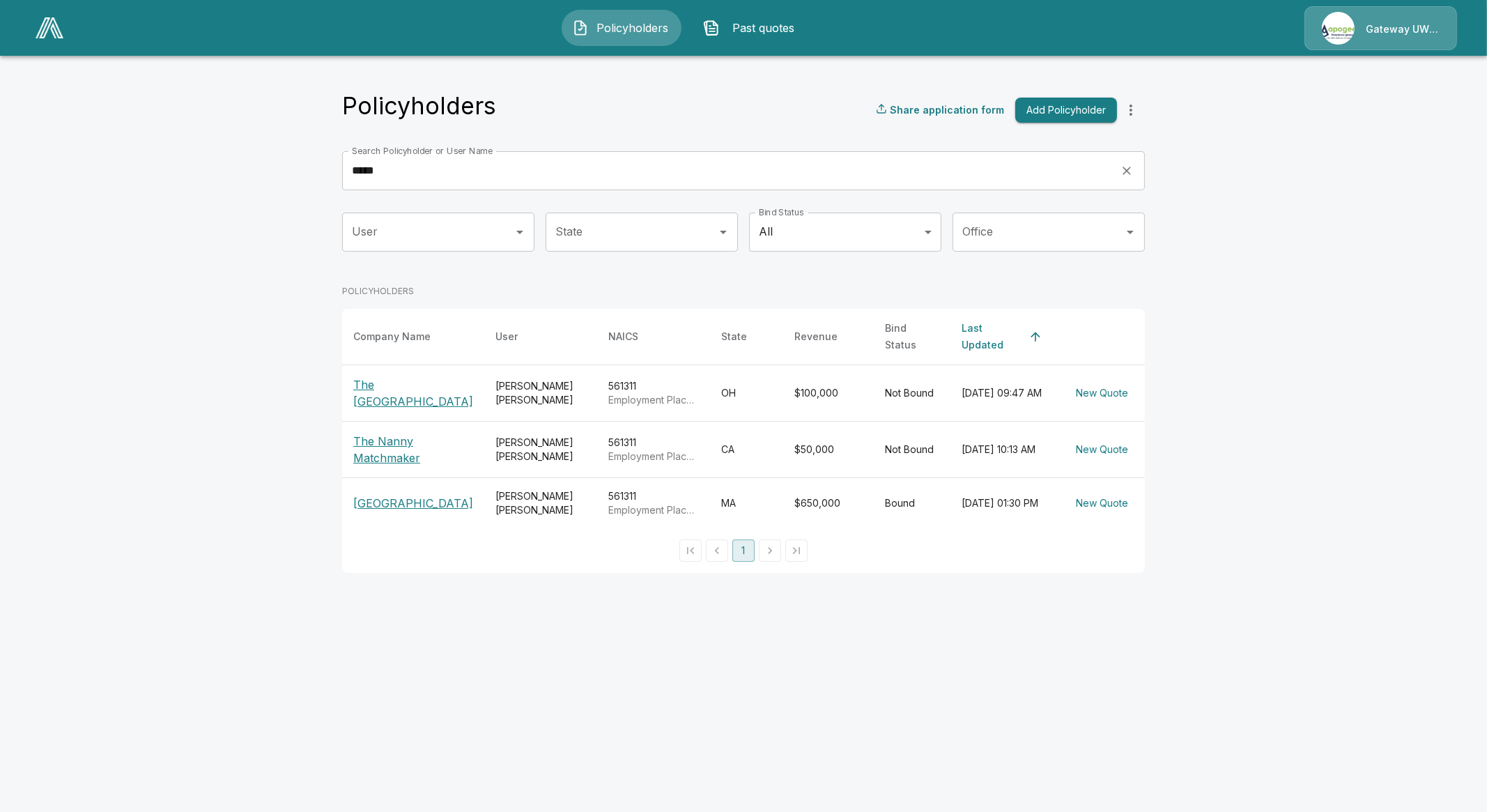
click at [422, 378] on p "The [GEOGRAPHIC_DATA]" at bounding box center [413, 393] width 120 height 33
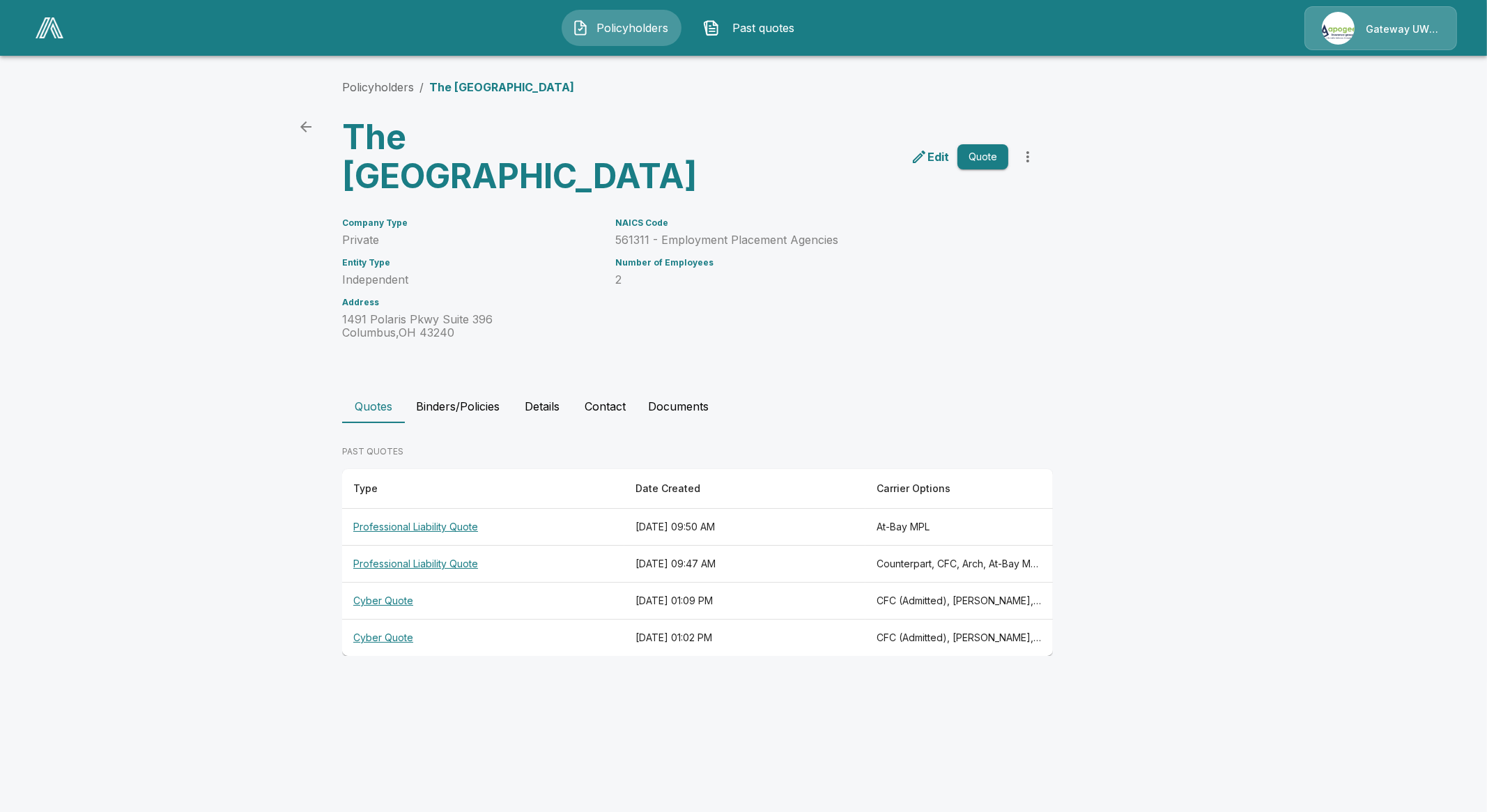
click at [424, 545] on th "Professional Liability Quote" at bounding box center [483, 564] width 283 height 37
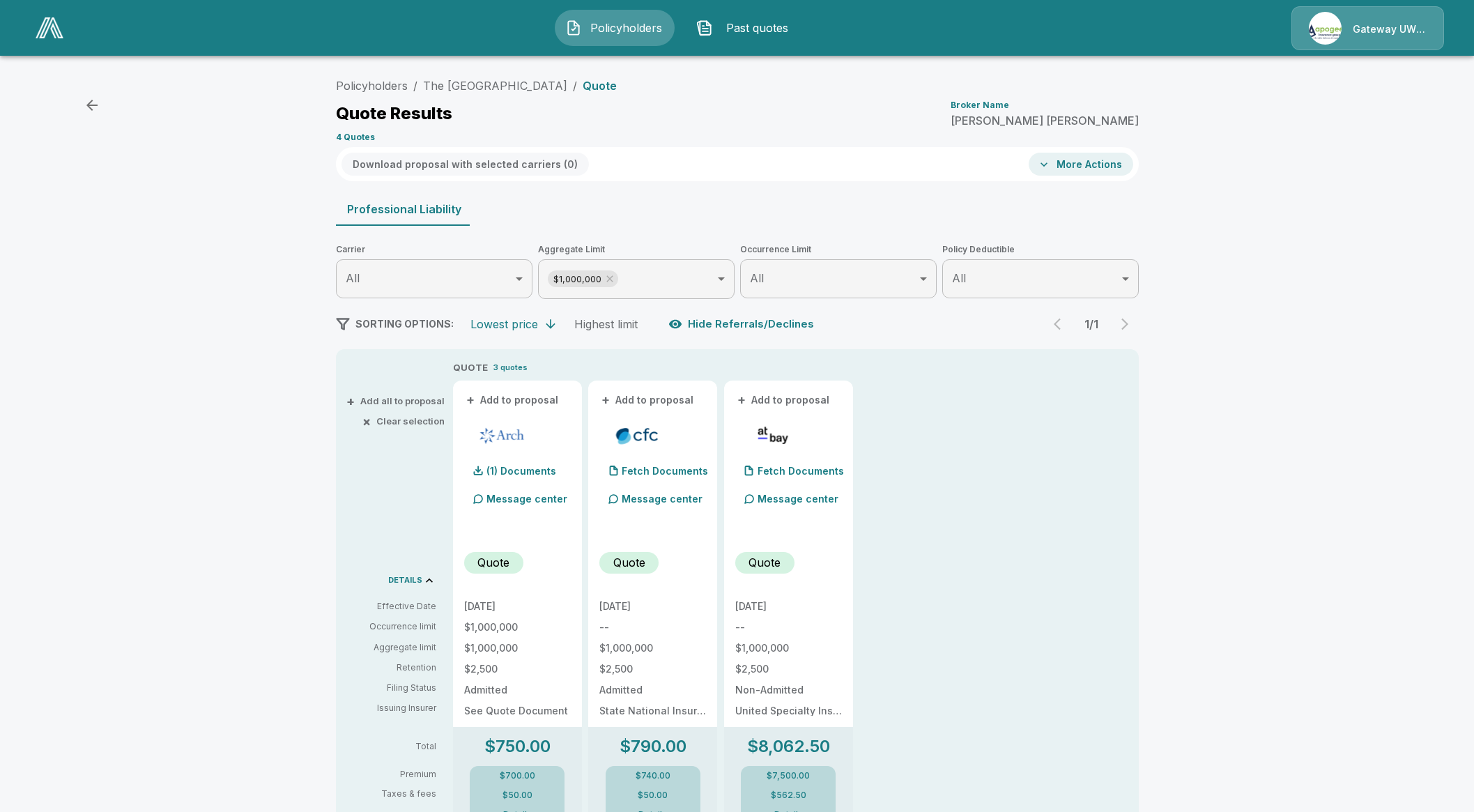
click at [720, 316] on button "Hide Referrals/Declines" at bounding box center [742, 323] width 154 height 27
click at [725, 317] on button "Show Referrals/Declines" at bounding box center [745, 323] width 159 height 27
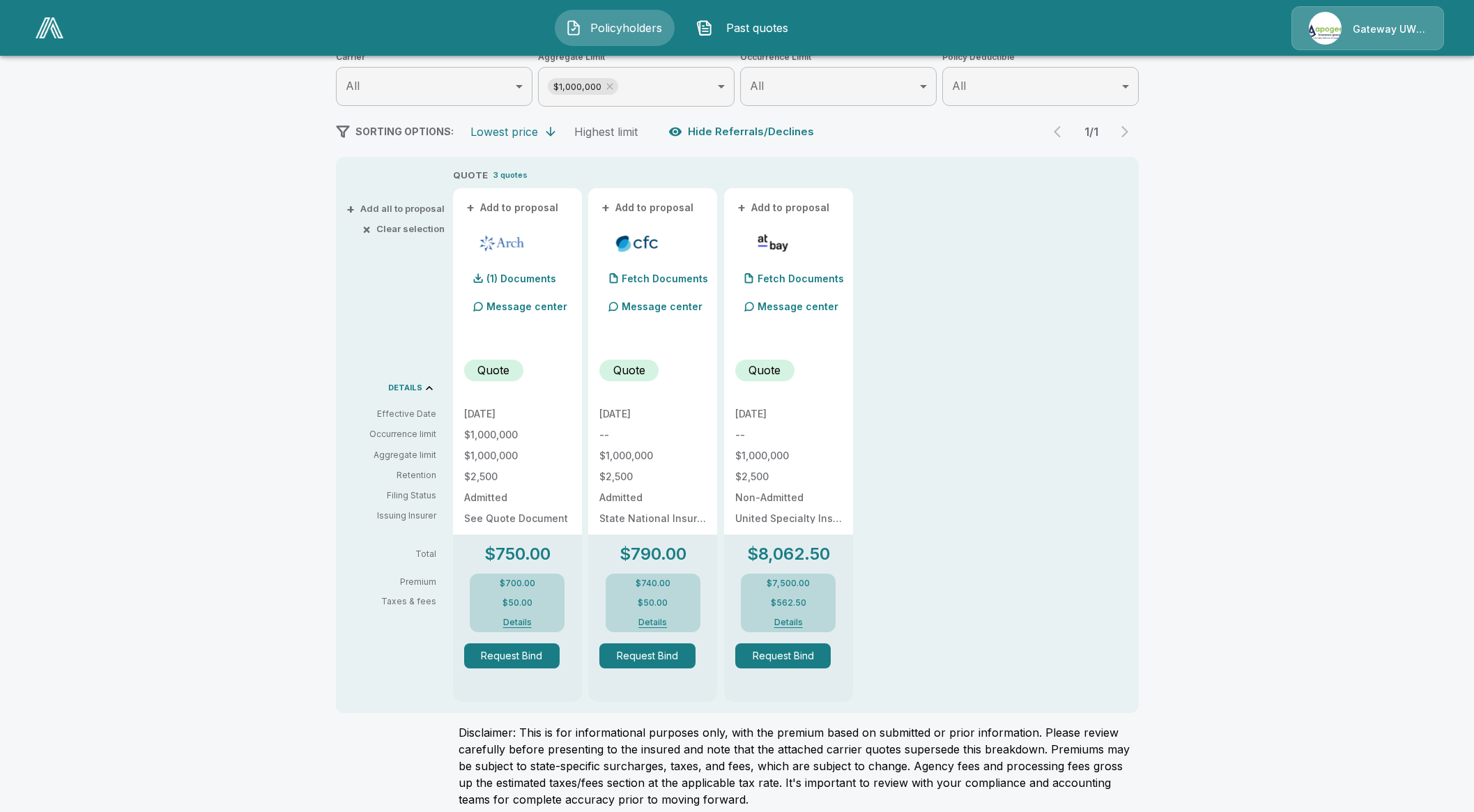
scroll to position [205, 0]
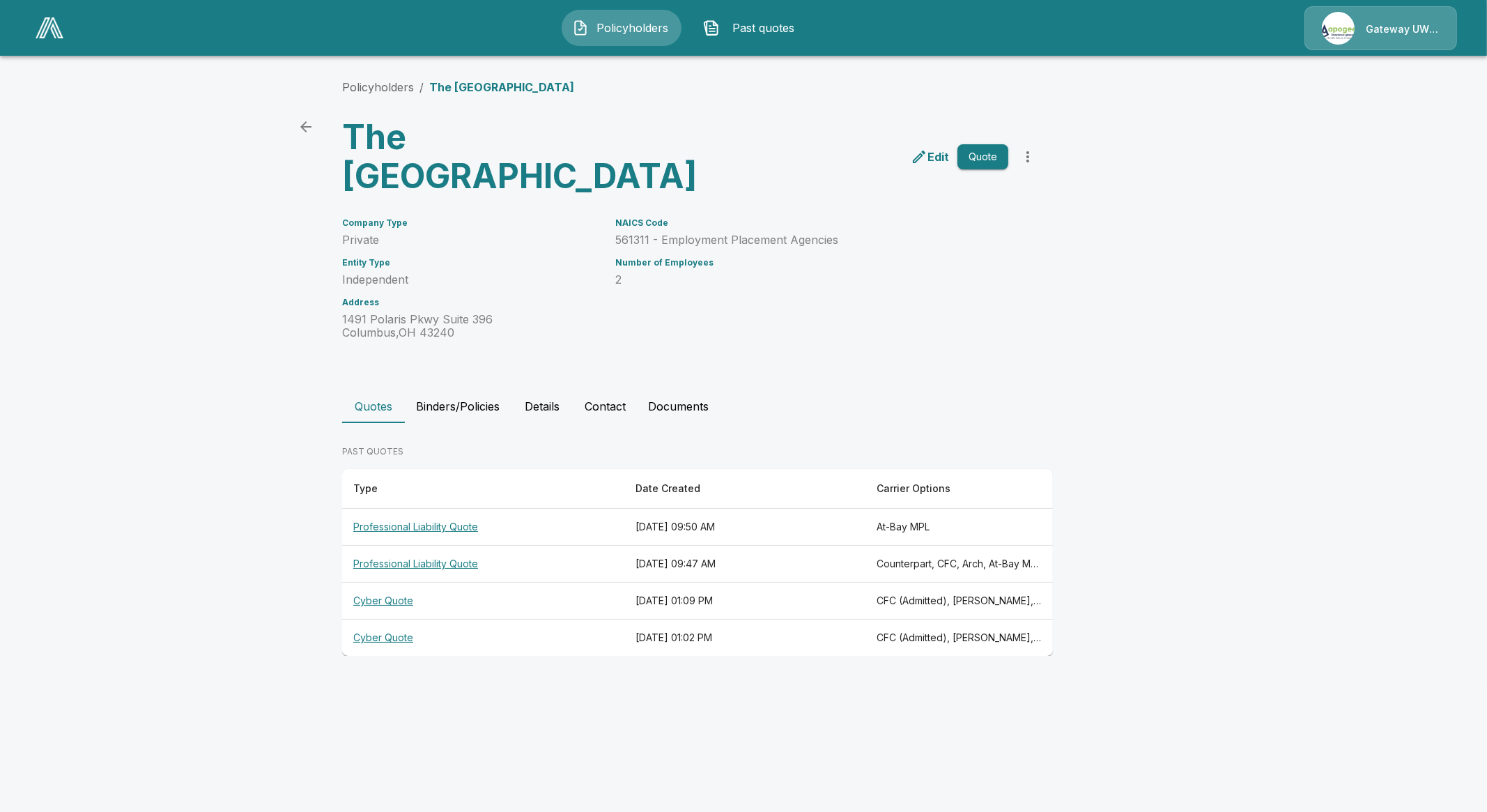
click at [408, 509] on th "Professional Liability Quote" at bounding box center [483, 527] width 283 height 37
click at [412, 545] on th "Professional Liability Quote" at bounding box center [483, 564] width 283 height 37
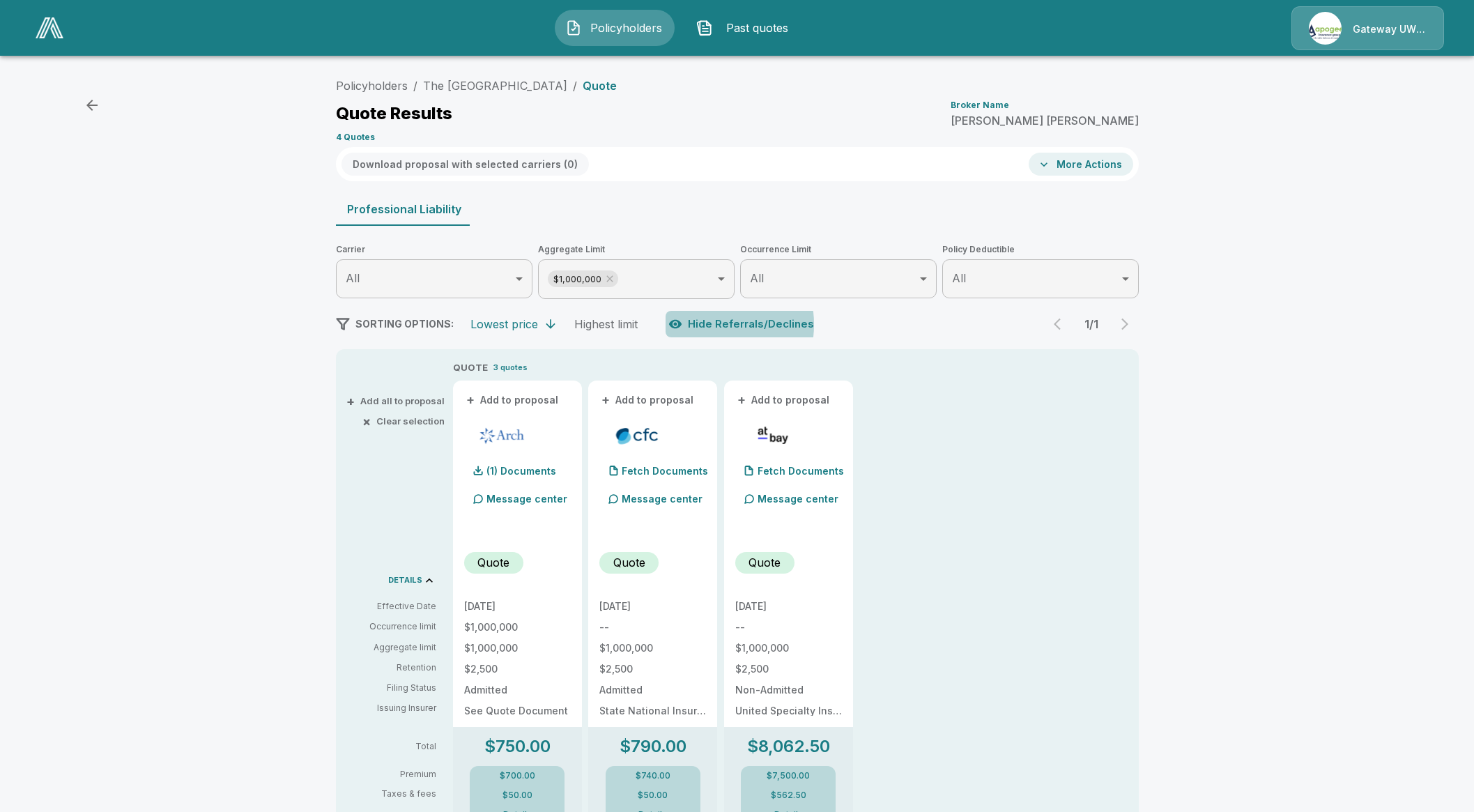
click at [707, 325] on button "Hide Referrals/Declines" at bounding box center [742, 323] width 154 height 27
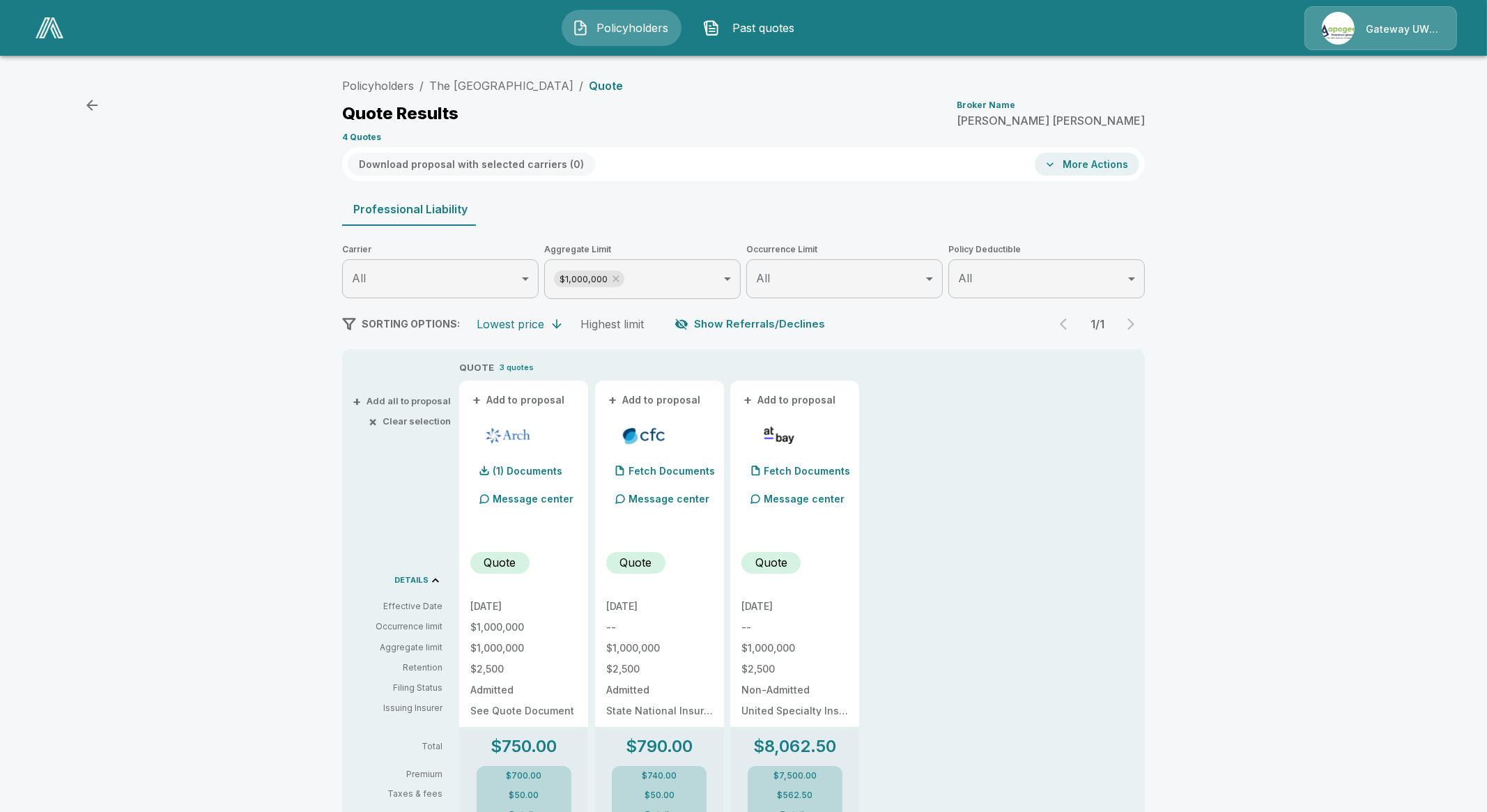
click at [608, 280] on body "Policyholders Past quotes Gateway UW dba Apogee Policyholders / The Nanny Avenu…" at bounding box center [743, 508] width 1487 height 1017
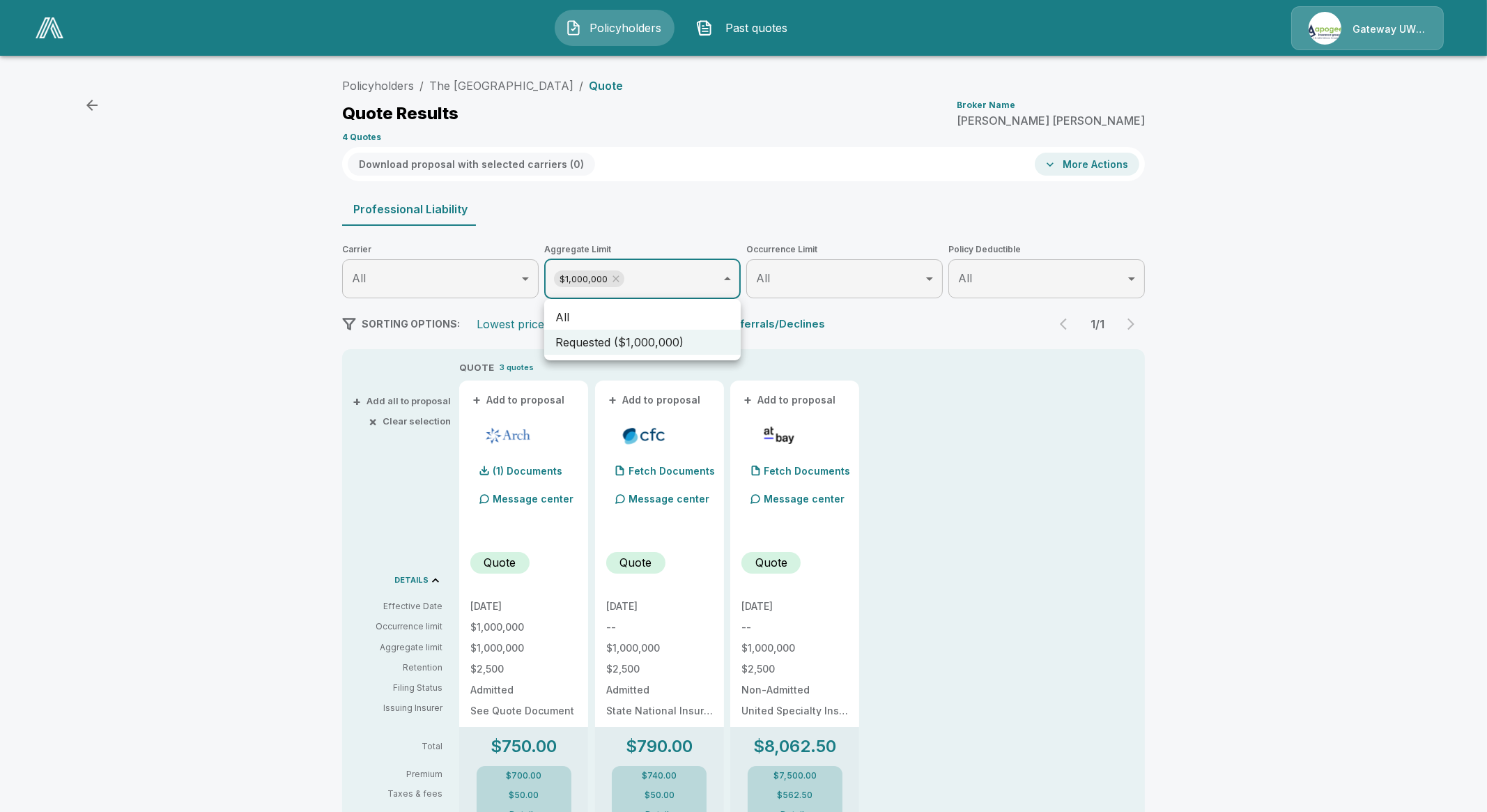
click at [613, 280] on div at bounding box center [743, 406] width 1487 height 812
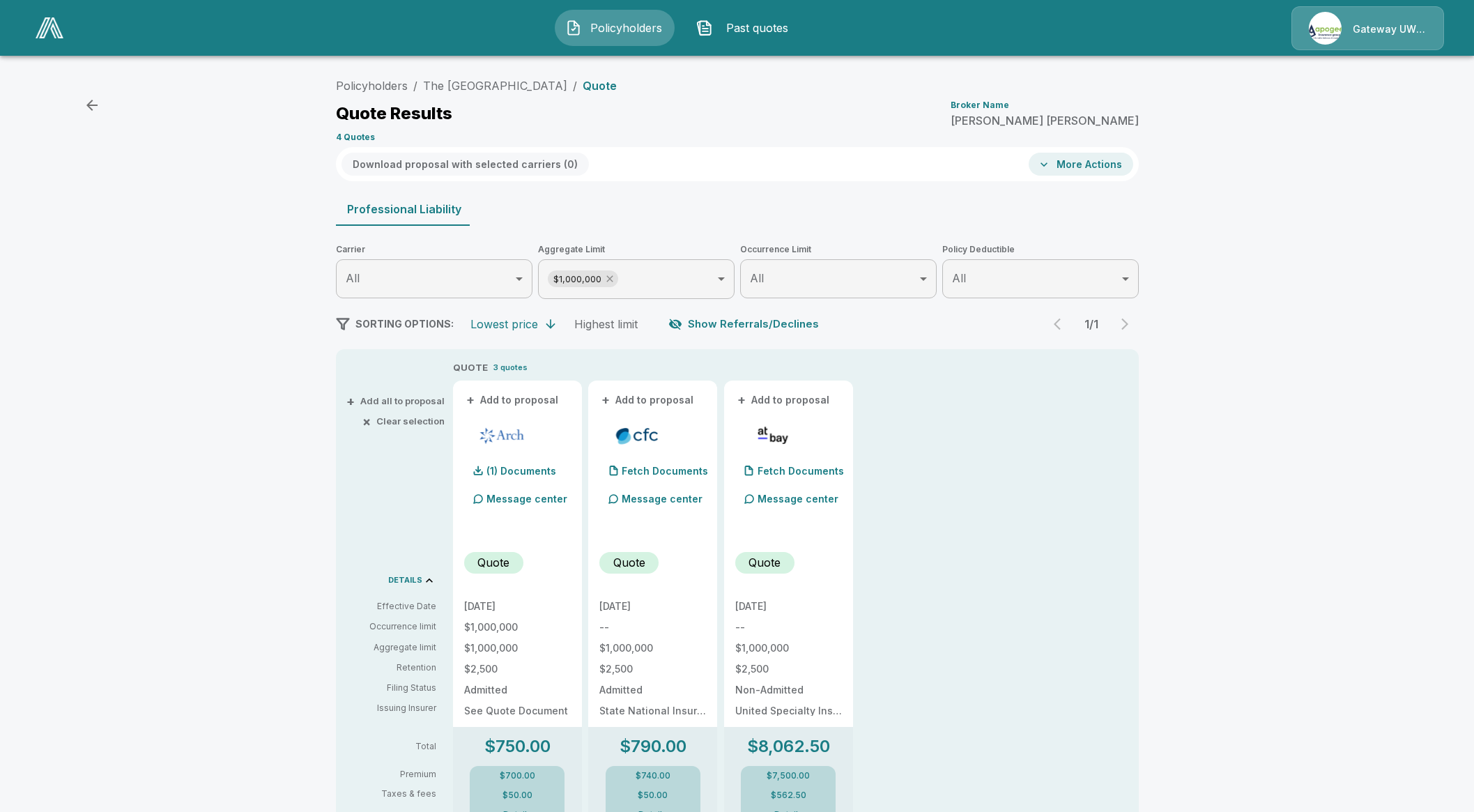
click at [617, 279] on div "All Requested ($1,000,000)" at bounding box center [737, 406] width 1474 height 812
click at [615, 279] on icon at bounding box center [610, 279] width 11 height 11
click at [726, 332] on button "Show Referrals/Declines" at bounding box center [745, 323] width 159 height 27
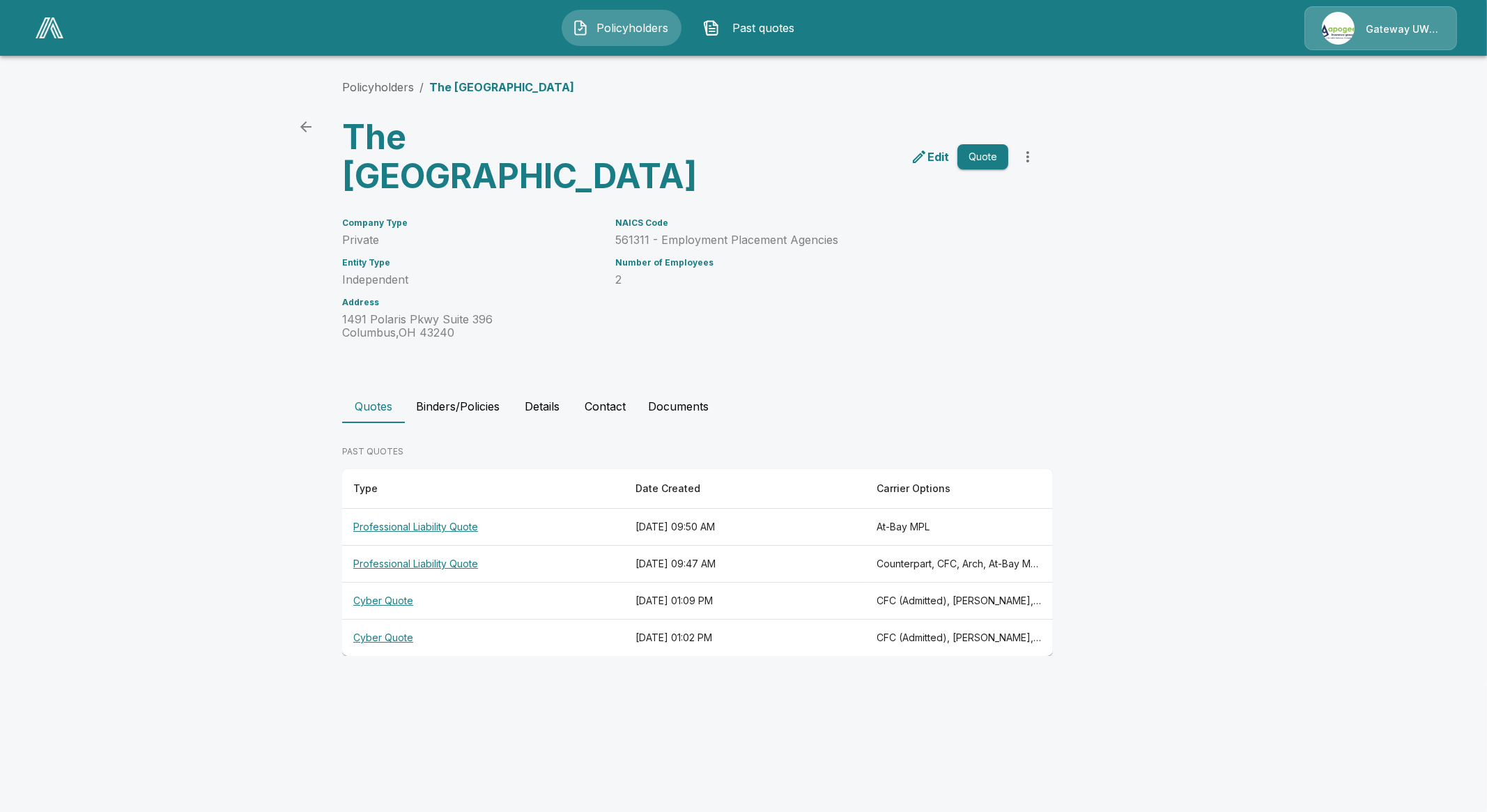
drag, startPoint x: 535, startPoint y: 361, endPoint x: 570, endPoint y: 358, distance: 35.1
click at [570, 389] on div "Quotes Binders/Policies Details Contact Documents" at bounding box center [744, 406] width 803 height 33
click at [543, 389] on button "Details" at bounding box center [542, 406] width 63 height 33
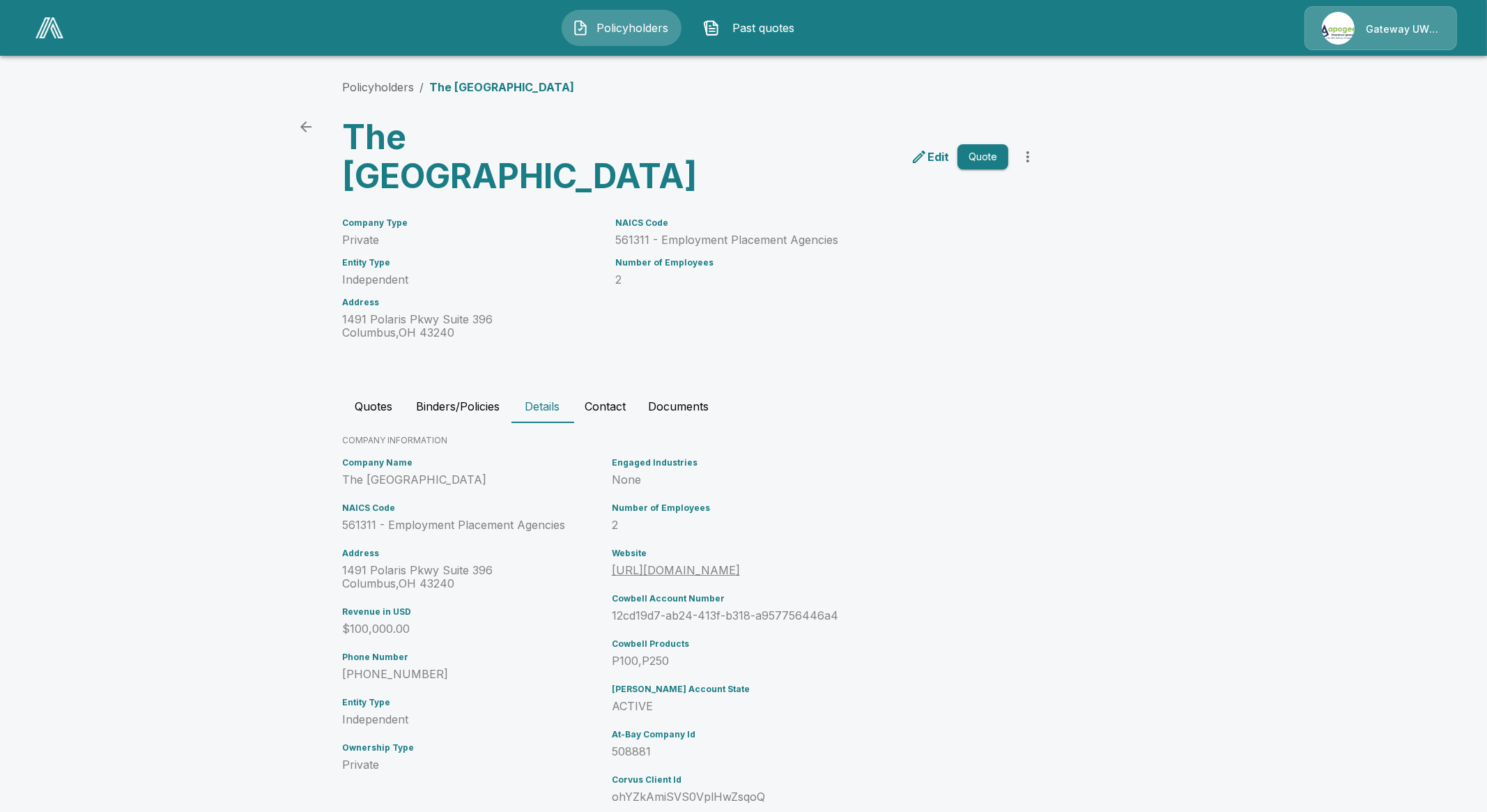
click at [614, 389] on button "Contact" at bounding box center [605, 406] width 64 height 33
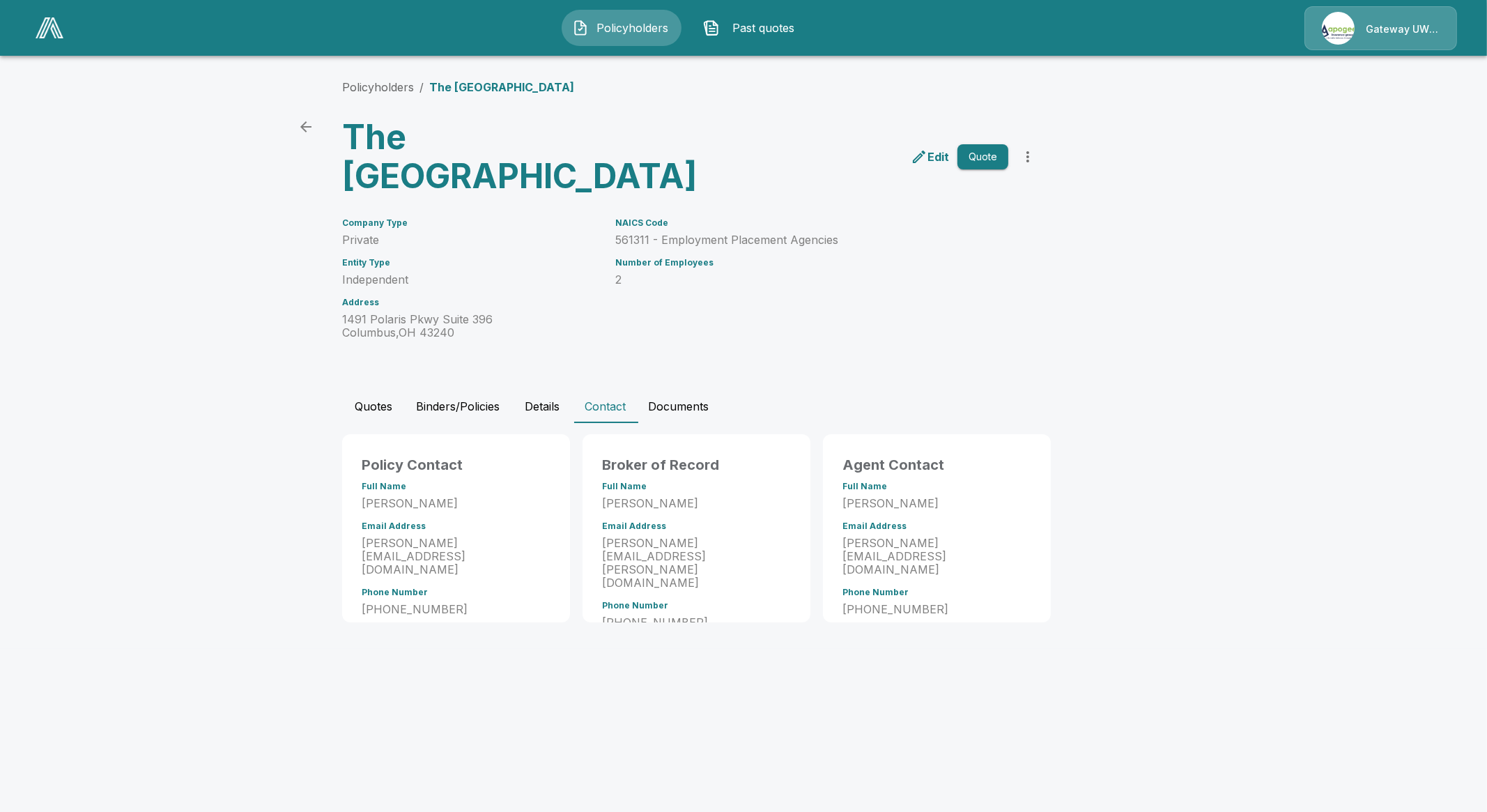
drag, startPoint x: 920, startPoint y: 148, endPoint x: 902, endPoint y: 141, distance: 19.3
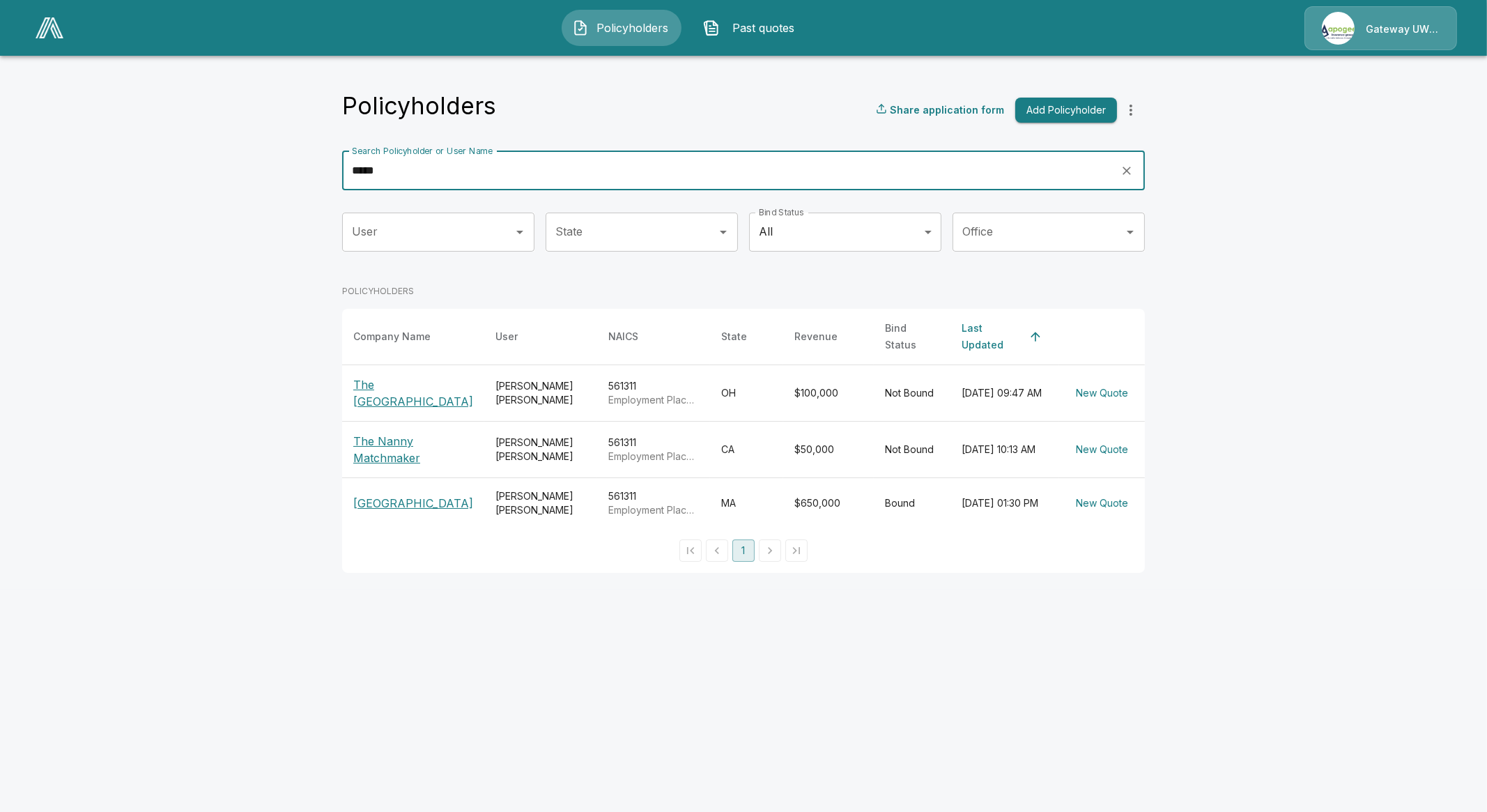
drag, startPoint x: 317, startPoint y: 164, endPoint x: 265, endPoint y: 165, distance: 52.0
click at [265, 165] on main "Policyholders Share application form Add Policyholder Search Policyholder or Us…" at bounding box center [743, 295] width 1487 height 589
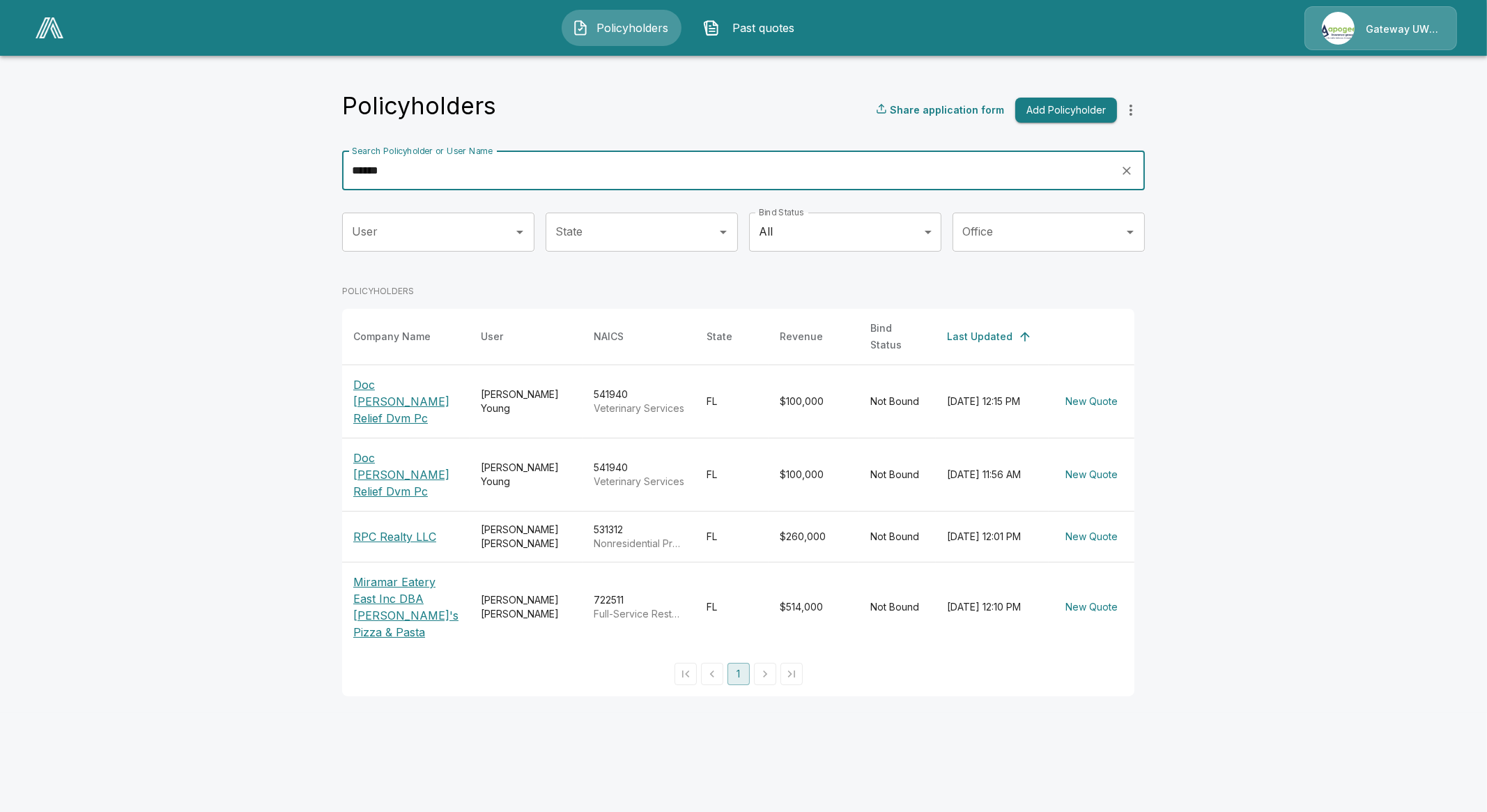
type input "******"
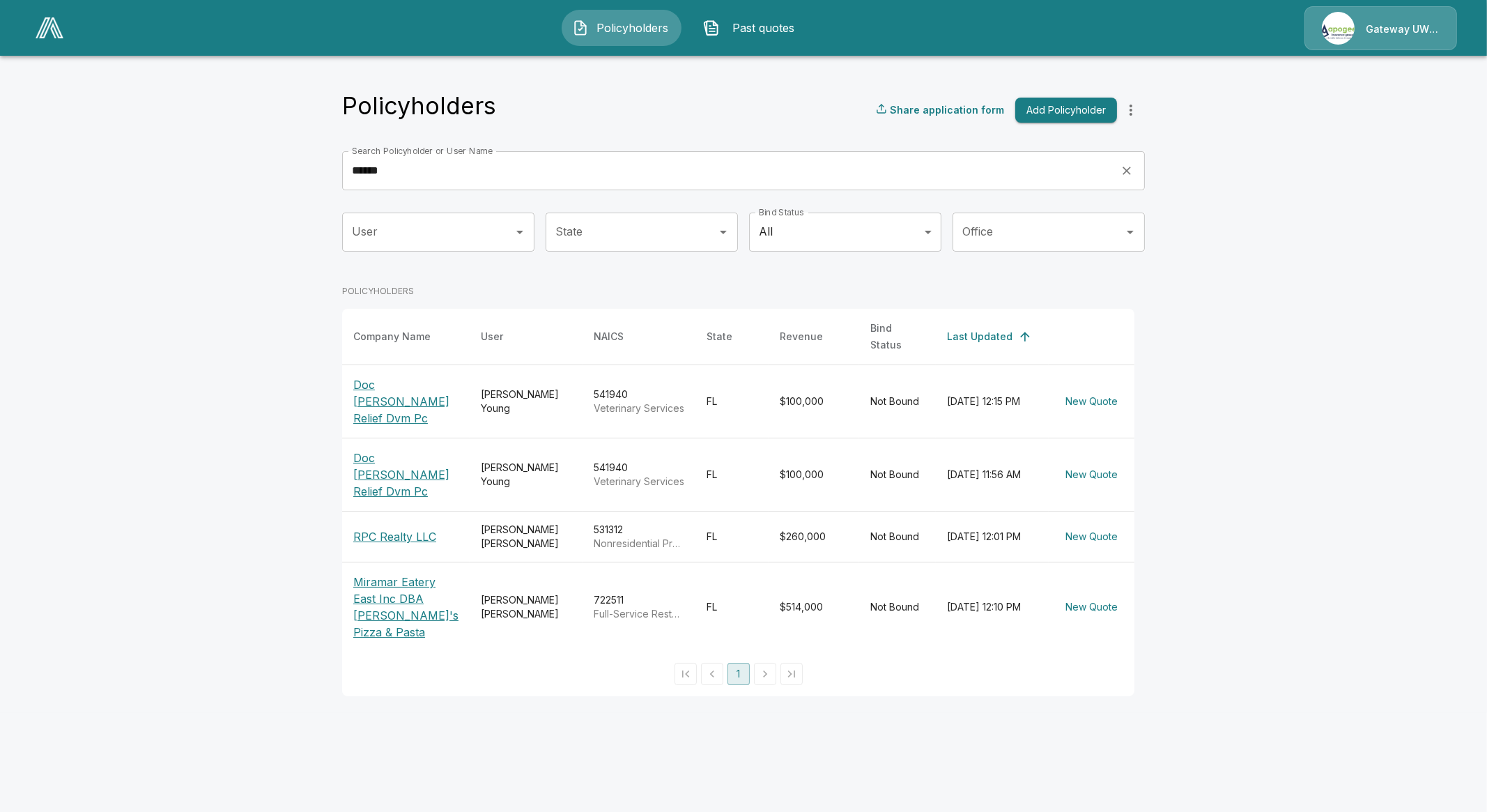
click at [397, 387] on p "Doc [PERSON_NAME] Relief Dvm Pc" at bounding box center [405, 401] width 105 height 50
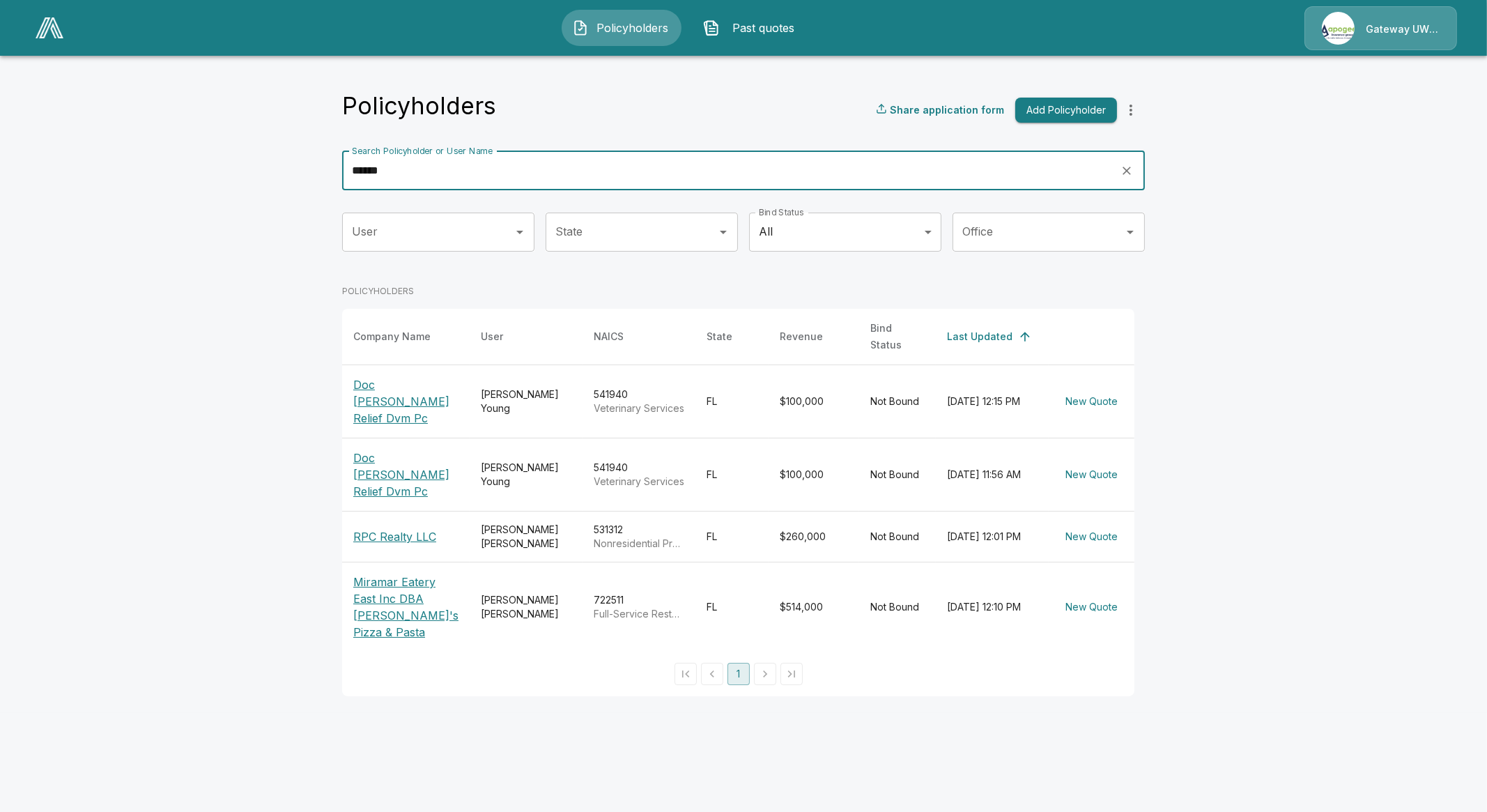
click at [425, 170] on input "******" at bounding box center [726, 171] width 769 height 39
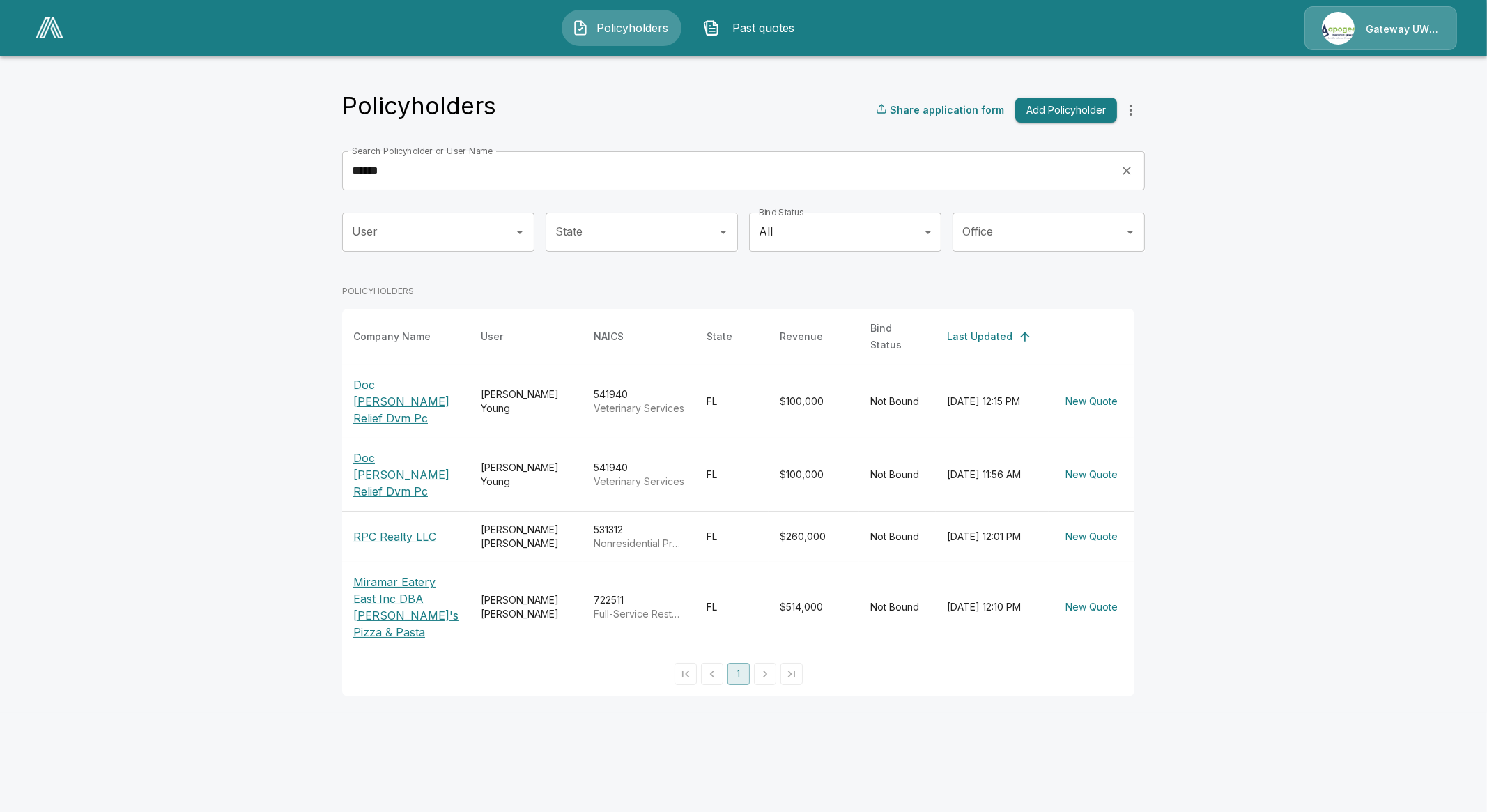
click at [392, 378] on p "Doc [PERSON_NAME] Relief Dvm Pc" at bounding box center [405, 401] width 105 height 50
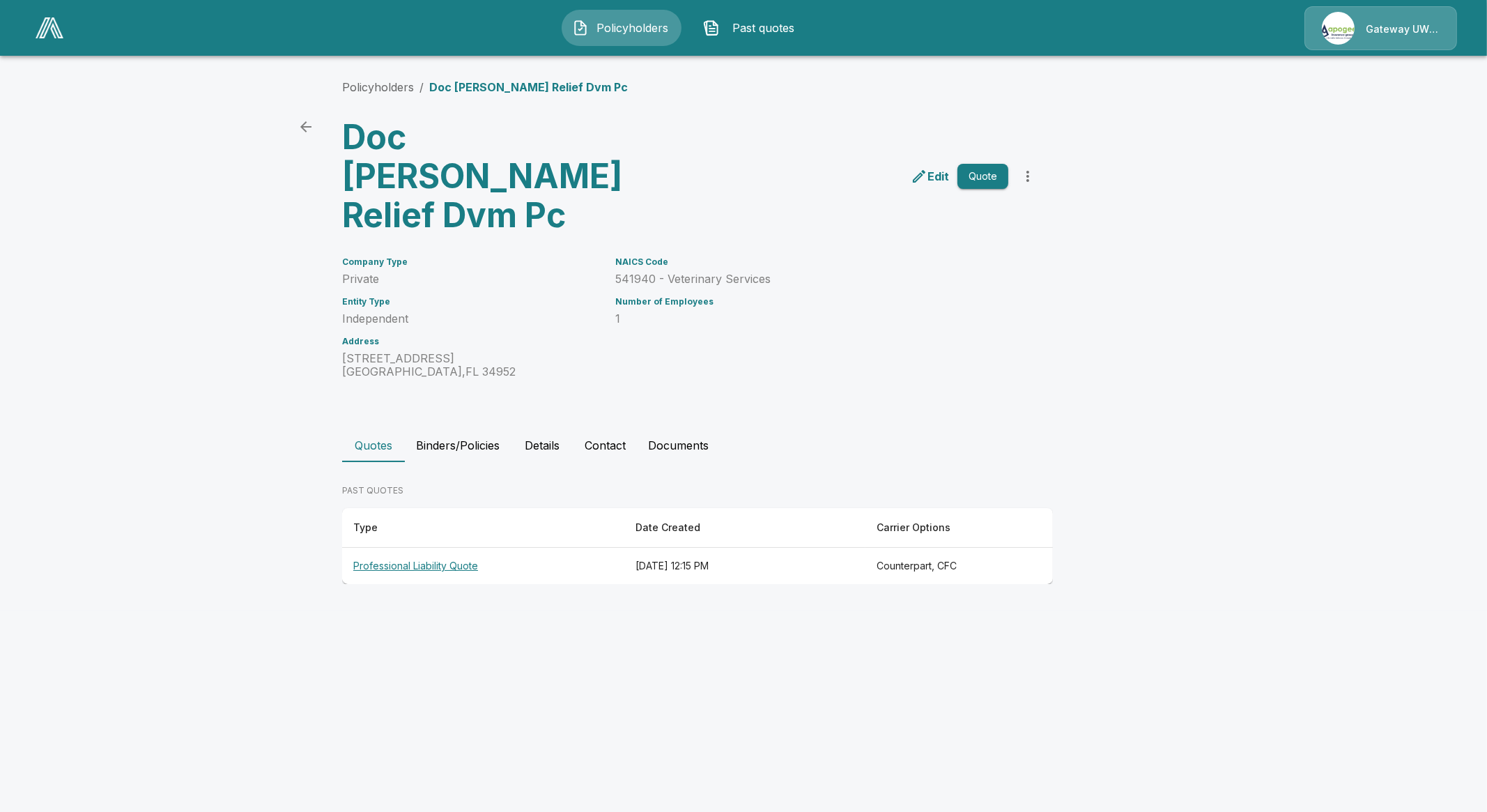
drag, startPoint x: 373, startPoint y: 541, endPoint x: 382, endPoint y: 529, distance: 15.0
click at [378, 548] on th "Professional Liability Quote" at bounding box center [483, 566] width 283 height 37
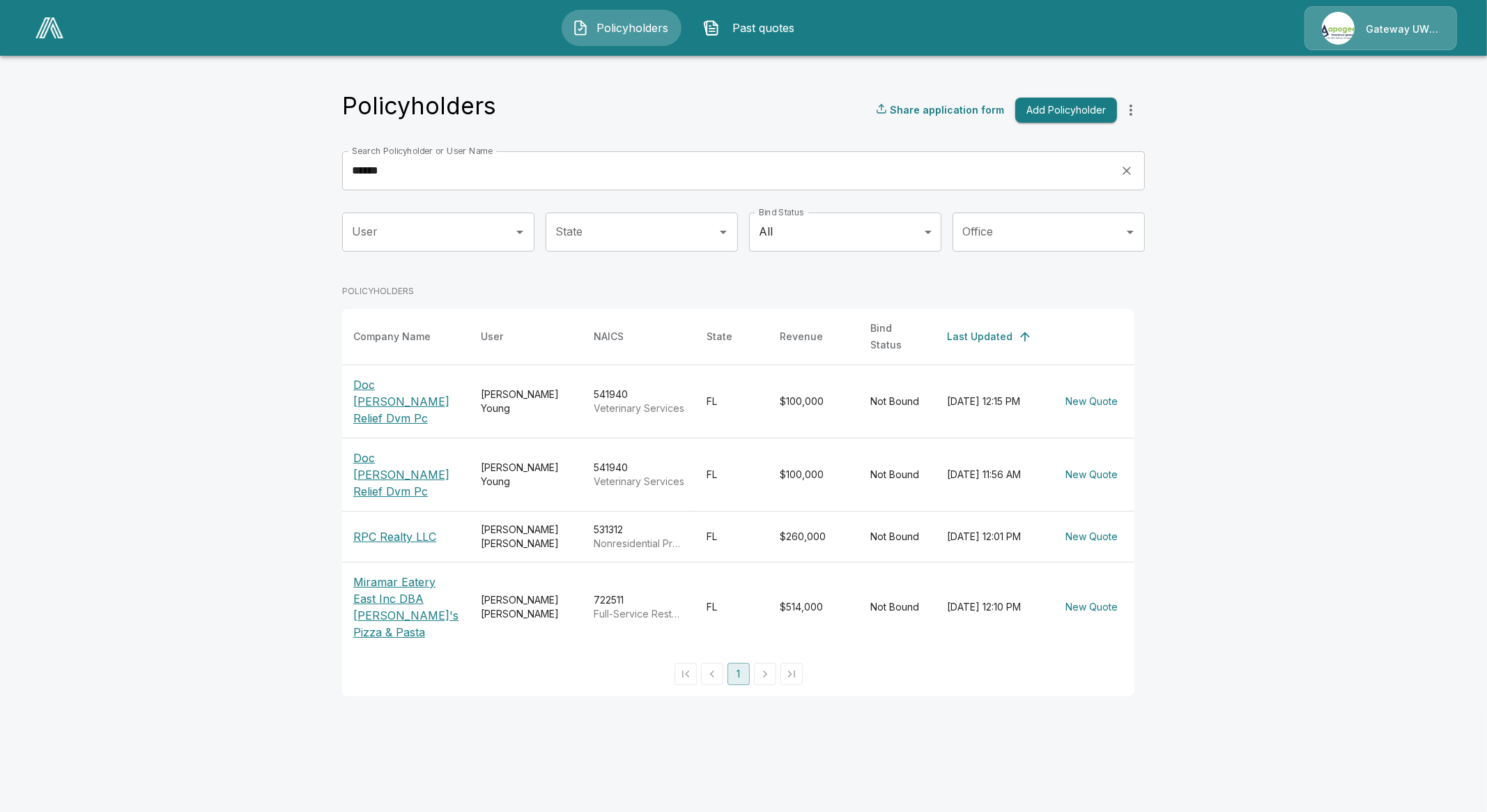
click at [408, 449] on p "Doc [PERSON_NAME] Relief Dvm Pc" at bounding box center [405, 474] width 105 height 50
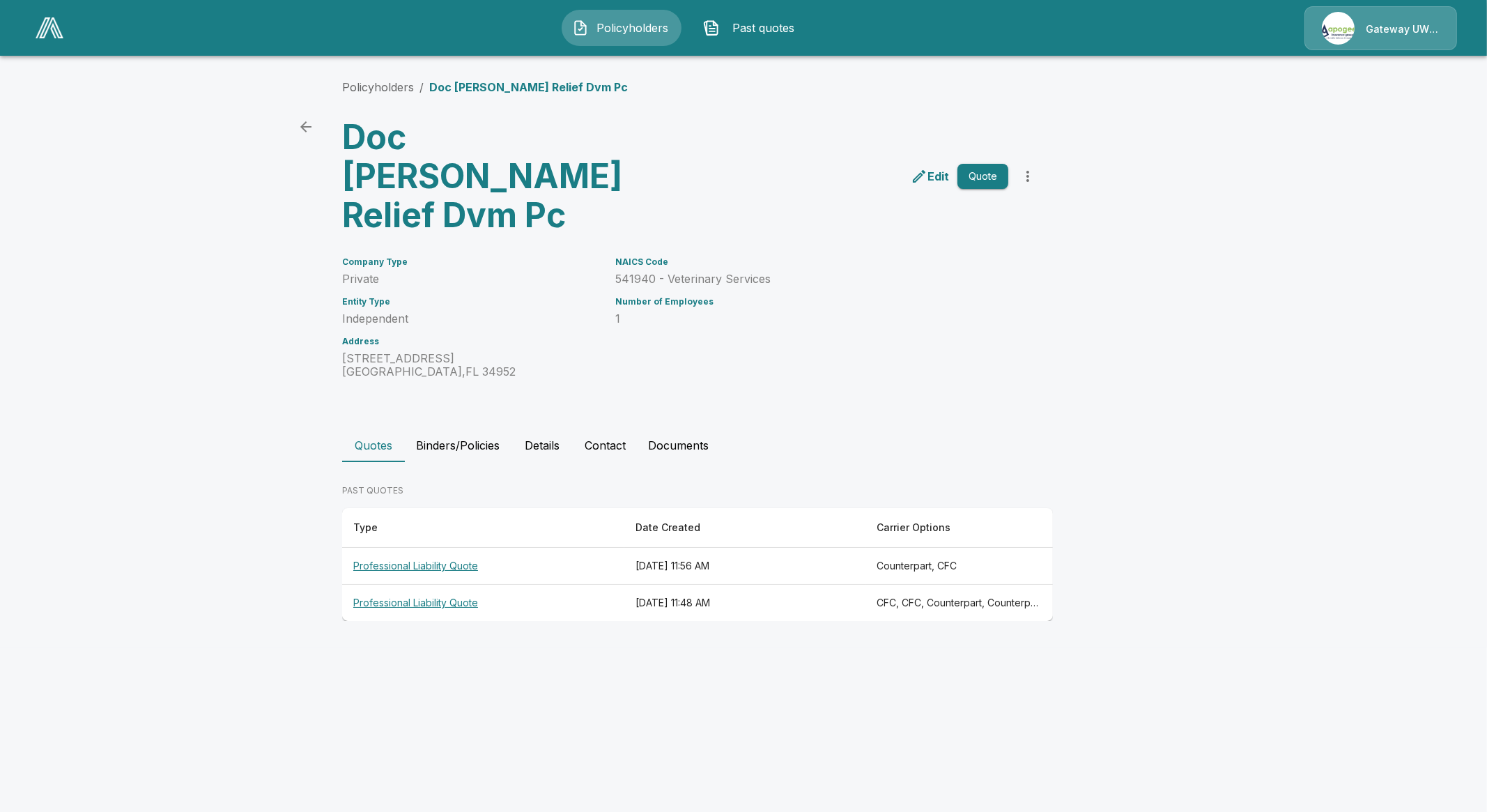
click at [422, 548] on th "Professional Liability Quote" at bounding box center [483, 566] width 283 height 37
click at [397, 585] on th "Professional Liability Quote" at bounding box center [483, 603] width 283 height 37
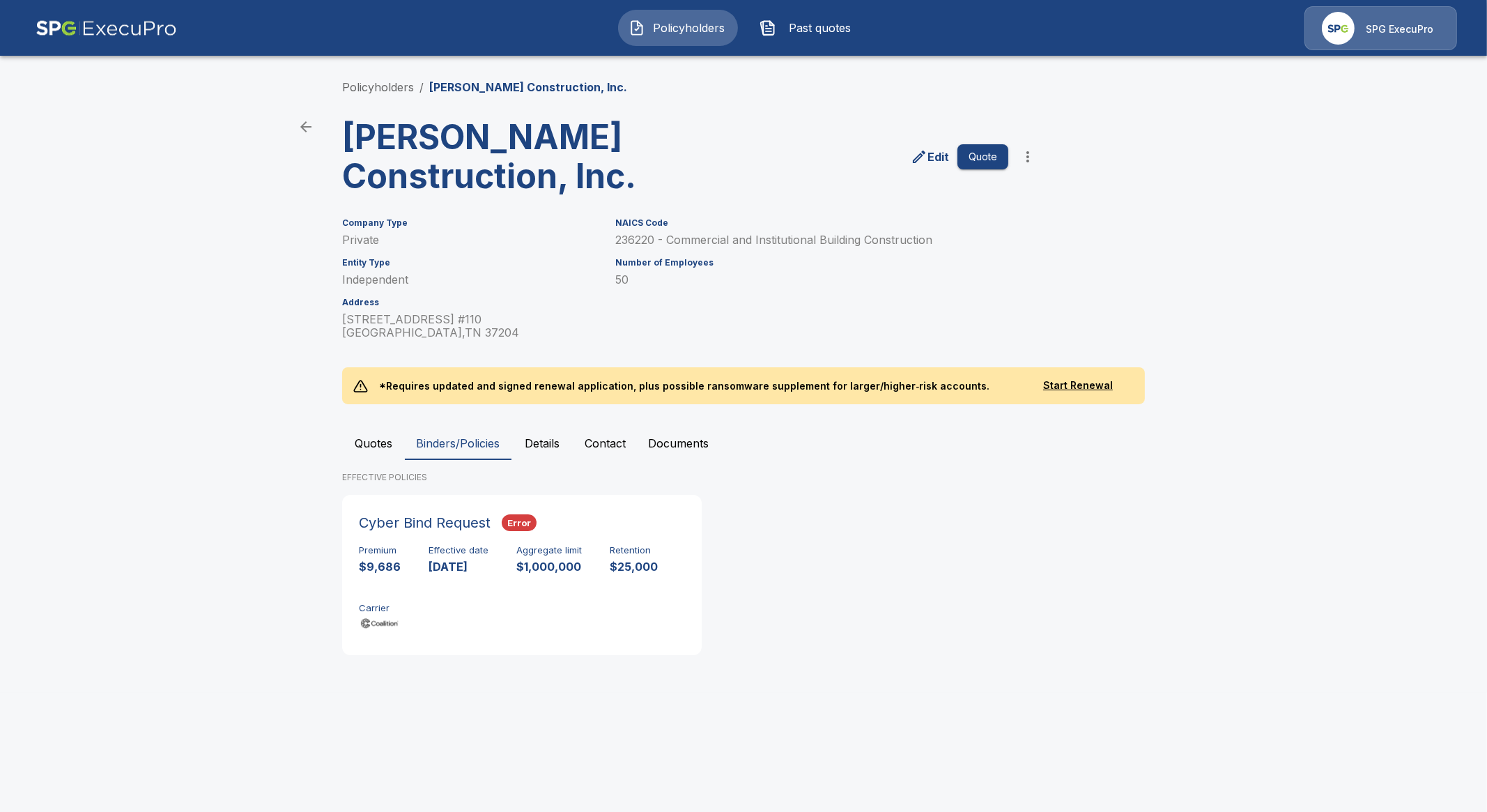
click at [376, 99] on div "Policyholders / [PERSON_NAME] Construction, Inc. [PERSON_NAME] Construction, In…" at bounding box center [744, 372] width 836 height 640
click at [378, 89] on link "Policyholders" at bounding box center [378, 87] width 72 height 14
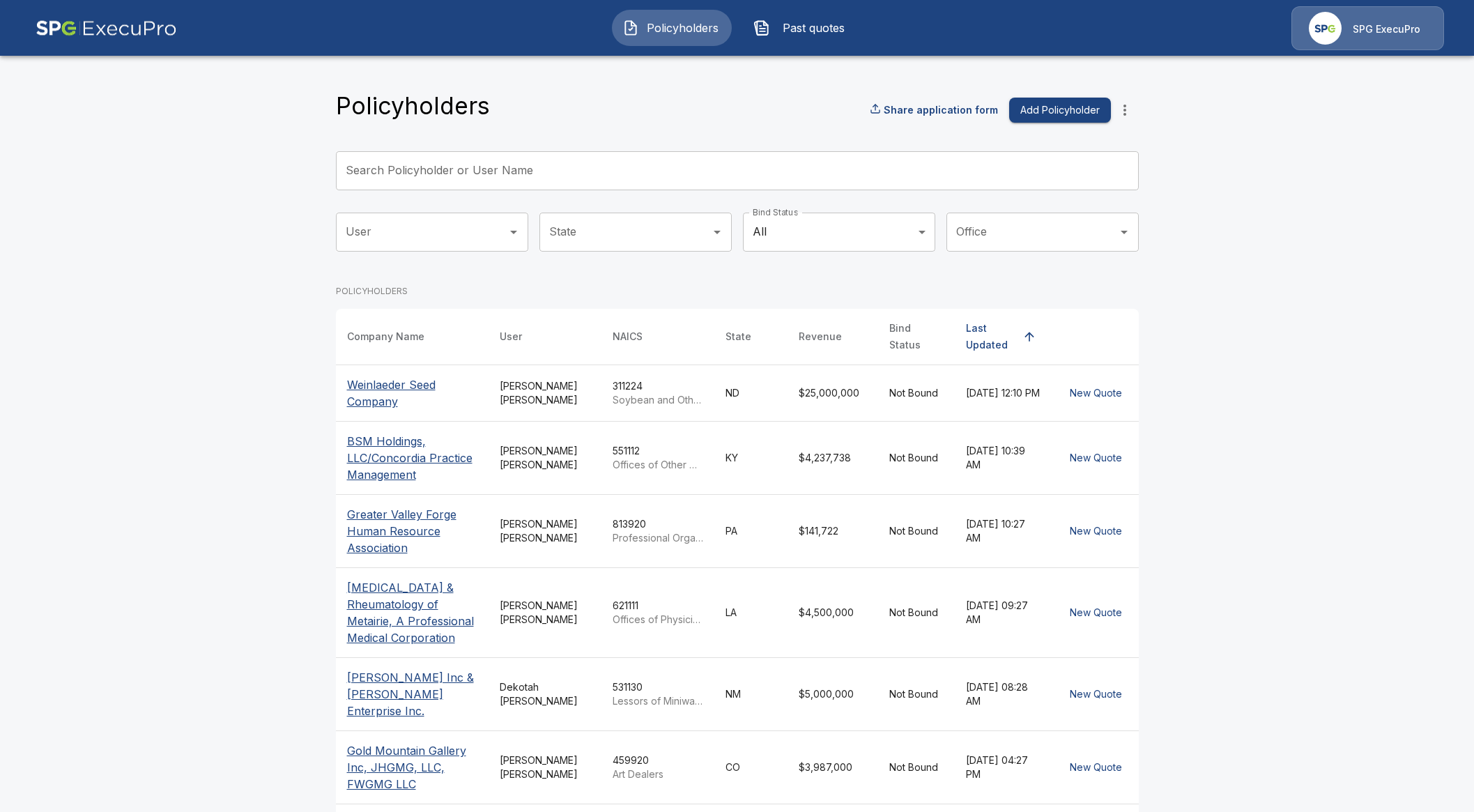
drag, startPoint x: 536, startPoint y: 170, endPoint x: 526, endPoint y: 167, distance: 10.4
click at [532, 169] on input "Search Policyholder or User Name" at bounding box center [729, 171] width 787 height 39
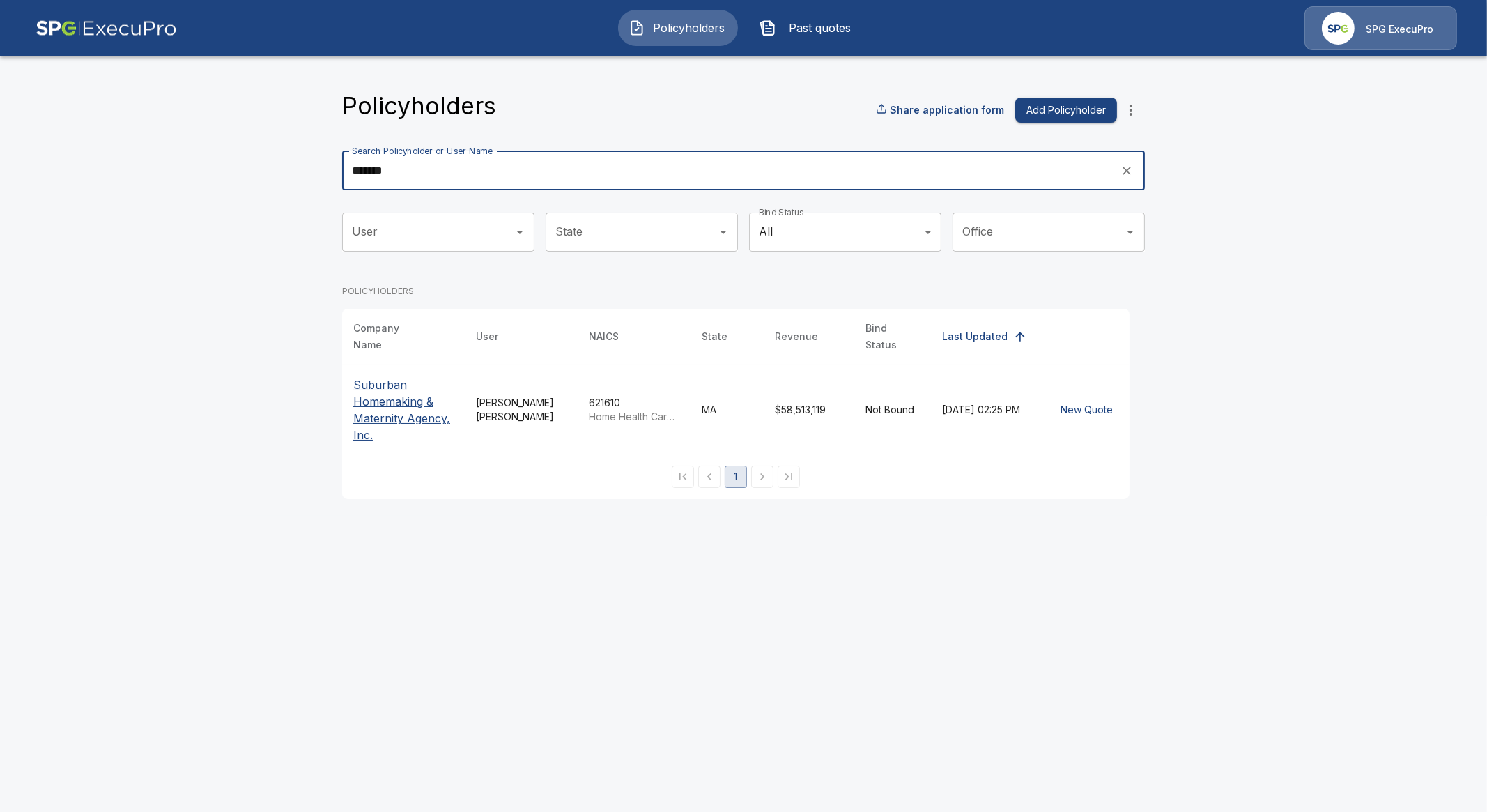
type input "*******"
click at [386, 383] on p "Suburban Homemaking & Maternity Agency, Inc." at bounding box center [403, 410] width 100 height 67
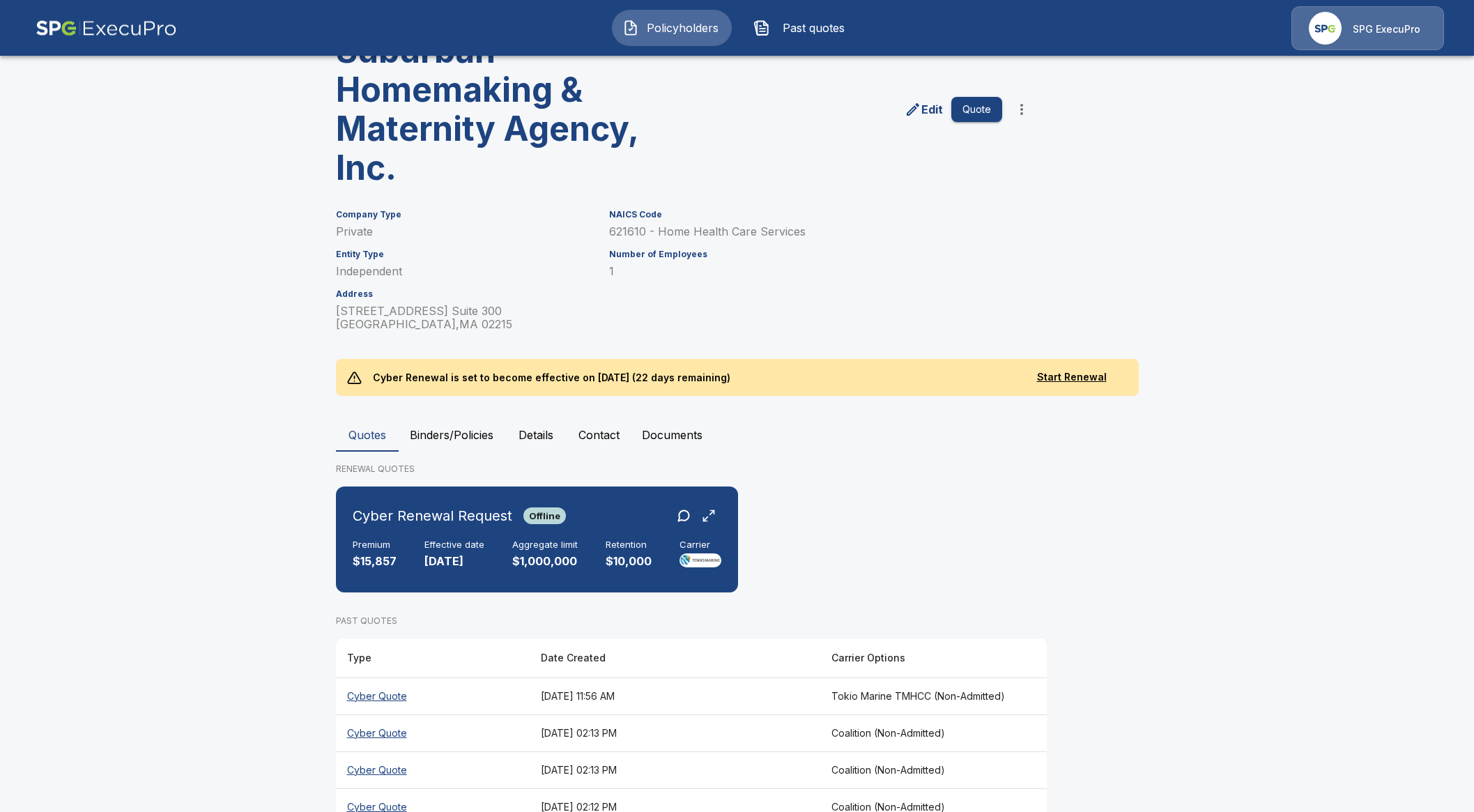
click at [391, 695] on th "Cyber Quote" at bounding box center [433, 695] width 194 height 37
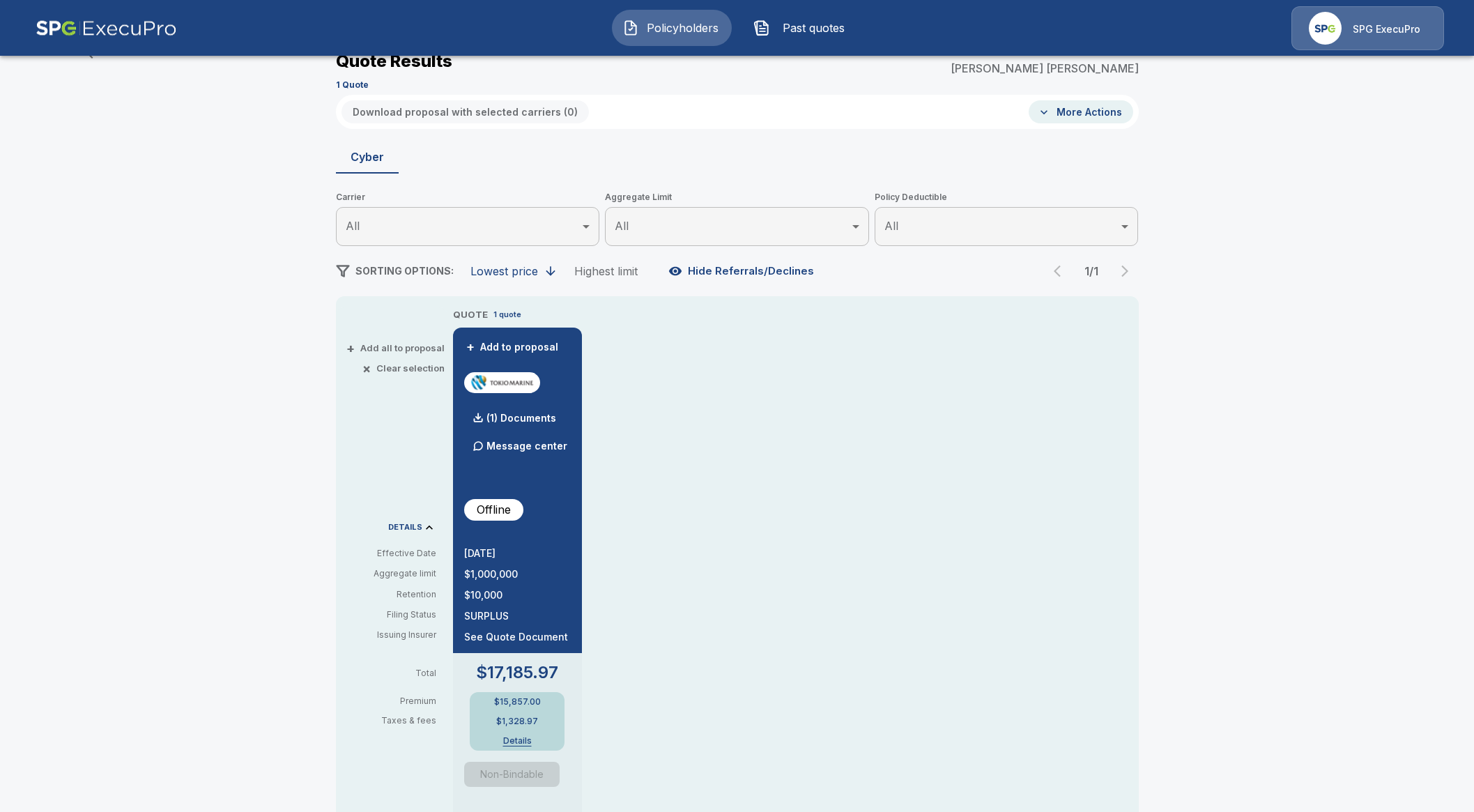
scroll to position [86, 0]
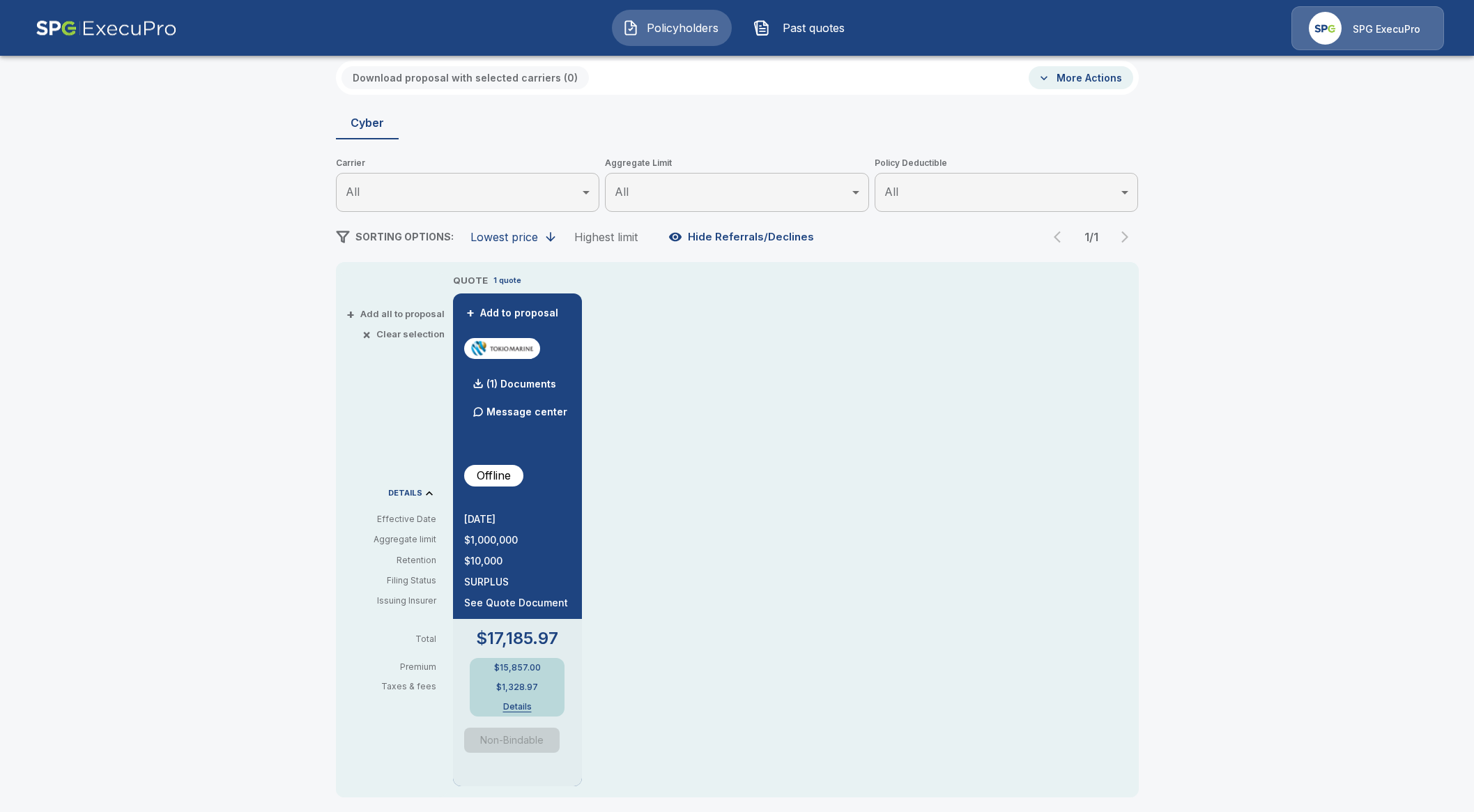
click at [511, 702] on button "Details" at bounding box center [517, 706] width 56 height 8
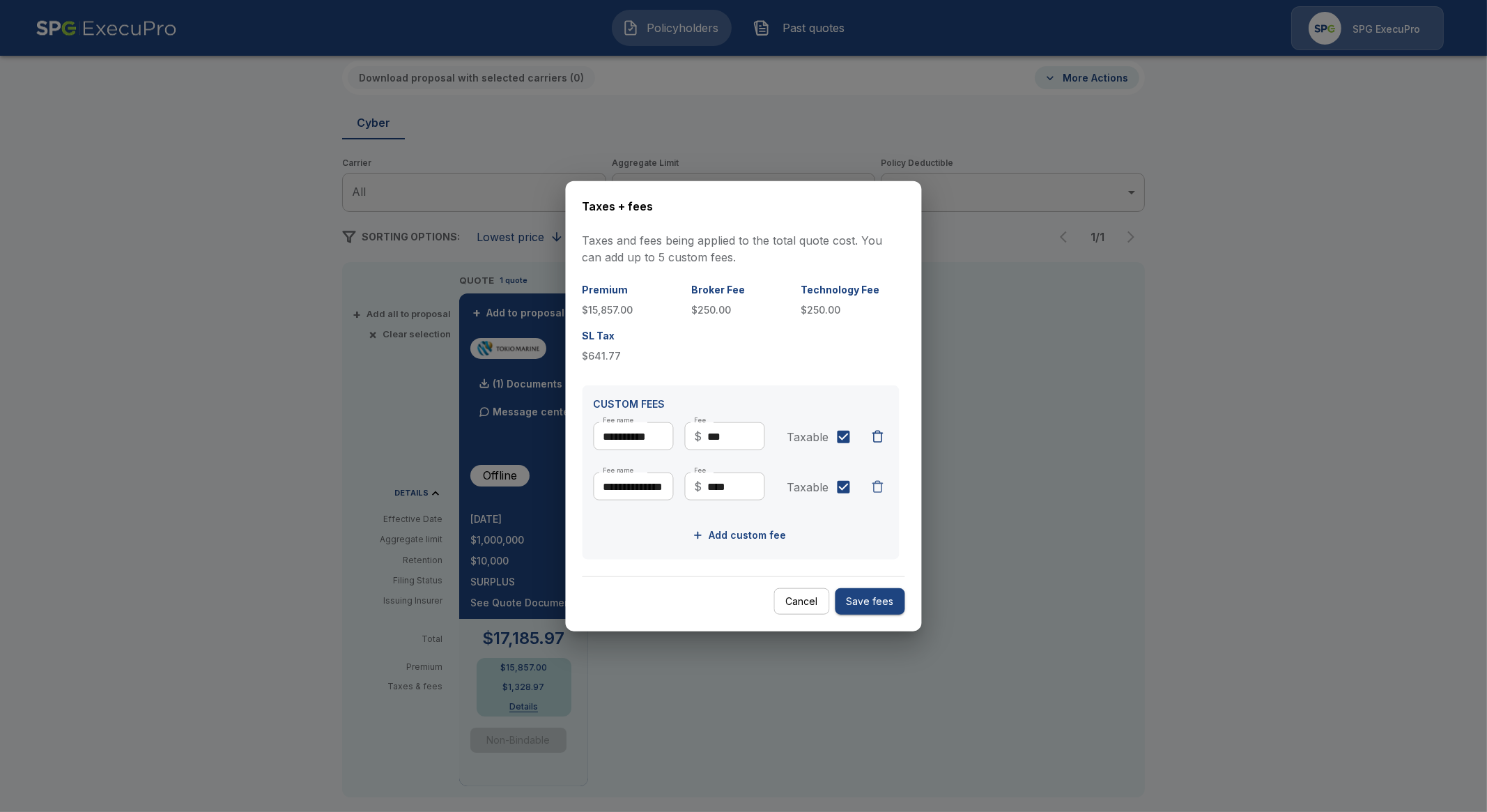
click at [876, 492] on div "button" at bounding box center [878, 486] width 14 height 14
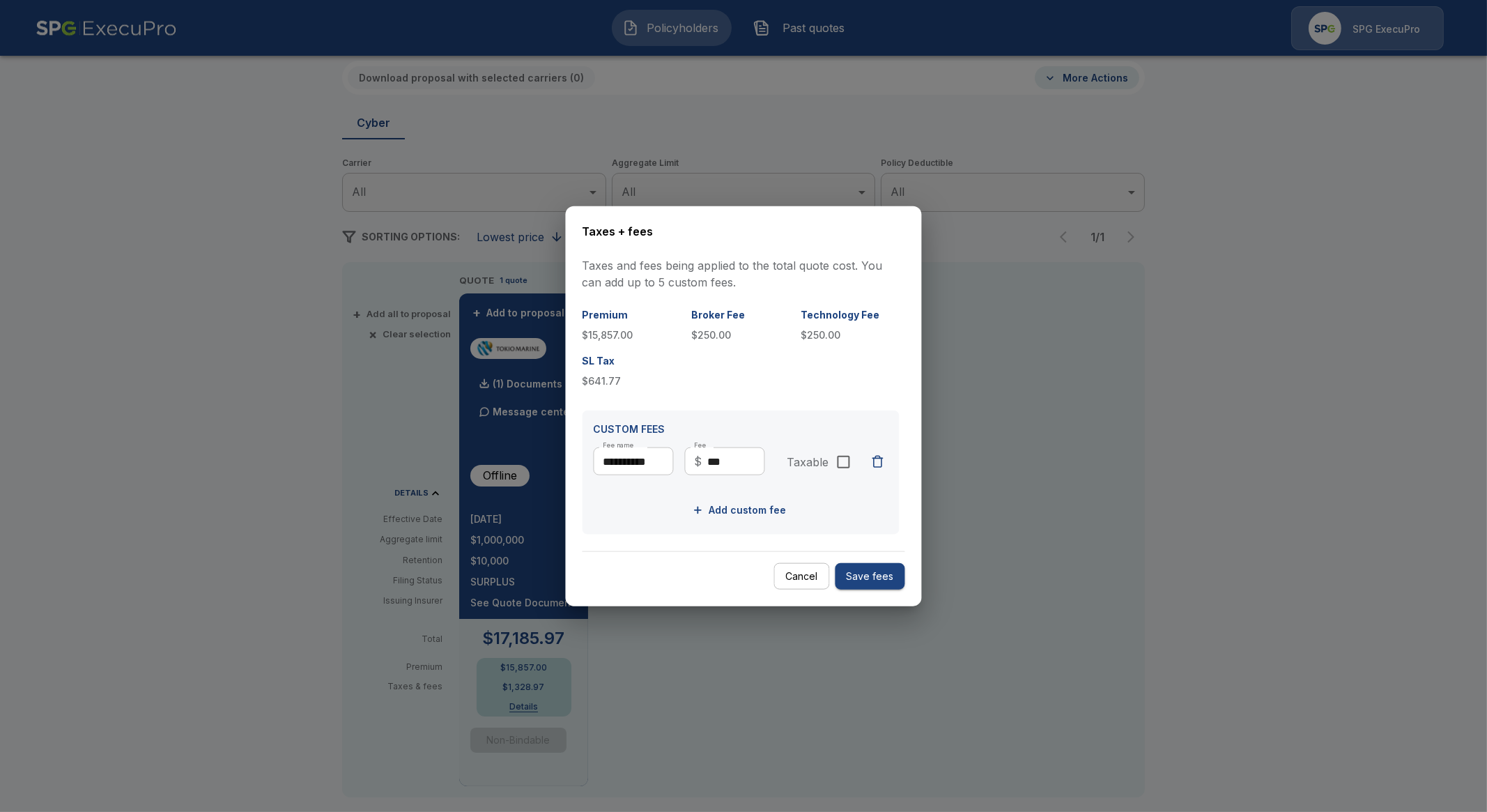
click at [885, 573] on button "Save fees" at bounding box center [870, 576] width 70 height 27
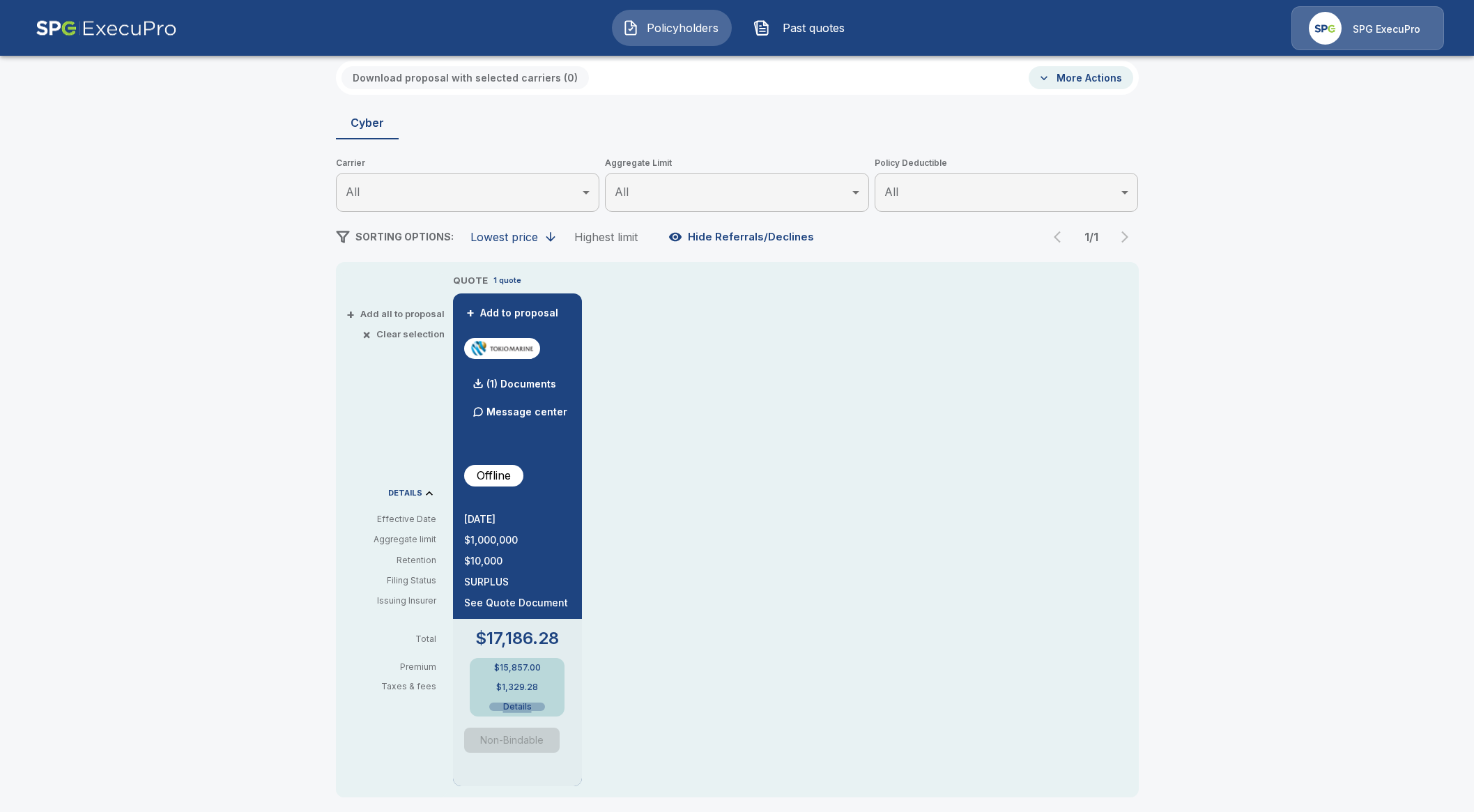
click at [519, 704] on button "Details" at bounding box center [517, 706] width 56 height 8
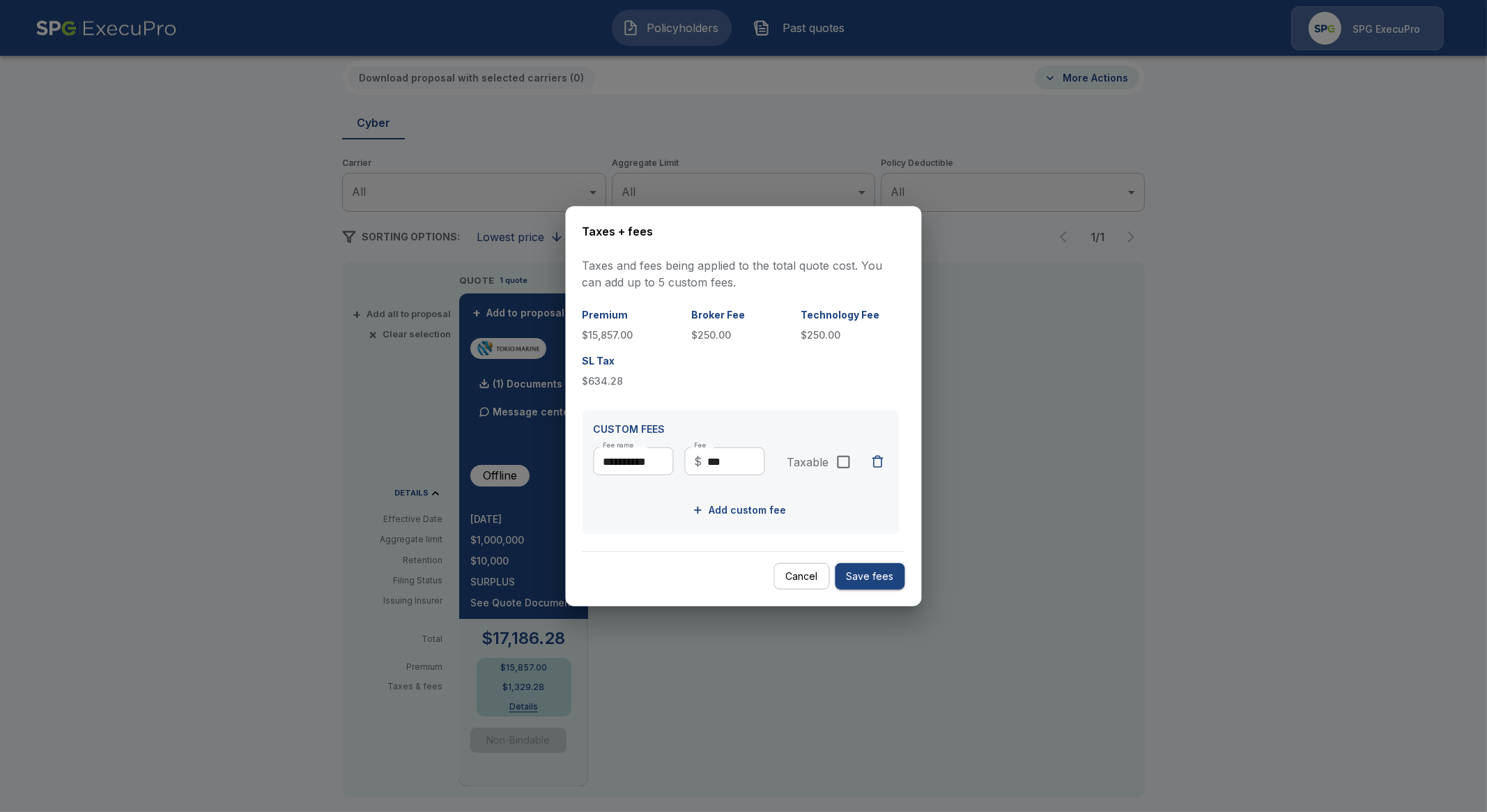
click at [808, 594] on div "**********" at bounding box center [744, 405] width 356 height 401
click at [807, 585] on button "Cancel" at bounding box center [802, 576] width 56 height 27
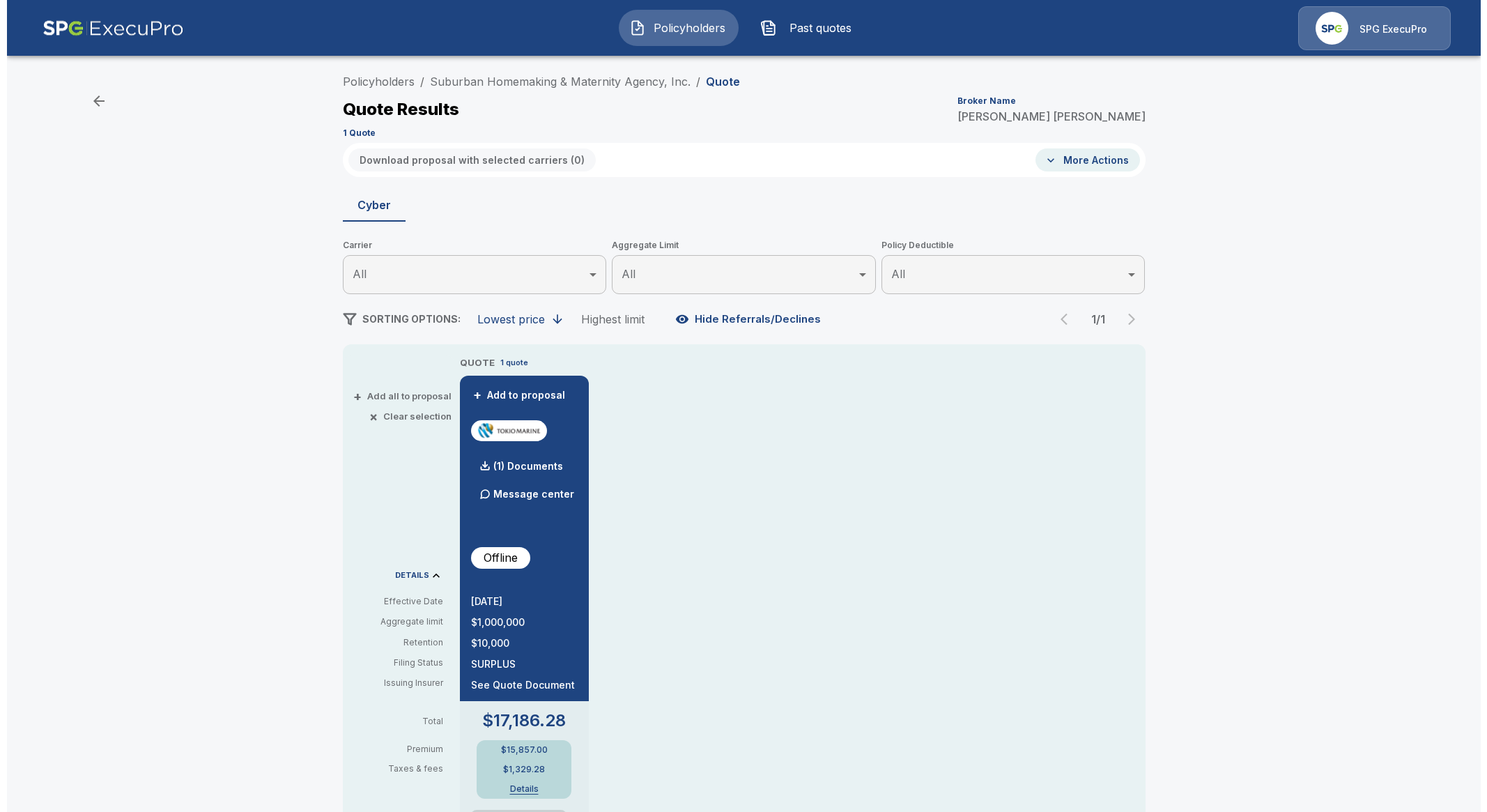
scroll to position [0, 0]
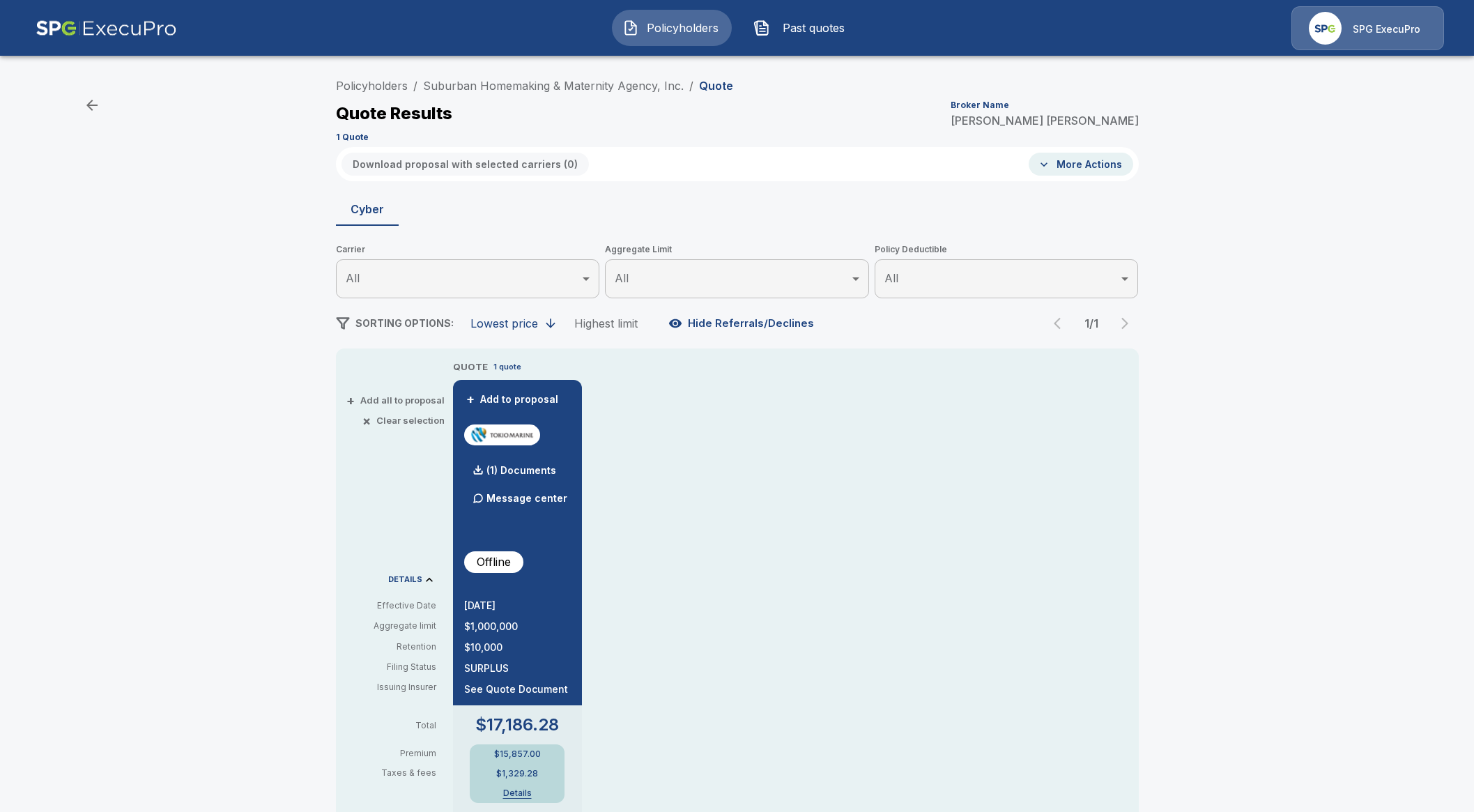
click at [526, 794] on button "Details" at bounding box center [517, 792] width 56 height 8
